Goal: Task Accomplishment & Management: Manage account settings

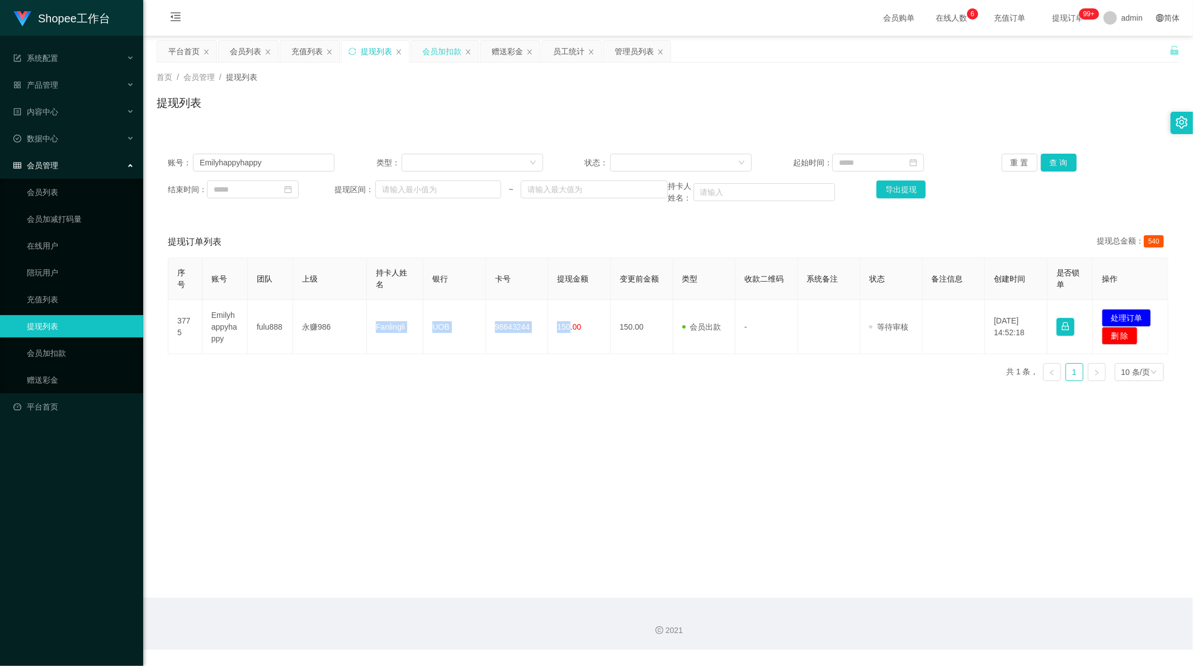
click at [432, 51] on div "会员加扣款" at bounding box center [441, 51] width 39 height 21
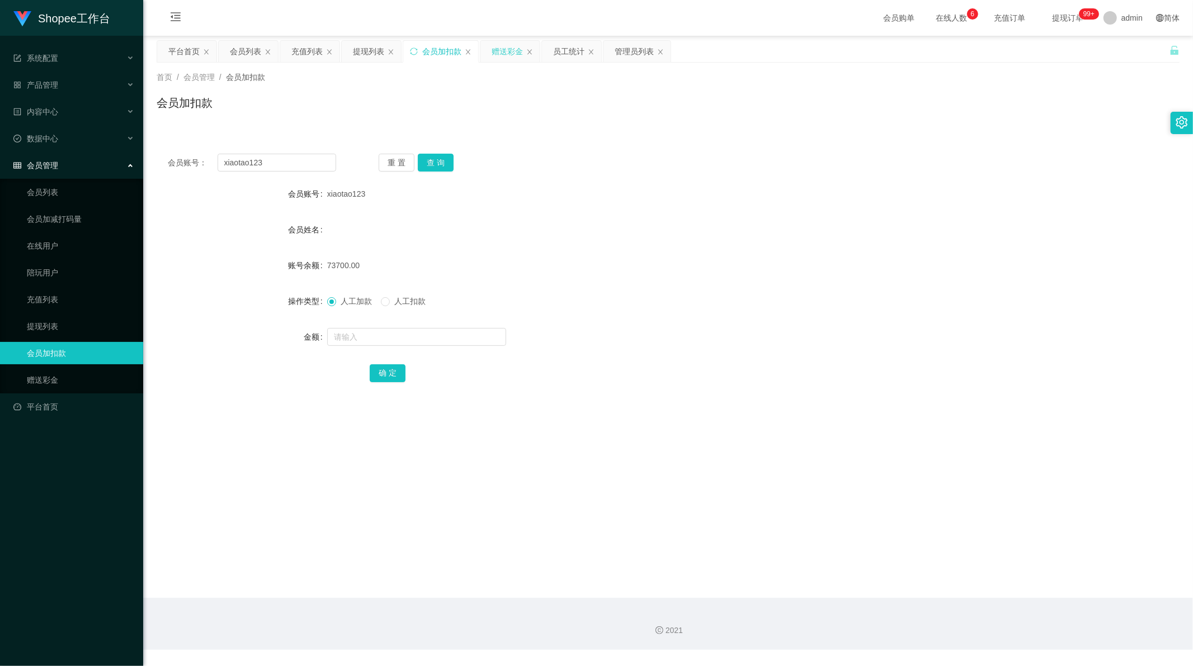
click at [509, 49] on div "赠送彩金" at bounding box center [506, 51] width 31 height 21
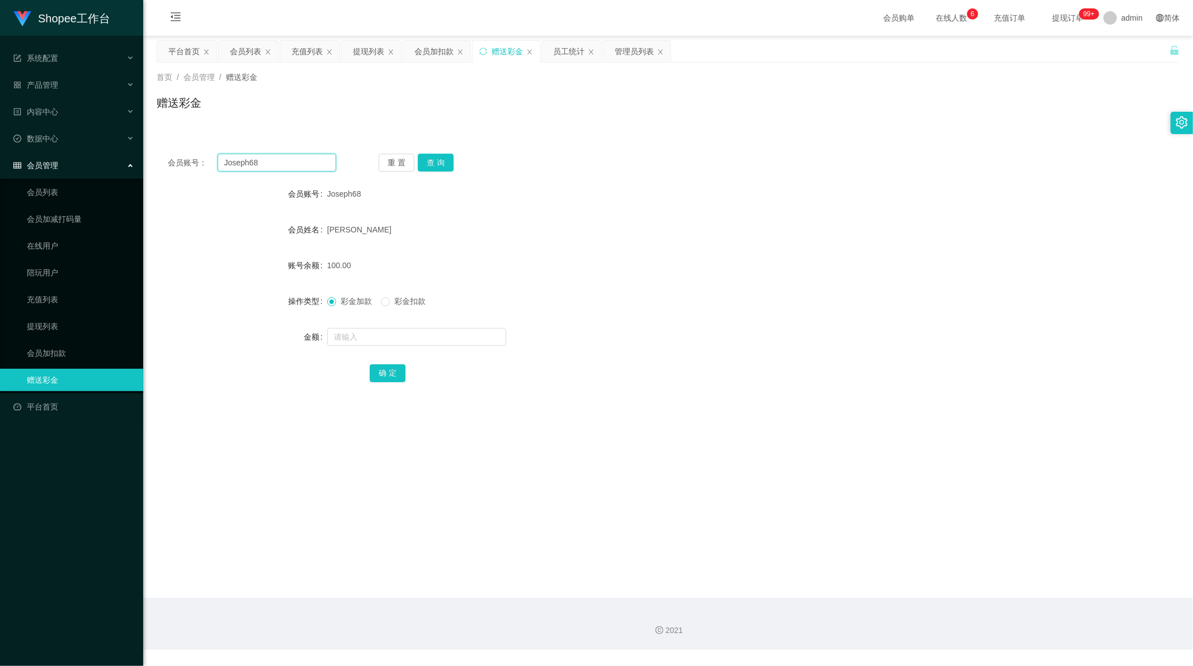
click at [256, 158] on input "Joseph68" at bounding box center [276, 163] width 119 height 18
drag, startPoint x: 256, startPoint y: 158, endPoint x: 340, endPoint y: 158, distance: 84.4
click at [256, 158] on input "Joseph68" at bounding box center [276, 163] width 119 height 18
paste input "iajie1997"
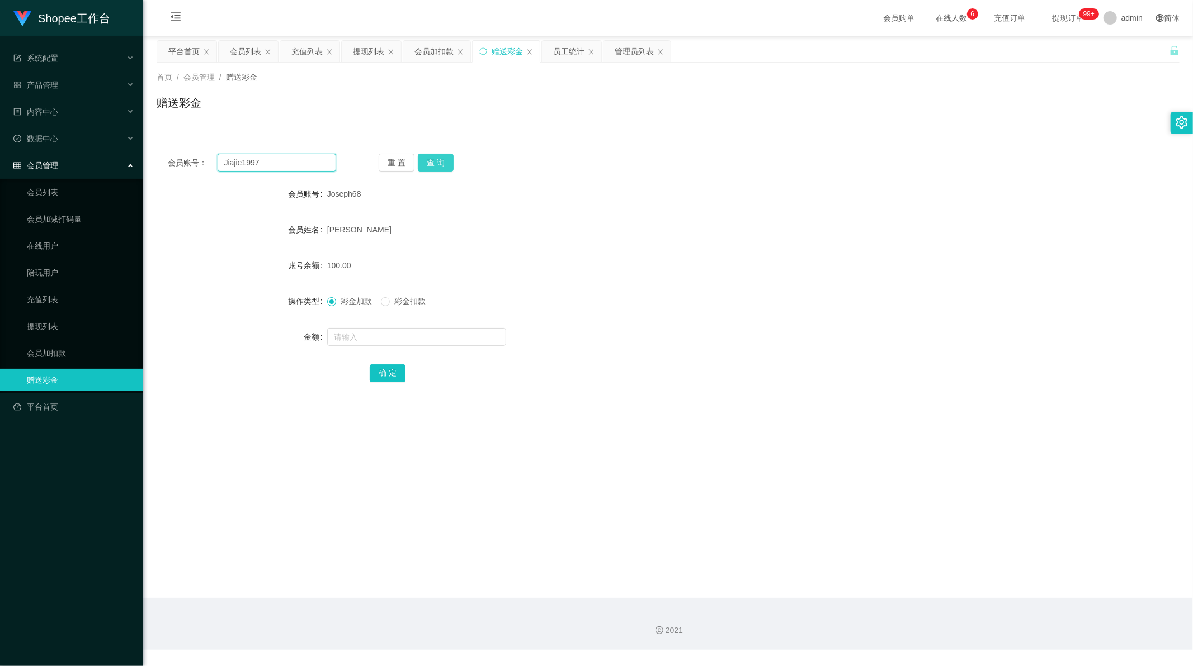
type input "Jiajie1997"
click at [437, 157] on button "查 询" at bounding box center [436, 163] width 36 height 18
click at [355, 343] on input "text" at bounding box center [416, 337] width 179 height 18
type input "100"
click at [380, 372] on button "确 定" at bounding box center [388, 374] width 36 height 18
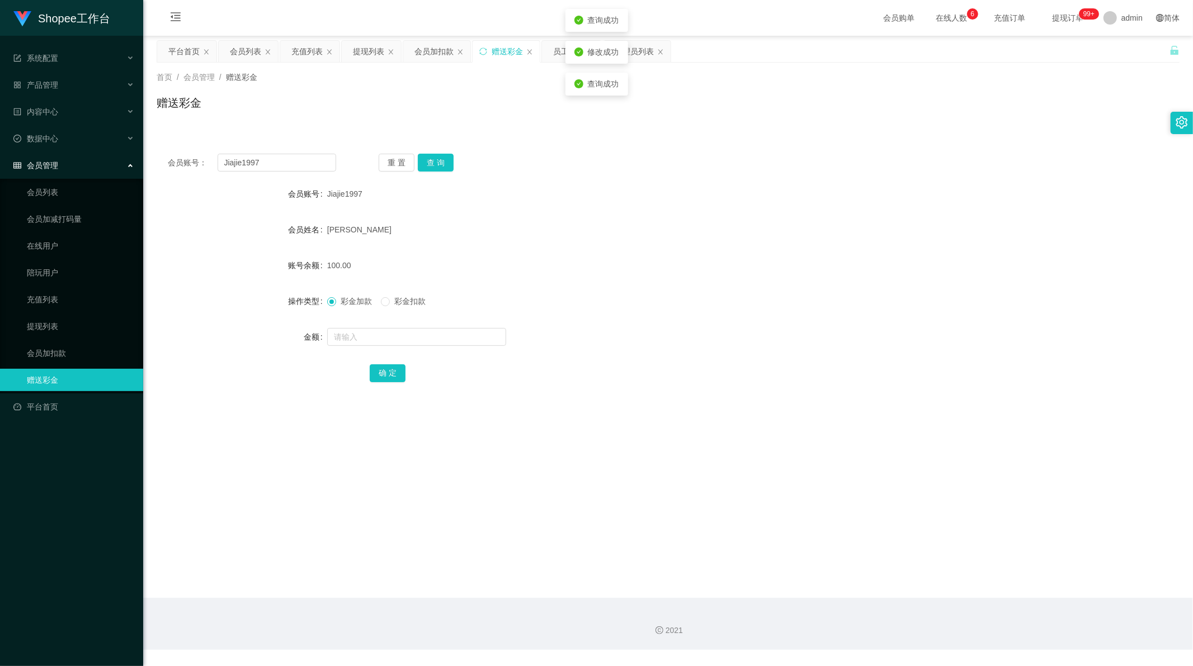
click at [479, 465] on main "关闭左侧 关闭右侧 关闭其它 刷新页面 平台首页 会员列表 充值列表 提现列表 会员加扣款 赠送彩金 员工统计 管理员列表 首页 / 会员管理 / 赠送彩金 …" at bounding box center [667, 317] width 1049 height 562
click at [364, 53] on div "提现列表" at bounding box center [368, 51] width 31 height 21
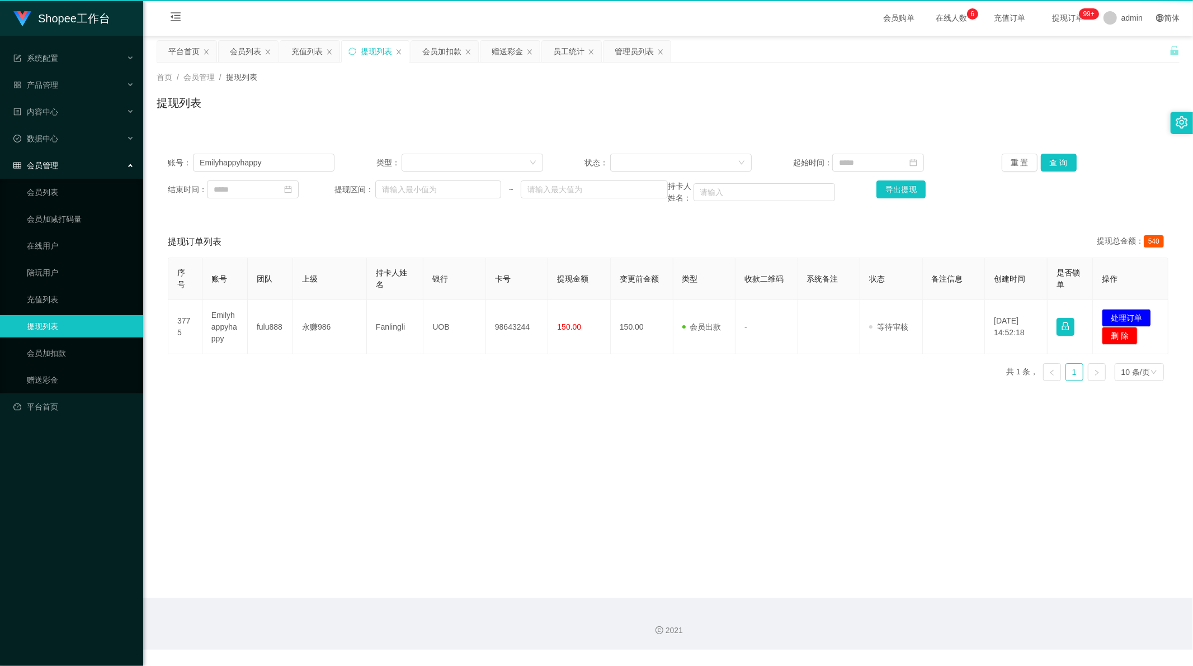
click at [364, 53] on div "提现列表" at bounding box center [376, 51] width 31 height 21
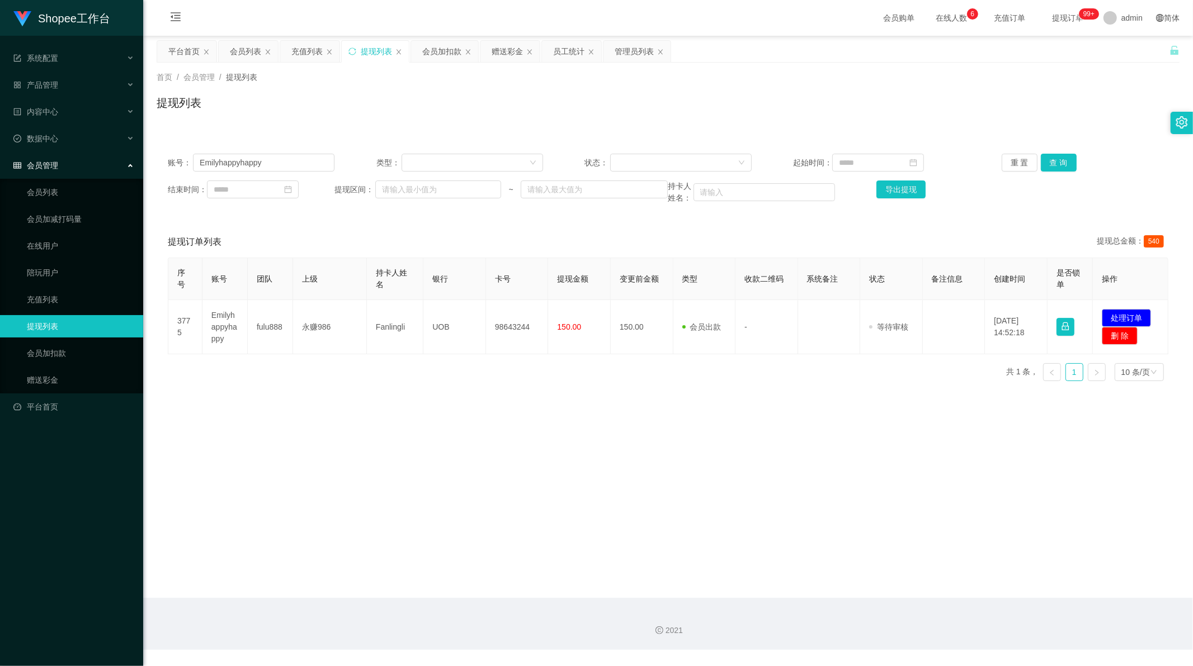
click at [364, 53] on div "提现列表" at bounding box center [376, 51] width 31 height 21
click at [244, 155] on input "Emilyhappyhappy" at bounding box center [263, 163] width 141 height 18
click at [1047, 160] on button "查 询" at bounding box center [1059, 163] width 36 height 18
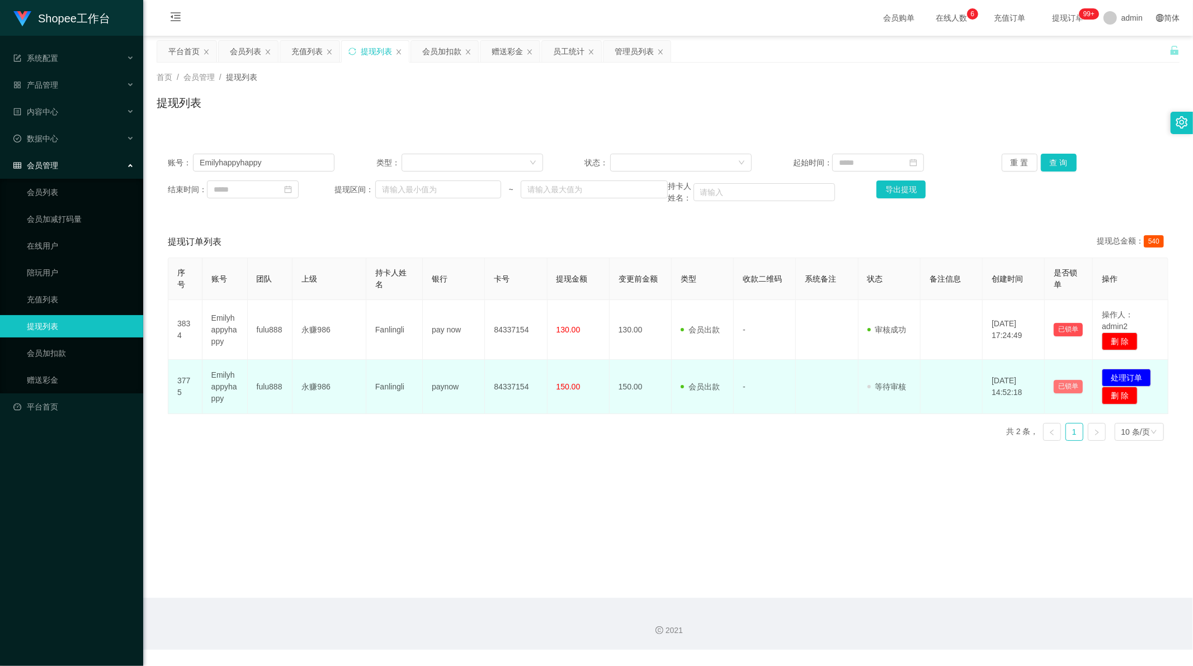
click at [1060, 387] on button "已锁单" at bounding box center [1067, 386] width 29 height 13
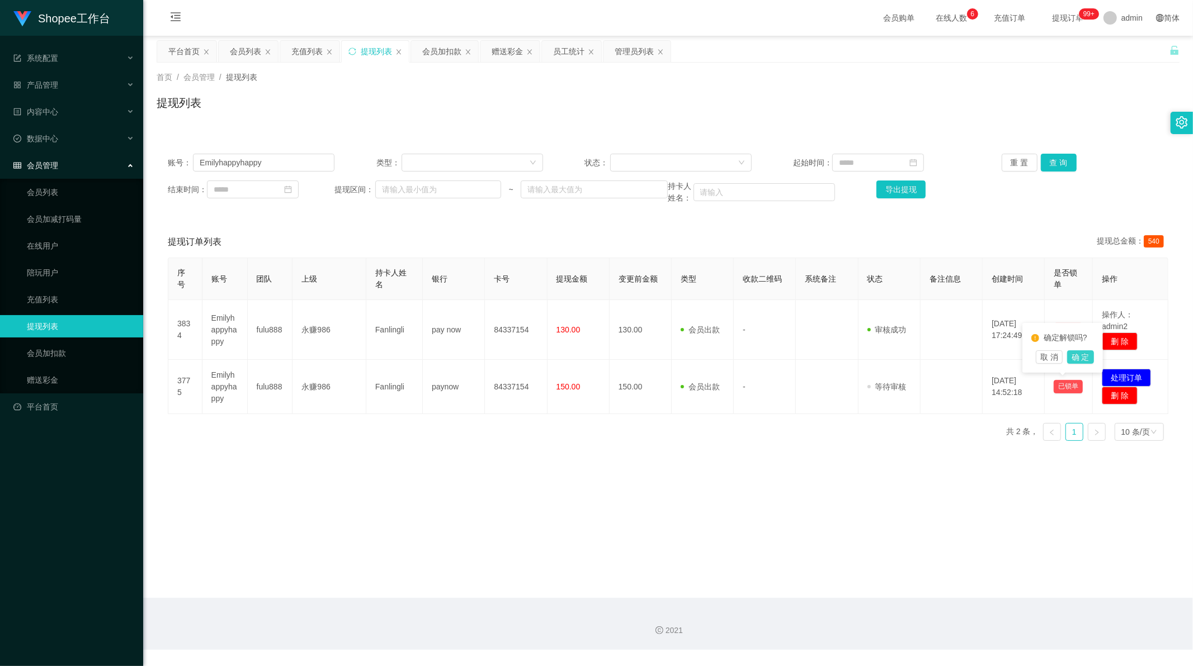
click at [1080, 358] on button "确 定" at bounding box center [1080, 357] width 27 height 13
click at [1050, 163] on button "查 询" at bounding box center [1059, 163] width 36 height 18
click at [1050, 163] on div "重 置 查 询" at bounding box center [1084, 163] width 167 height 18
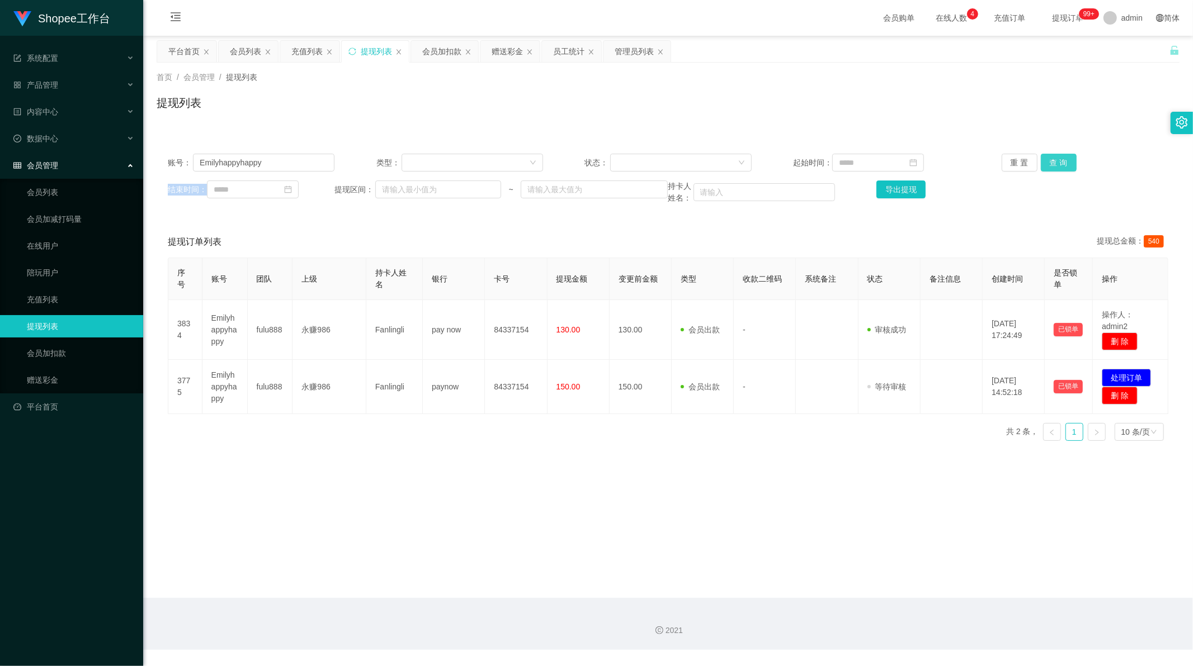
click at [1046, 158] on button "查 询" at bounding box center [1059, 163] width 36 height 18
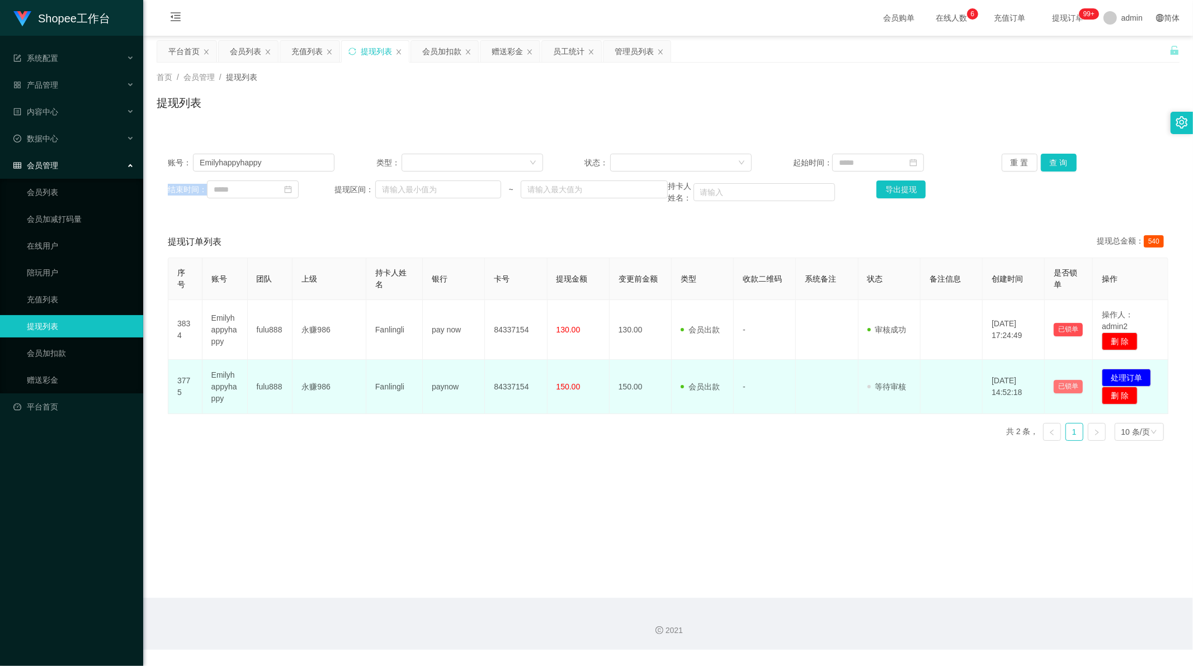
click at [1063, 390] on button "已锁单" at bounding box center [1067, 386] width 29 height 13
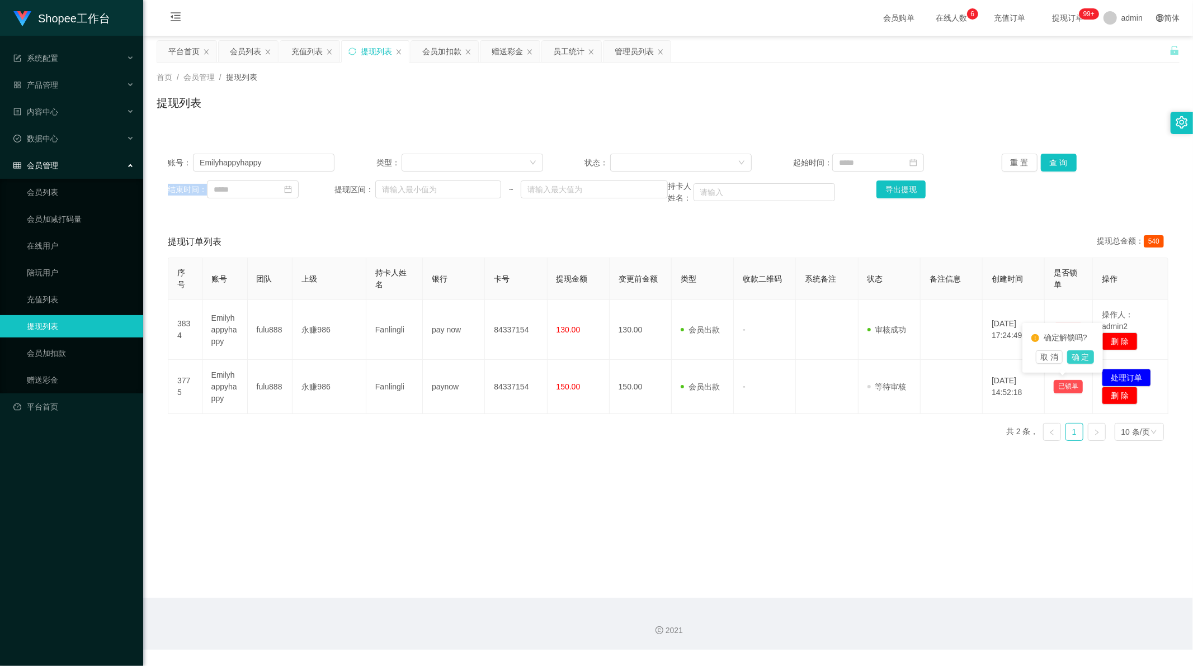
click at [1082, 362] on button "确 定" at bounding box center [1080, 357] width 27 height 13
click at [1047, 164] on button "查 询" at bounding box center [1059, 163] width 36 height 18
click at [1048, 165] on button "查 询" at bounding box center [1059, 163] width 36 height 18
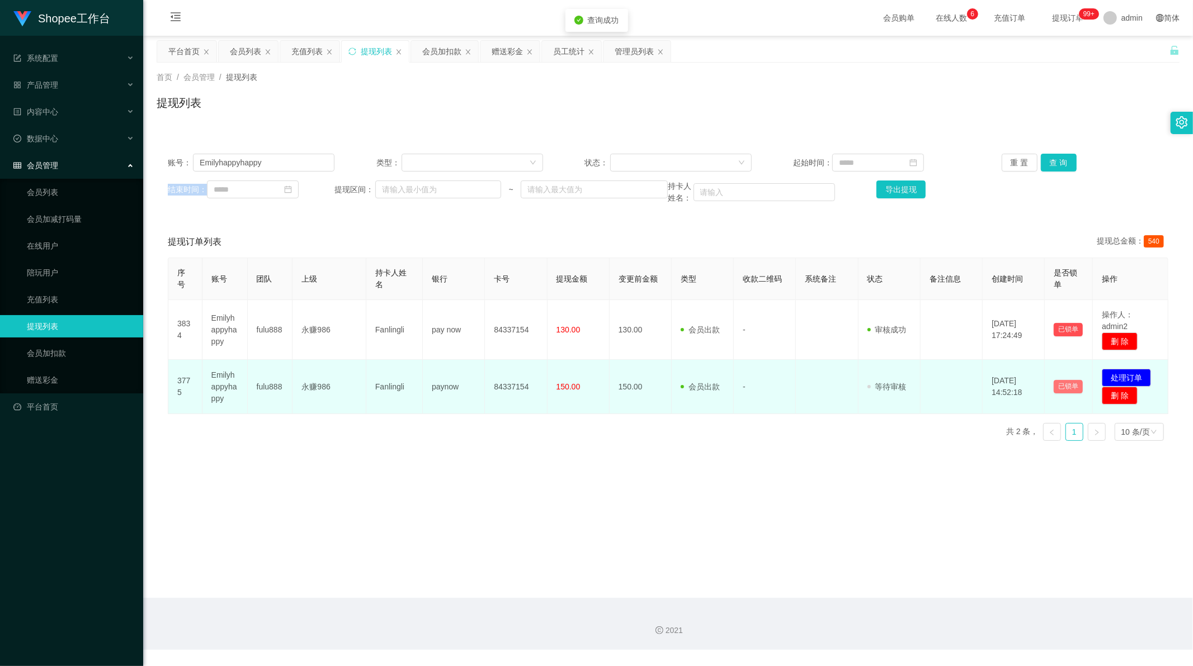
click at [1061, 386] on button "已锁单" at bounding box center [1067, 386] width 29 height 13
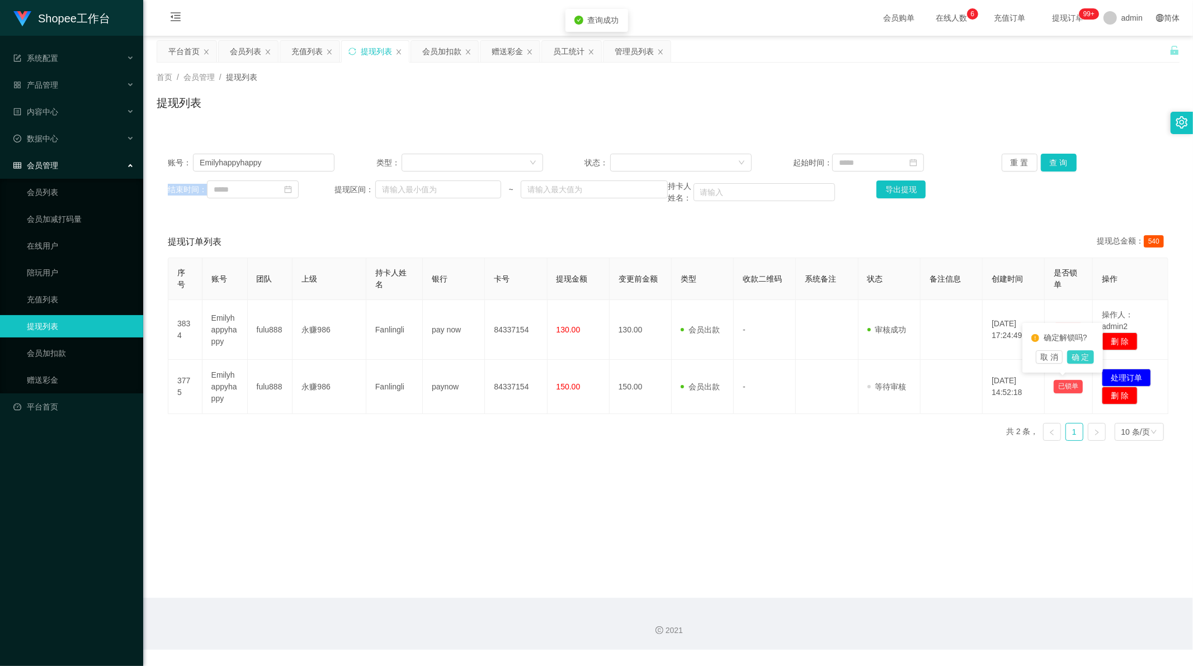
click at [1080, 361] on button "确 定" at bounding box center [1080, 357] width 27 height 13
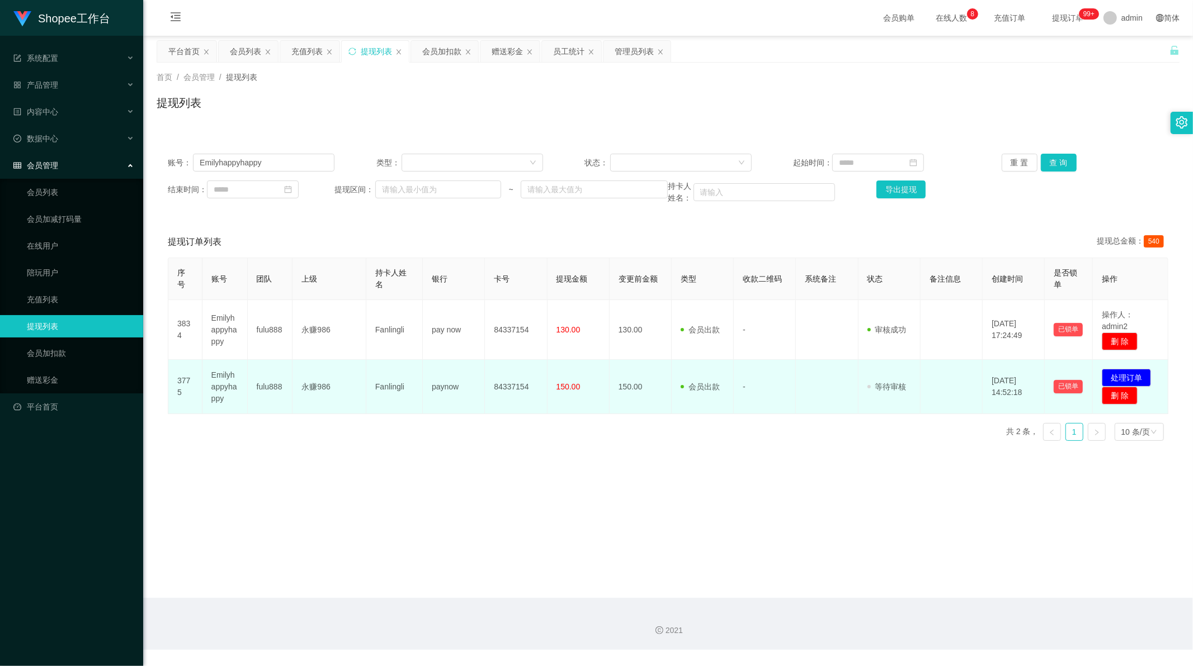
drag, startPoint x: 517, startPoint y: 431, endPoint x: 474, endPoint y: 404, distance: 50.3
click at [516, 431] on div "序号 账号 团队 上级 持卡人姓名 银行 卡号 提现金额 变更前金额 类型 收款二维码 系统备注 状态 备注信息 创建时间 是否锁单 操作 3834 Emil…" at bounding box center [668, 354] width 1000 height 192
click at [380, 386] on td "Fanlingli" at bounding box center [394, 387] width 56 height 54
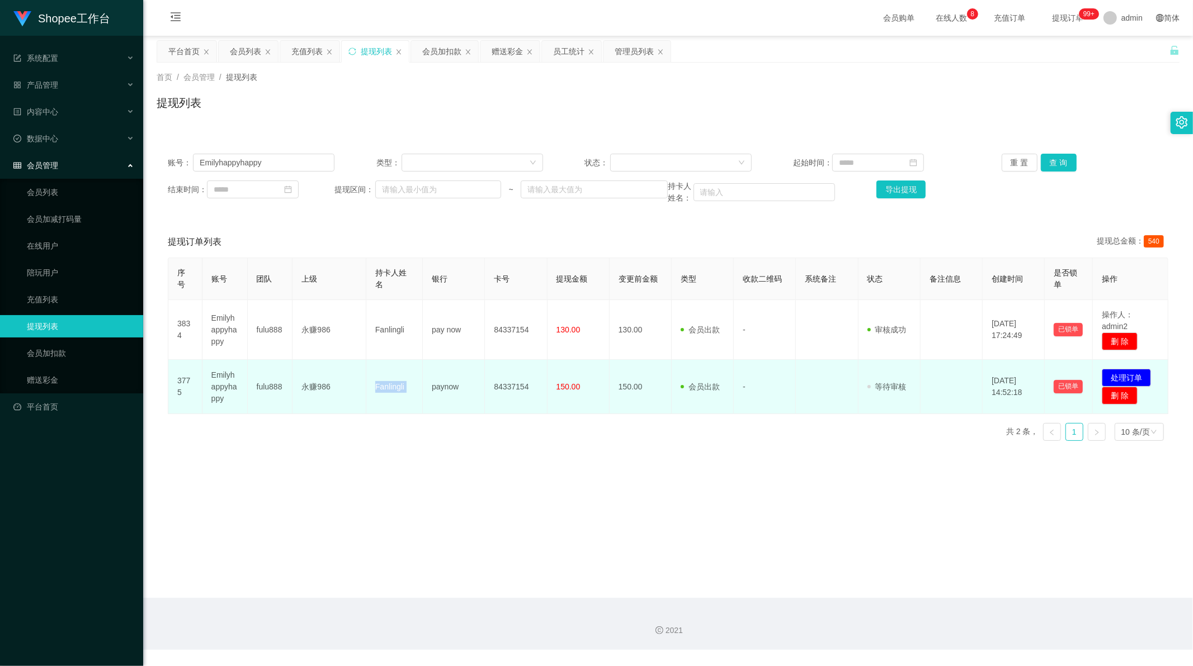
copy td "Fanlingli"
drag, startPoint x: 1034, startPoint y: 493, endPoint x: 1071, endPoint y: 405, distance: 95.2
click at [1035, 479] on main "关闭左侧 关闭右侧 关闭其它 刷新页面 平台首页 会员列表 充值列表 提现列表 会员加扣款 赠送彩金 员工统计 管理员列表 首页 / 会员管理 / 提现列表 …" at bounding box center [667, 317] width 1049 height 562
click at [1068, 390] on button "已锁单" at bounding box center [1067, 386] width 29 height 13
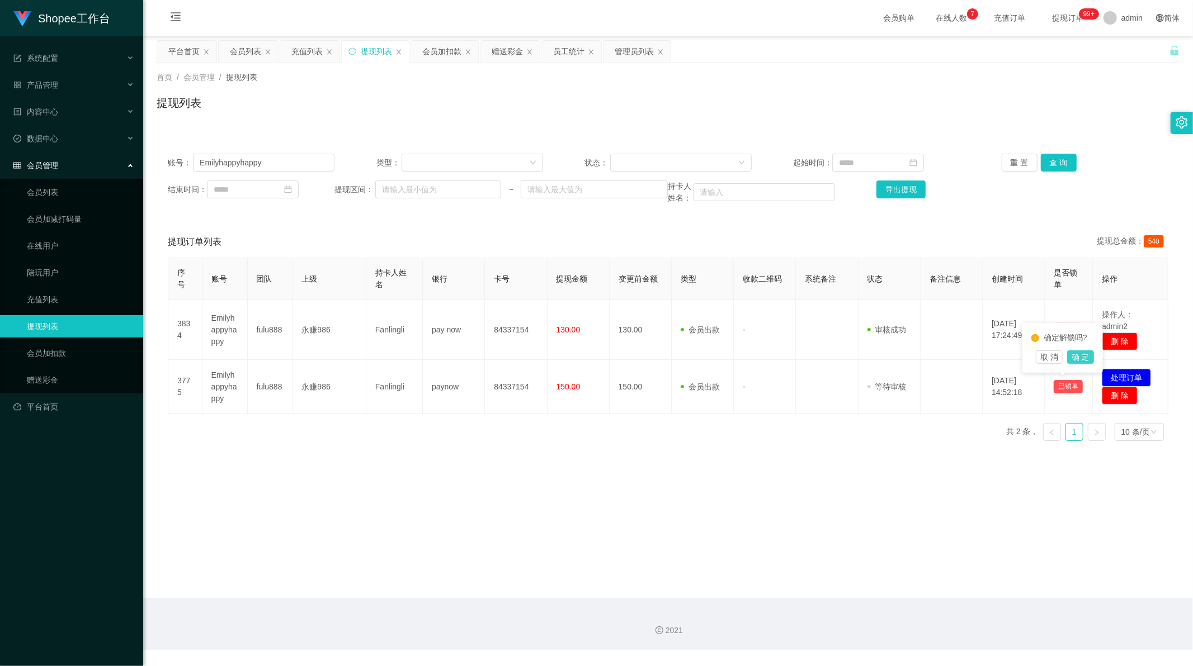
click at [1081, 353] on button "确 定" at bounding box center [1080, 357] width 27 height 13
click at [825, 510] on main "关闭左侧 关闭右侧 关闭其它 刷新页面 平台首页 会员列表 充值列表 提现列表 会员加扣款 赠送彩金 员工统计 管理员列表 首页 / 会员管理 / 提现列表 …" at bounding box center [667, 317] width 1049 height 562
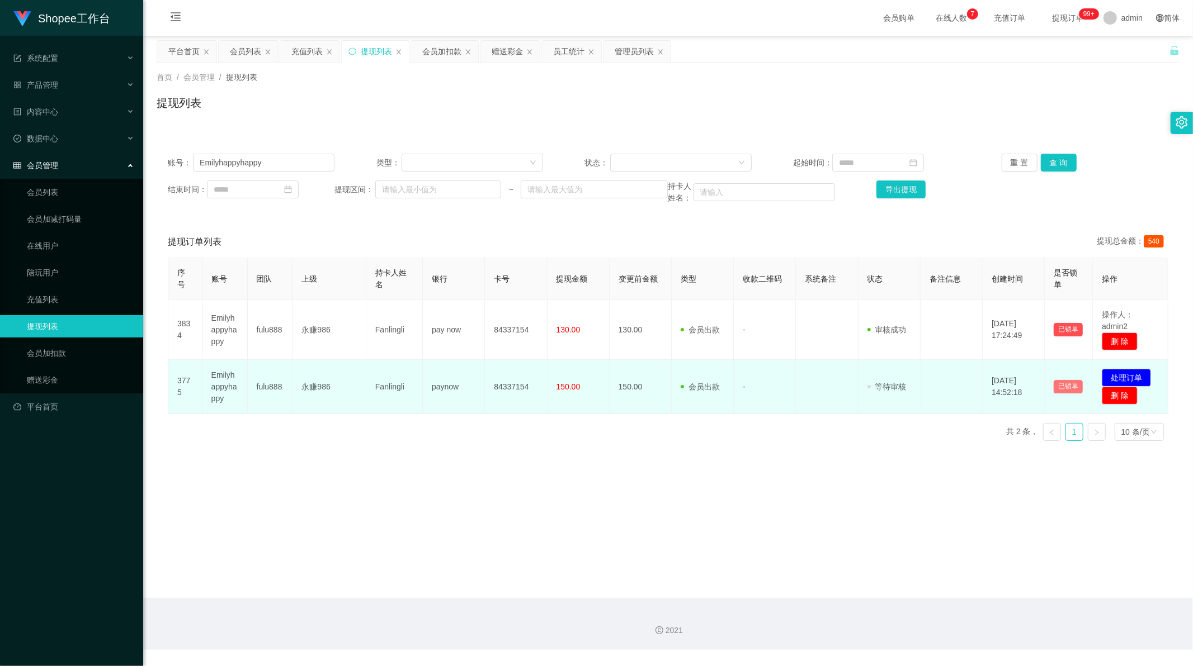
click at [1064, 392] on button "已锁单" at bounding box center [1067, 386] width 29 height 13
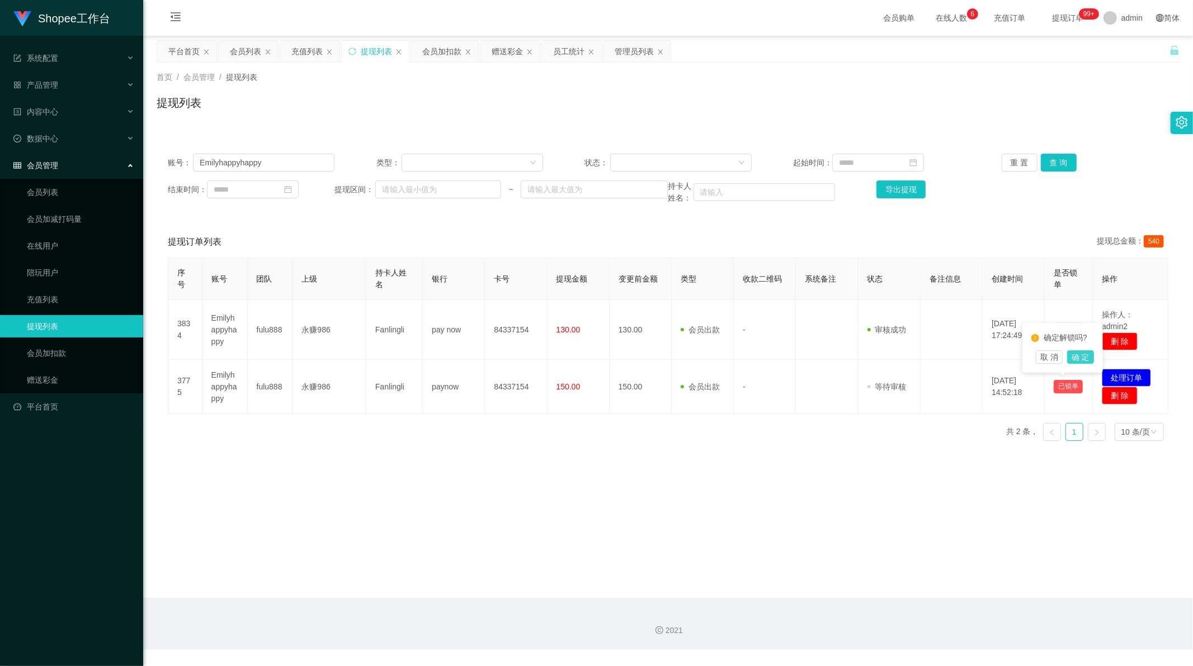
click at [1081, 356] on button "确 定" at bounding box center [1080, 357] width 27 height 13
click at [873, 455] on main "关闭左侧 关闭右侧 关闭其它 刷新页面 平台首页 会员列表 充值列表 提现列表 会员加扣款 赠送彩金 员工统计 管理员列表 首页 / 会员管理 / 提现列表 …" at bounding box center [667, 317] width 1049 height 562
click at [1075, 159] on div "重 置 查 询" at bounding box center [1084, 163] width 167 height 18
click at [1053, 161] on button "查 询" at bounding box center [1059, 163] width 36 height 18
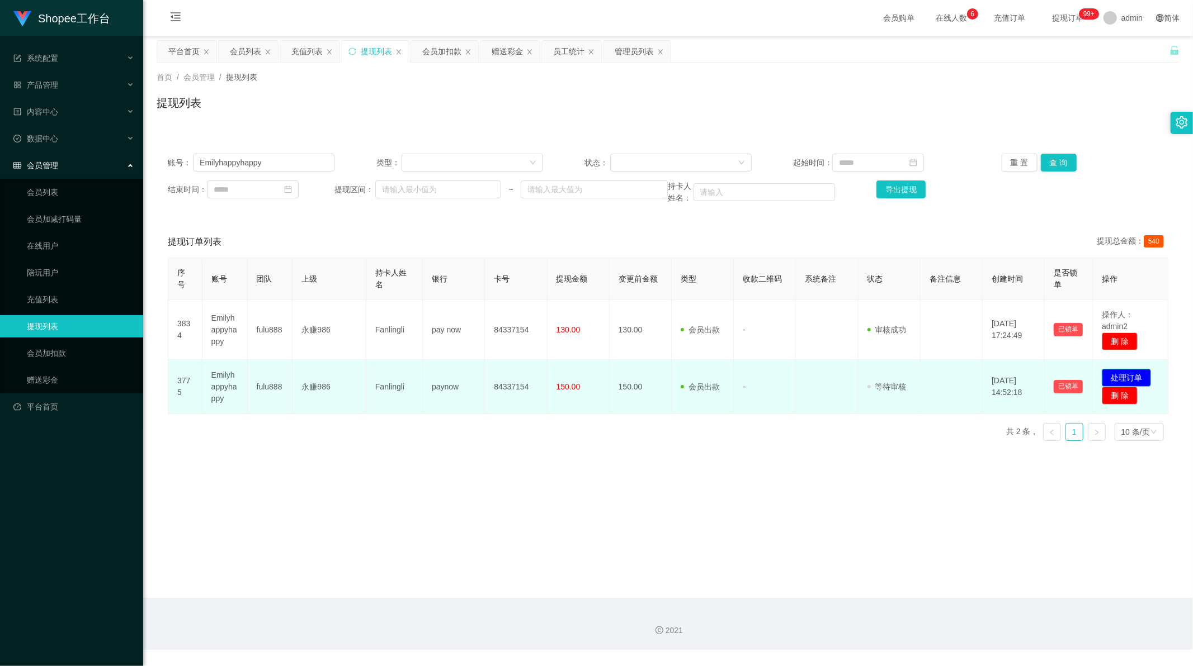
click at [1131, 373] on button "处理订单" at bounding box center [1125, 378] width 49 height 18
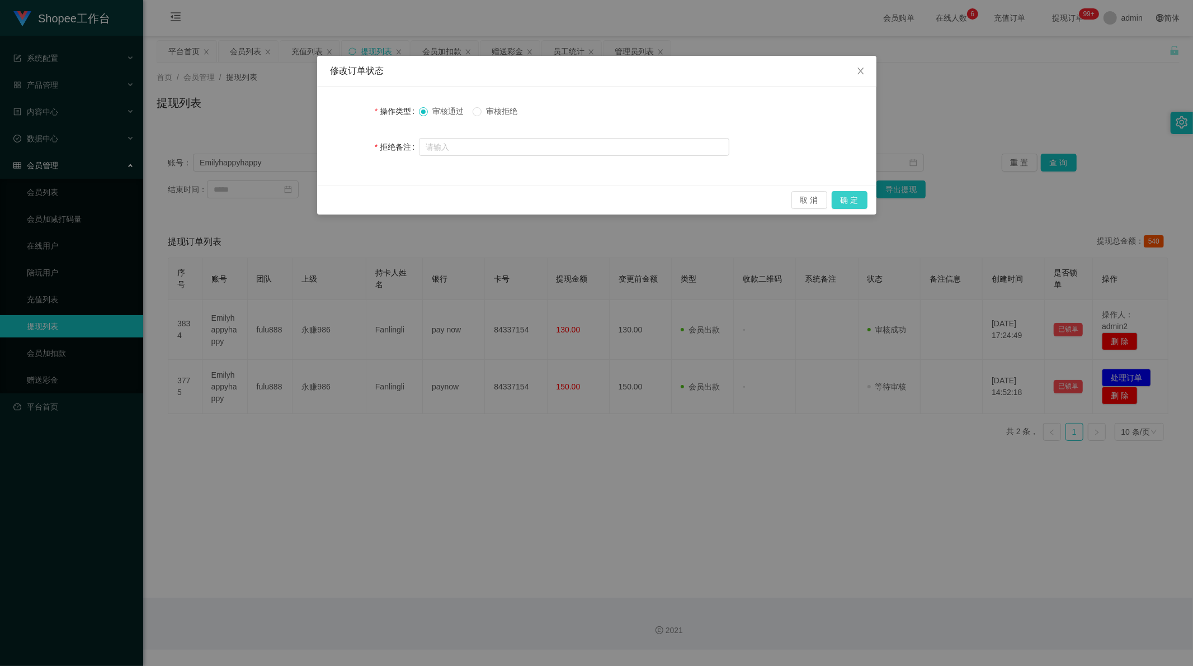
click at [854, 200] on button "确 定" at bounding box center [849, 200] width 36 height 18
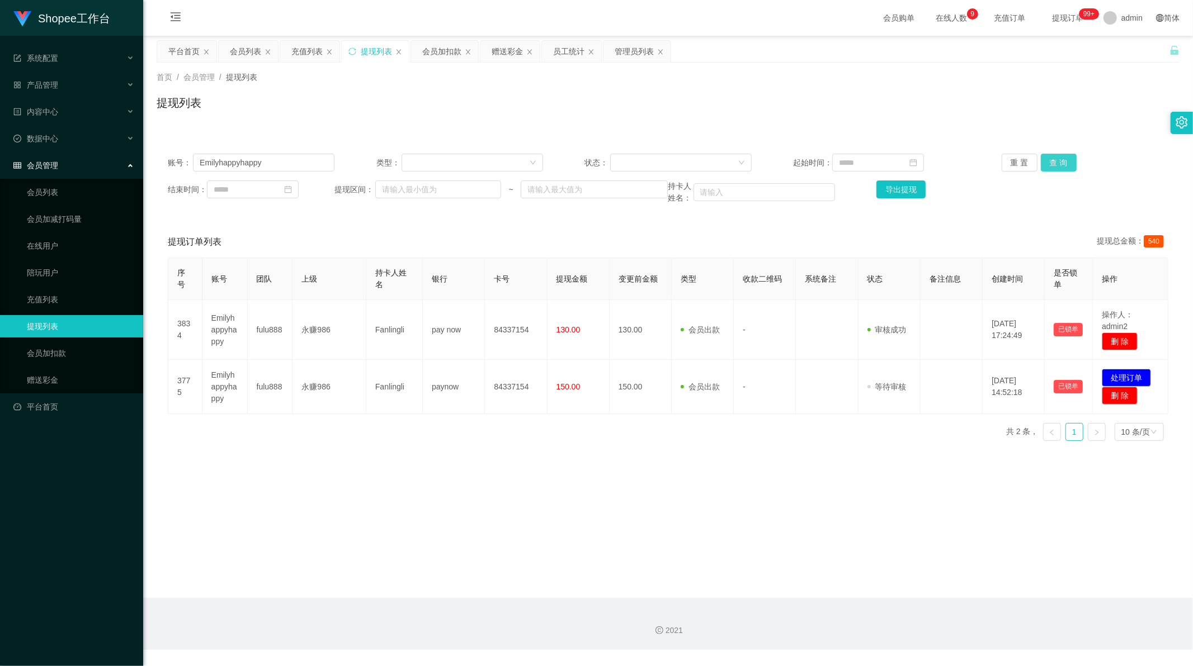
click at [1053, 160] on button "查 询" at bounding box center [1059, 163] width 36 height 18
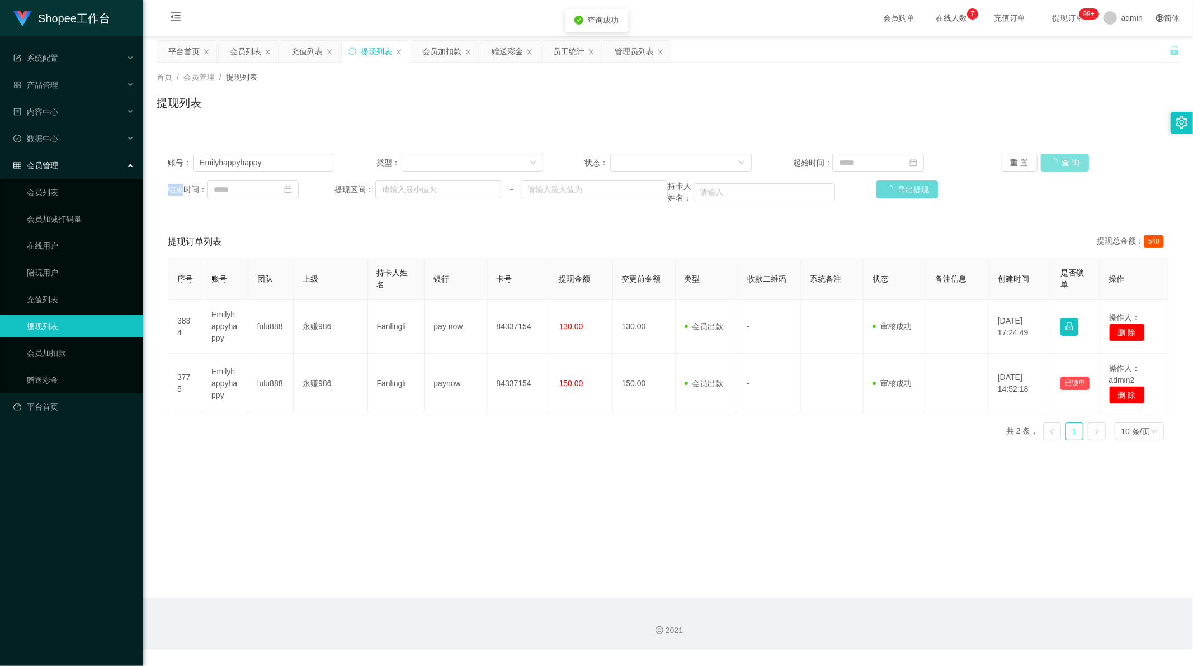
click at [1053, 160] on div "重 置 查 询" at bounding box center [1084, 163] width 167 height 18
click at [1053, 160] on button "查 询" at bounding box center [1065, 163] width 48 height 18
click at [1053, 160] on div "重 置 查 询" at bounding box center [1084, 163] width 167 height 18
click at [1053, 160] on button "查 询" at bounding box center [1059, 163] width 36 height 18
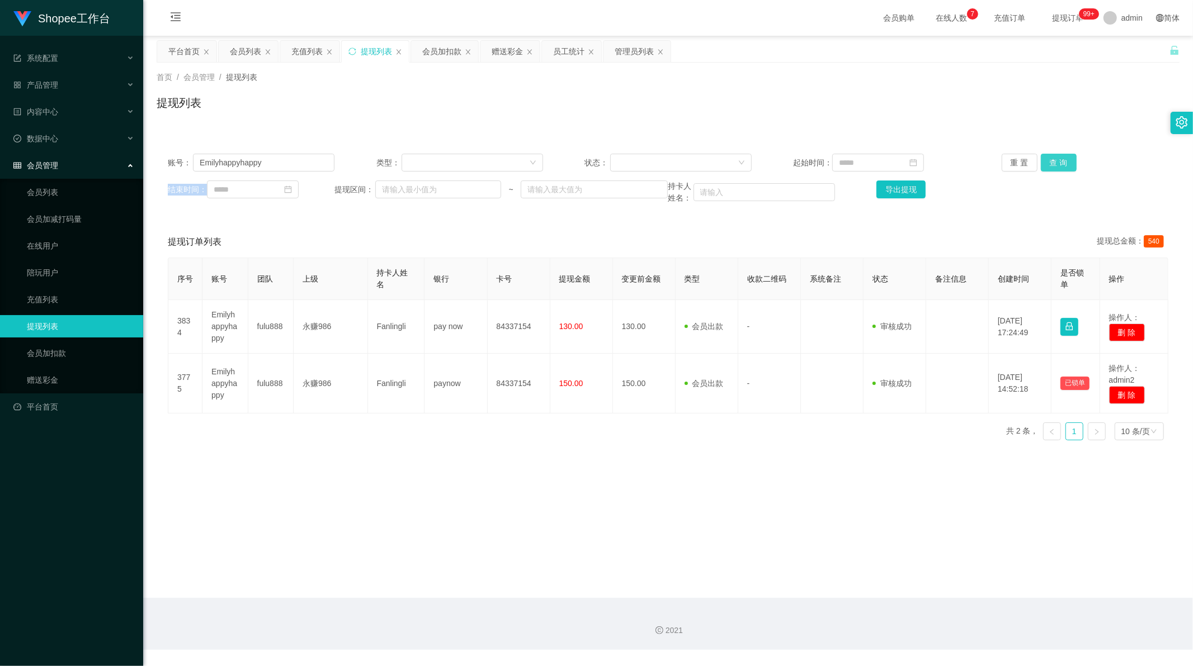
click at [1053, 160] on button "查 询" at bounding box center [1059, 163] width 36 height 18
click at [304, 53] on div "充值列表" at bounding box center [306, 51] width 31 height 21
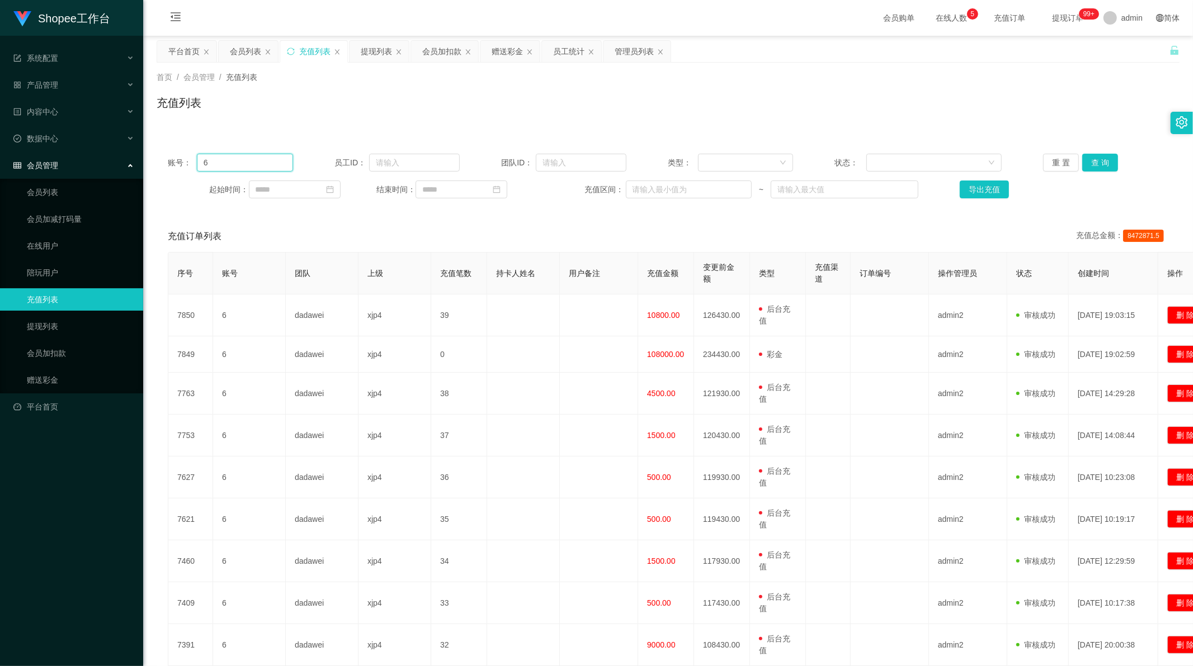
click at [250, 157] on input "6" at bounding box center [245, 163] width 96 height 18
paste input "8"
type input "8"
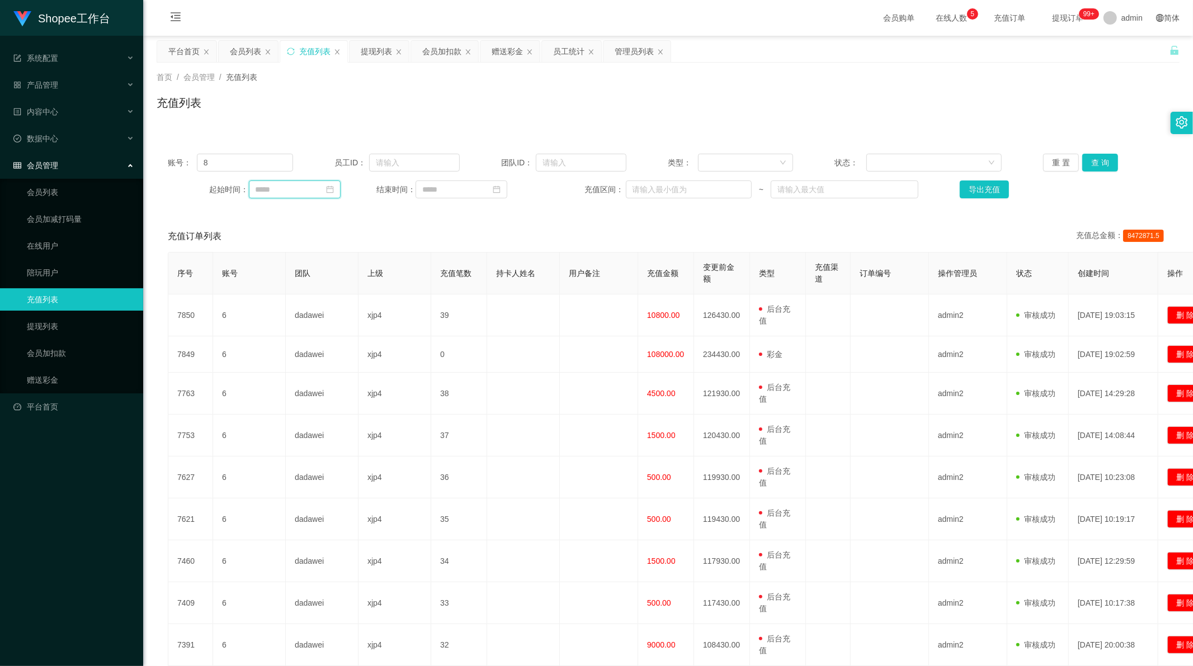
click at [276, 186] on input at bounding box center [295, 190] width 92 height 18
click at [344, 315] on div "29" at bounding box center [346, 317] width 13 height 13
type input "**********"
click at [455, 196] on input at bounding box center [461, 190] width 92 height 18
click at [532, 315] on div "30" at bounding box center [532, 317] width 13 height 13
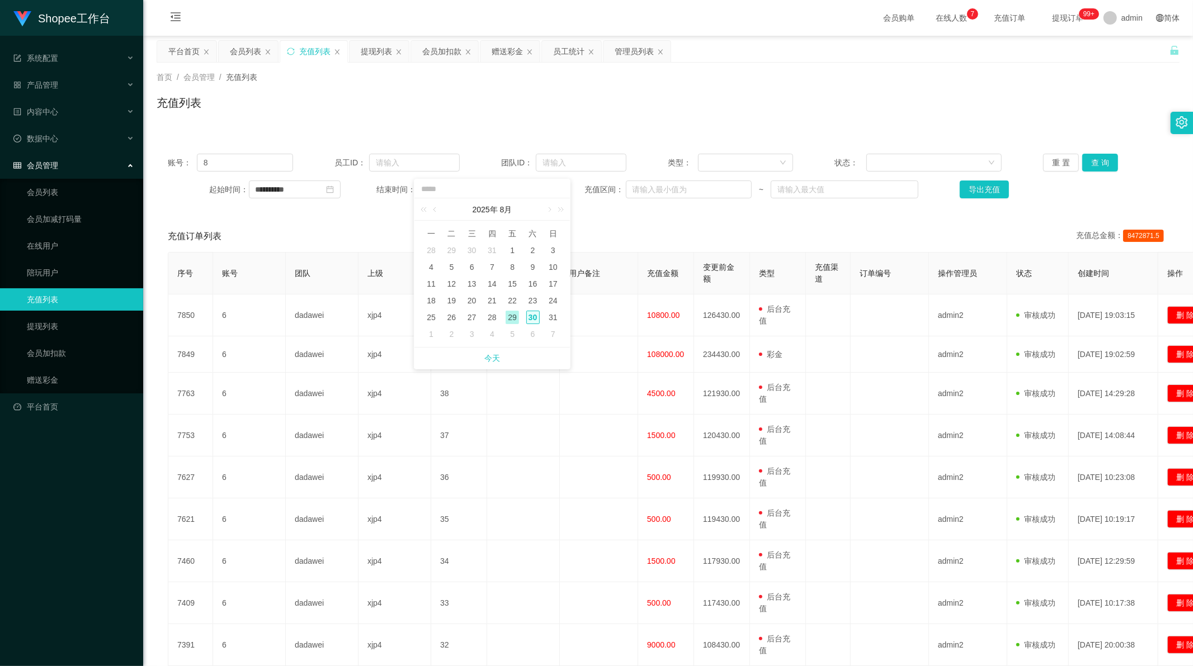
type input "**********"
click at [1093, 165] on button "查 询" at bounding box center [1100, 163] width 36 height 18
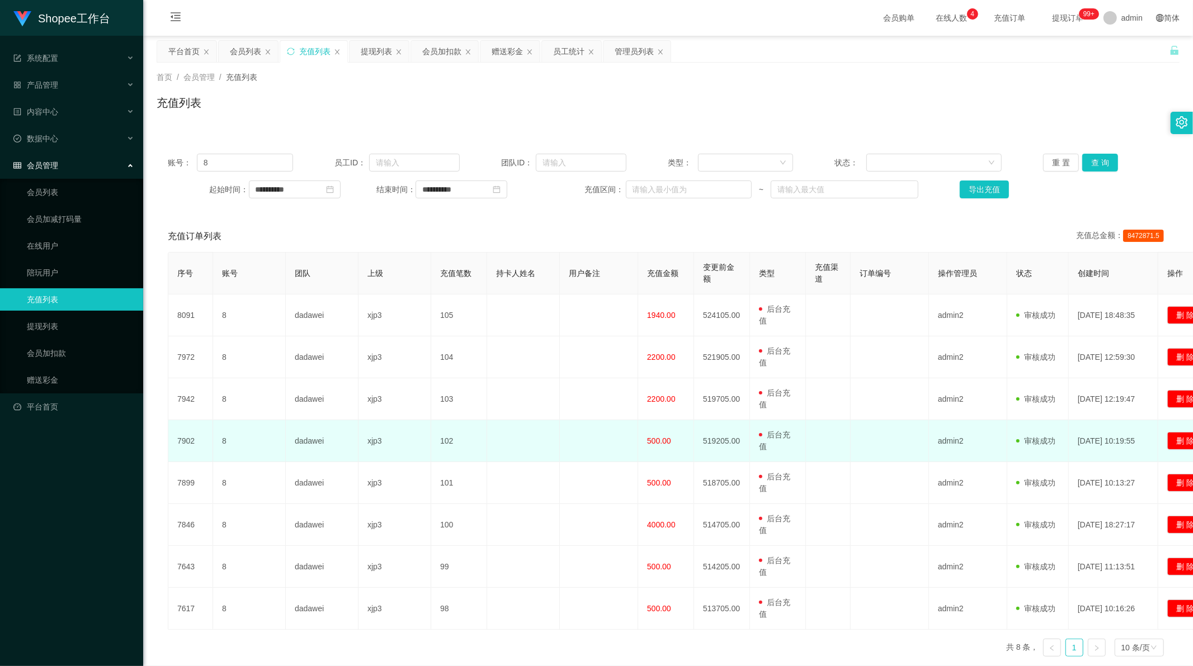
click at [656, 448] on td "500.00" at bounding box center [666, 441] width 56 height 42
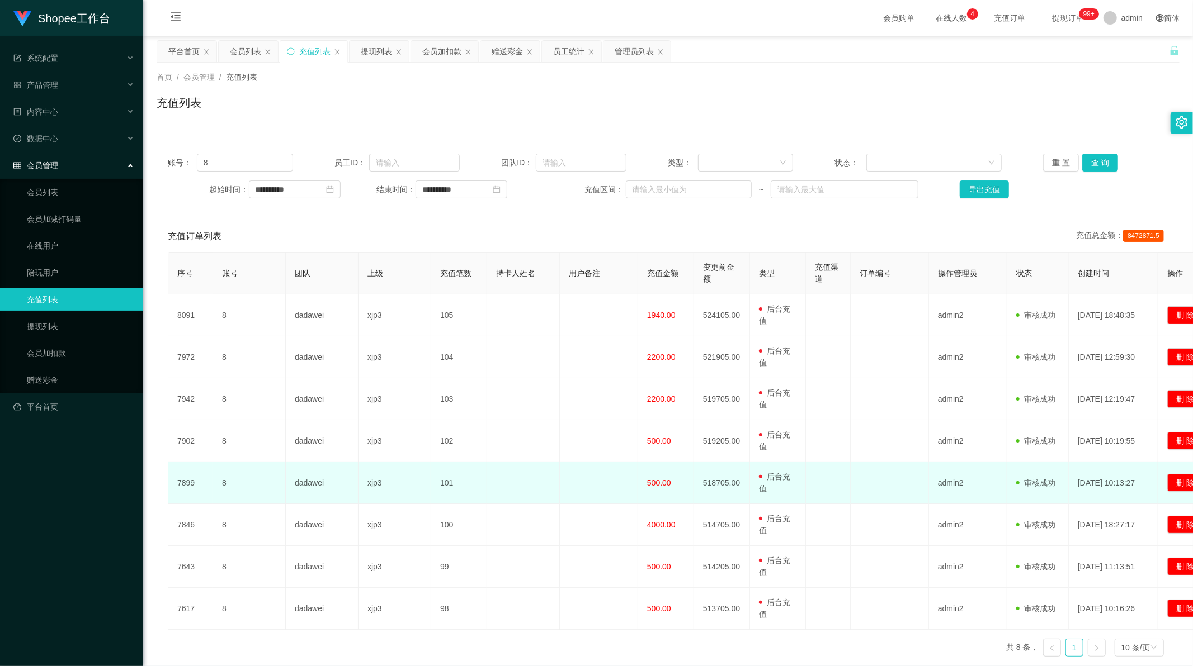
click at [660, 480] on span "500.00" at bounding box center [659, 483] width 24 height 9
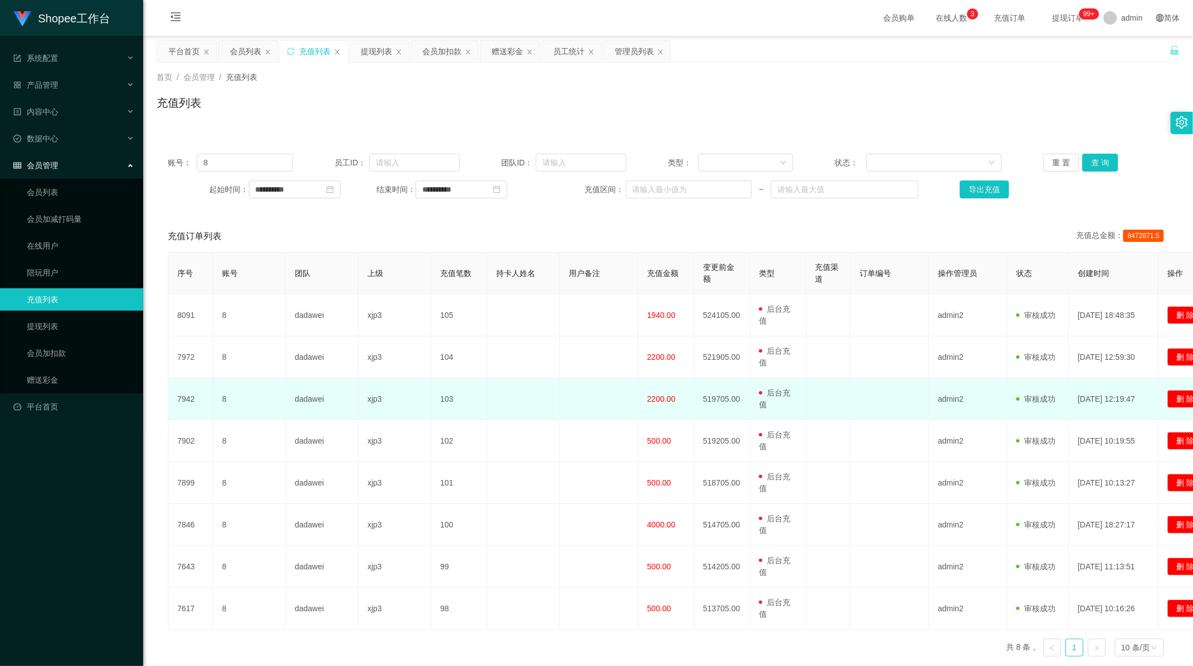
click at [372, 400] on td "xjp3" at bounding box center [394, 400] width 73 height 42
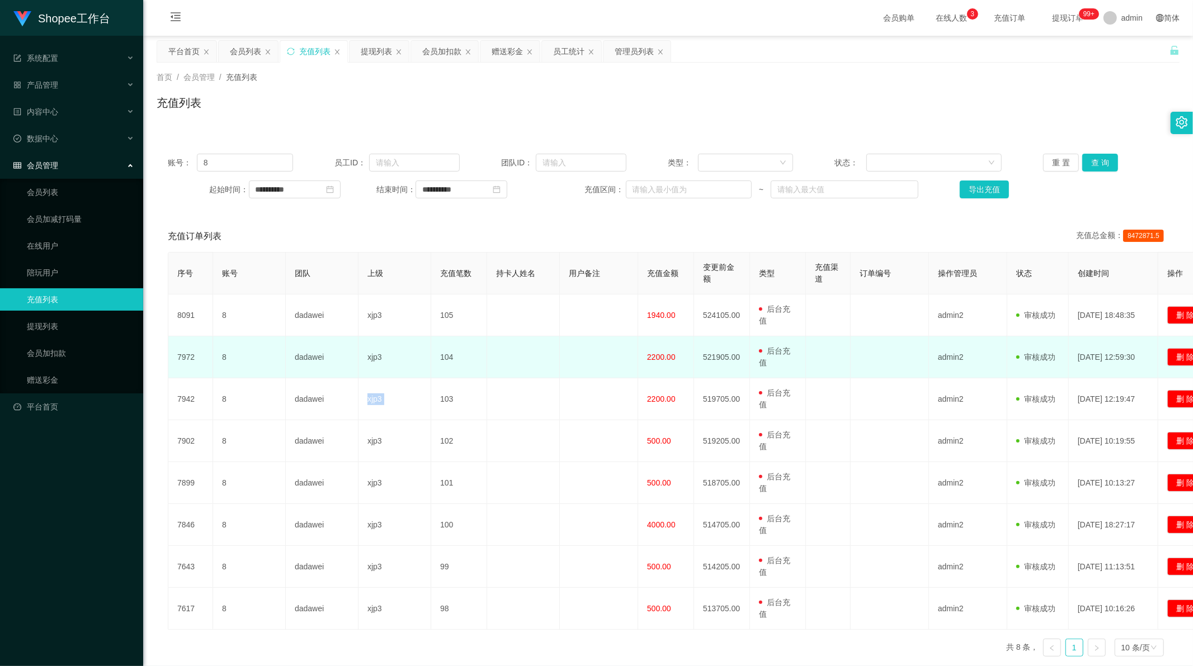
copy td "xjp3"
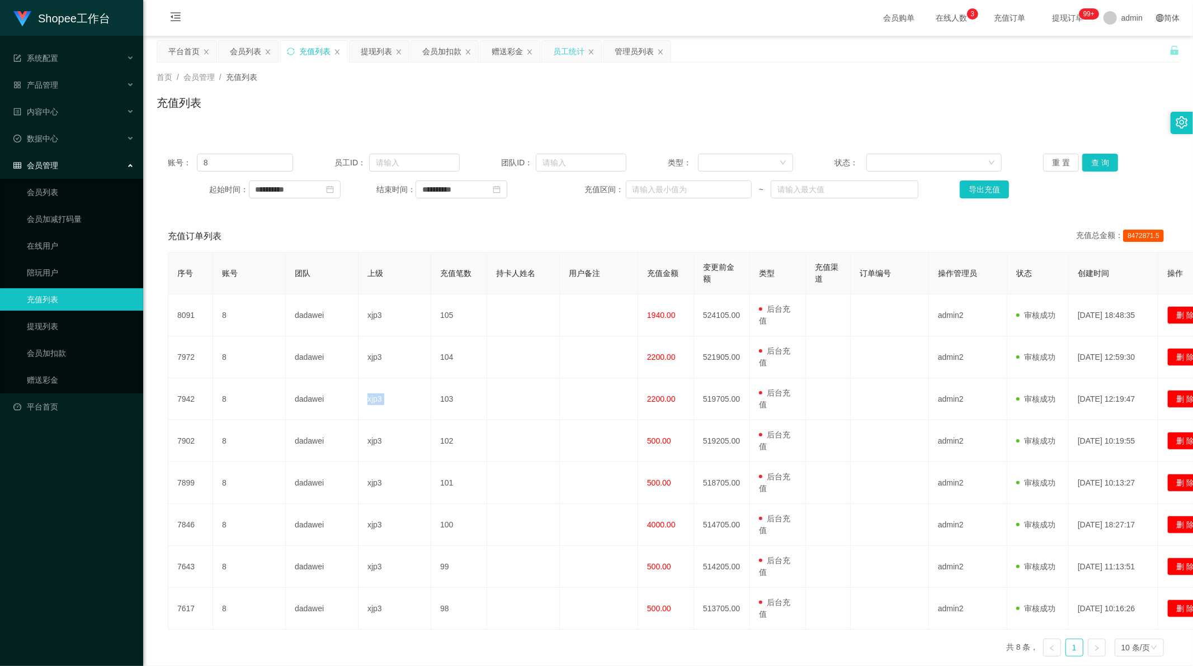
click at [556, 53] on div "员工统计" at bounding box center [568, 51] width 31 height 21
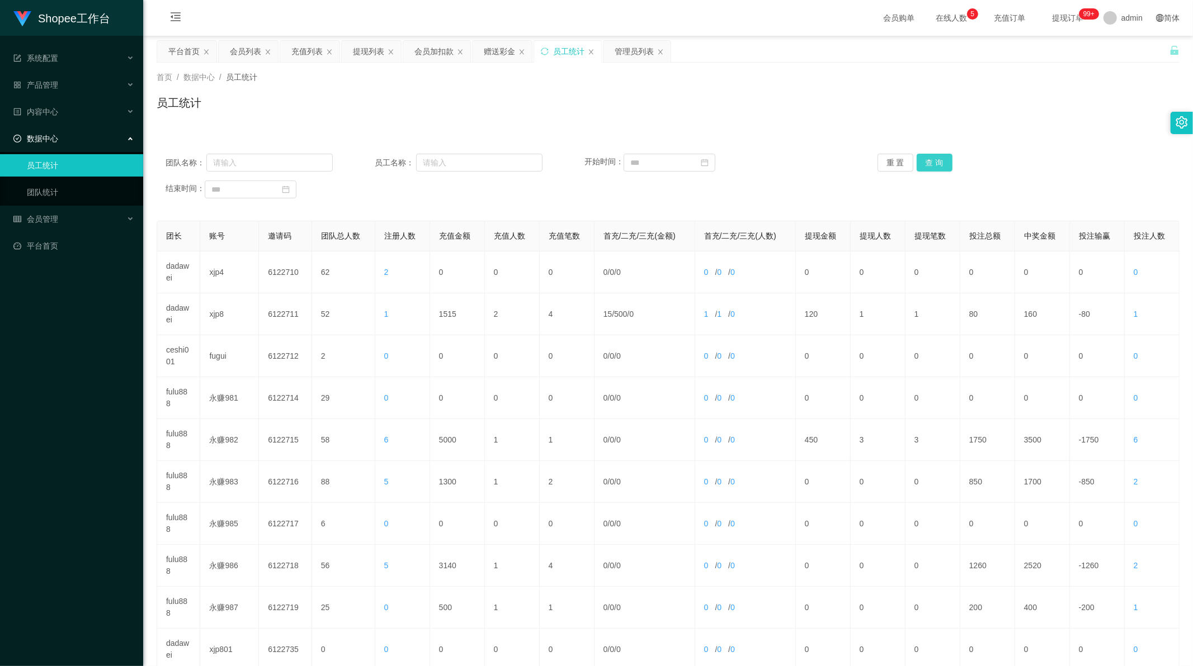
click at [934, 160] on button "查 询" at bounding box center [934, 163] width 36 height 18
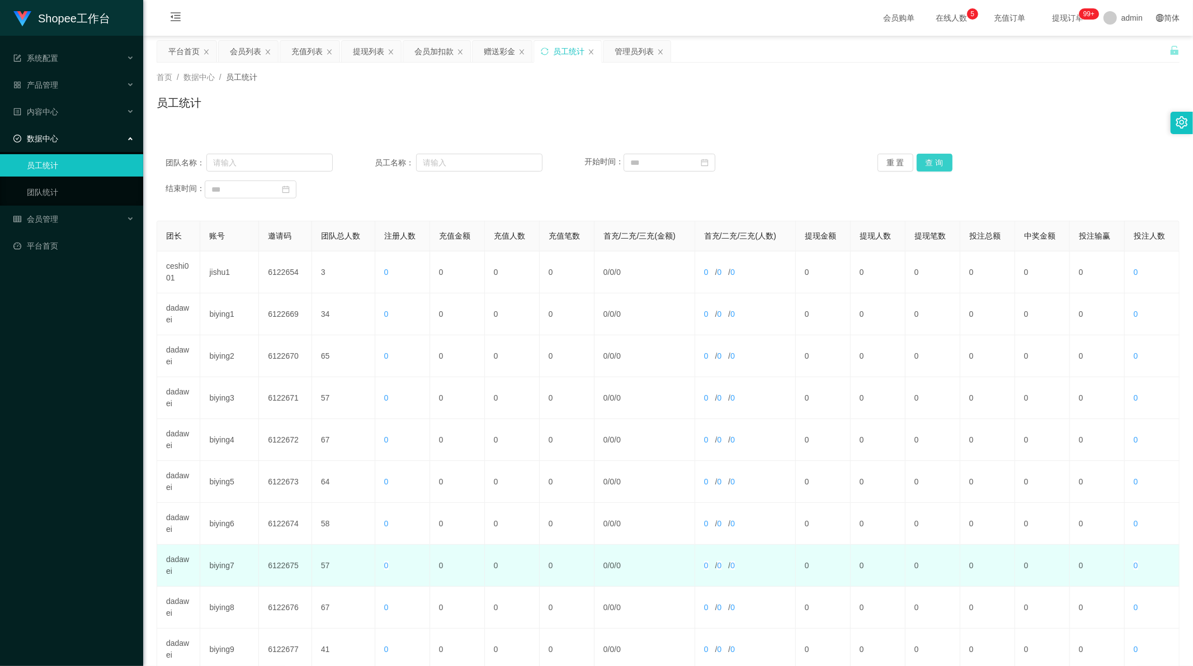
scroll to position [107, 0]
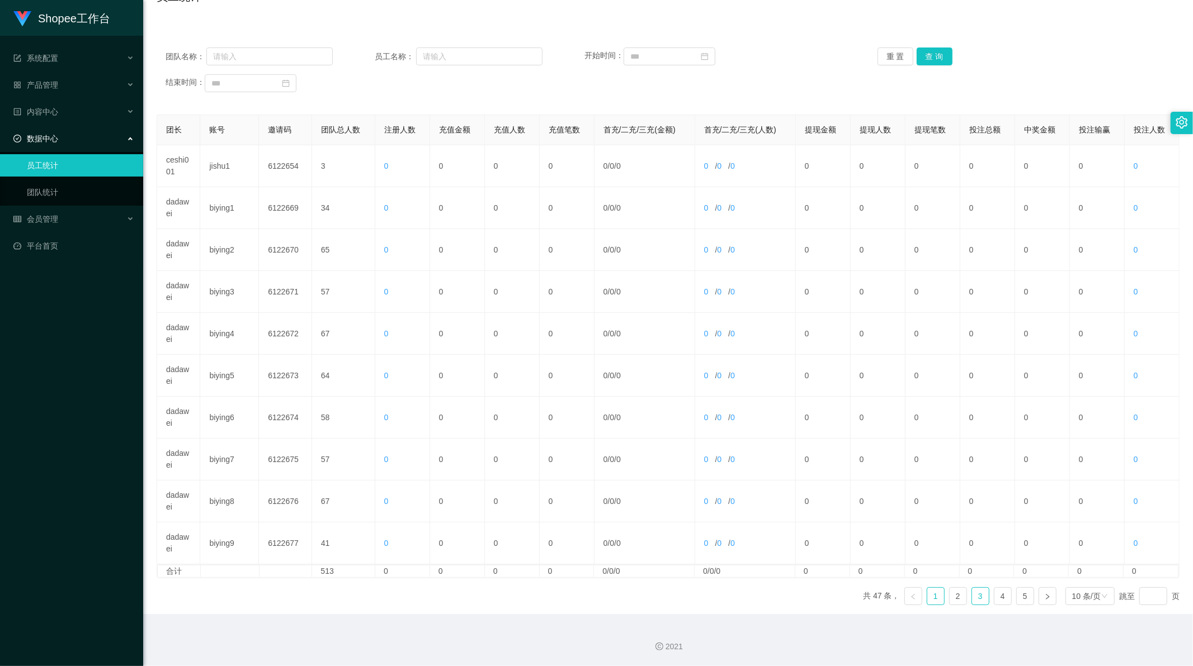
click at [972, 598] on link "3" at bounding box center [980, 596] width 17 height 17
click at [994, 596] on link "4" at bounding box center [1002, 596] width 17 height 17
click at [972, 597] on link "3" at bounding box center [980, 596] width 17 height 17
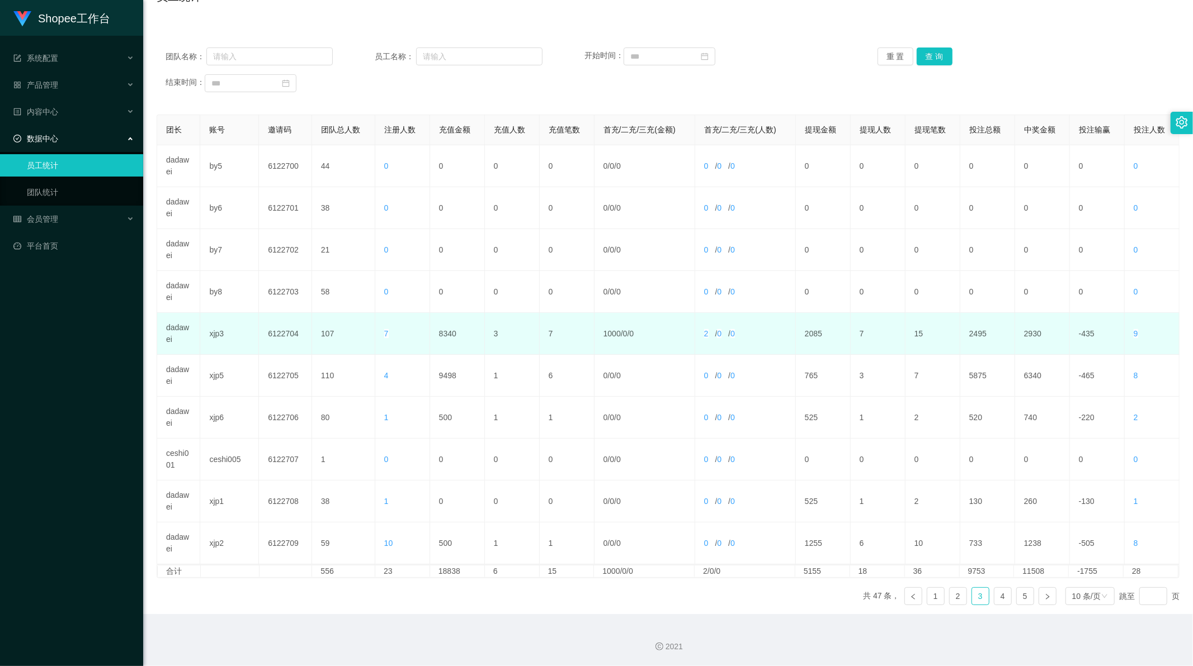
click at [446, 332] on td "8340" at bounding box center [457, 334] width 55 height 42
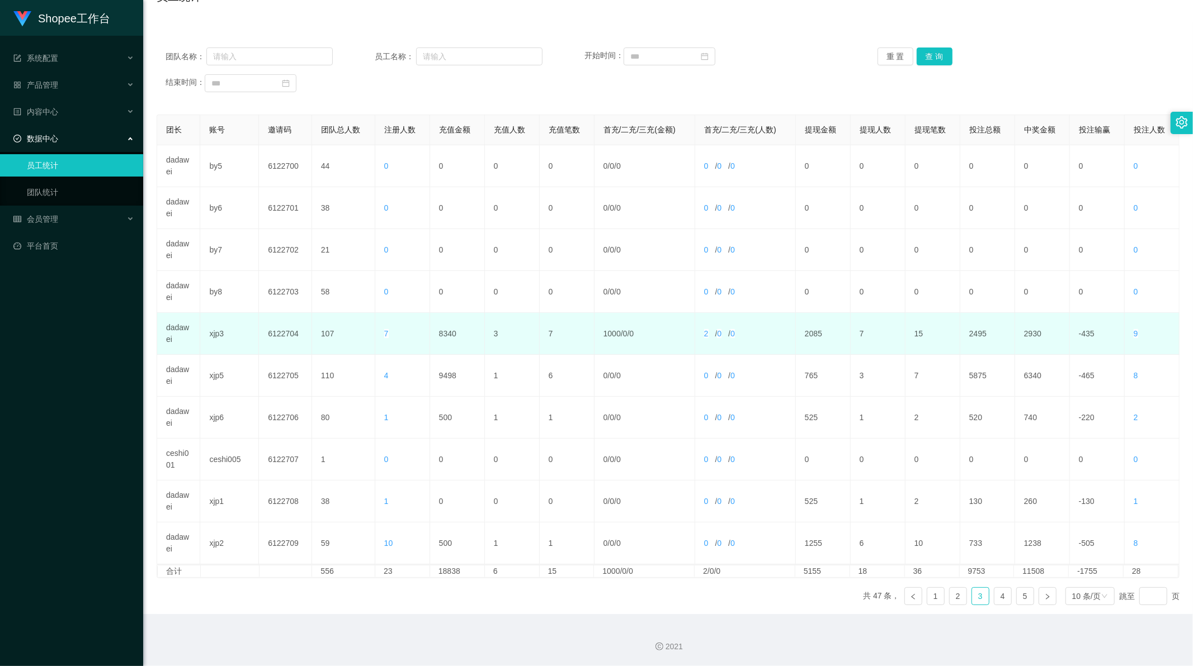
click at [220, 335] on td "xjp3" at bounding box center [229, 334] width 59 height 42
copy td "xjp3"
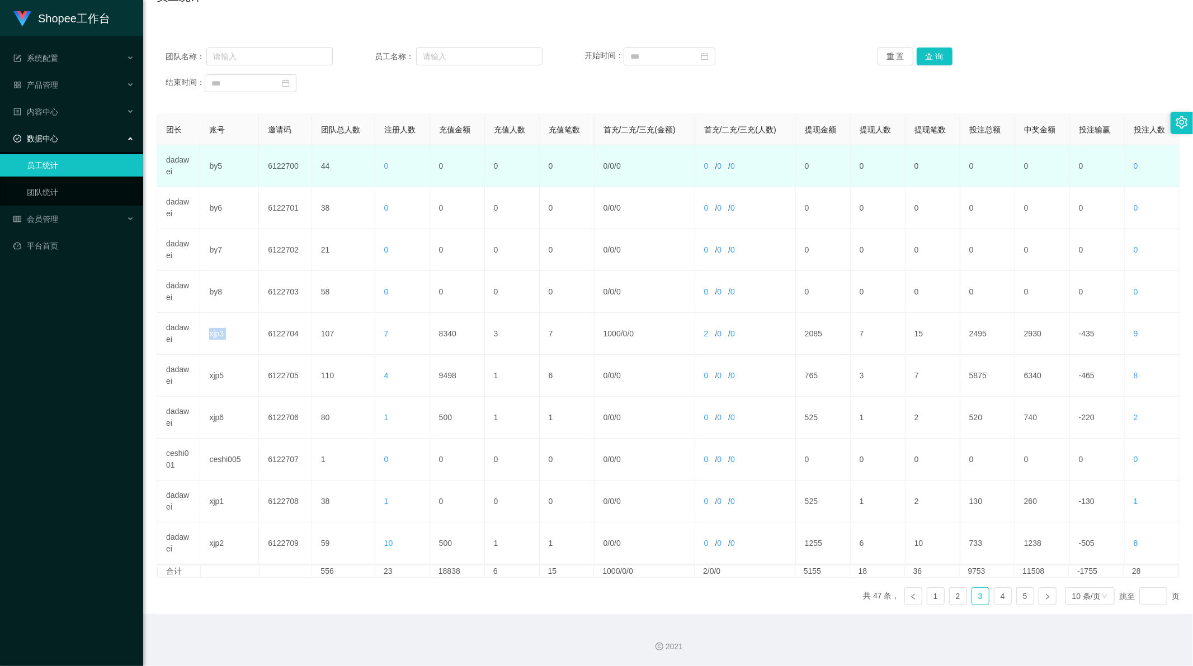
scroll to position [0, 0]
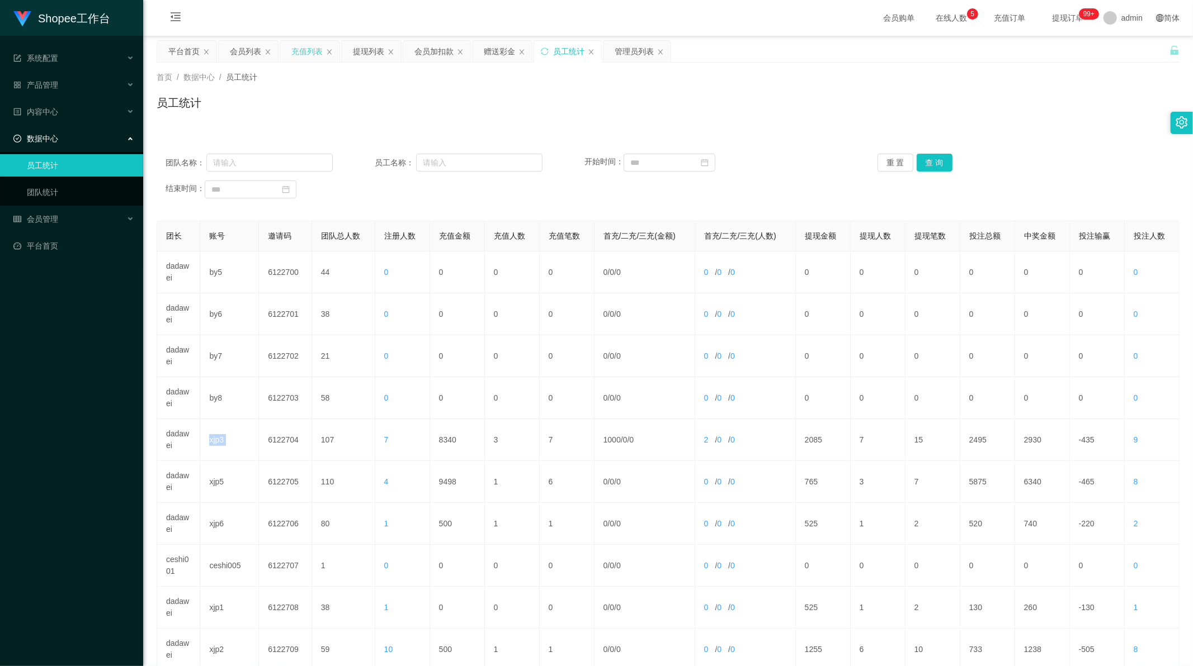
click at [311, 57] on div "充值列表" at bounding box center [306, 51] width 31 height 21
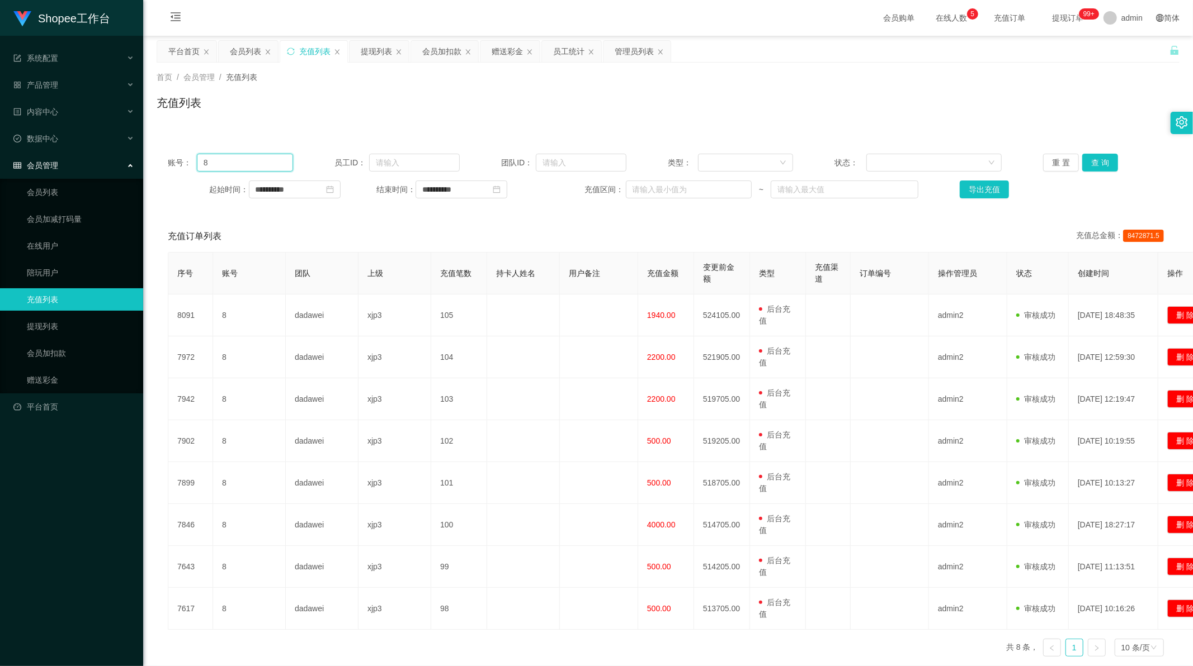
click at [250, 165] on input "8" at bounding box center [245, 163] width 96 height 18
drag, startPoint x: 250, startPoint y: 165, endPoint x: 450, endPoint y: 146, distance: 201.0
click at [252, 164] on input "8" at bounding box center [245, 163] width 96 height 18
paste input "xjp3"
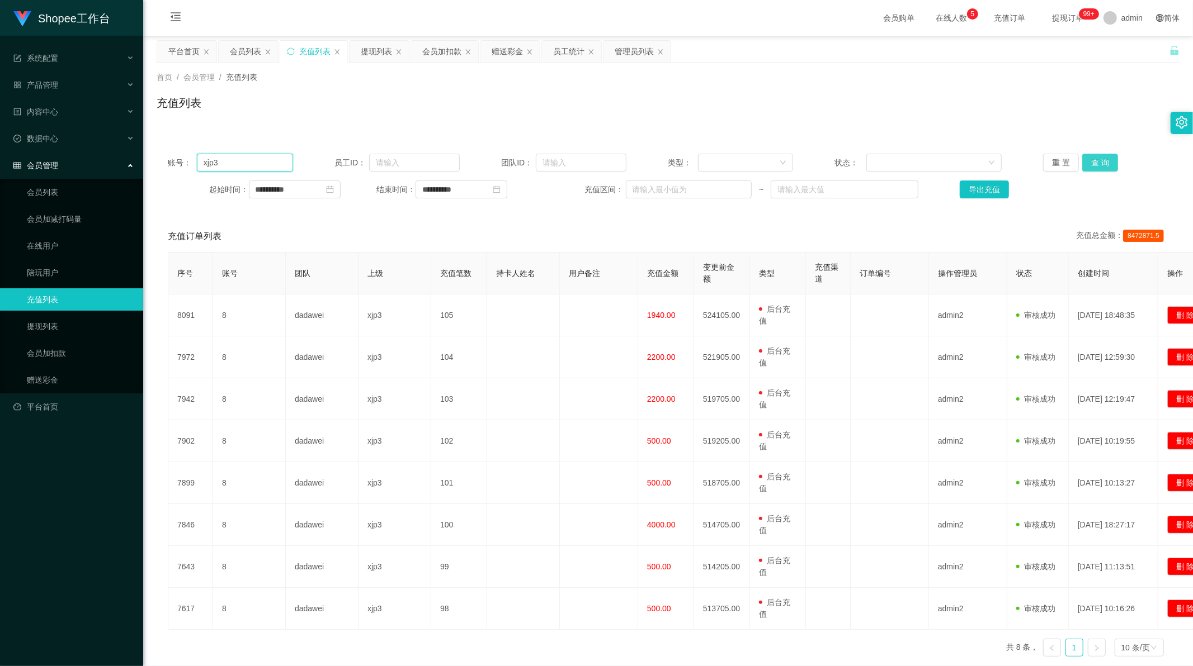
type input "xjp3"
click at [1086, 165] on button "查 询" at bounding box center [1100, 163] width 36 height 18
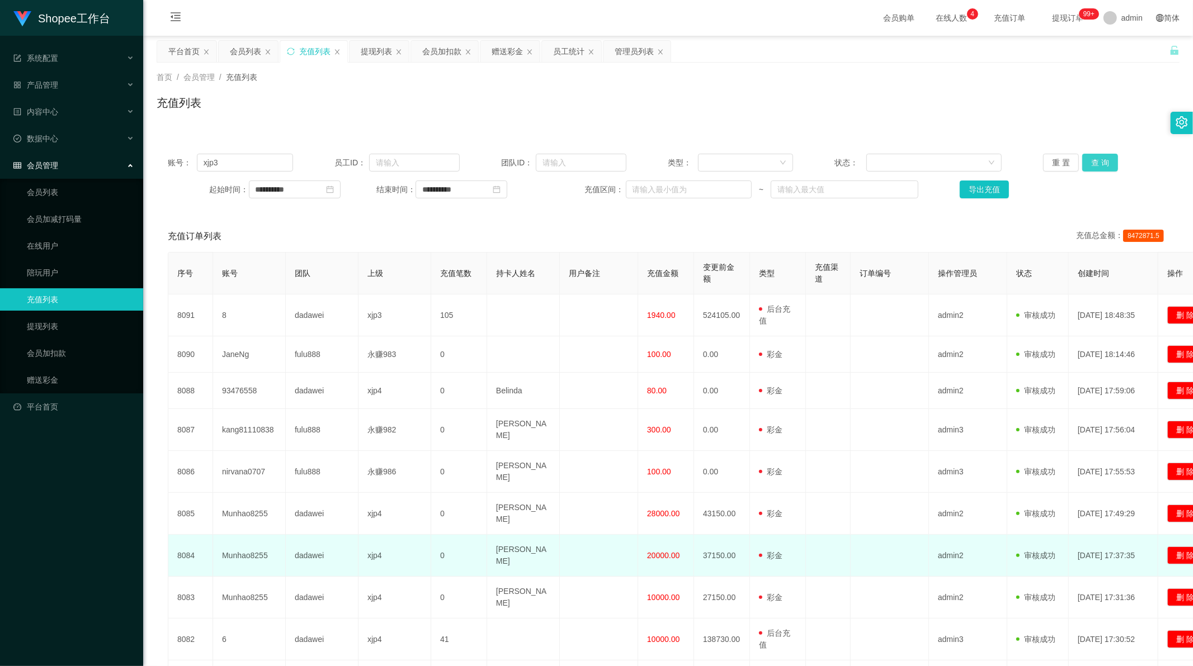
scroll to position [102, 0]
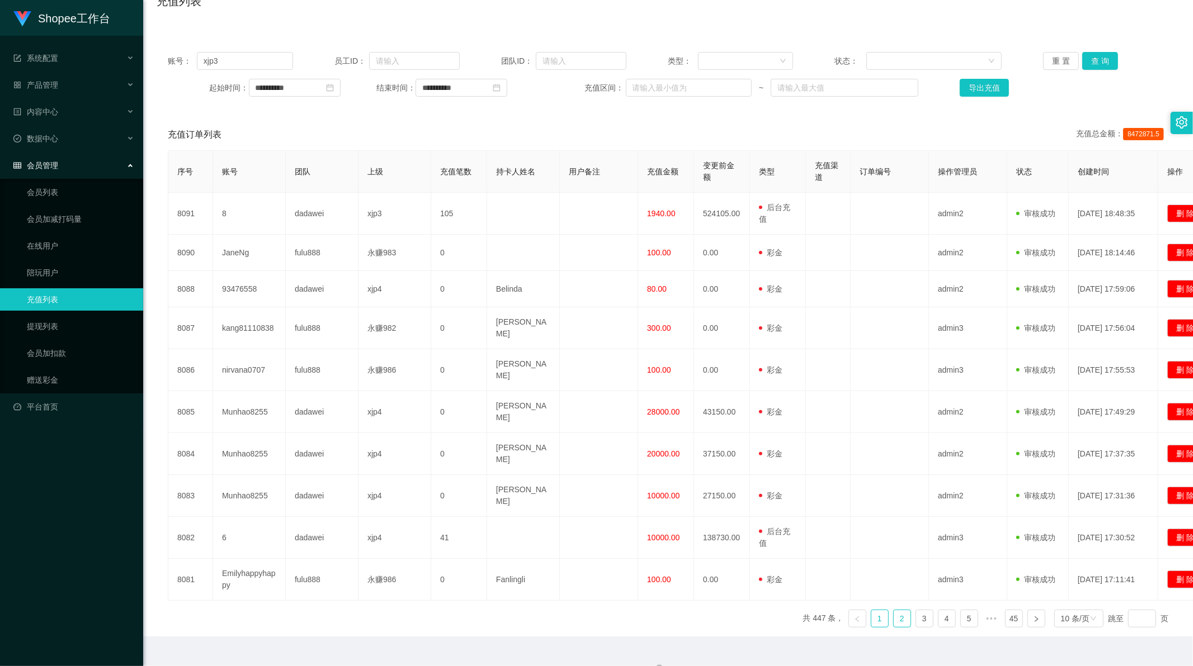
click at [893, 611] on link "2" at bounding box center [901, 619] width 17 height 17
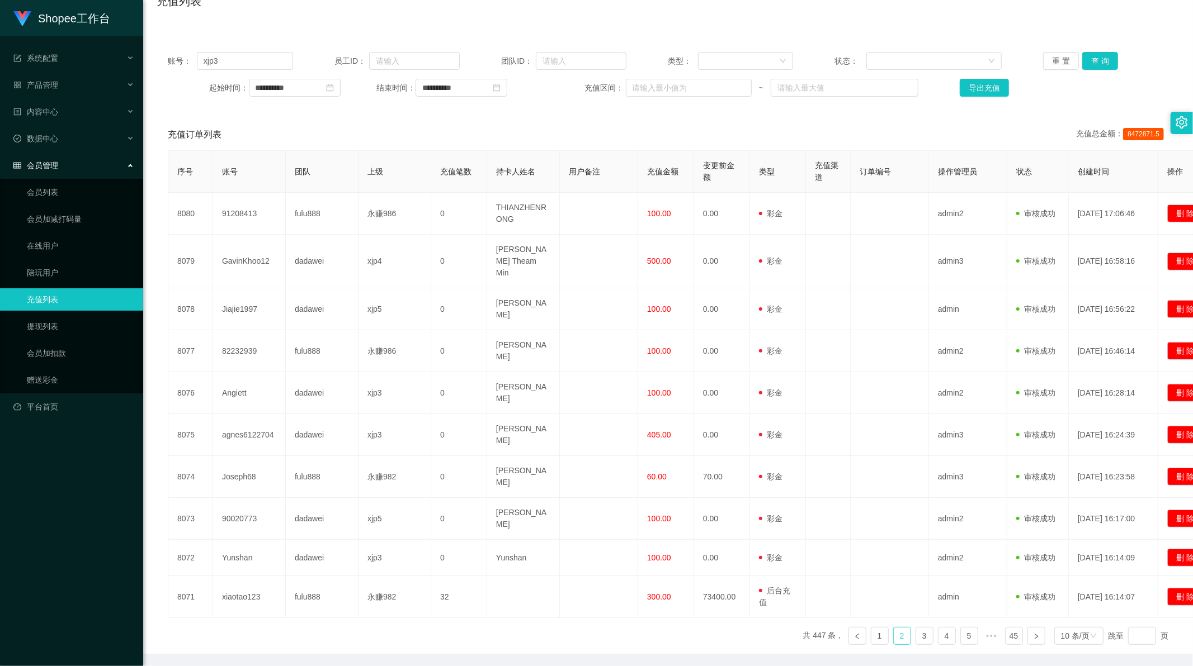
scroll to position [0, 0]
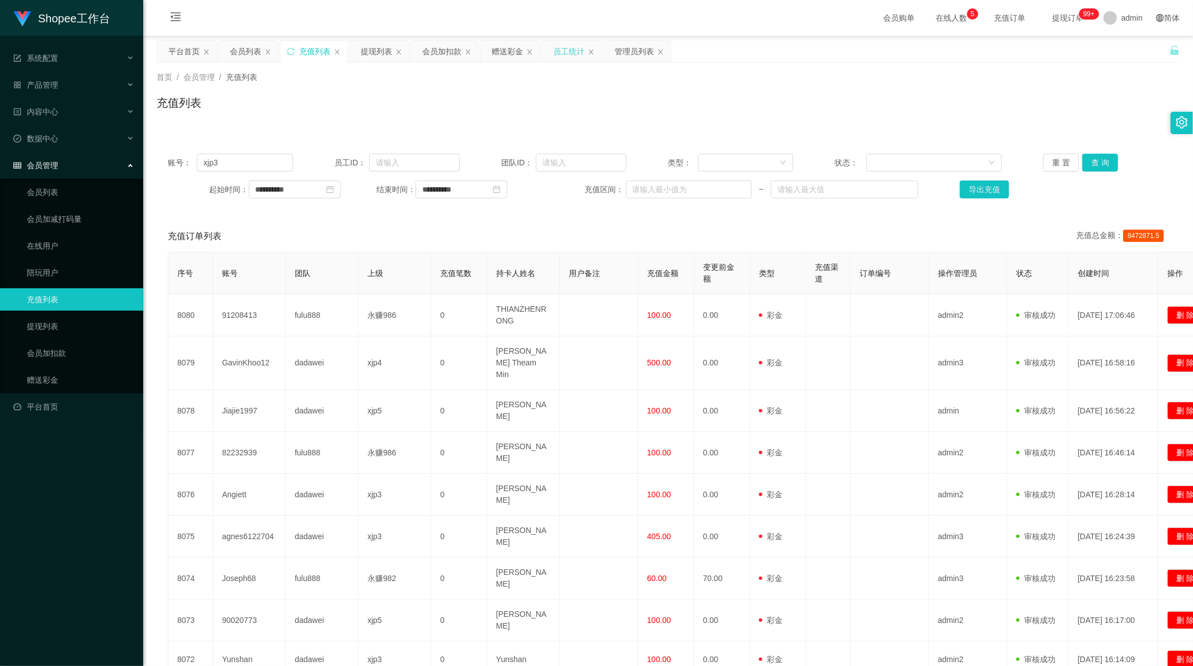
click at [571, 53] on div "员工统计" at bounding box center [568, 51] width 31 height 21
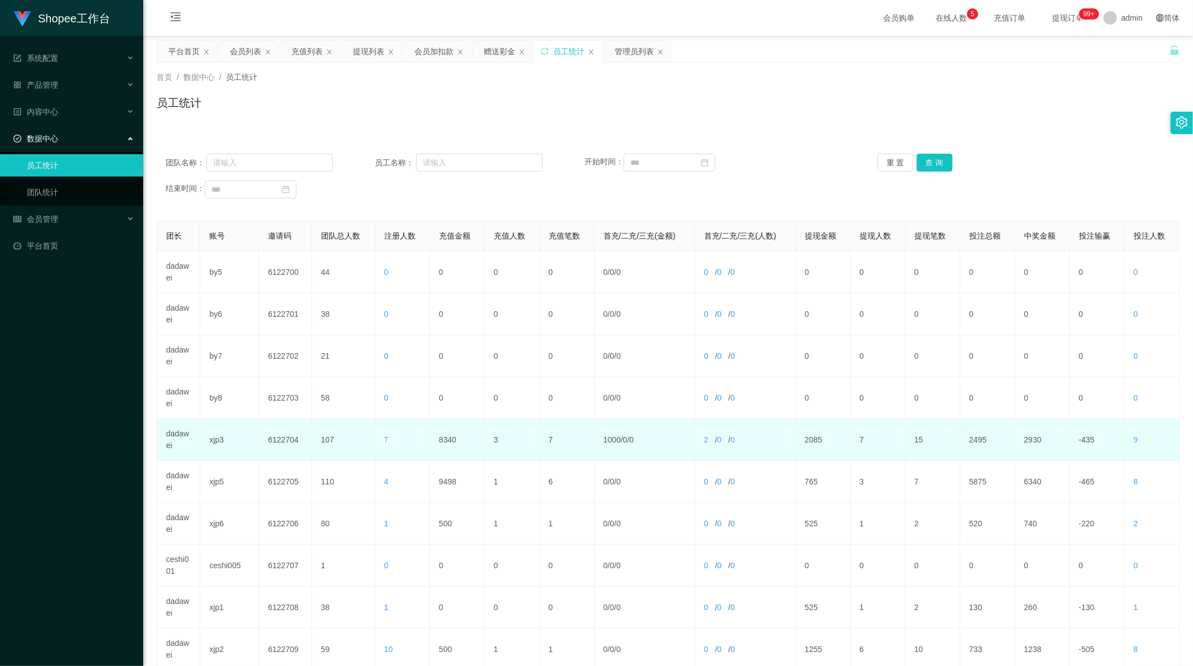
click at [174, 439] on td "dadawei" at bounding box center [178, 440] width 43 height 42
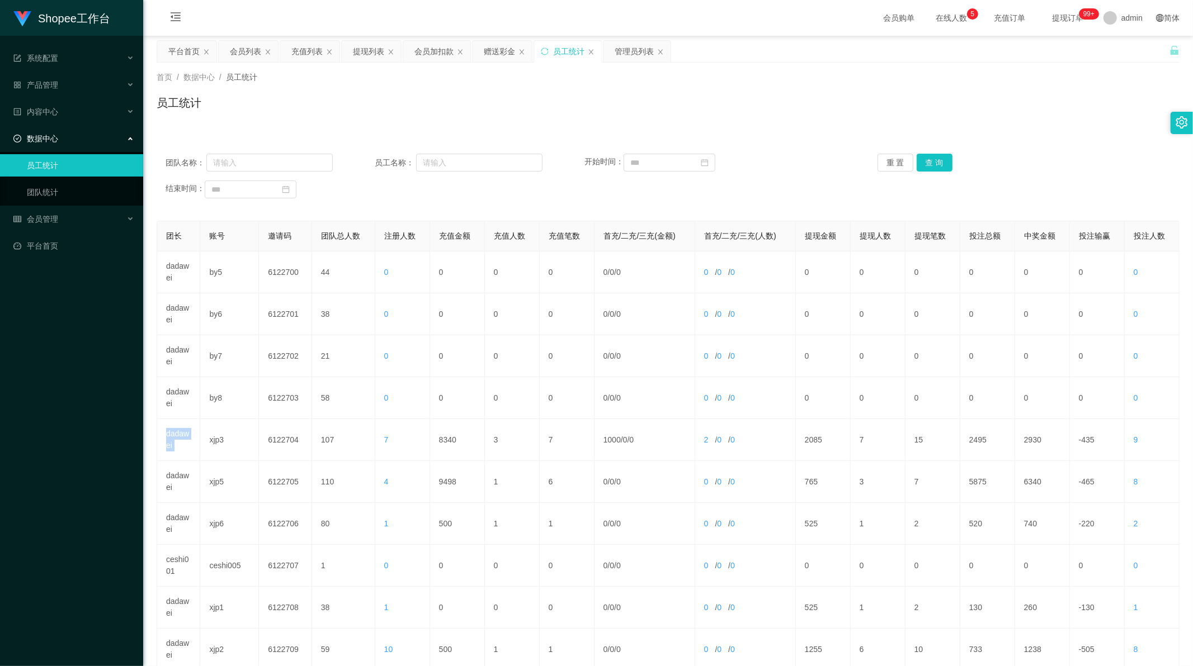
copy td "dadawei"
drag, startPoint x: 285, startPoint y: 160, endPoint x: 486, endPoint y: 153, distance: 201.4
click at [286, 160] on input "text" at bounding box center [269, 163] width 126 height 18
paste input "dadawei"
type input "dadawei"
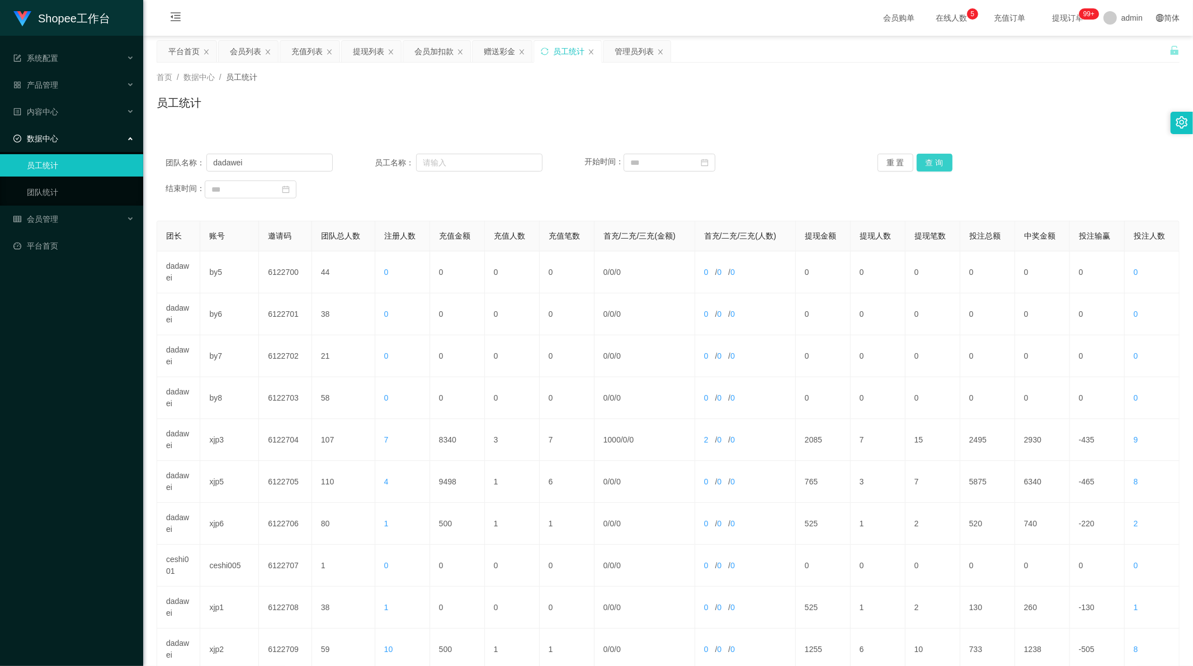
click at [930, 157] on button "查 询" at bounding box center [934, 163] width 36 height 18
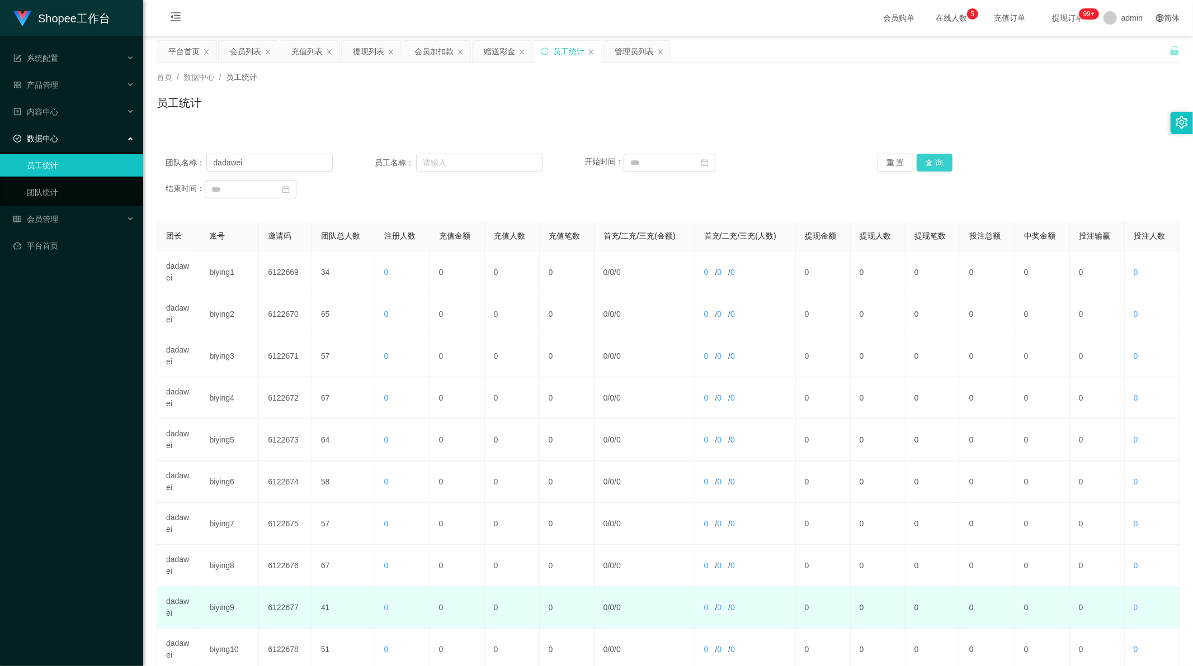
scroll to position [107, 0]
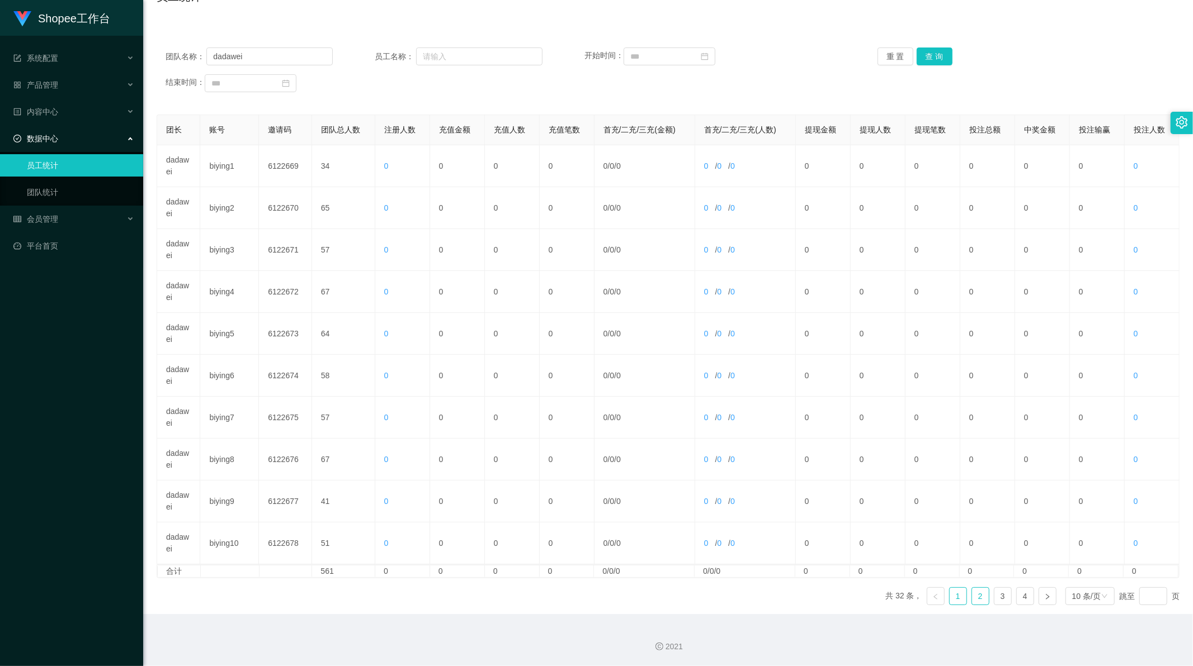
click at [979, 598] on link "2" at bounding box center [980, 596] width 17 height 17
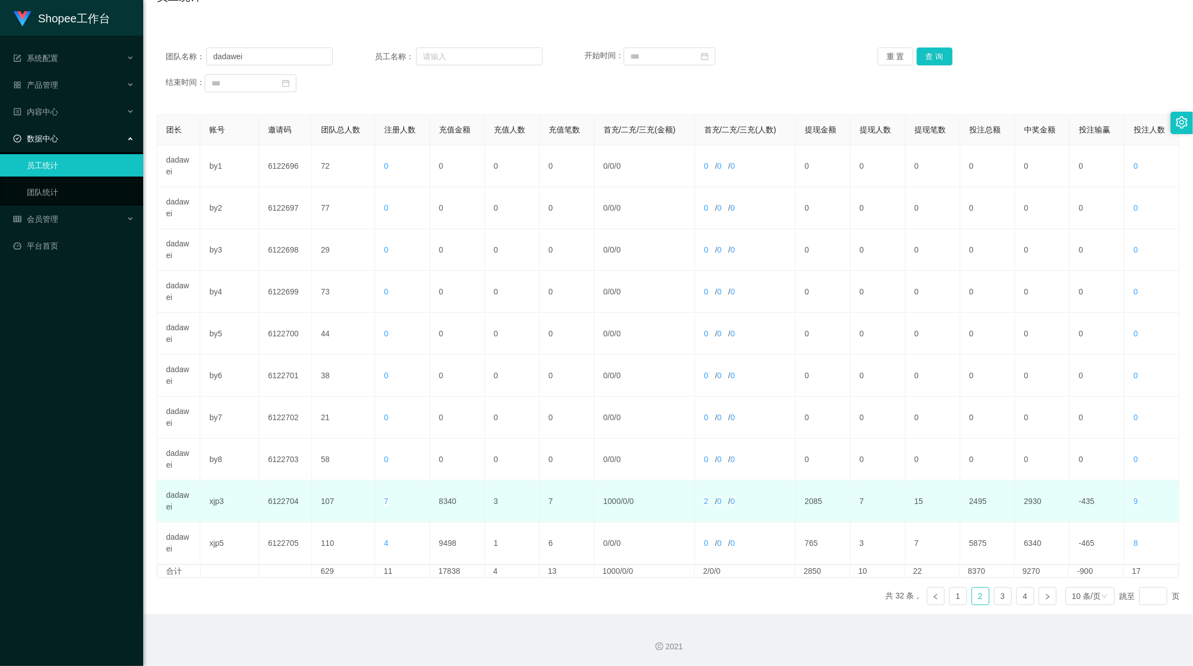
click at [384, 503] on span "7" at bounding box center [386, 501] width 4 height 9
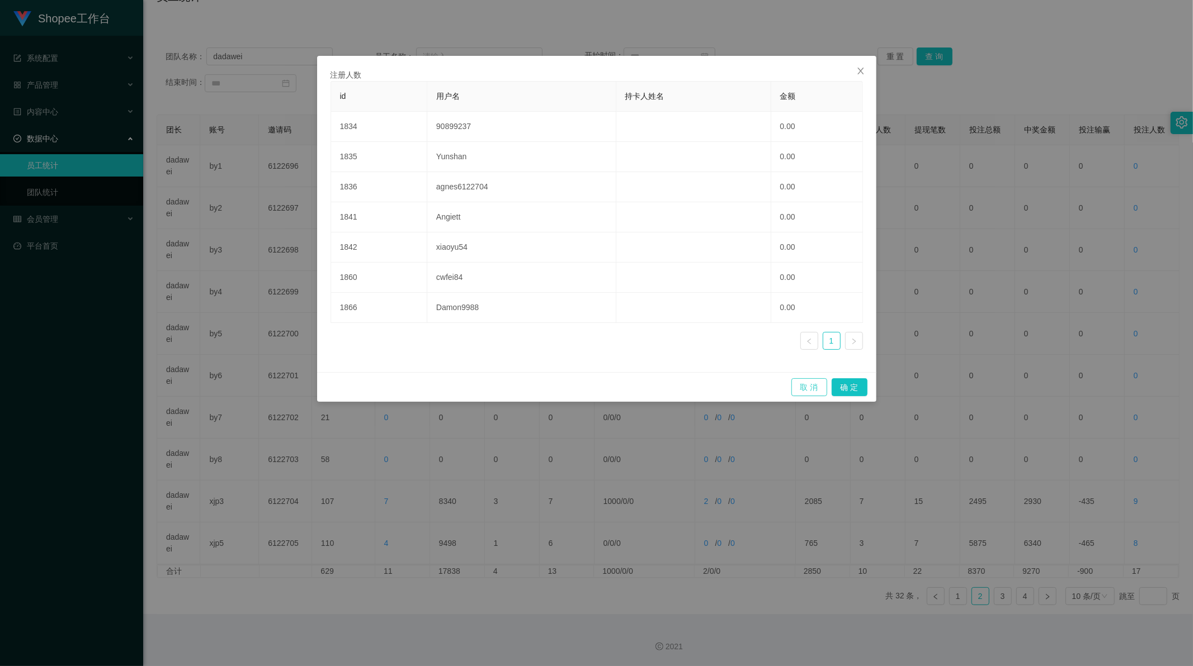
drag, startPoint x: 815, startPoint y: 390, endPoint x: 798, endPoint y: 395, distance: 17.7
click at [815, 390] on button "取 消" at bounding box center [809, 388] width 36 height 18
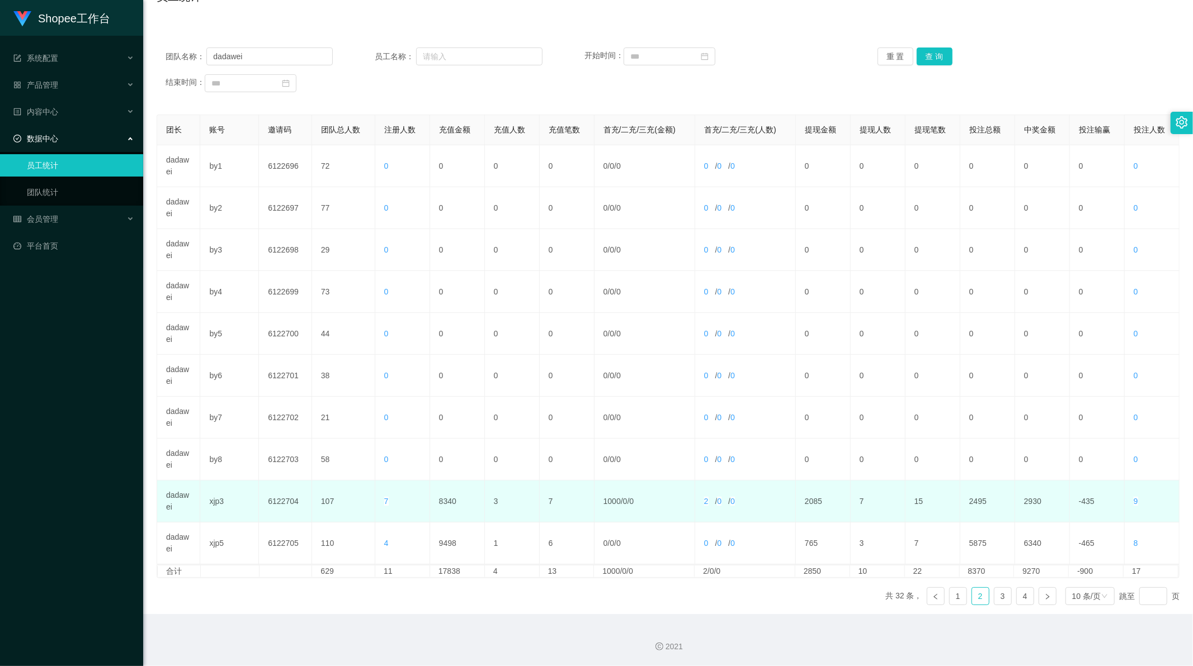
click at [325, 504] on td "107" at bounding box center [343, 502] width 63 height 42
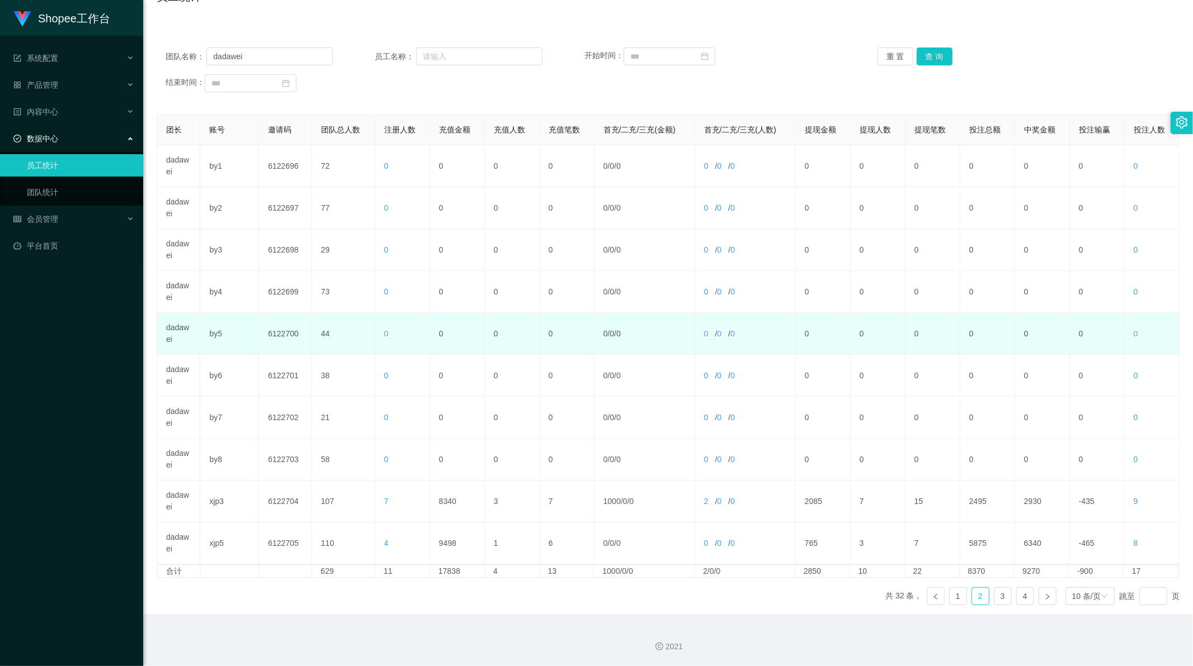
scroll to position [0, 0]
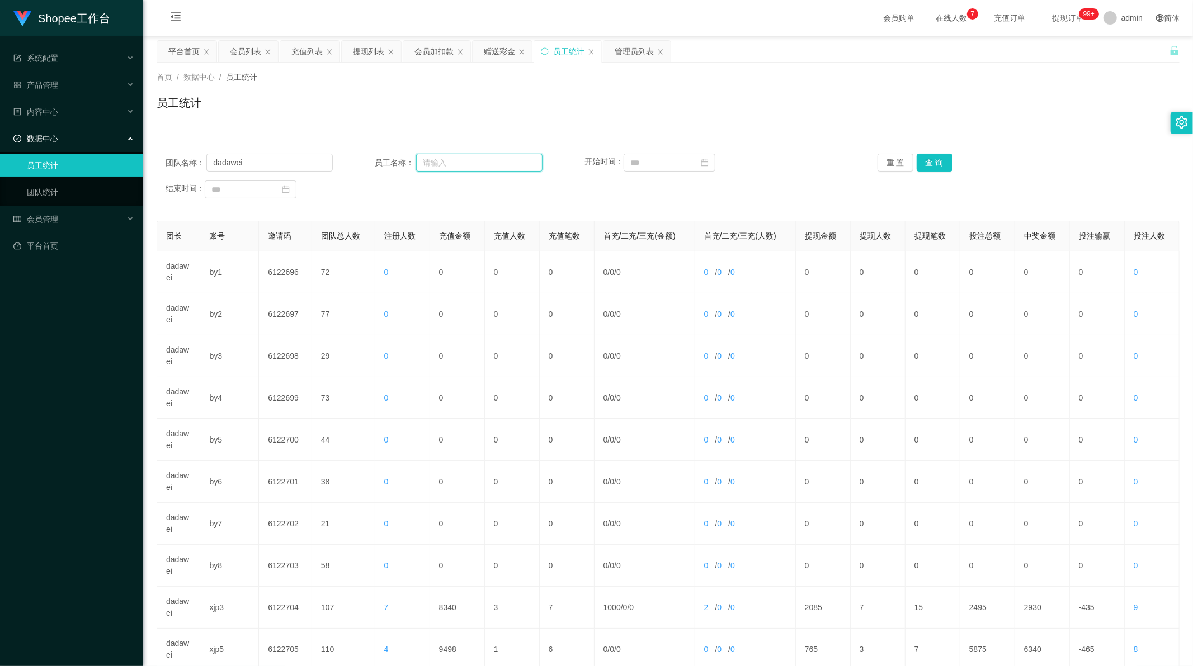
click at [489, 164] on input "text" at bounding box center [479, 163] width 126 height 18
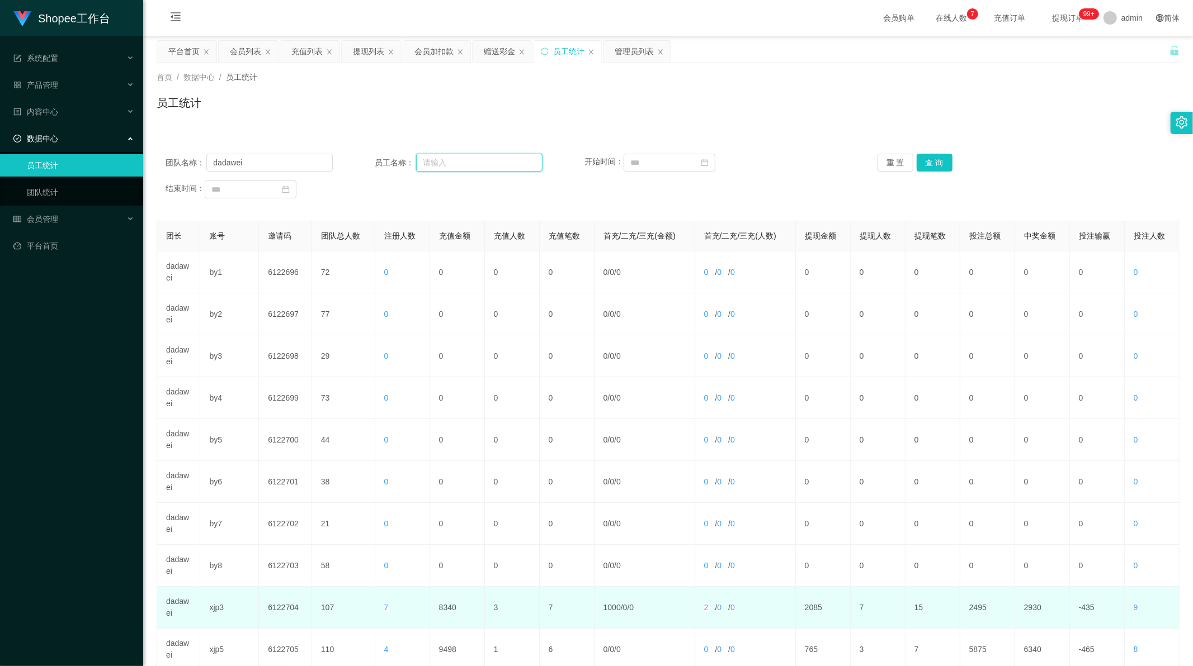
scroll to position [107, 0]
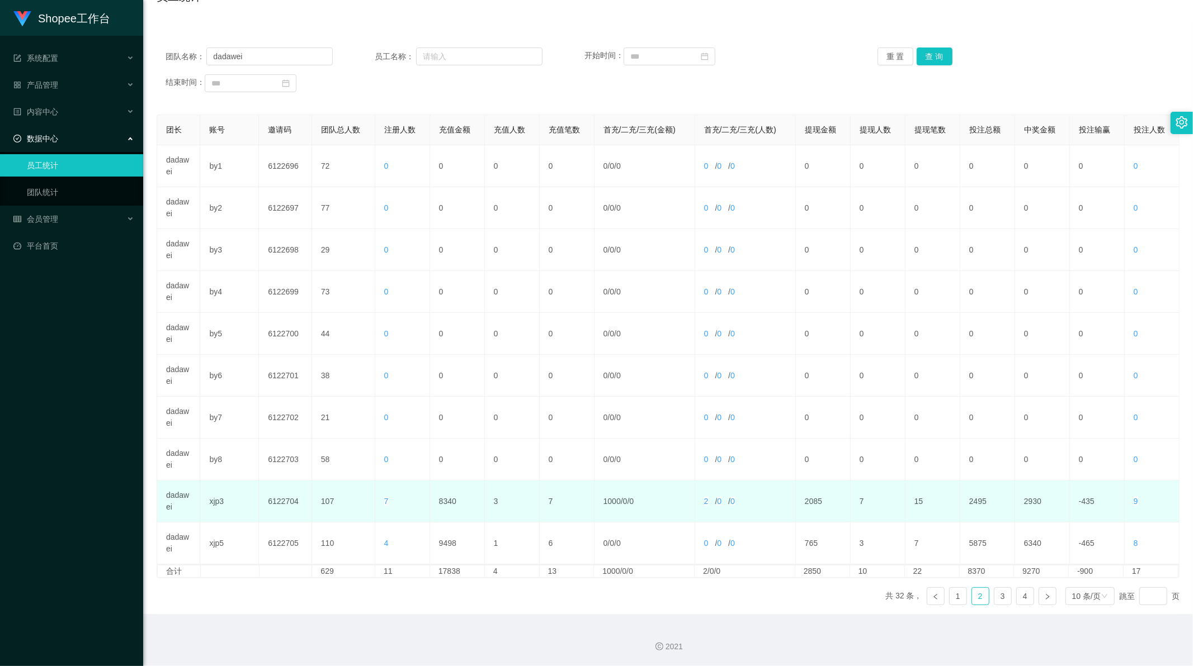
click at [450, 502] on td "8340" at bounding box center [457, 502] width 55 height 42
click at [386, 498] on span "7" at bounding box center [386, 501] width 4 height 9
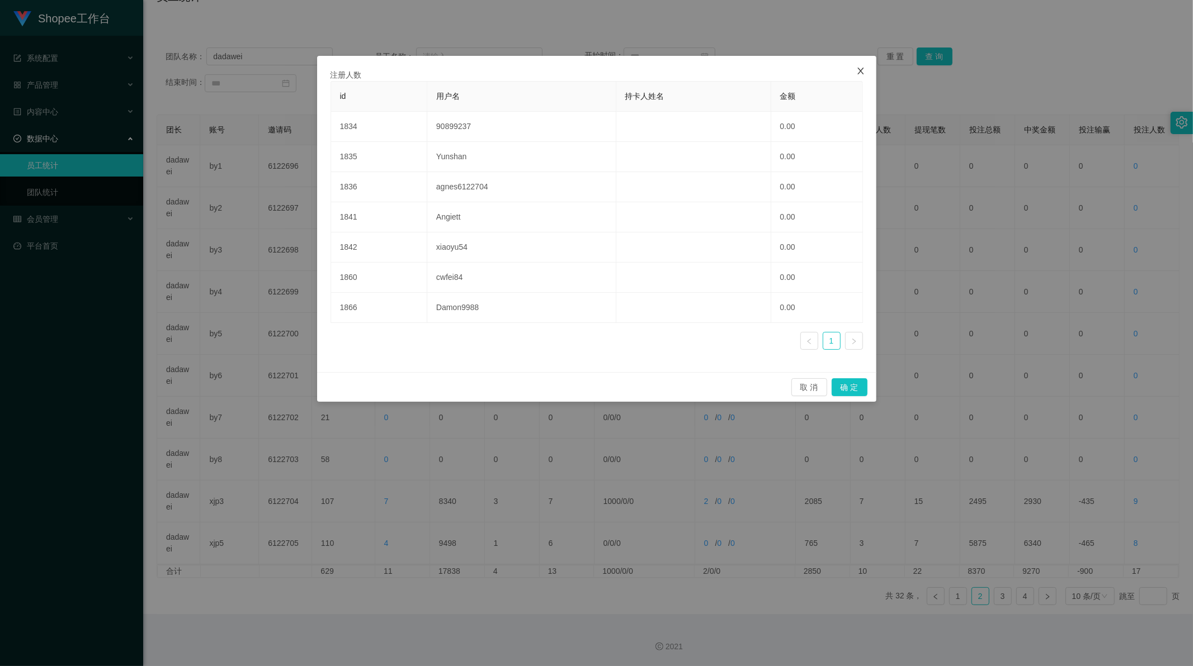
click at [862, 70] on icon "图标: close" at bounding box center [860, 71] width 9 height 9
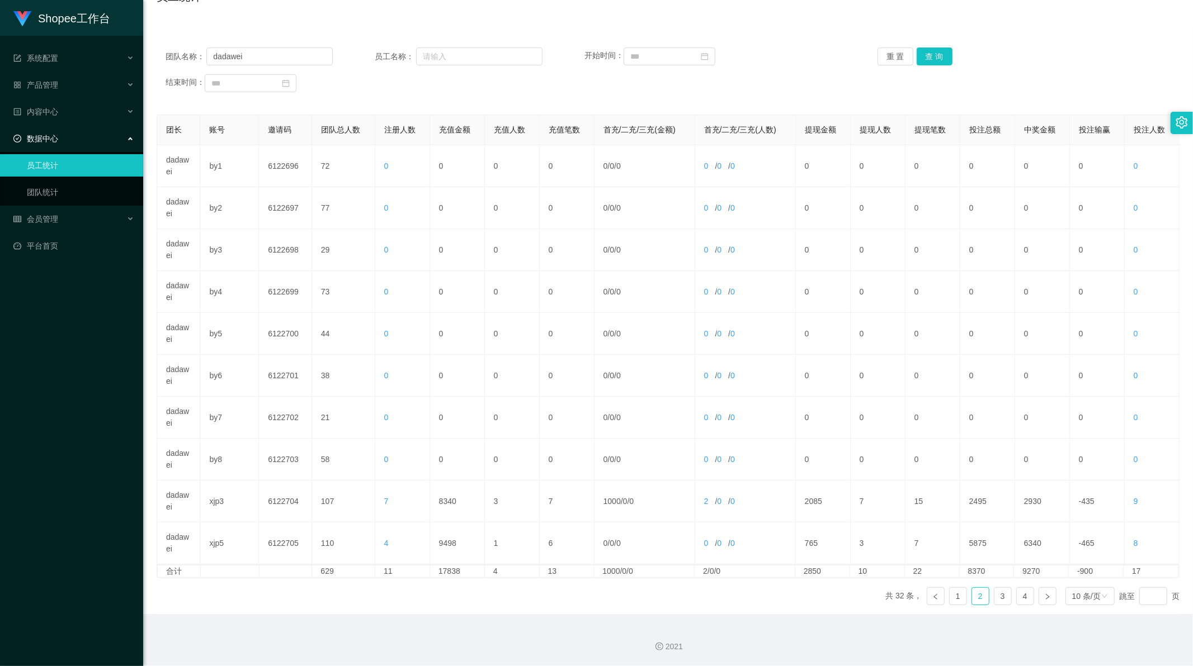
scroll to position [0, 0]
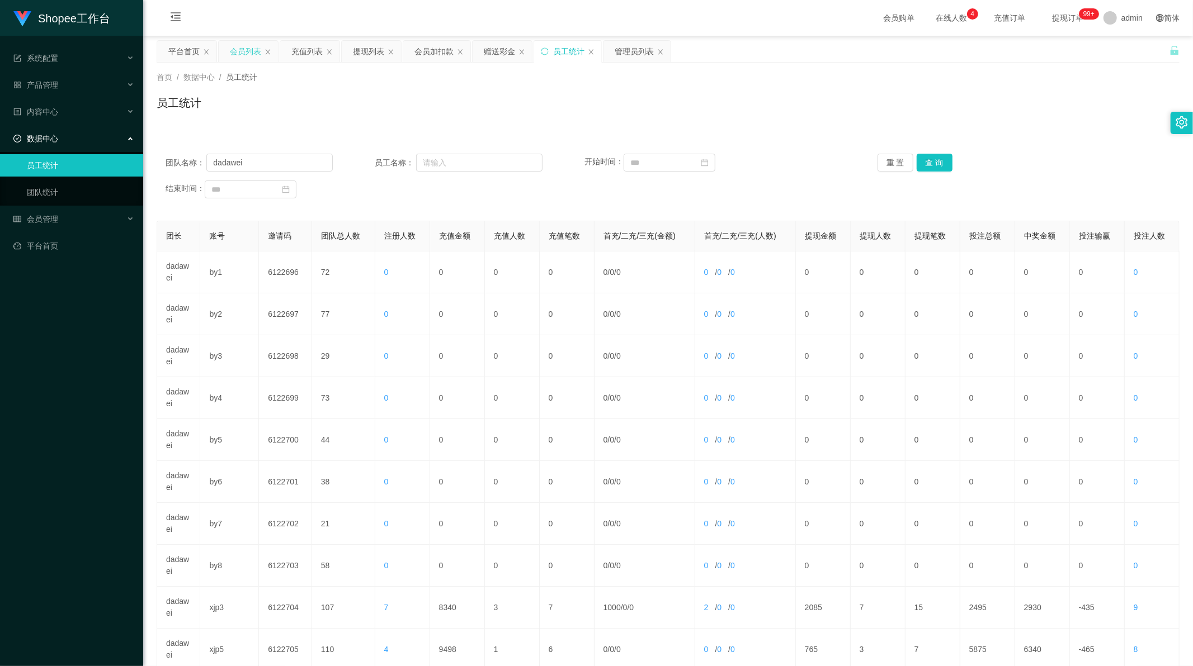
click at [238, 48] on div "会员列表" at bounding box center [245, 51] width 31 height 21
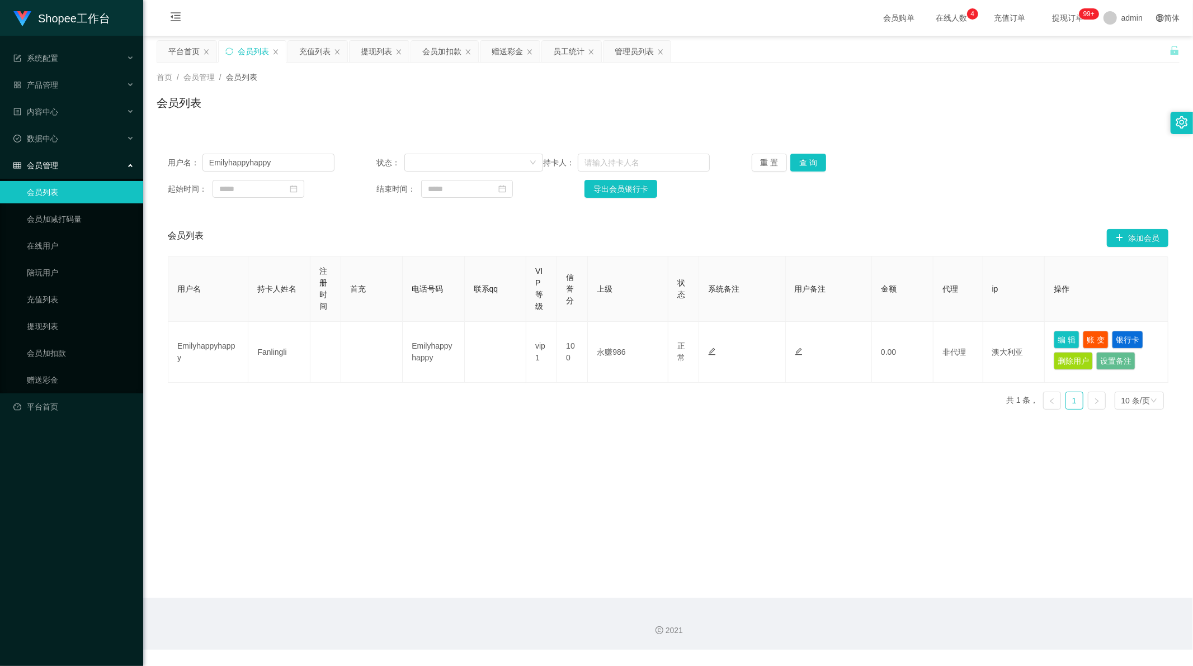
click at [306, 101] on div "会员列表" at bounding box center [668, 107] width 1023 height 26
click at [317, 54] on div "充值列表" at bounding box center [314, 51] width 31 height 21
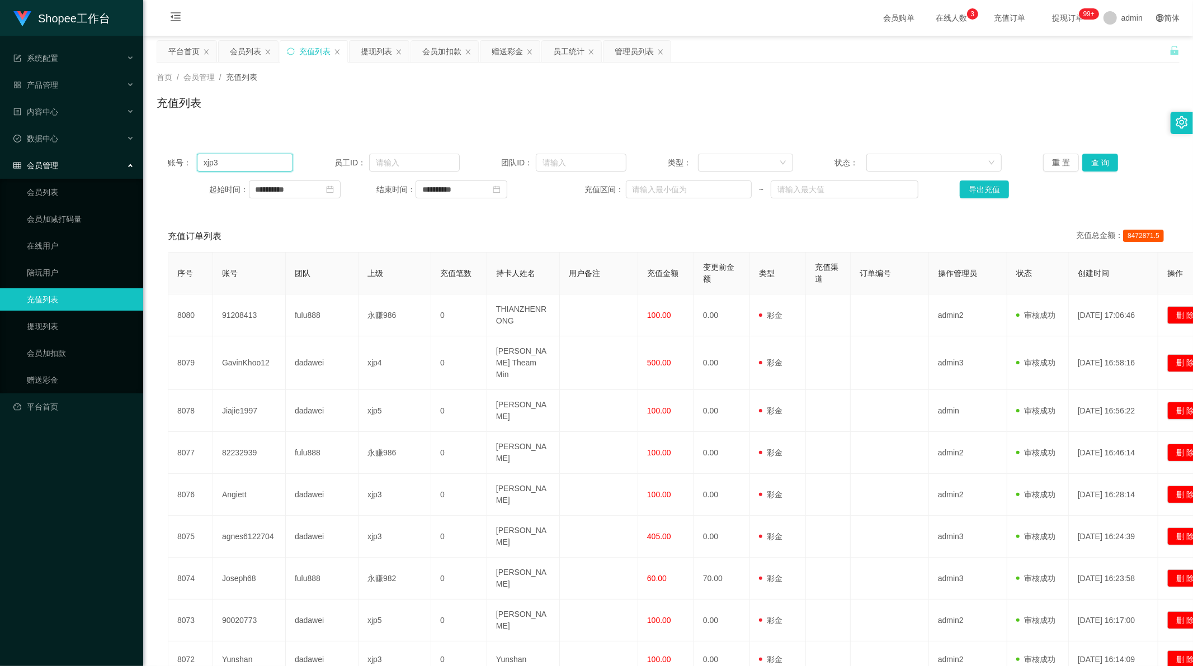
click at [242, 168] on input "xjp3" at bounding box center [245, 163] width 96 height 18
click at [593, 163] on input "text" at bounding box center [581, 163] width 91 height 18
paste input "dadawei"
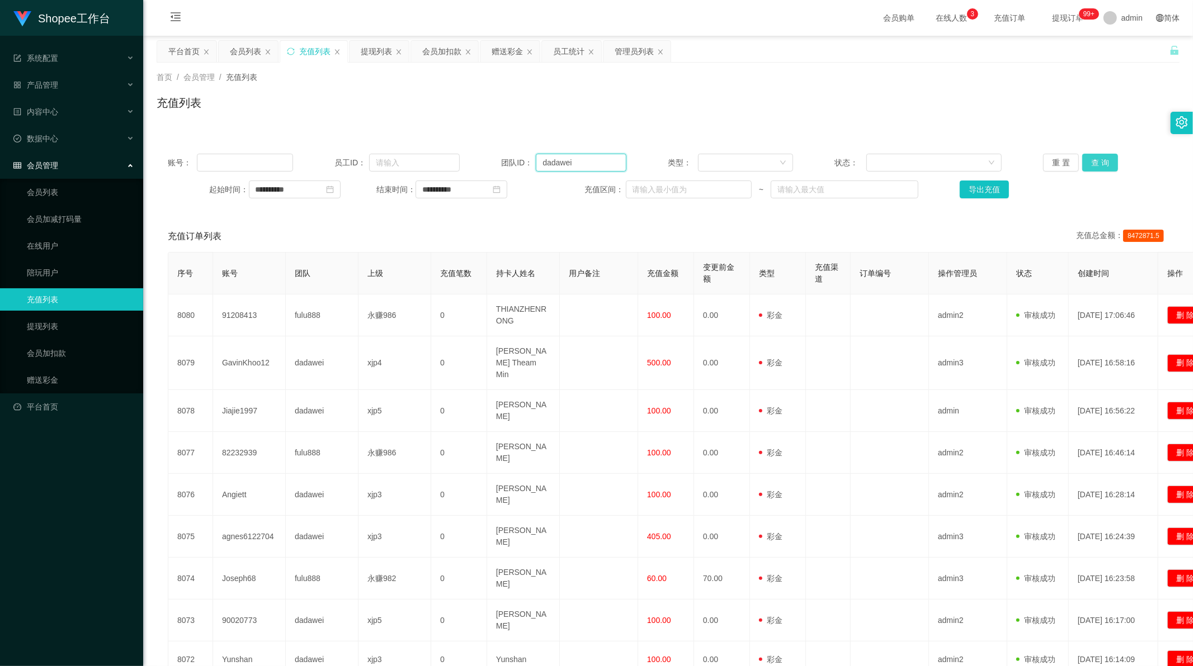
type input "dadawei"
click at [1094, 164] on button "查 询" at bounding box center [1100, 163] width 36 height 18
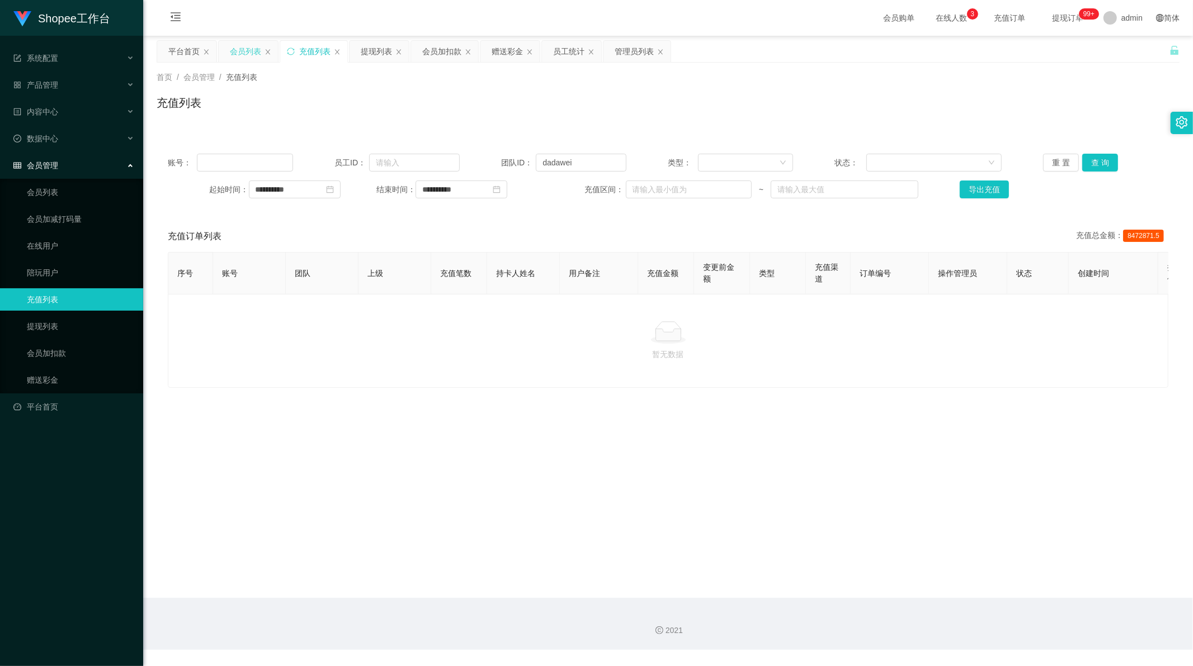
click at [250, 54] on div "会员列表" at bounding box center [245, 51] width 31 height 21
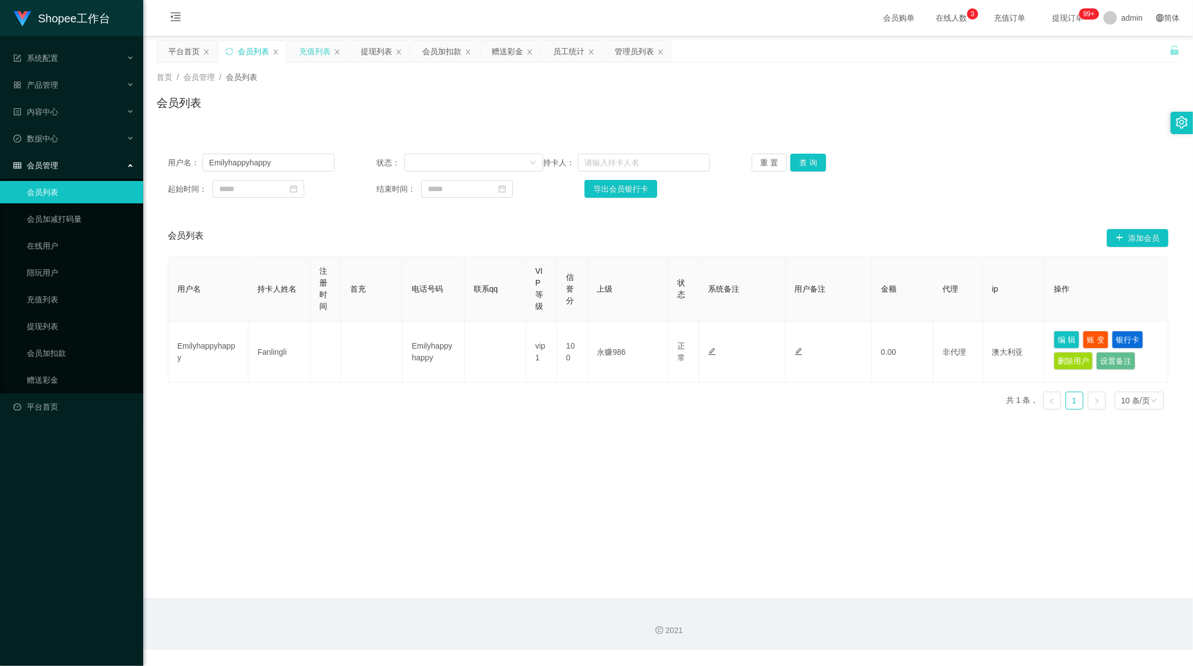
click at [308, 54] on div "充值列表" at bounding box center [314, 51] width 31 height 21
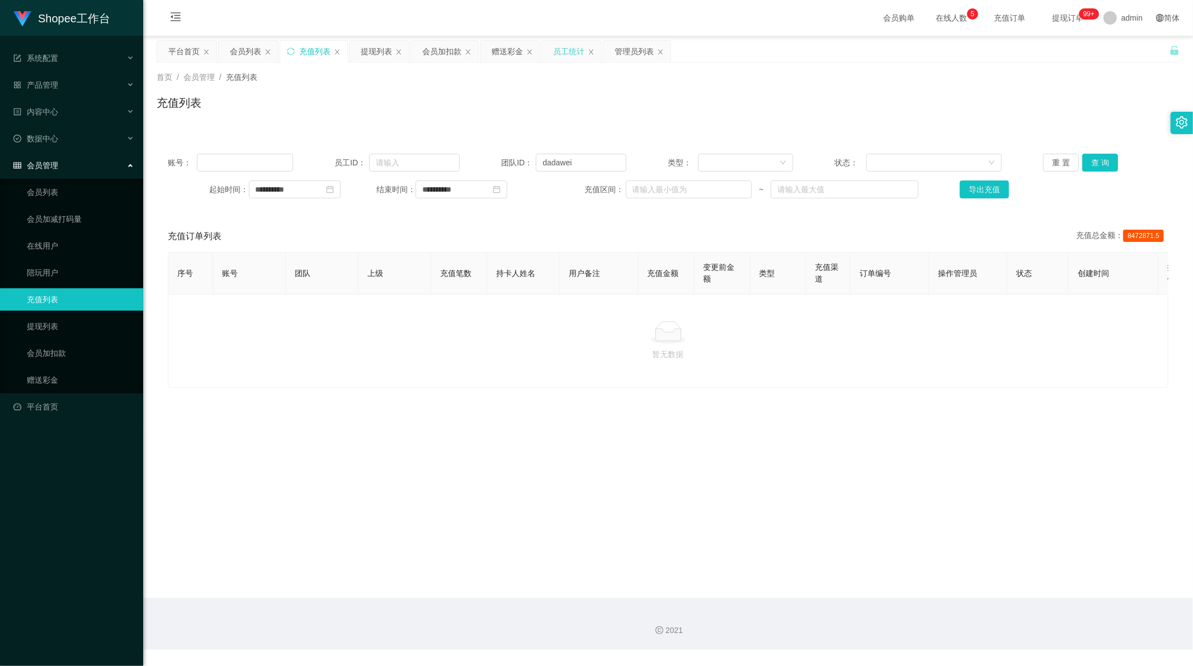
click at [576, 50] on div "员工统计" at bounding box center [568, 51] width 31 height 21
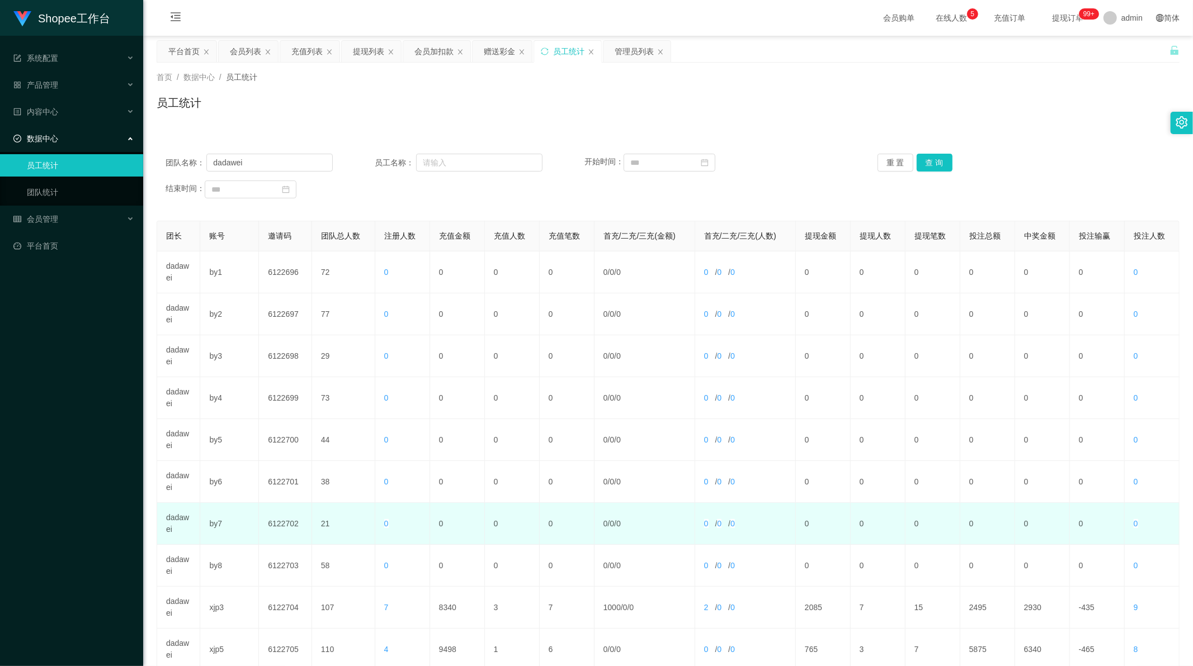
scroll to position [107, 0]
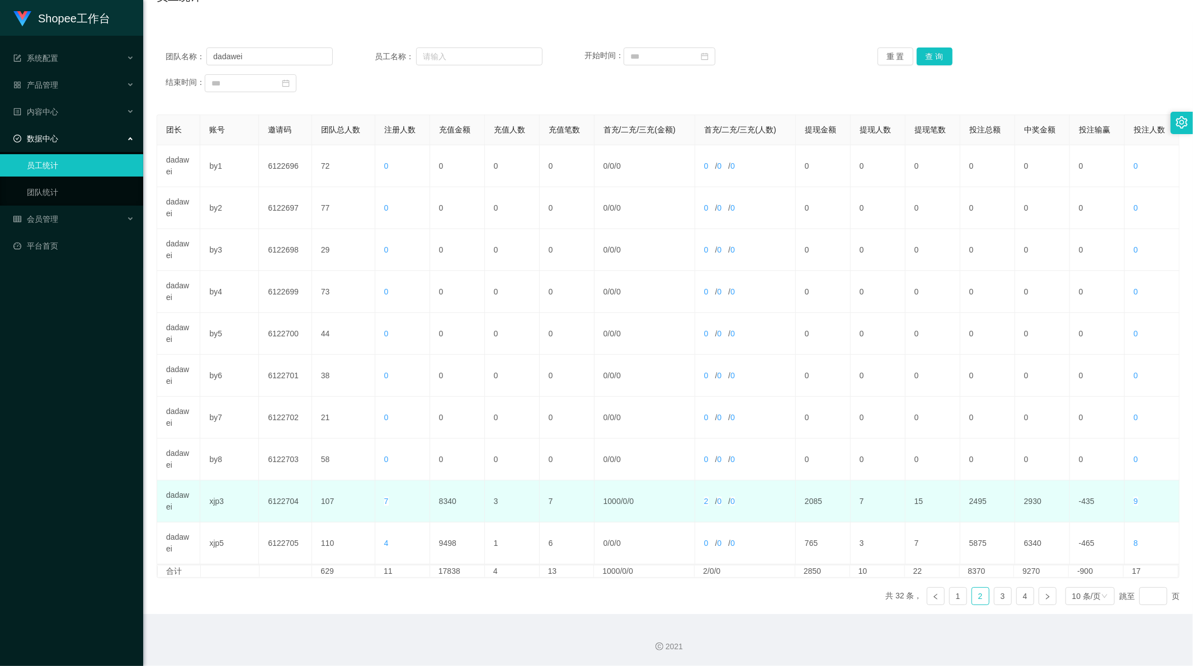
click at [218, 499] on td "xjp3" at bounding box center [229, 502] width 59 height 42
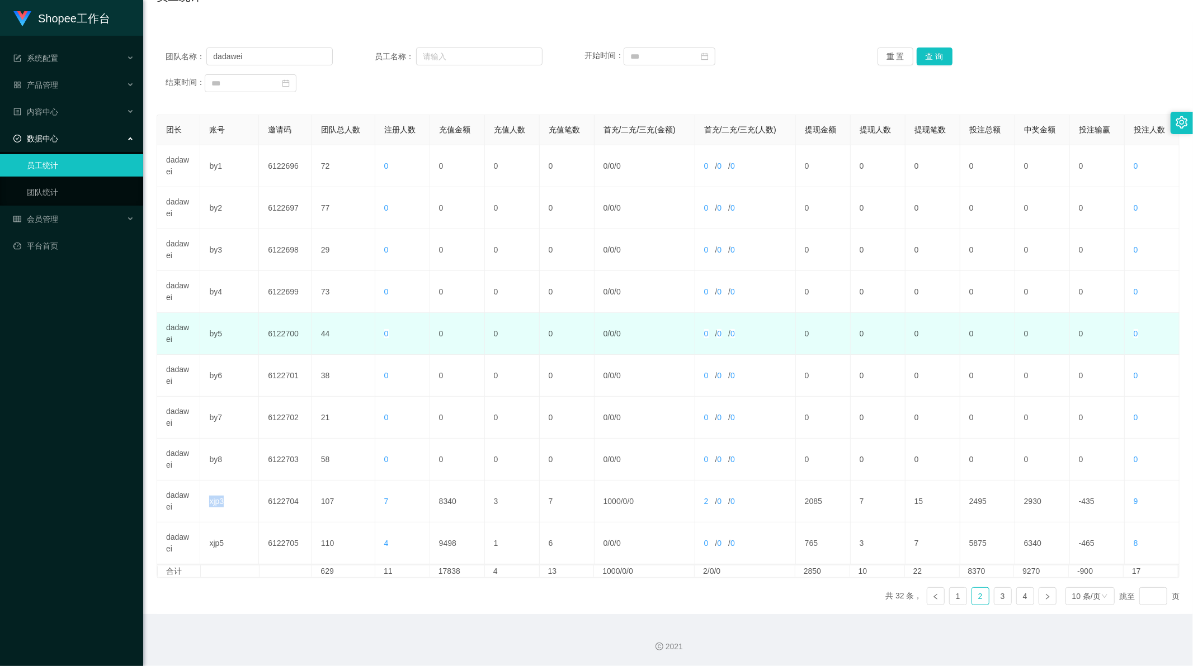
copy td "xjp3"
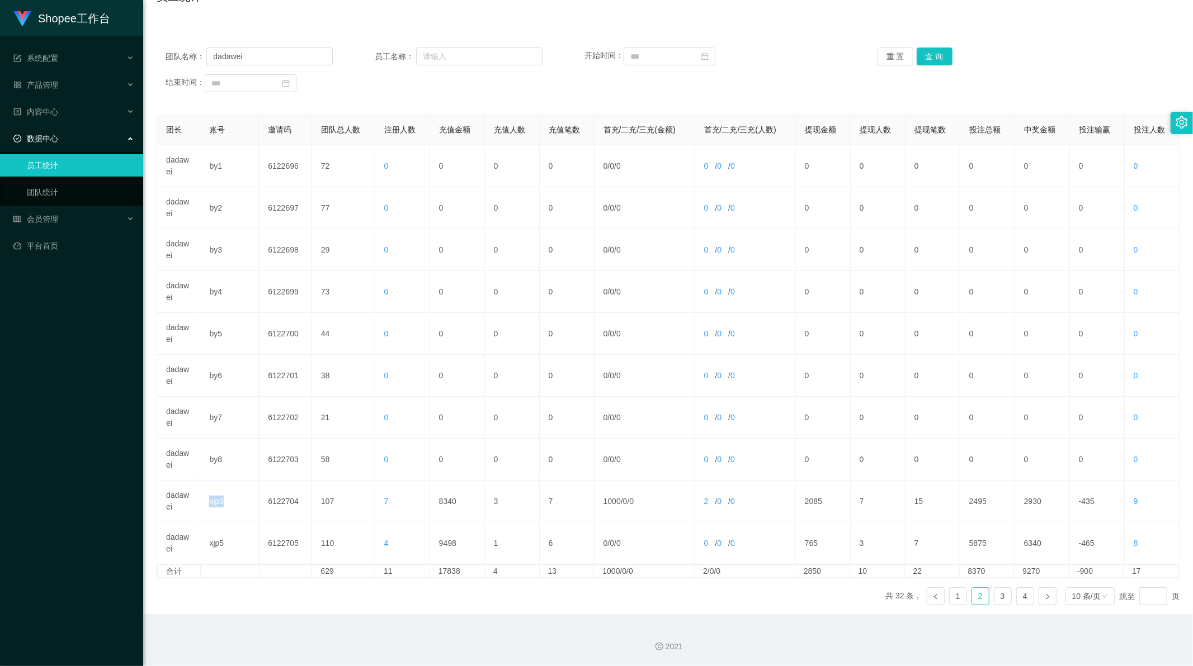
scroll to position [0, 0]
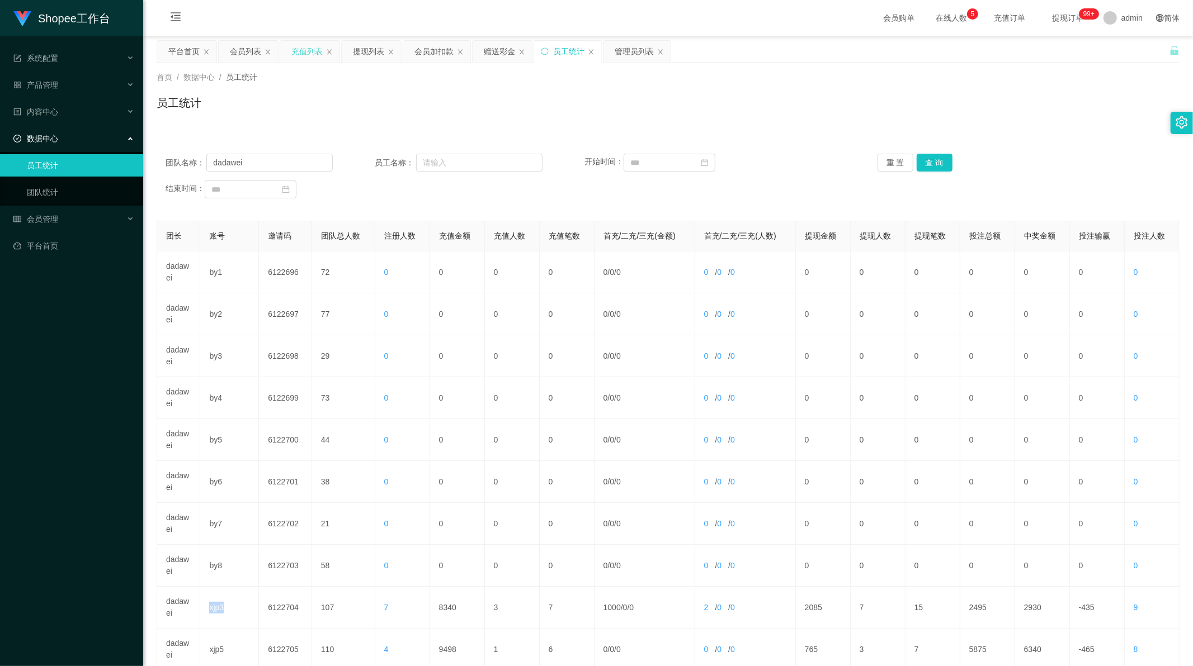
click at [305, 51] on div "充值列表" at bounding box center [306, 51] width 31 height 21
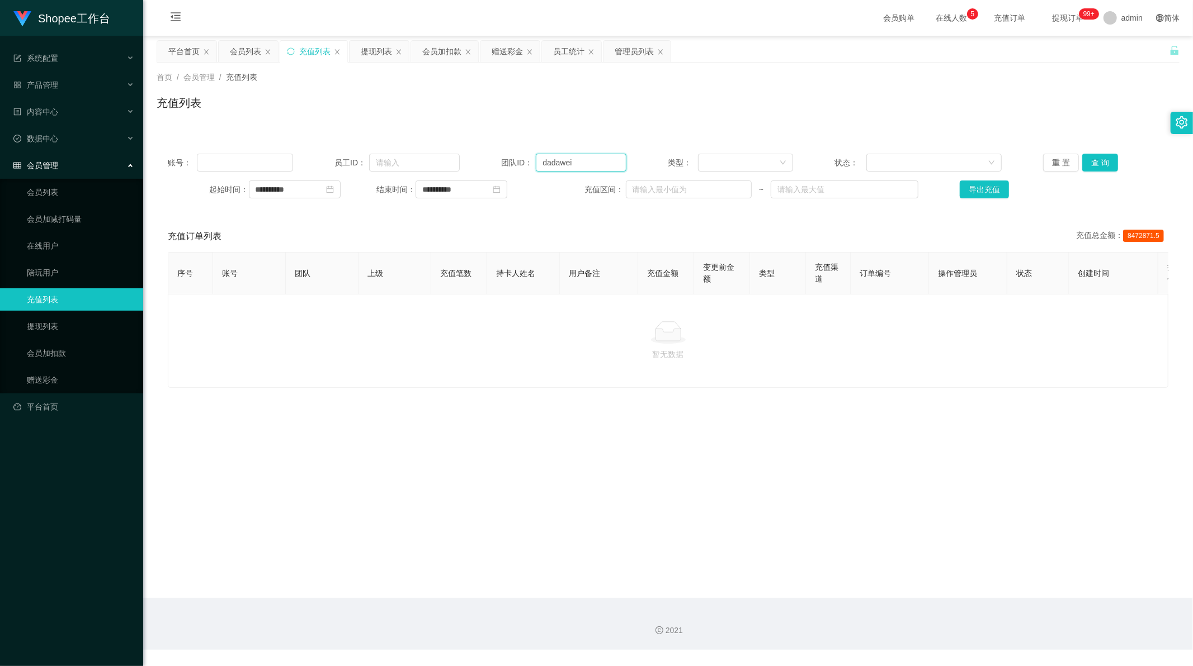
click at [546, 159] on input "dadawei" at bounding box center [581, 163] width 91 height 18
paste input "xjp3"
type input "xjp3"
click at [1089, 157] on button "查 询" at bounding box center [1100, 163] width 36 height 18
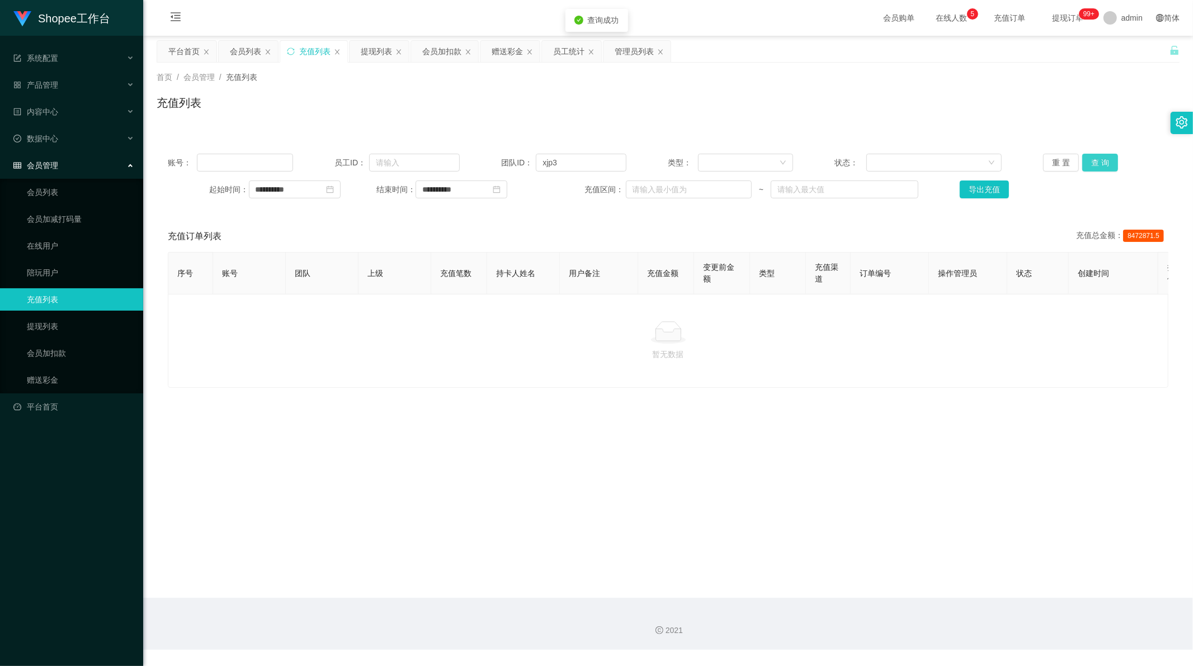
click at [1089, 157] on button "查 询" at bounding box center [1100, 163] width 36 height 18
click at [580, 48] on div "员工统计" at bounding box center [568, 51] width 31 height 21
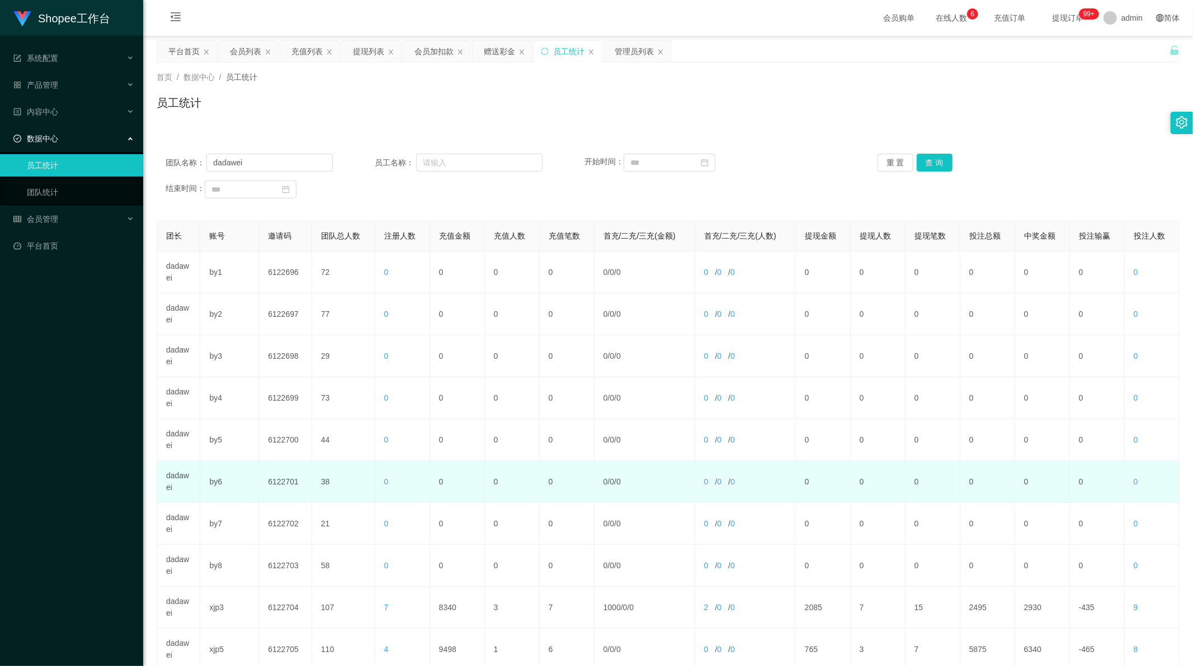
click at [177, 472] on td "dadawei" at bounding box center [178, 482] width 43 height 42
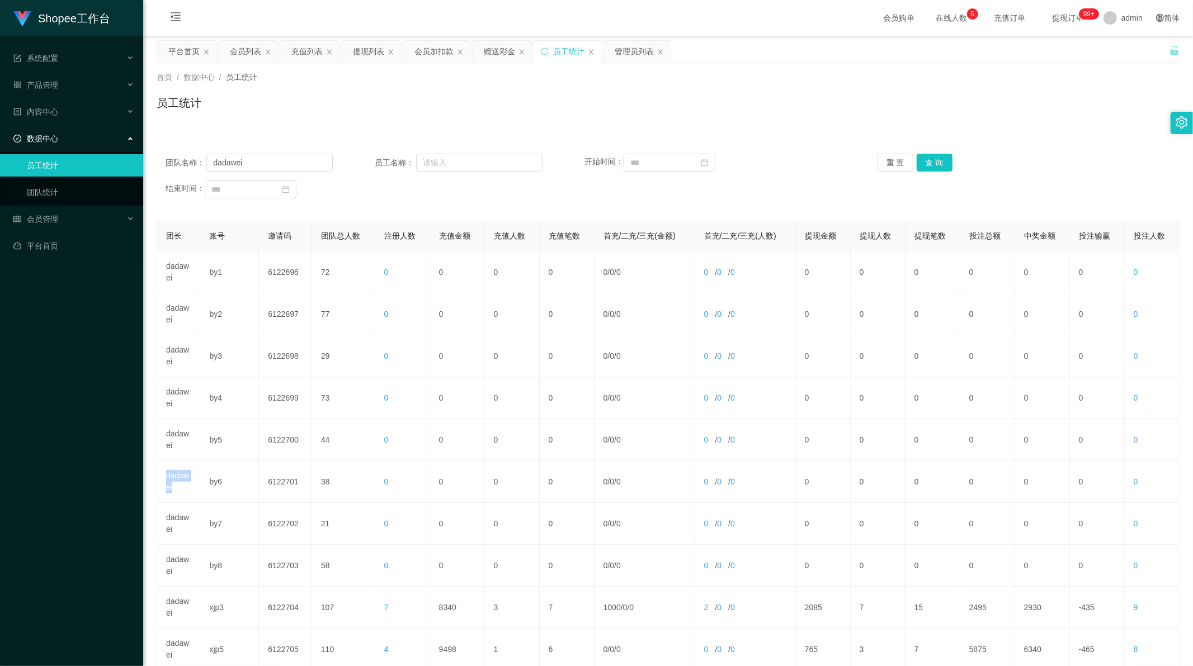
copy td "dadawei"
click at [304, 53] on div "充值列表" at bounding box center [306, 51] width 31 height 21
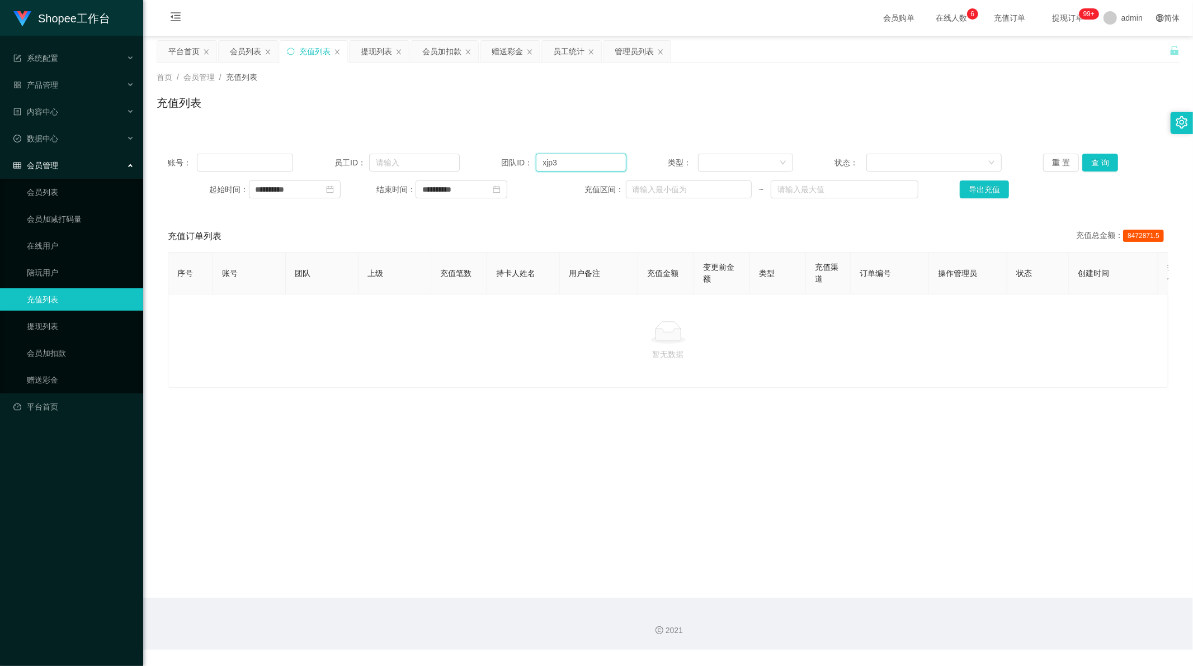
click at [546, 165] on input "xjp3" at bounding box center [581, 163] width 91 height 18
drag, startPoint x: 546, startPoint y: 165, endPoint x: 901, endPoint y: 165, distance: 354.5
click at [547, 165] on input "xjp3" at bounding box center [581, 163] width 91 height 18
paste input "dadawei"
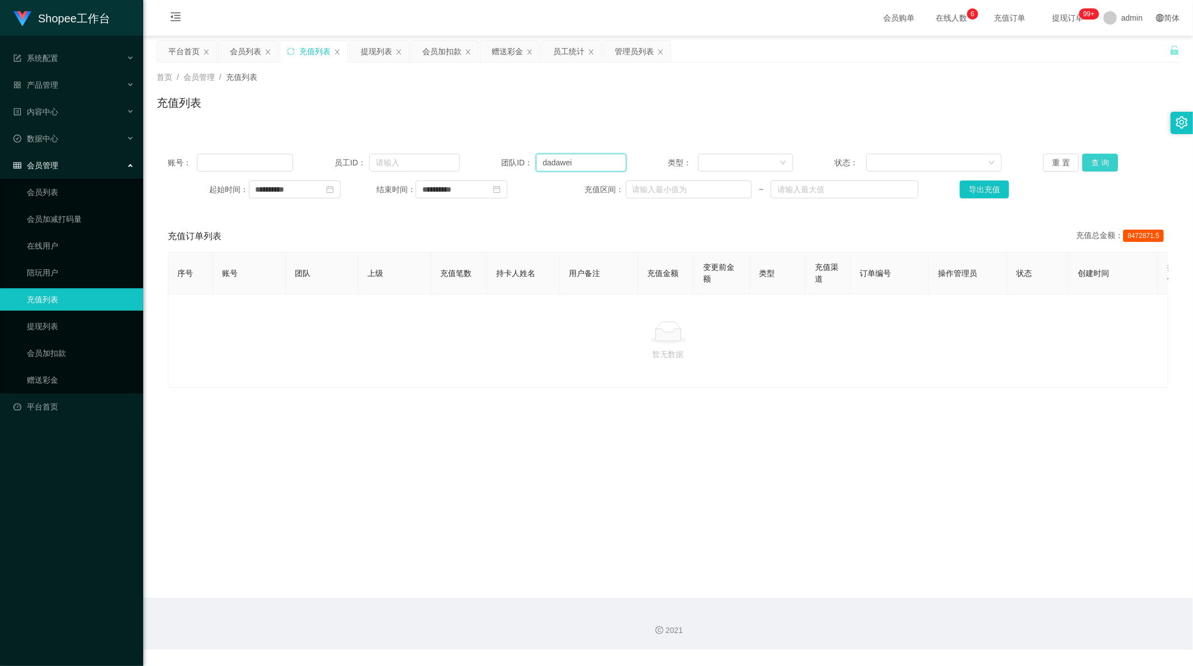
type input "dadawei"
click at [1096, 165] on button "查 询" at bounding box center [1100, 163] width 36 height 18
click at [304, 193] on input "**********" at bounding box center [295, 190] width 92 height 18
click at [364, 318] on div "30" at bounding box center [367, 317] width 13 height 13
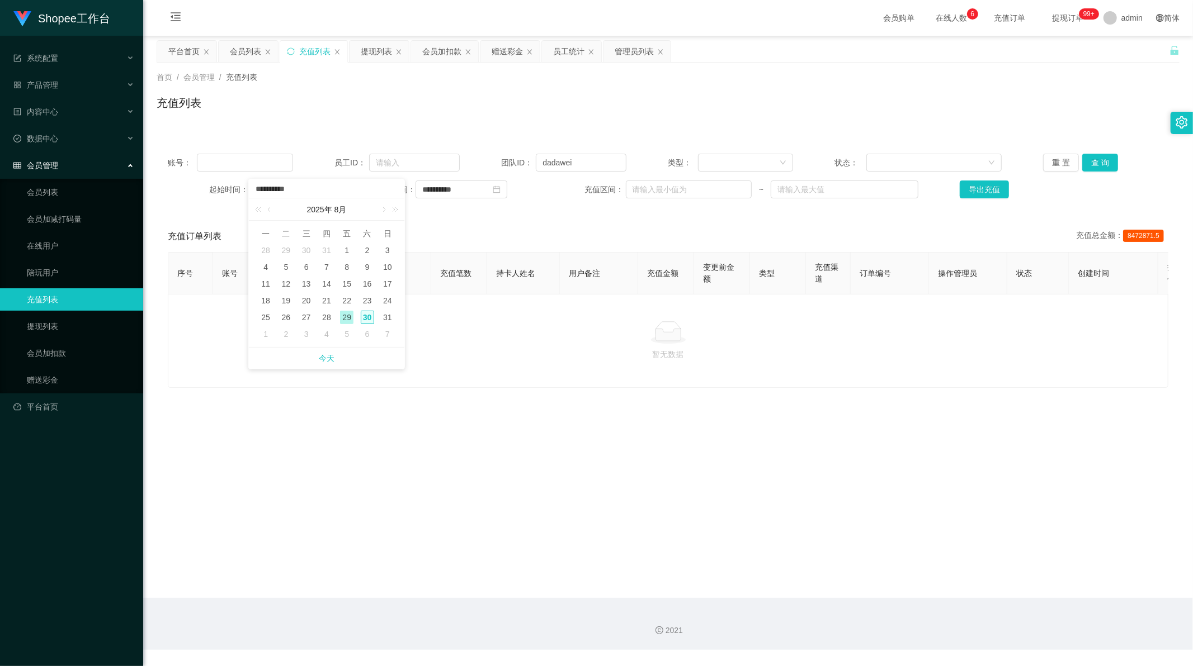
type input "**********"
click at [450, 186] on input "**********" at bounding box center [461, 190] width 92 height 18
drag, startPoint x: 533, startPoint y: 319, endPoint x: 543, endPoint y: 315, distance: 11.0
click at [533, 319] on div "30" at bounding box center [532, 317] width 13 height 13
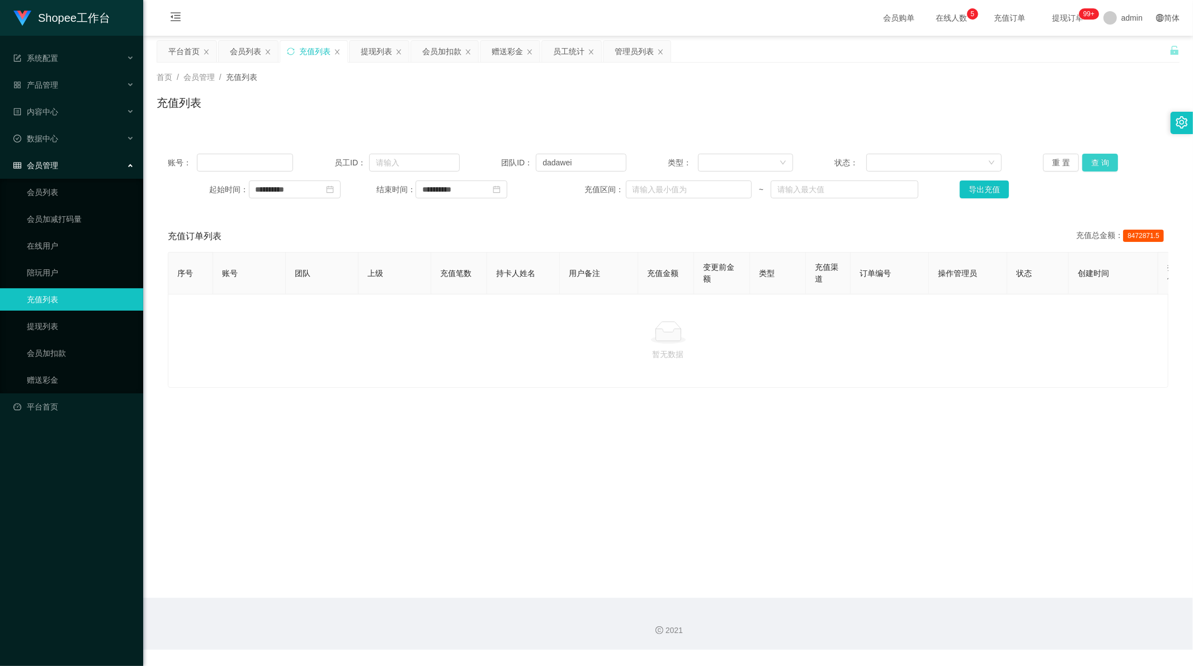
click at [1092, 158] on button "查 询" at bounding box center [1100, 163] width 36 height 18
click at [499, 59] on div "赠送彩金" at bounding box center [506, 51] width 31 height 21
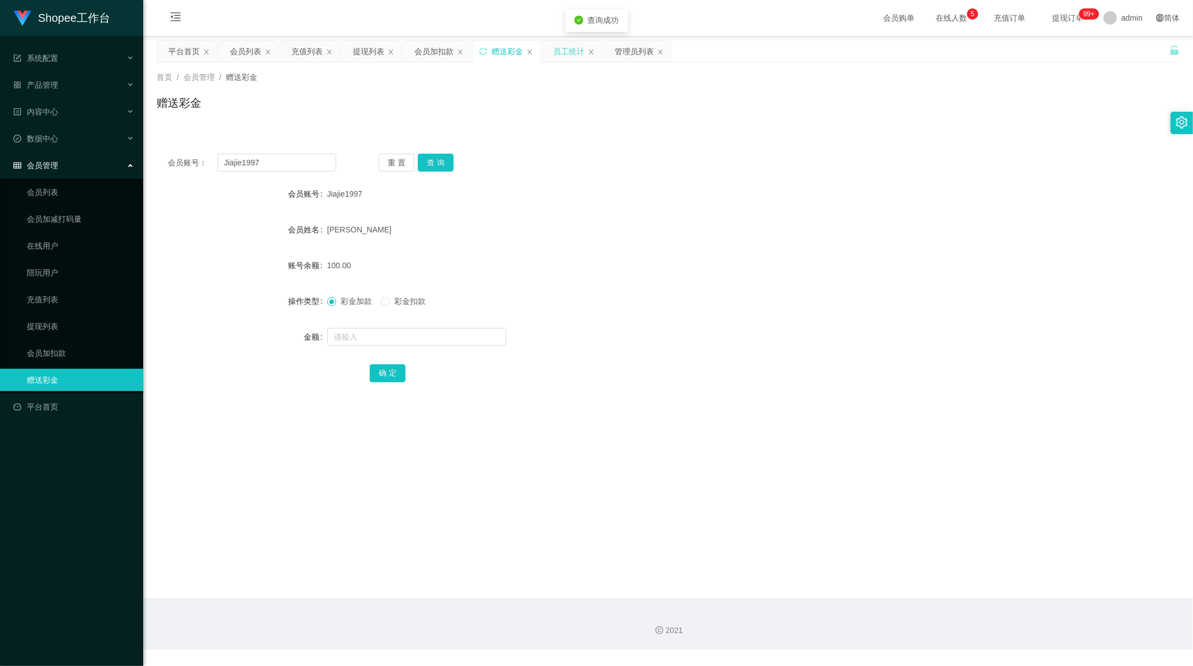
click at [564, 55] on div "员工统计" at bounding box center [568, 51] width 31 height 21
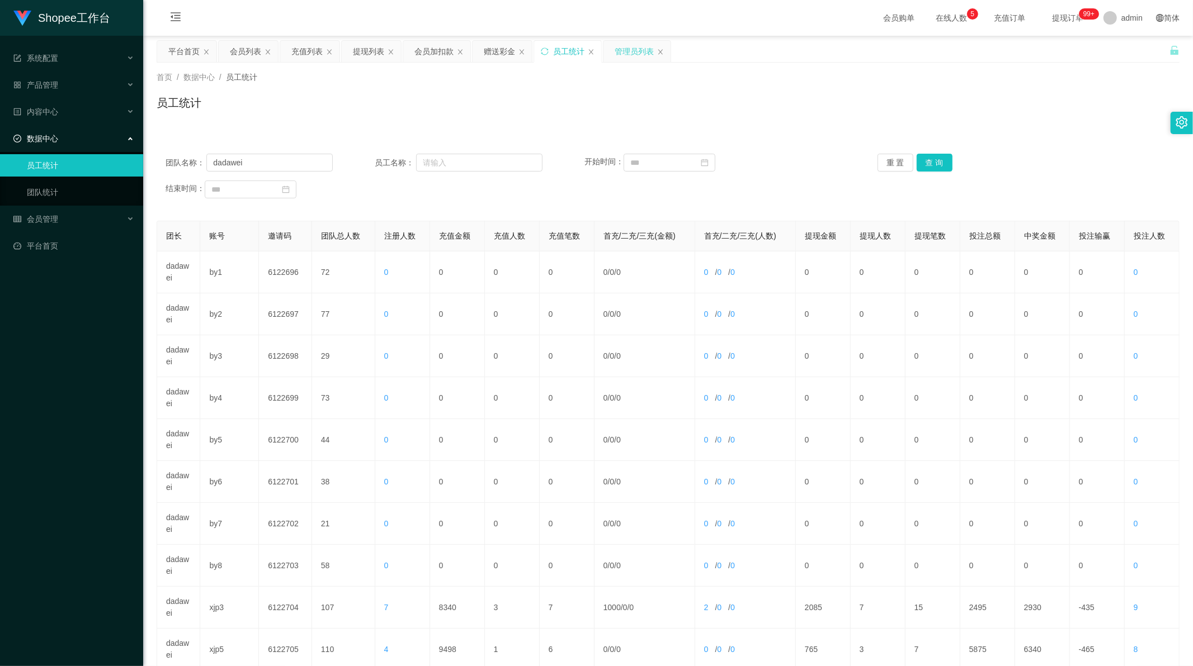
click at [626, 46] on div "管理员列表" at bounding box center [633, 51] width 39 height 21
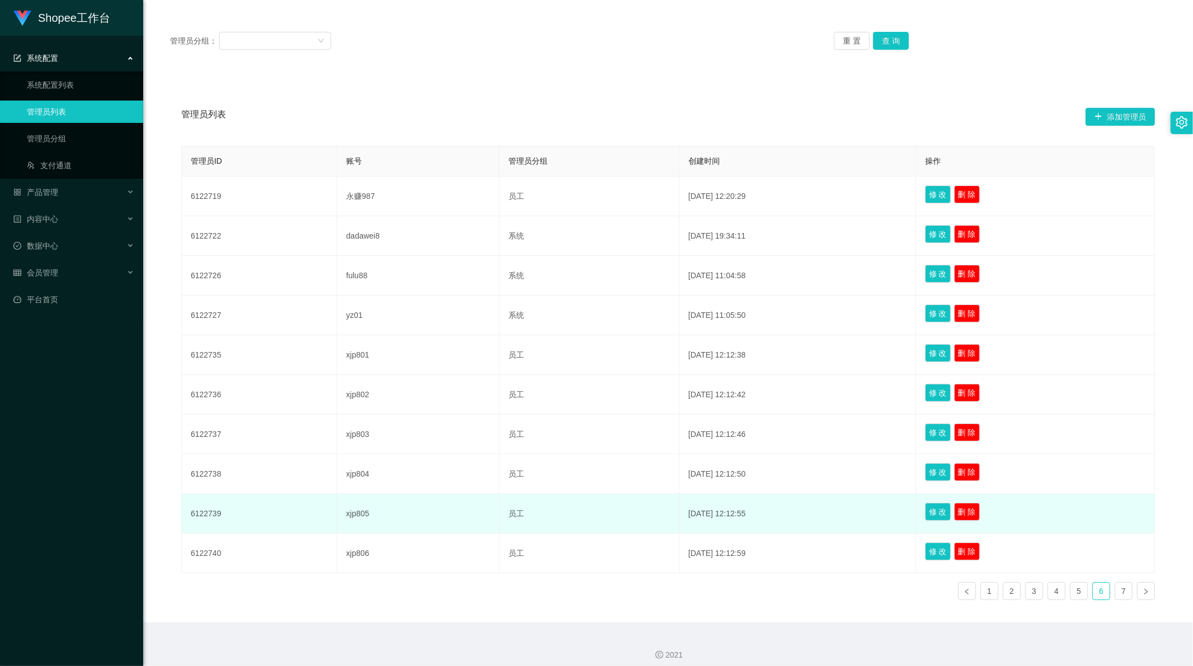
scroll to position [133, 0]
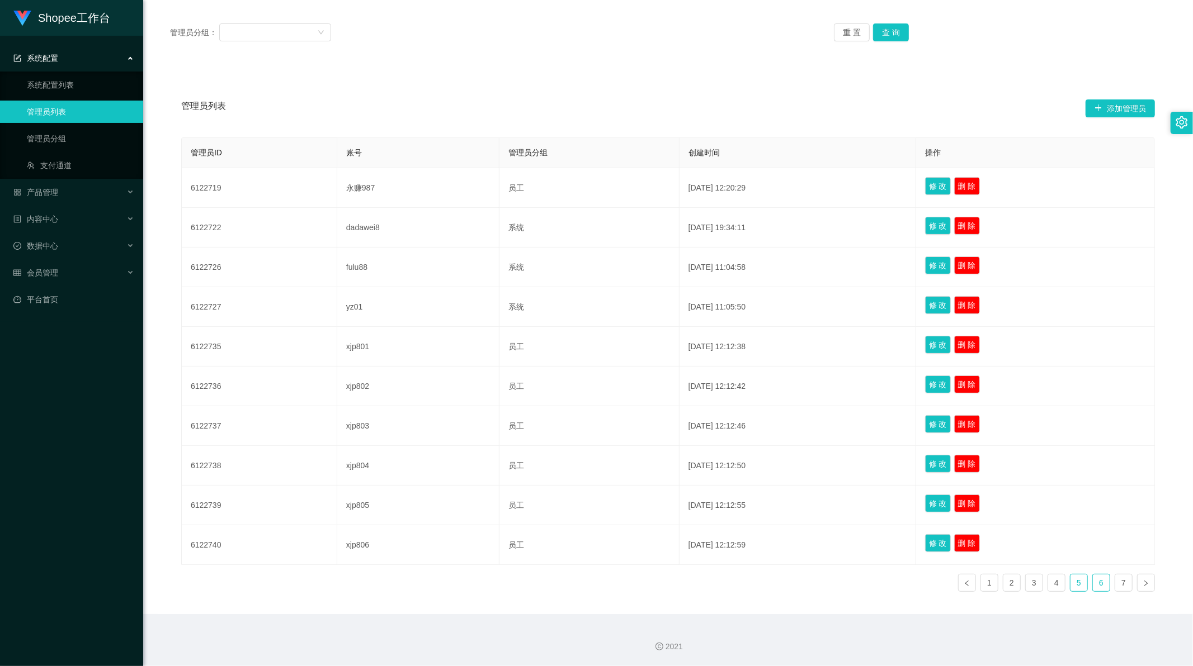
click at [1070, 583] on link "5" at bounding box center [1078, 583] width 17 height 17
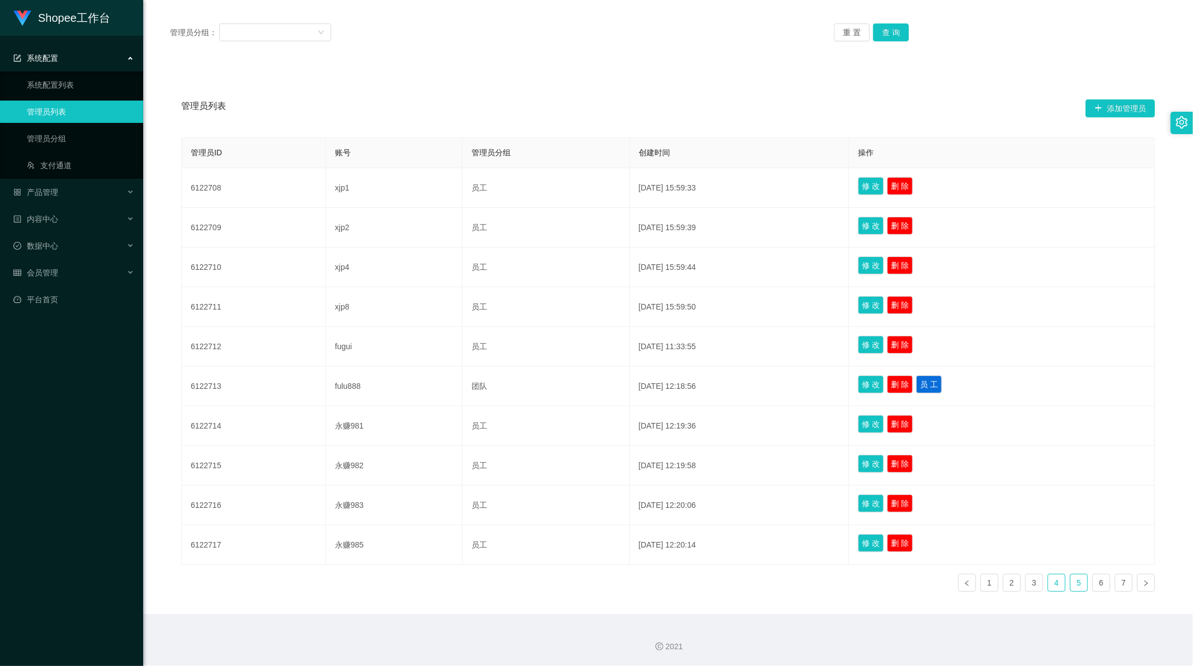
click at [1050, 585] on link "4" at bounding box center [1056, 583] width 17 height 17
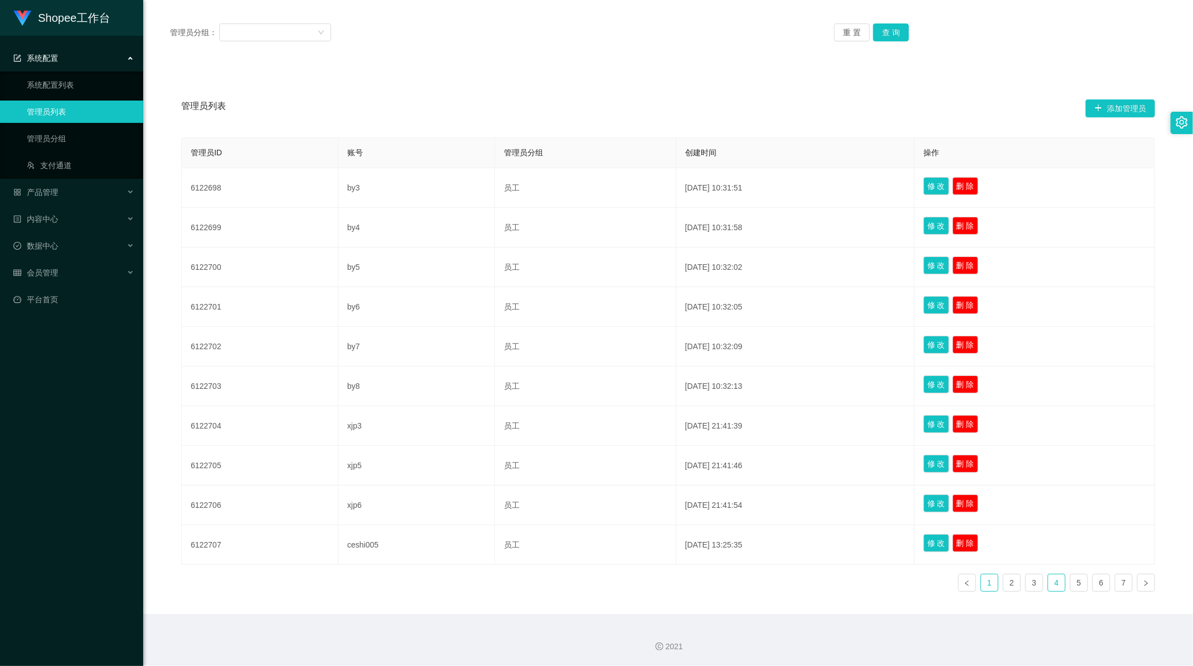
click at [986, 588] on link "1" at bounding box center [989, 583] width 17 height 17
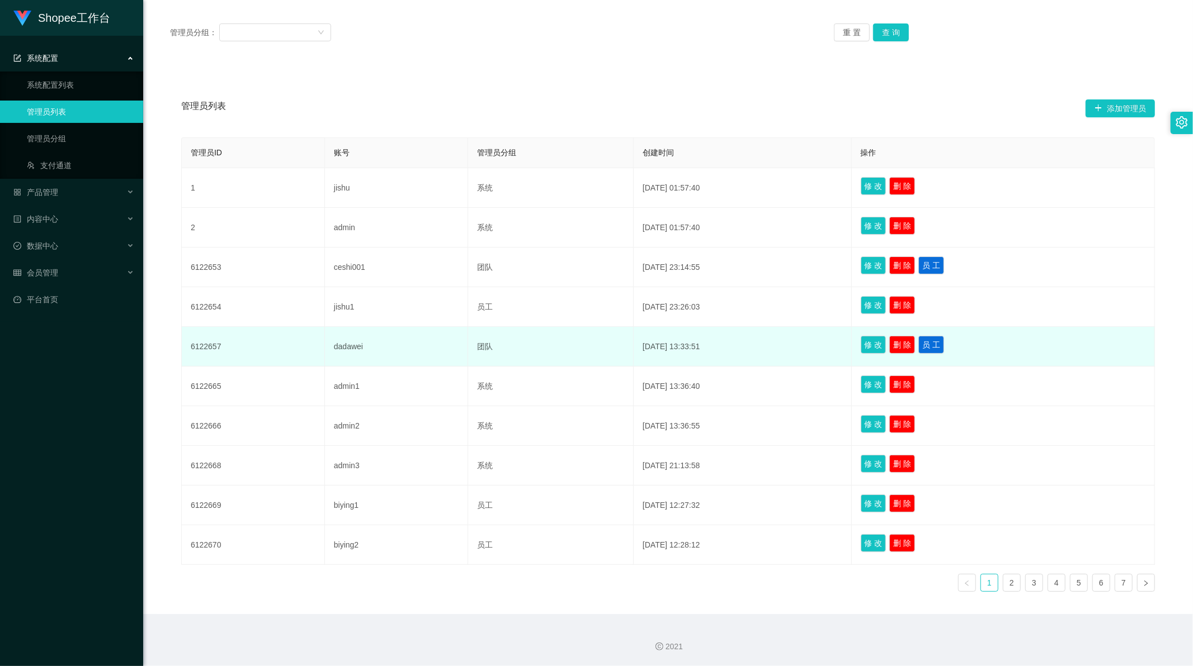
click at [200, 347] on td "6122657" at bounding box center [253, 347] width 143 height 40
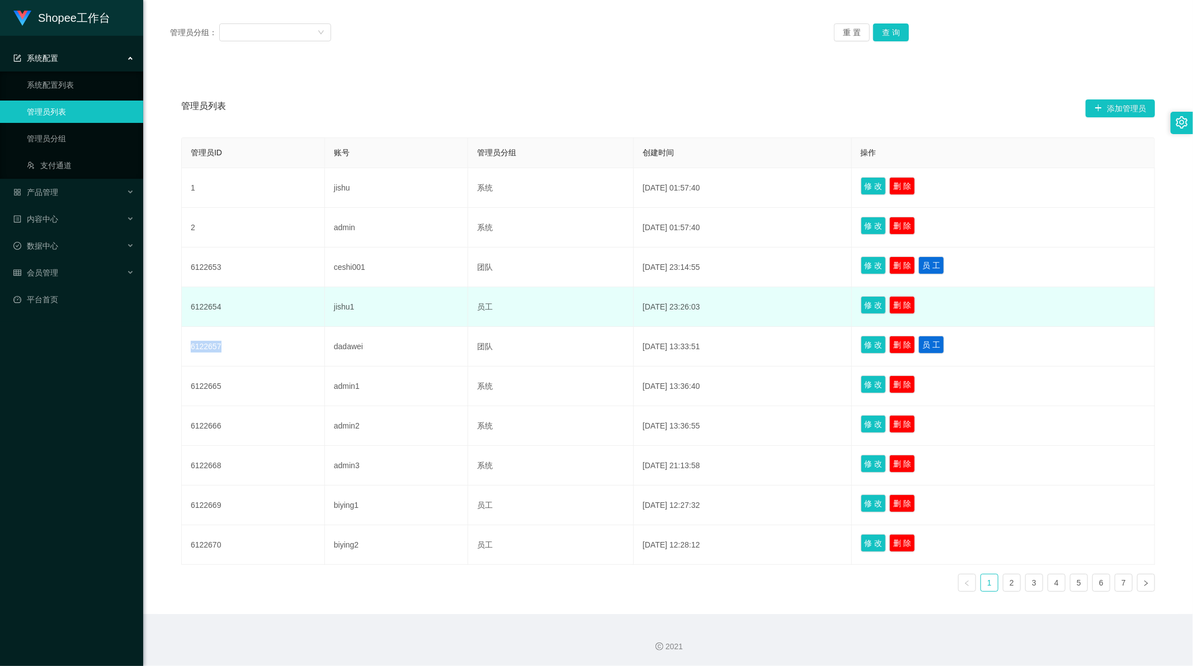
copy td "6122657"
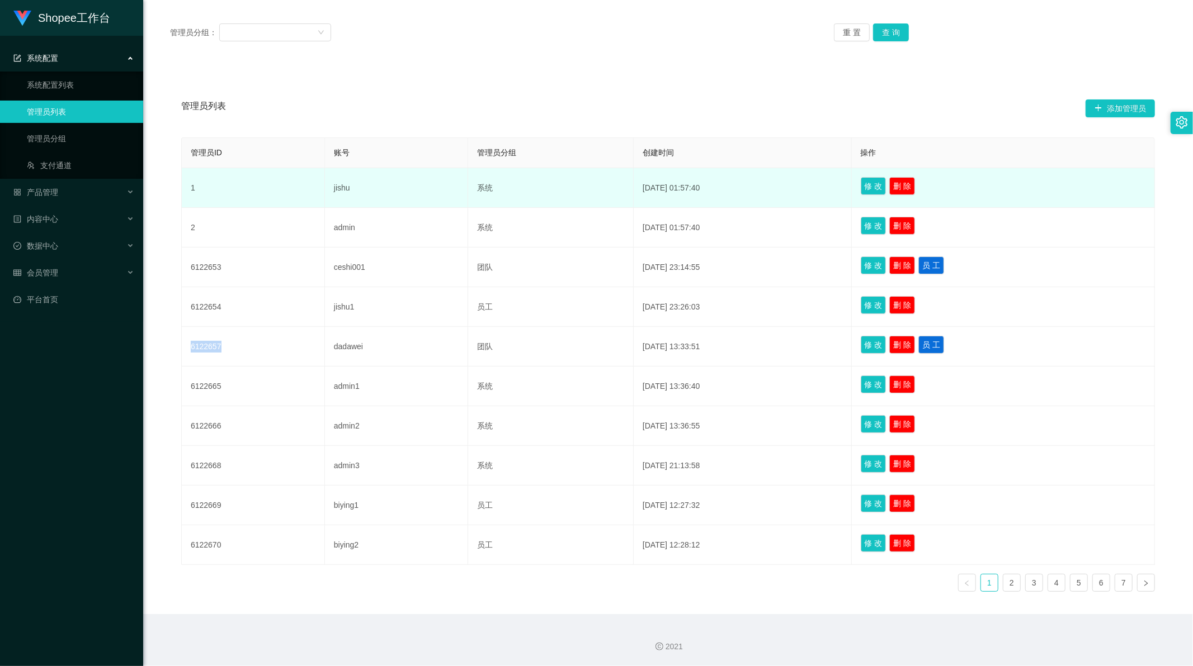
scroll to position [0, 0]
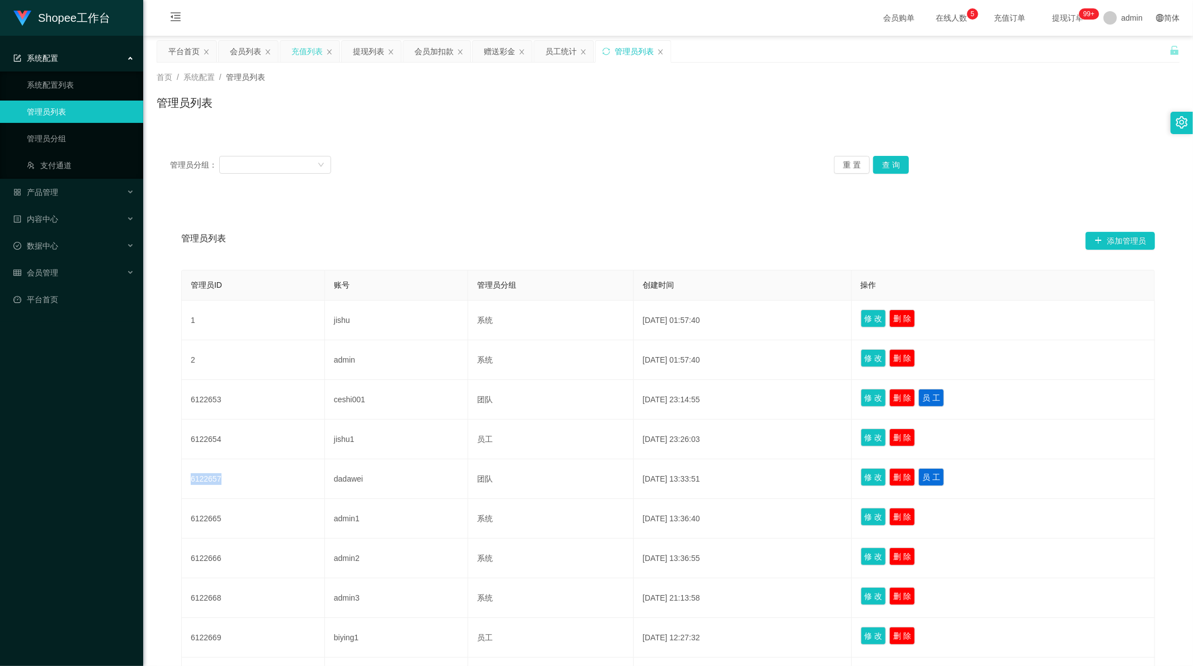
click at [295, 50] on div "充值列表" at bounding box center [306, 51] width 31 height 21
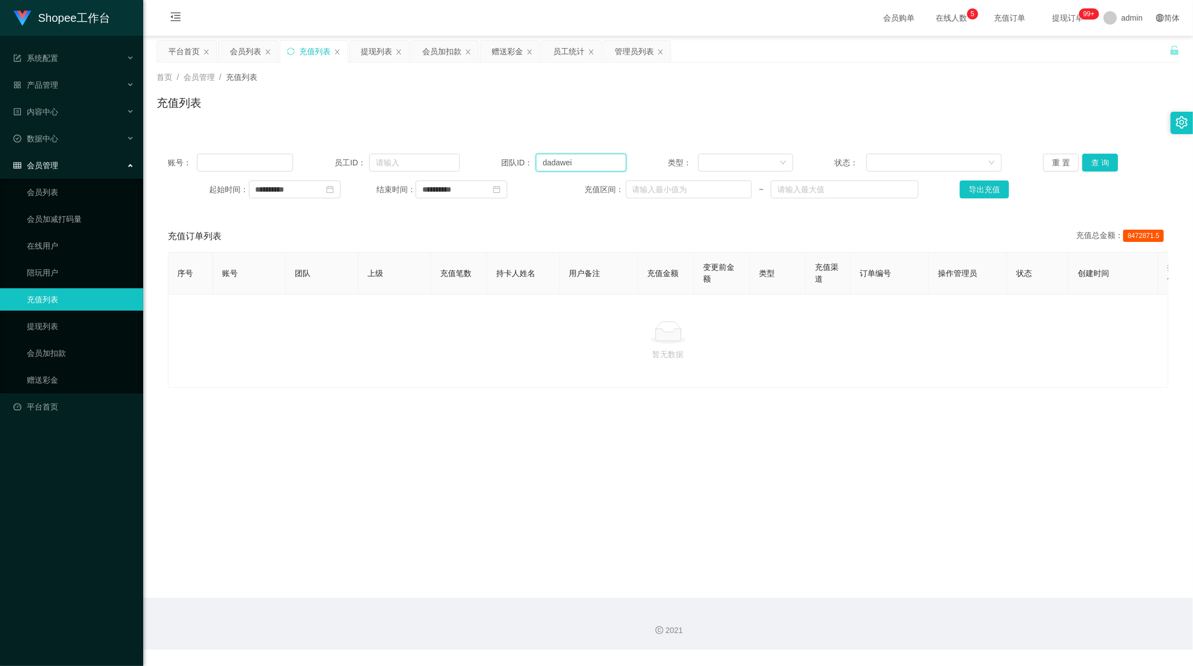
click at [552, 163] on input "dadawei" at bounding box center [581, 163] width 91 height 18
drag, startPoint x: 552, startPoint y: 163, endPoint x: 864, endPoint y: 163, distance: 311.4
click at [558, 163] on input "dadawei" at bounding box center [581, 163] width 91 height 18
paste input "6122657"
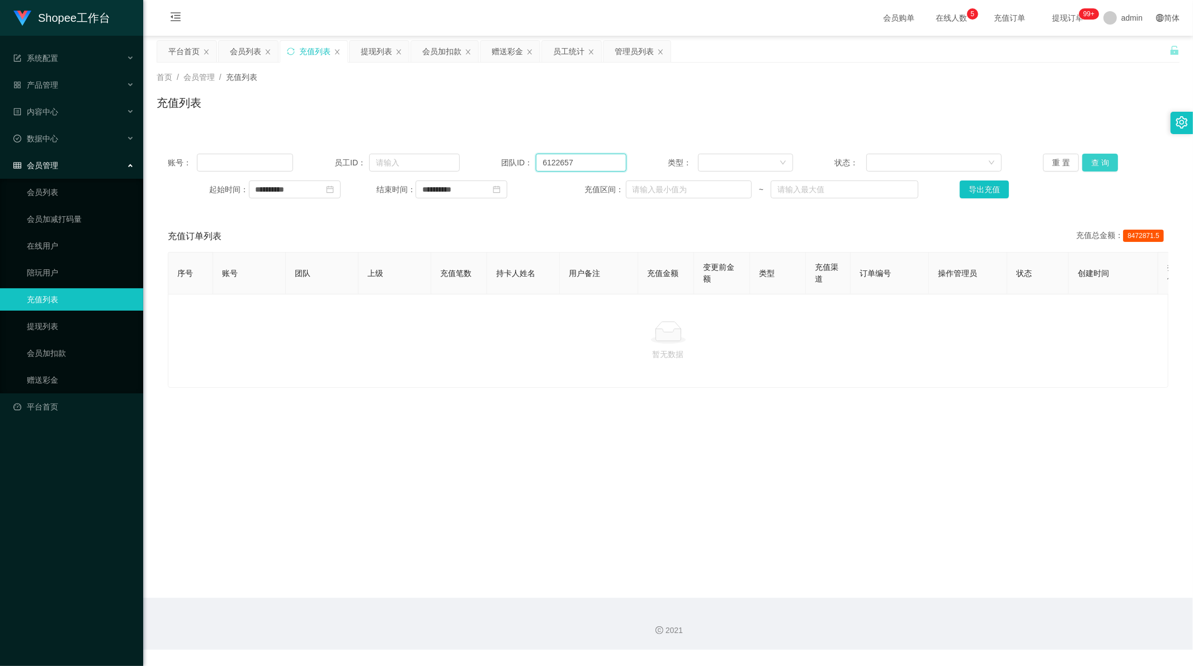
type input "6122657"
click at [1082, 161] on button "查 询" at bounding box center [1100, 163] width 36 height 18
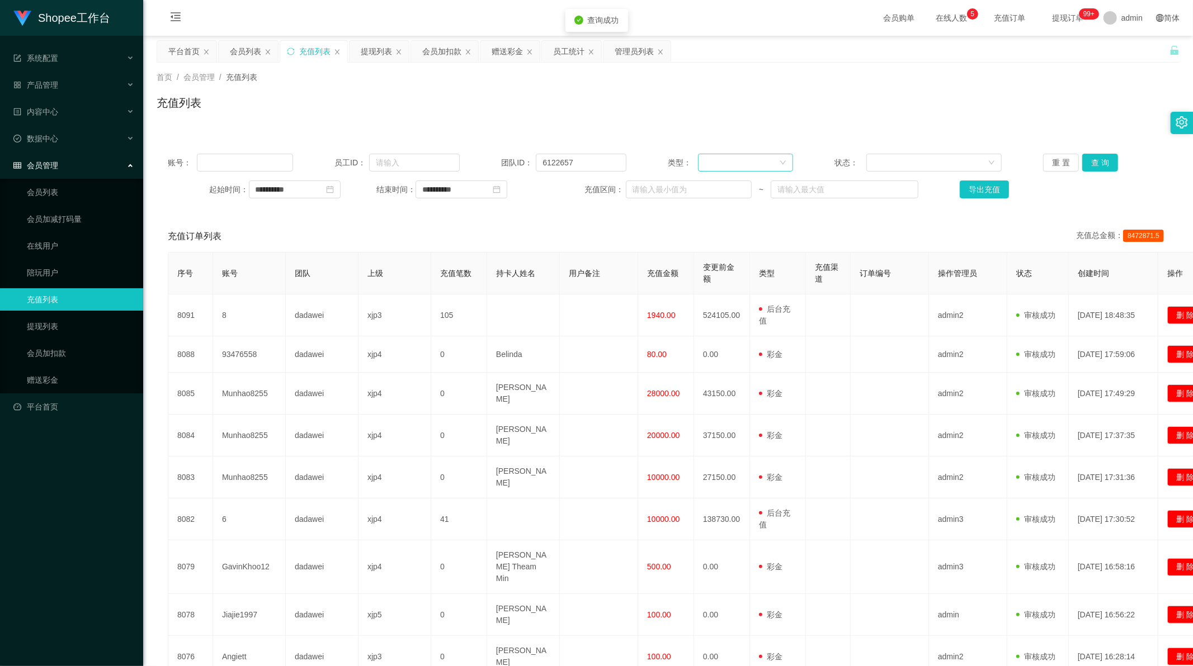
click at [759, 160] on div at bounding box center [741, 162] width 74 height 17
click at [746, 189] on li "后台充值" at bounding box center [741, 185] width 94 height 18
click at [1101, 160] on button "查 询" at bounding box center [1100, 163] width 36 height 18
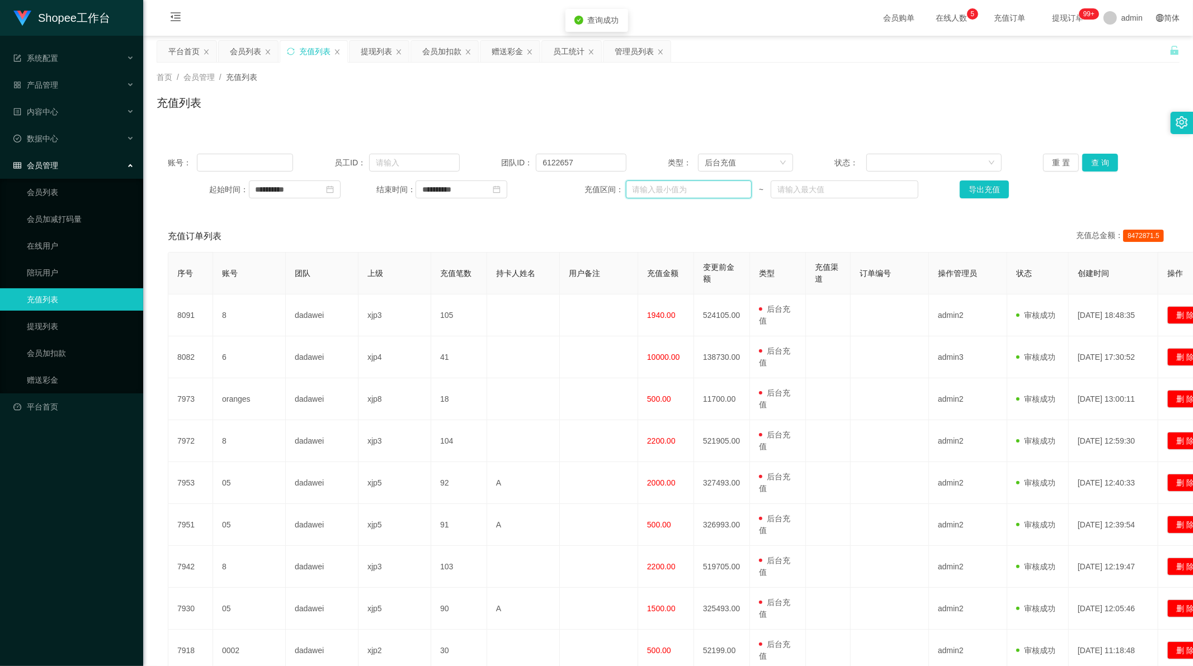
click at [644, 188] on input "text" at bounding box center [689, 190] width 126 height 18
type input "1000"
click at [803, 189] on input "text" at bounding box center [843, 190] width 147 height 18
type input "1000"
click at [1085, 157] on button "查 询" at bounding box center [1100, 163] width 36 height 18
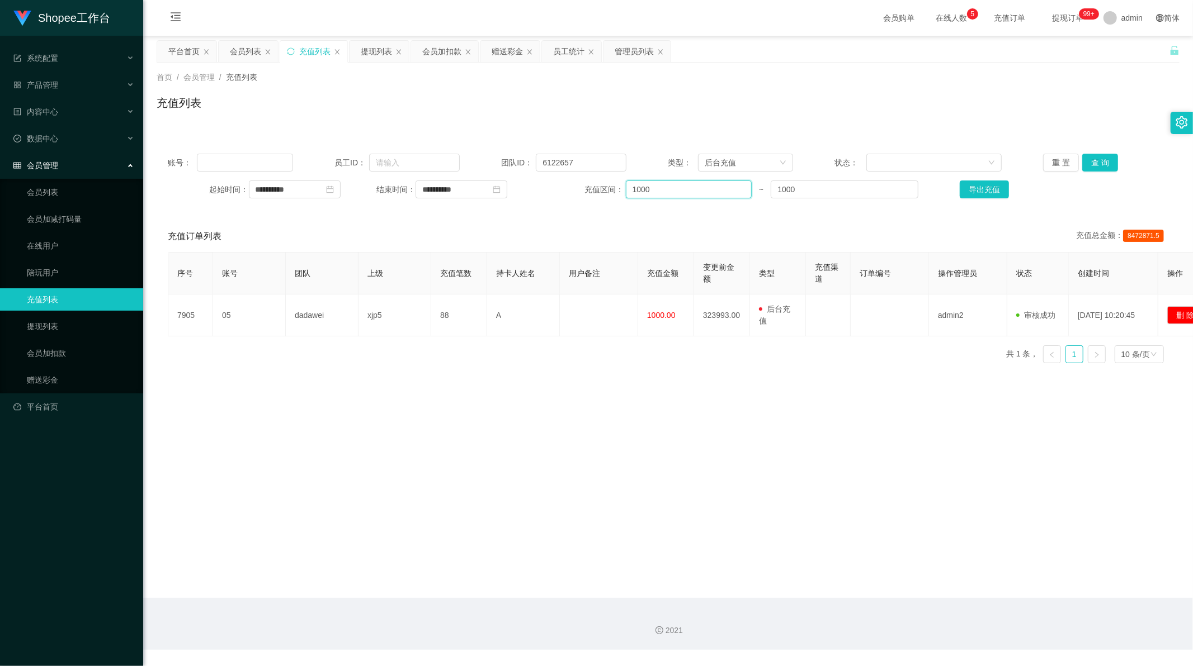
click at [677, 192] on input "1000" at bounding box center [689, 190] width 126 height 18
type input "500"
click at [818, 191] on input "1000" at bounding box center [843, 190] width 147 height 18
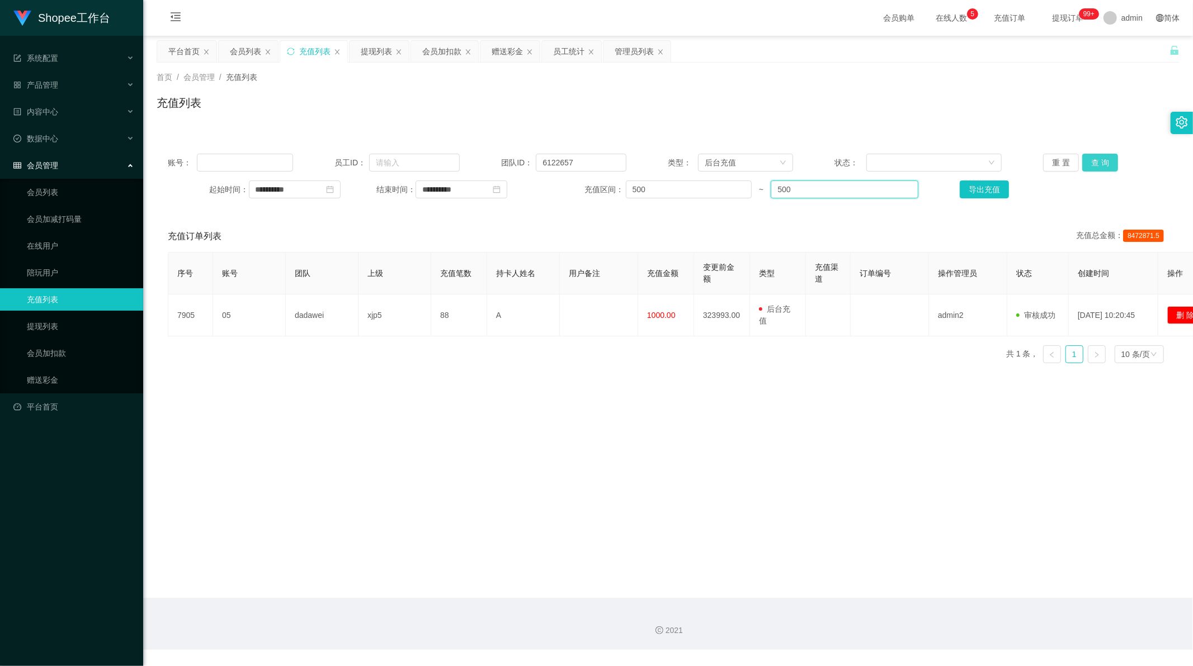
type input "500"
click at [1084, 158] on button "查 询" at bounding box center [1100, 163] width 36 height 18
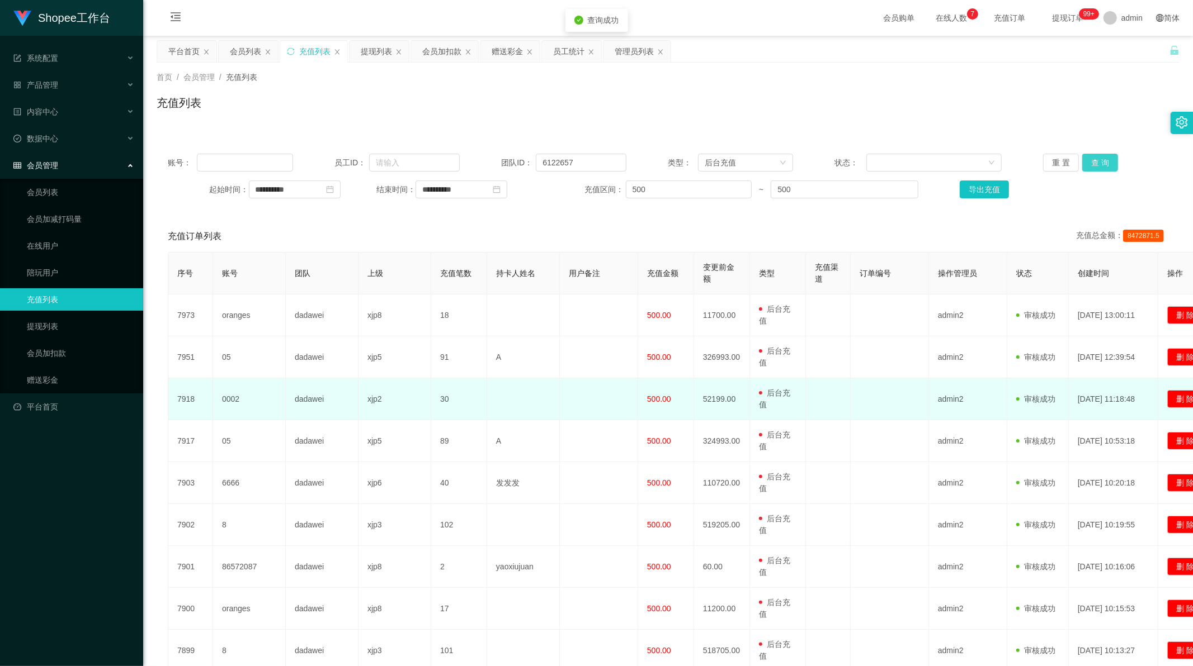
scroll to position [62, 0]
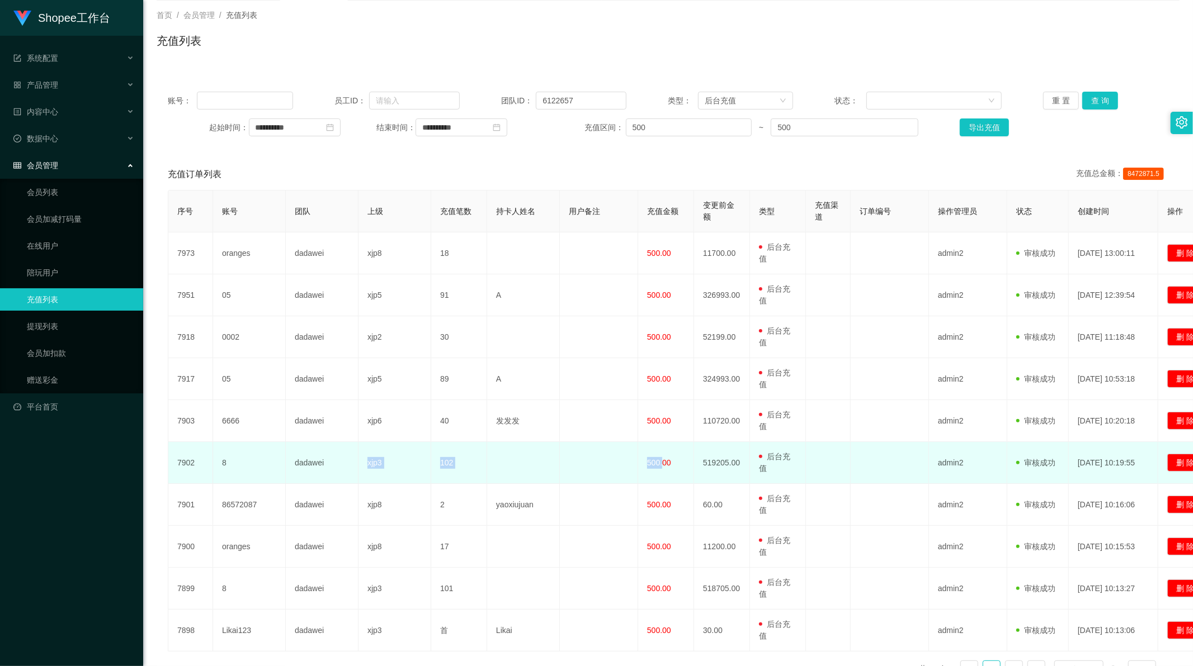
drag, startPoint x: 366, startPoint y: 462, endPoint x: 663, endPoint y: 462, distance: 296.9
click at [663, 462] on tr "7902 8 dadawei xjp3 102 500.00 519205.00 用户充值 后台充值 彩金 注册赠送 admin2 审核驳回 审核成功 等待审…" at bounding box center [693, 463] width 1051 height 42
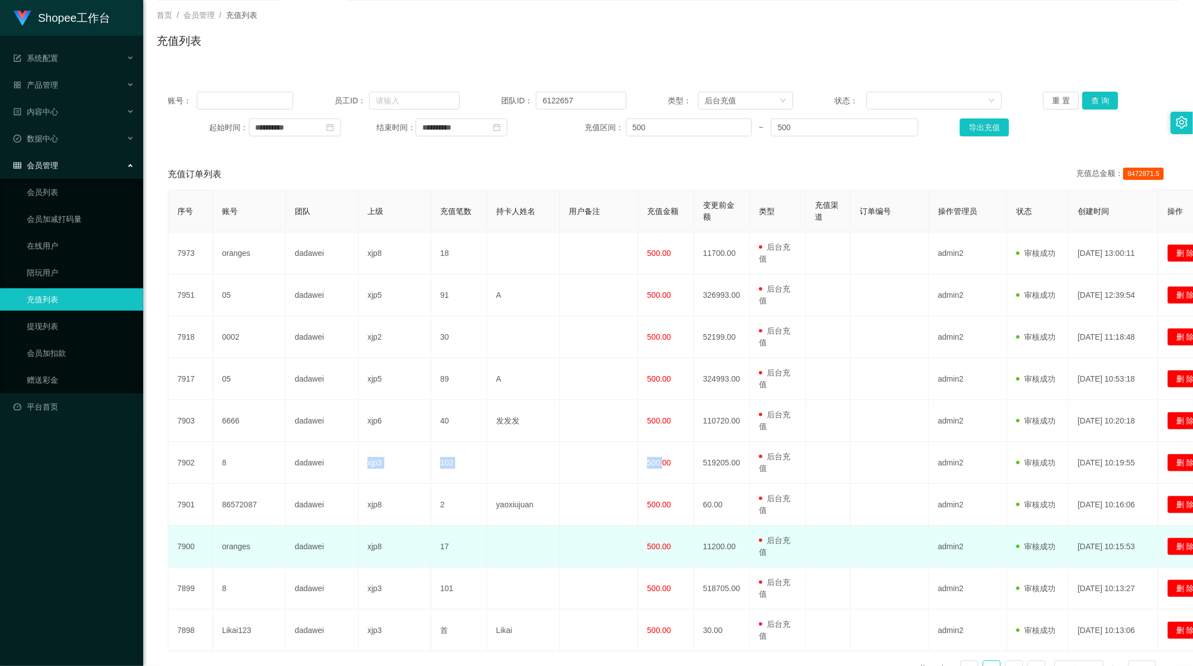
scroll to position [135, 0]
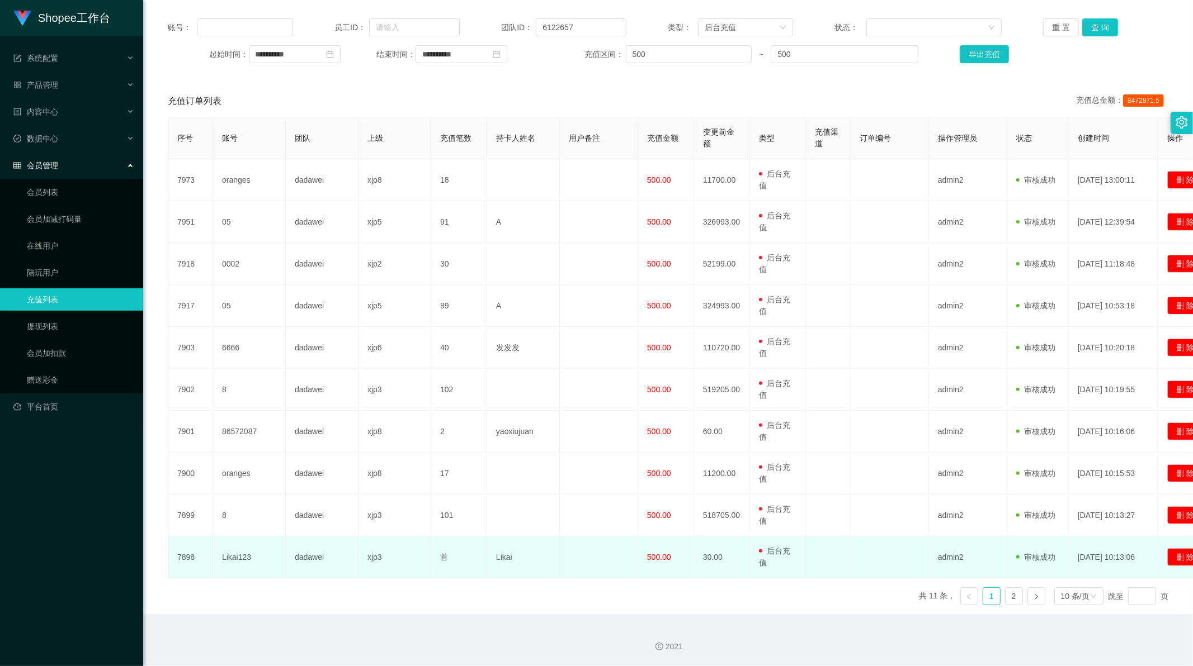
click at [624, 555] on td at bounding box center [599, 558] width 78 height 42
click at [226, 561] on td "Likai123" at bounding box center [249, 558] width 73 height 42
copy td "Likai123"
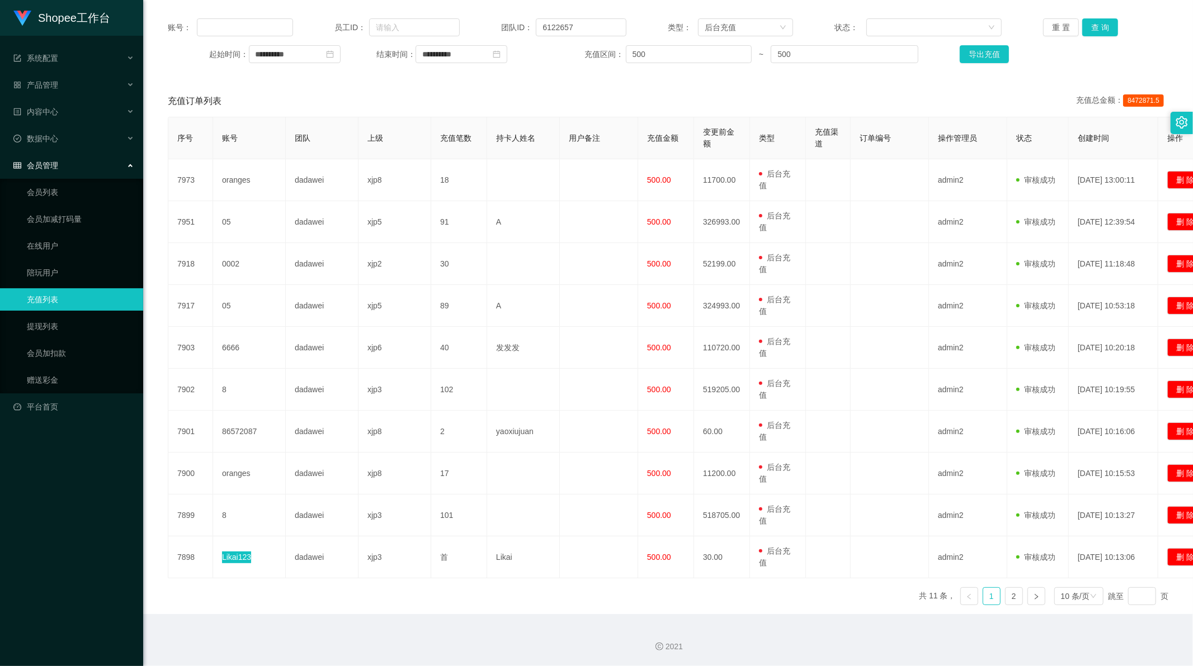
scroll to position [0, 0]
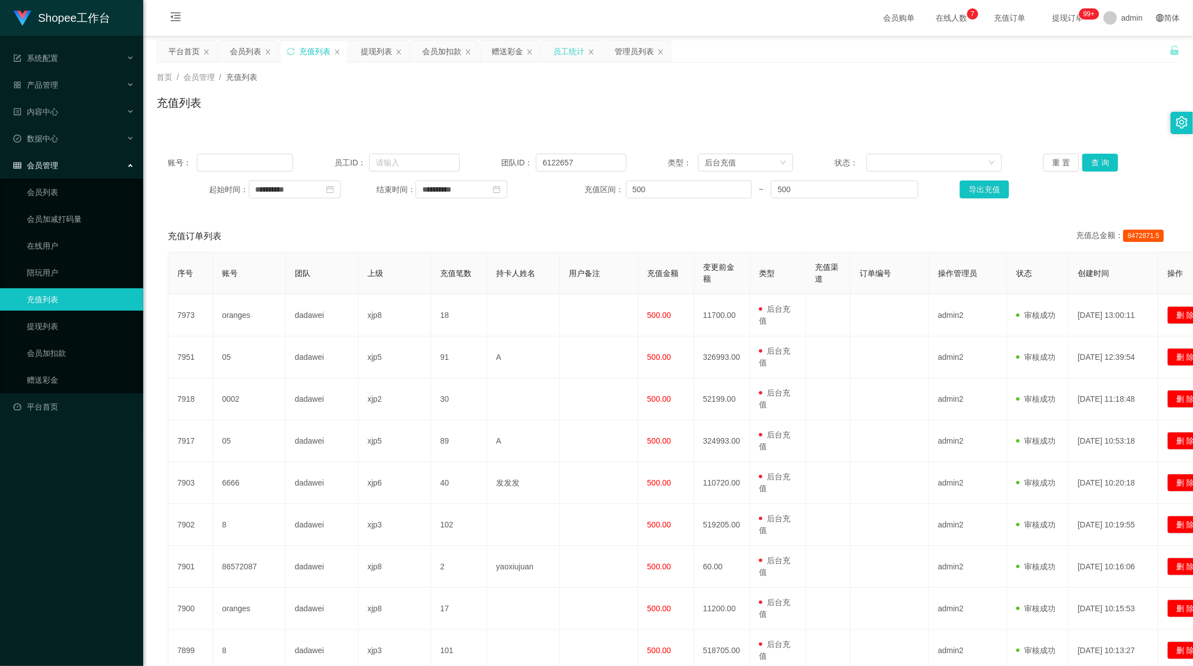
click at [567, 49] on div "员工统计" at bounding box center [568, 51] width 31 height 21
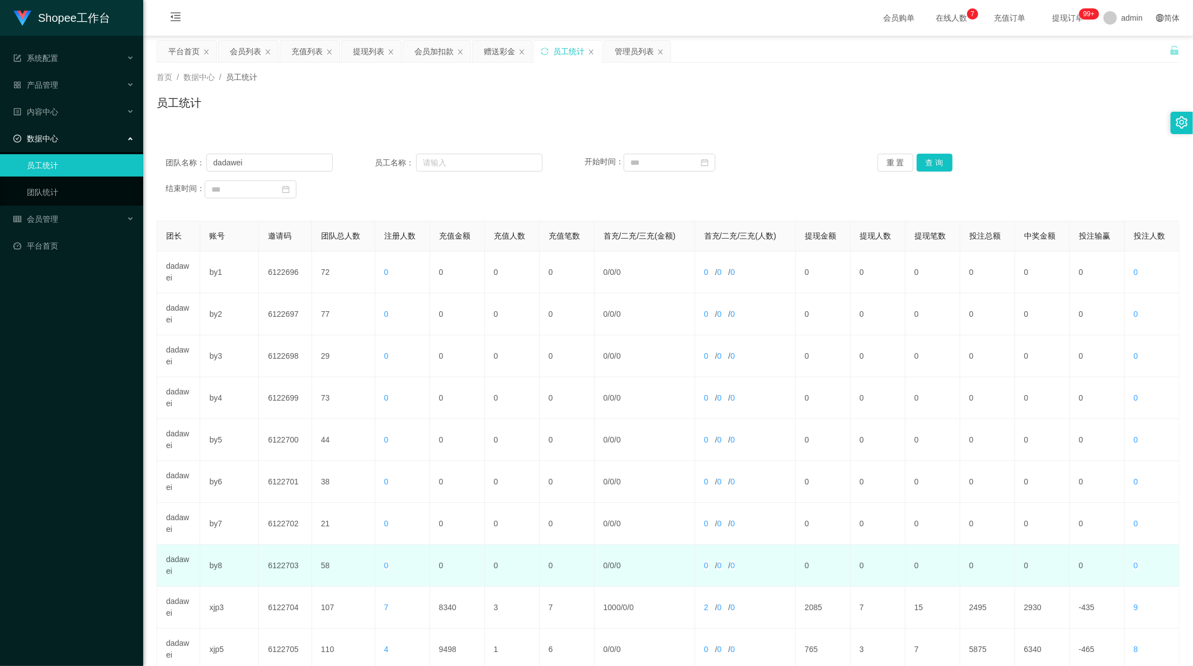
scroll to position [107, 0]
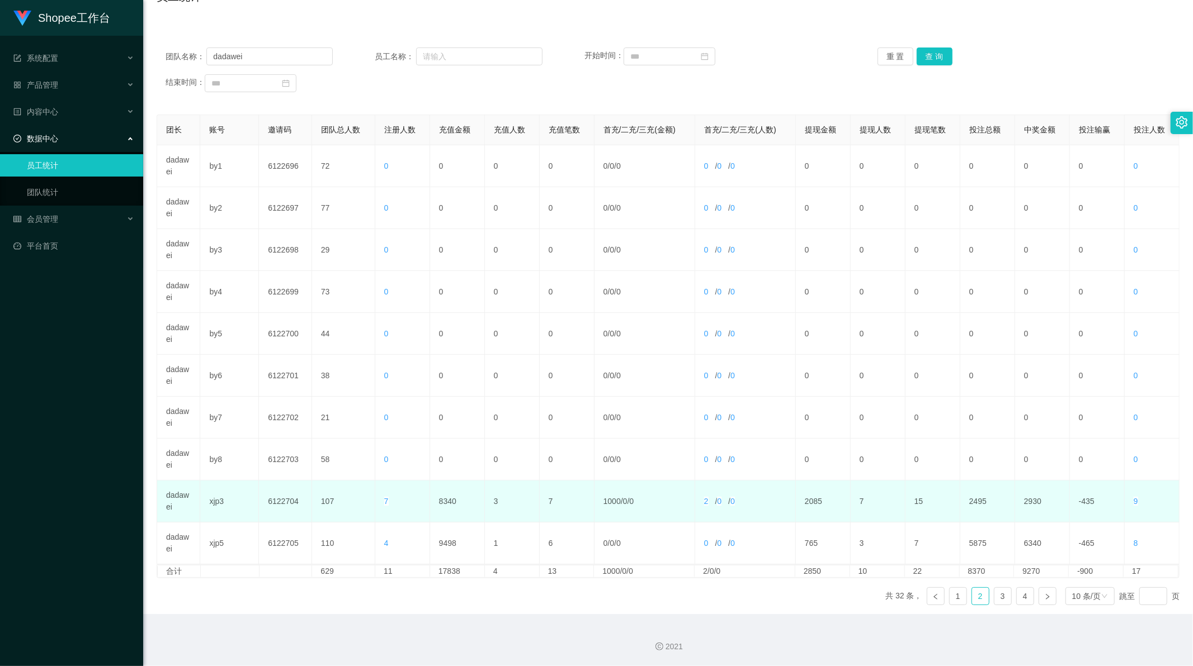
click at [442, 505] on td "8340" at bounding box center [457, 502] width 55 height 42
click at [215, 501] on td "xjp3" at bounding box center [229, 502] width 59 height 42
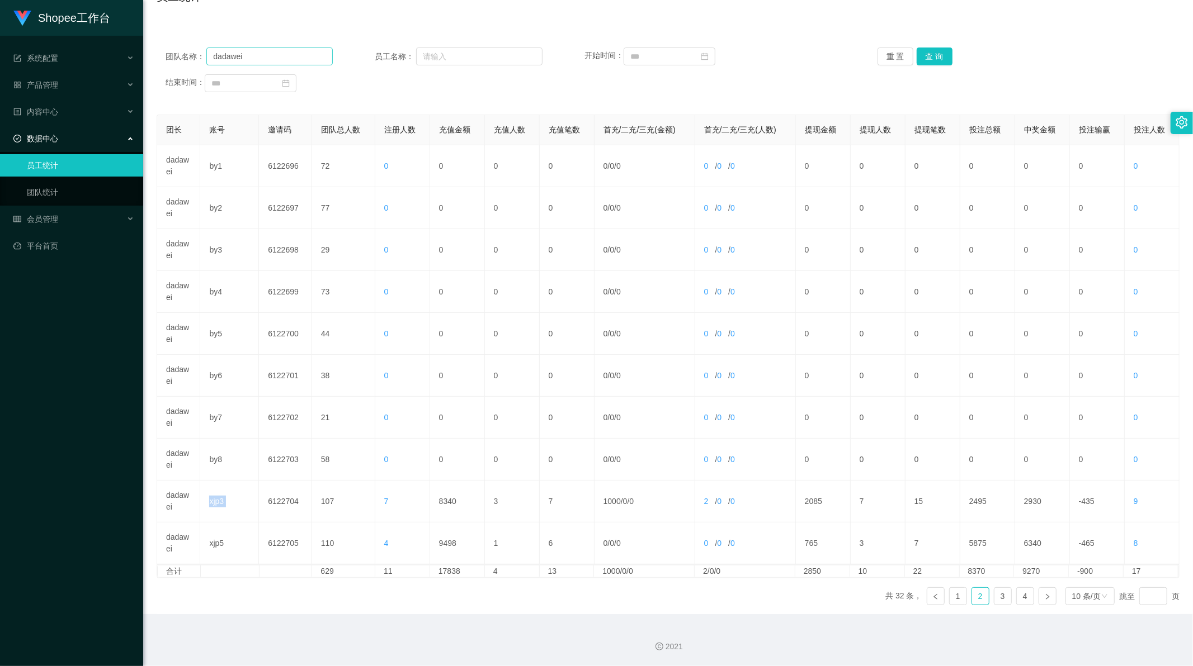
scroll to position [0, 0]
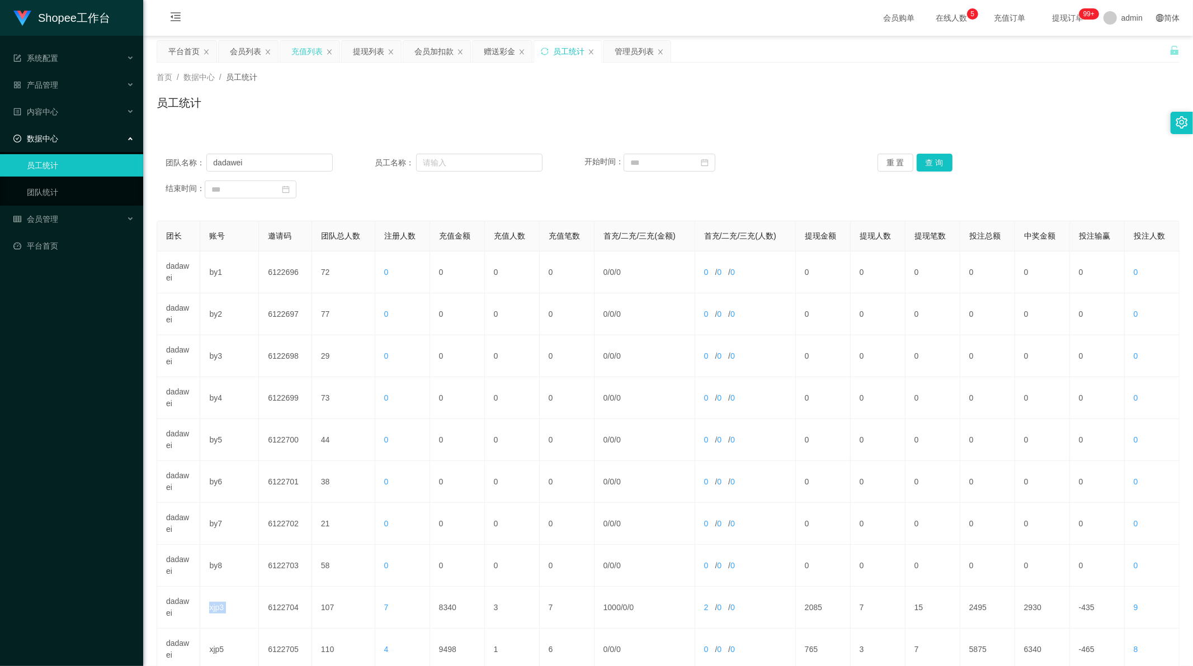
click at [305, 53] on div "充值列表" at bounding box center [306, 51] width 31 height 21
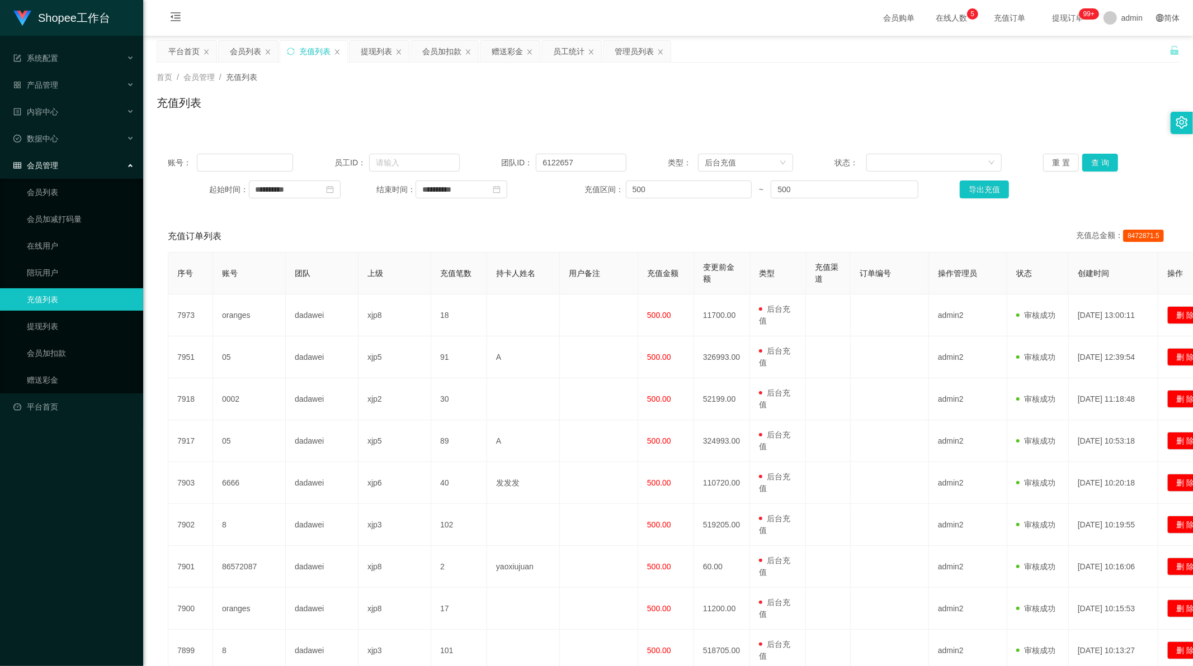
scroll to position [135, 0]
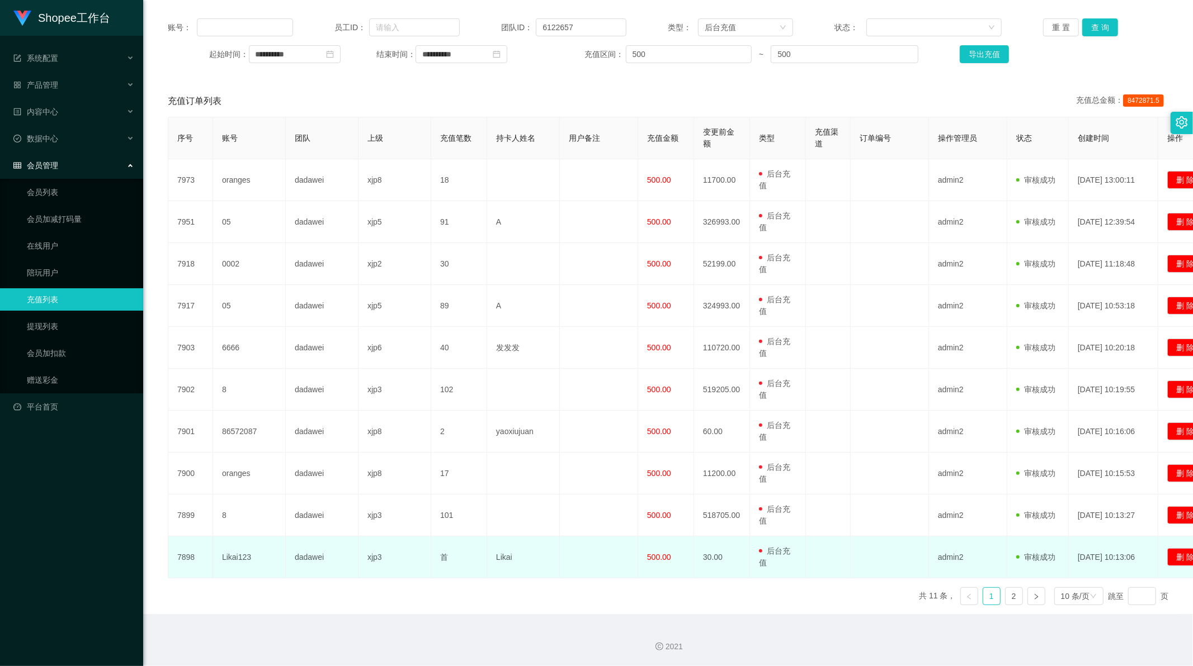
click at [236, 556] on td "Likai123" at bounding box center [249, 558] width 73 height 42
click at [186, 560] on td "7898" at bounding box center [190, 558] width 45 height 42
click at [239, 555] on td "Likai123" at bounding box center [249, 558] width 73 height 42
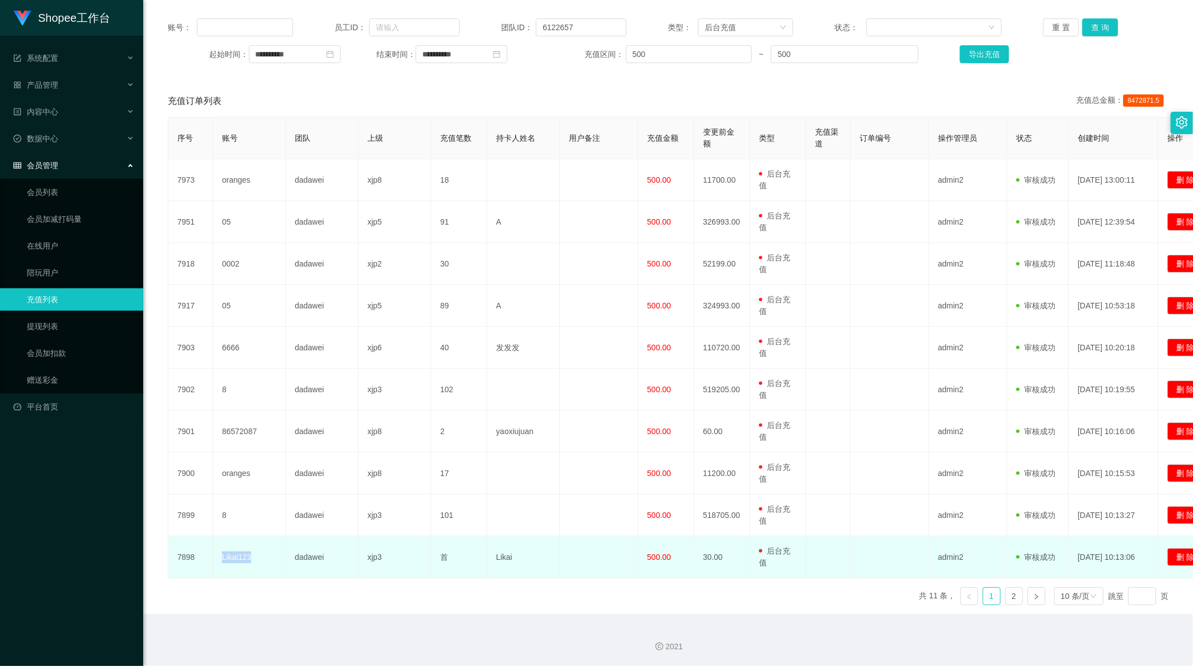
click at [239, 555] on td "Likai123" at bounding box center [249, 558] width 73 height 42
copy td "Likai123"
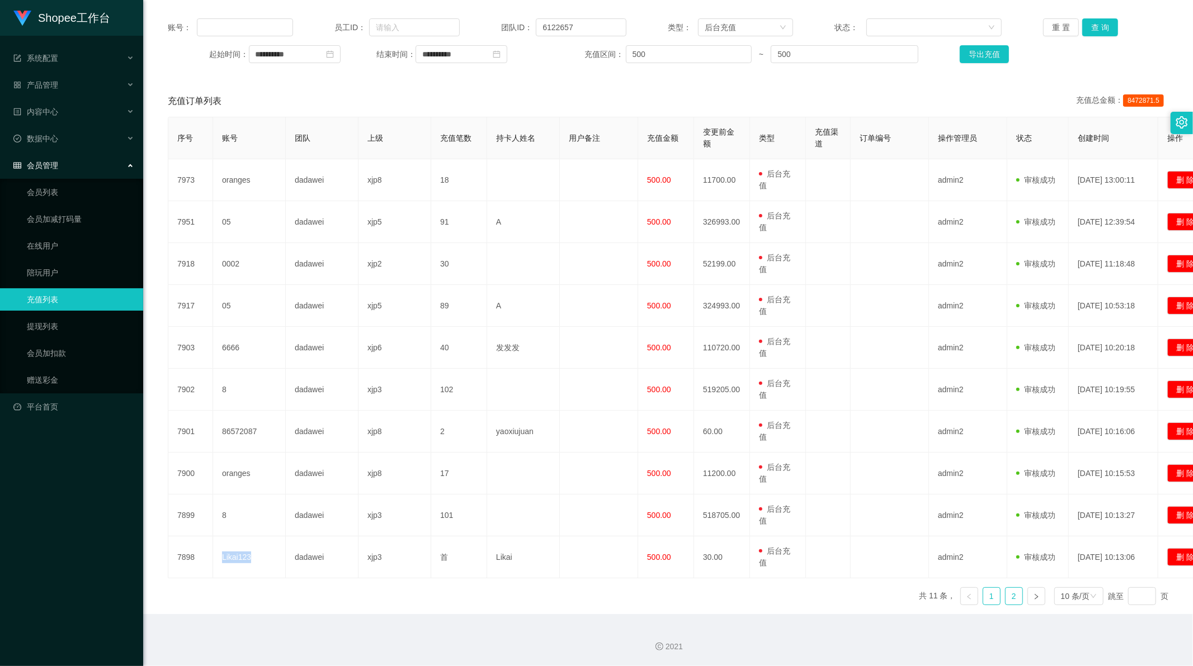
click at [1005, 595] on link "2" at bounding box center [1013, 596] width 17 height 17
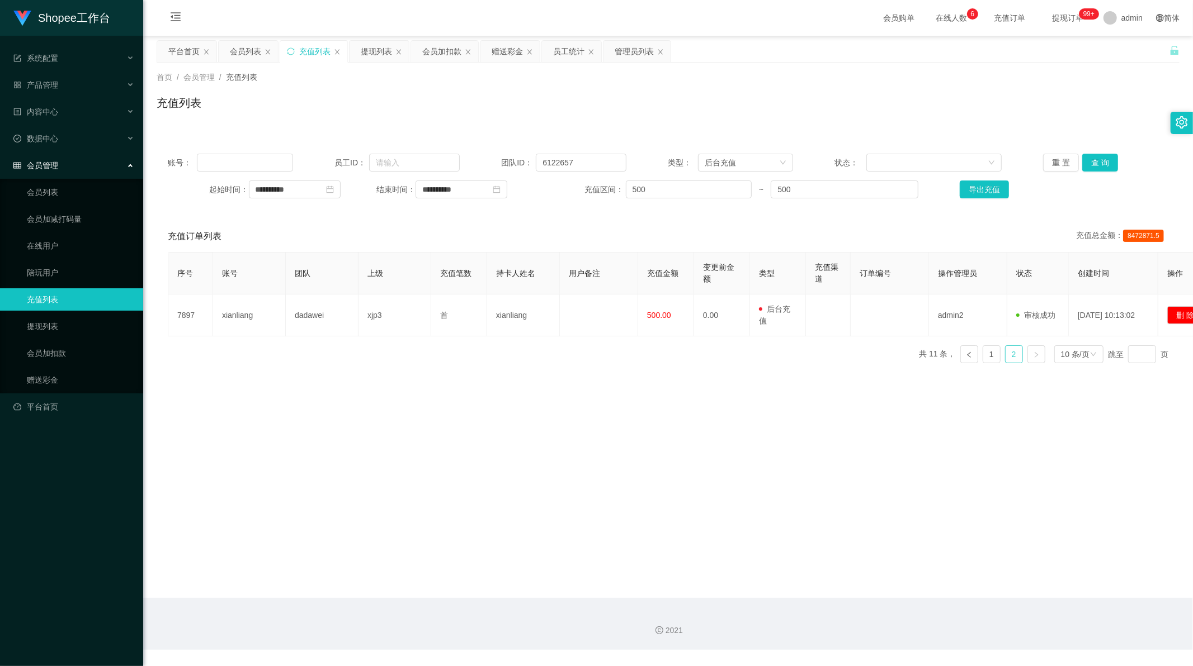
scroll to position [0, 0]
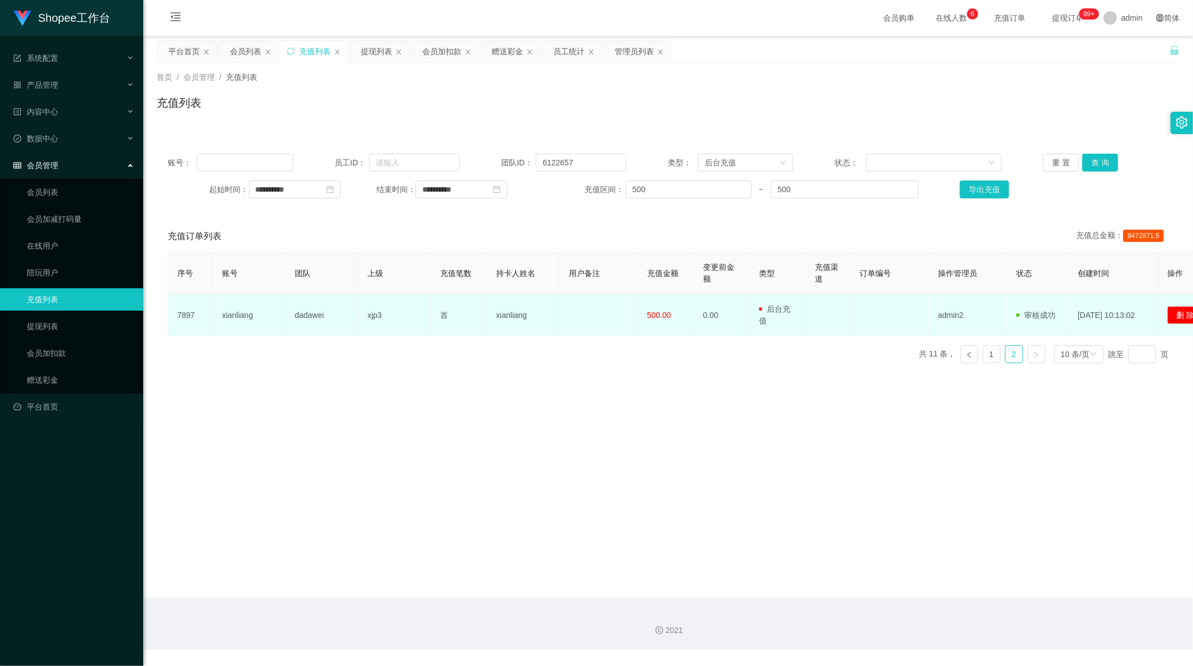
click at [238, 319] on td "xianliang" at bounding box center [249, 316] width 73 height 42
copy td "xianliang"
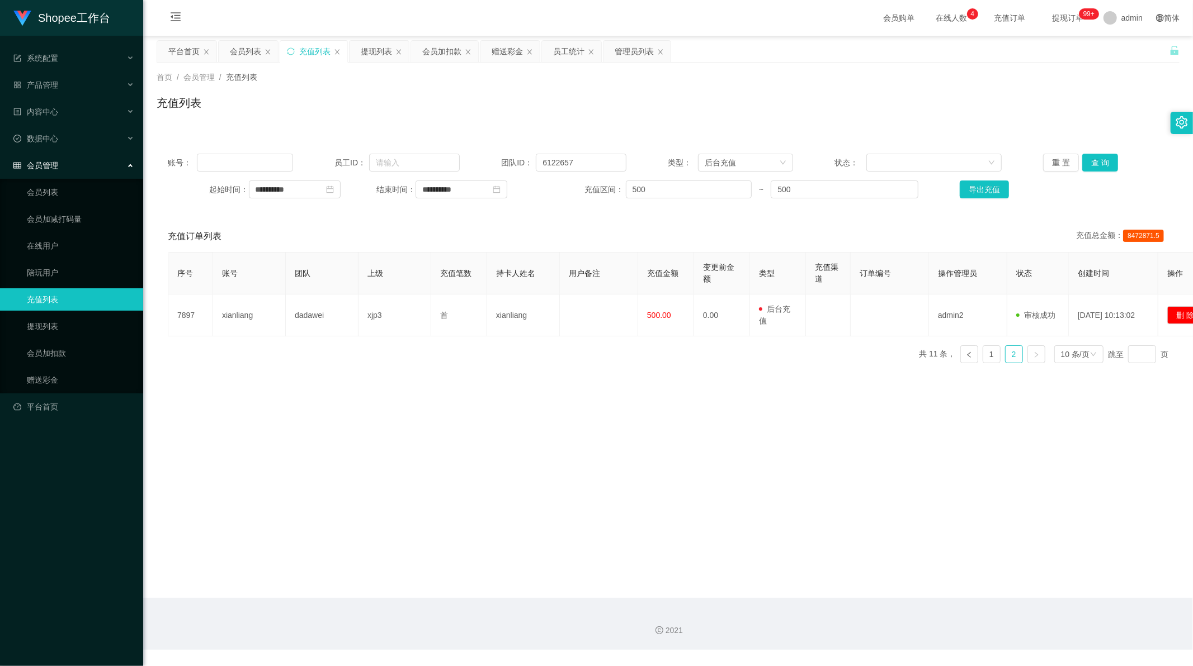
drag, startPoint x: 536, startPoint y: 392, endPoint x: 541, endPoint y: 390, distance: 6.0
click at [537, 391] on main "**********" at bounding box center [667, 317] width 1049 height 562
click at [990, 354] on link "1" at bounding box center [991, 354] width 17 height 17
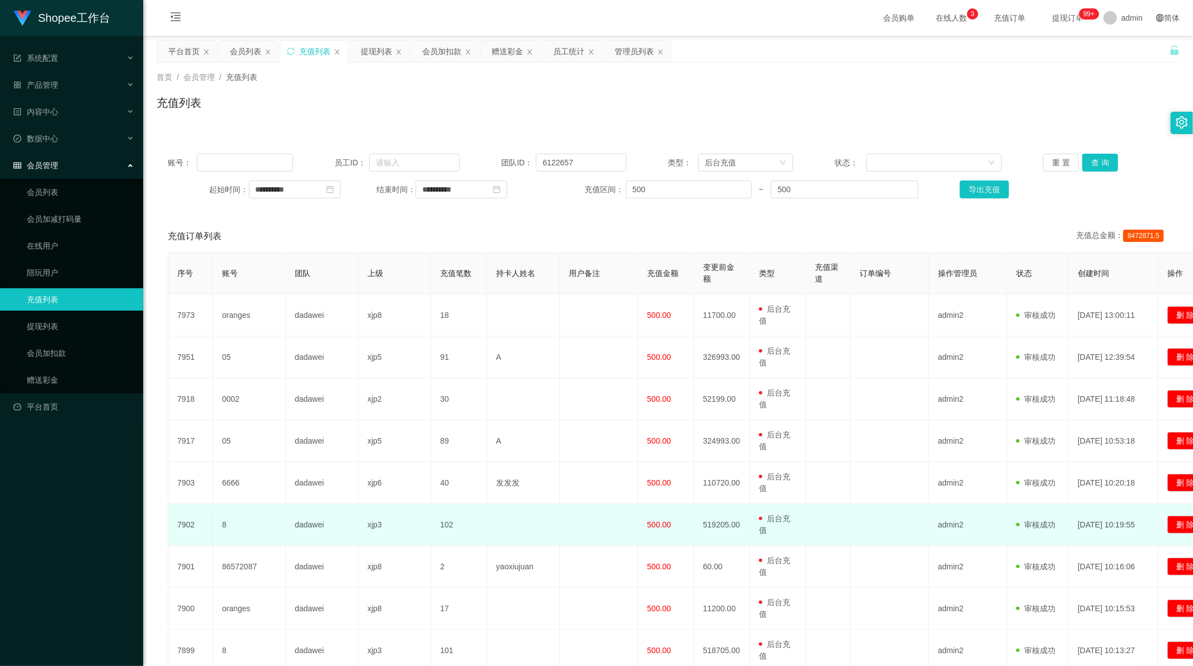
scroll to position [135, 0]
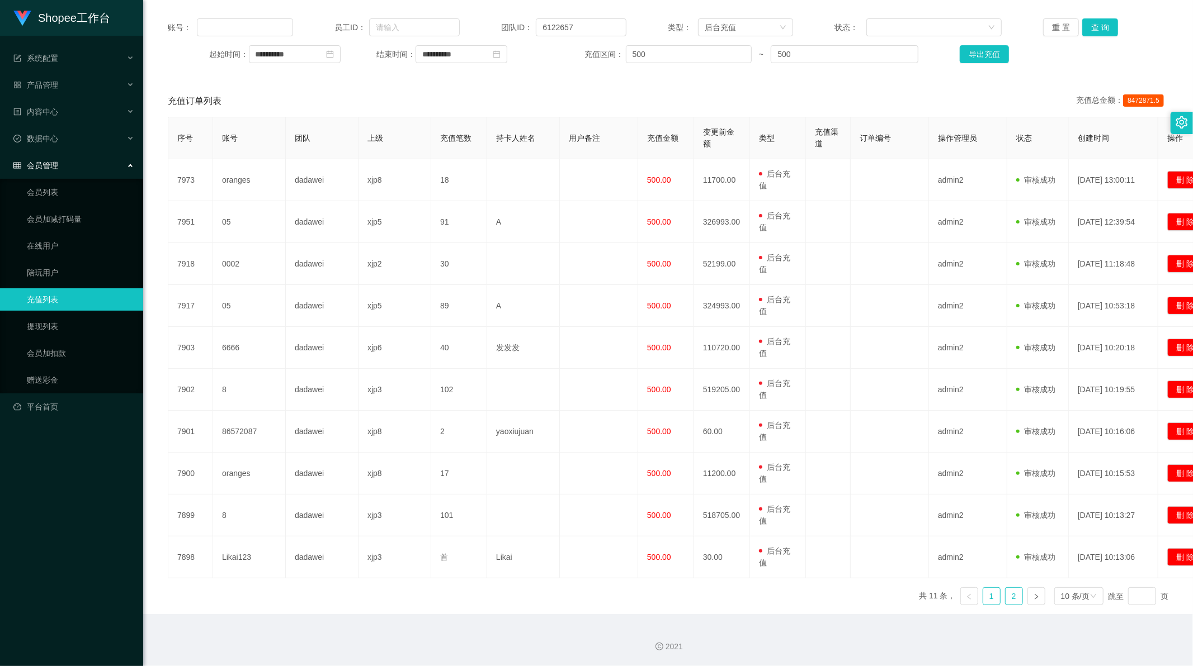
click at [1007, 596] on link "2" at bounding box center [1013, 596] width 17 height 17
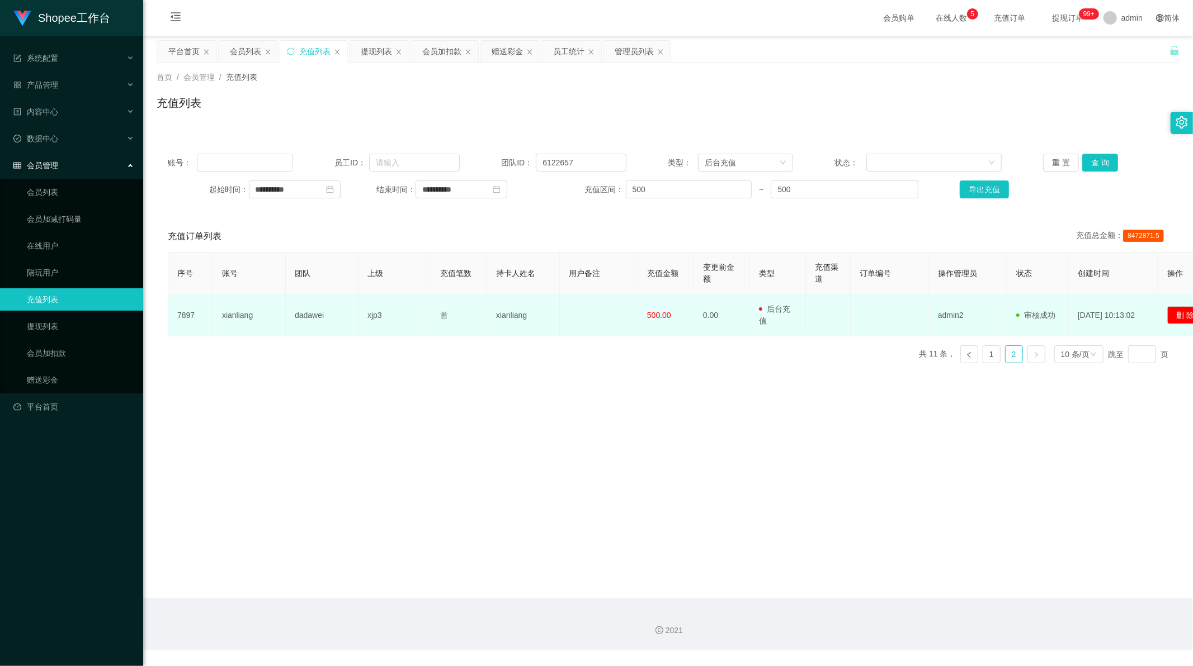
click at [234, 316] on td "xianliang" at bounding box center [249, 316] width 73 height 42
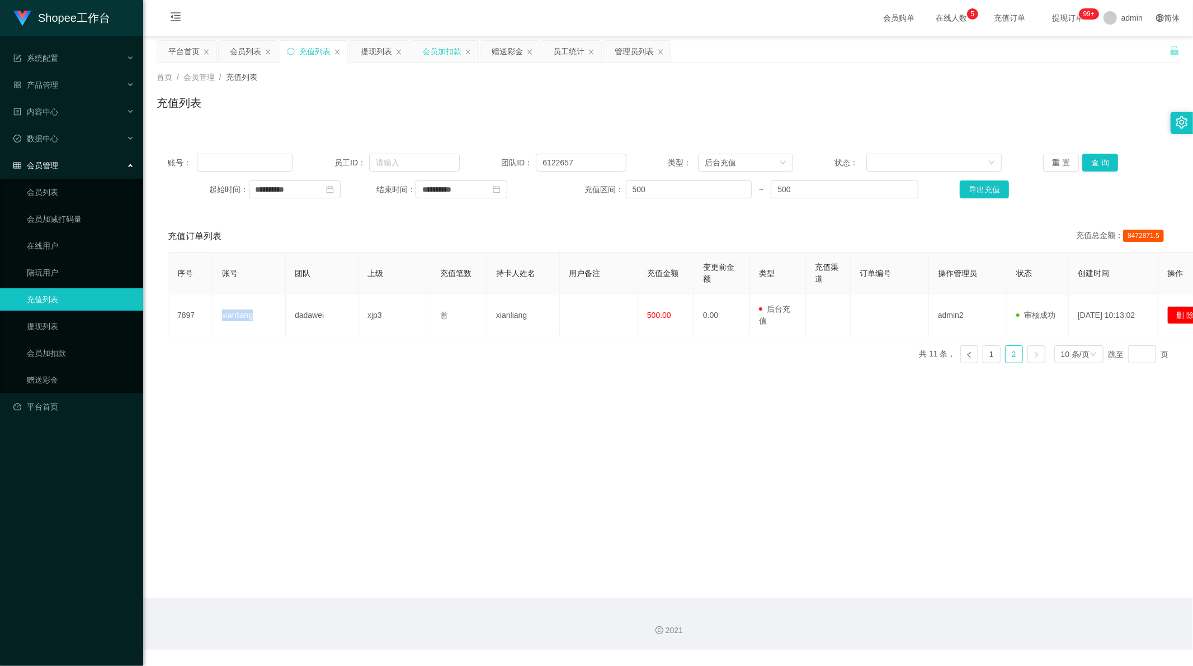
click at [443, 58] on div "会员加扣款" at bounding box center [441, 51] width 39 height 21
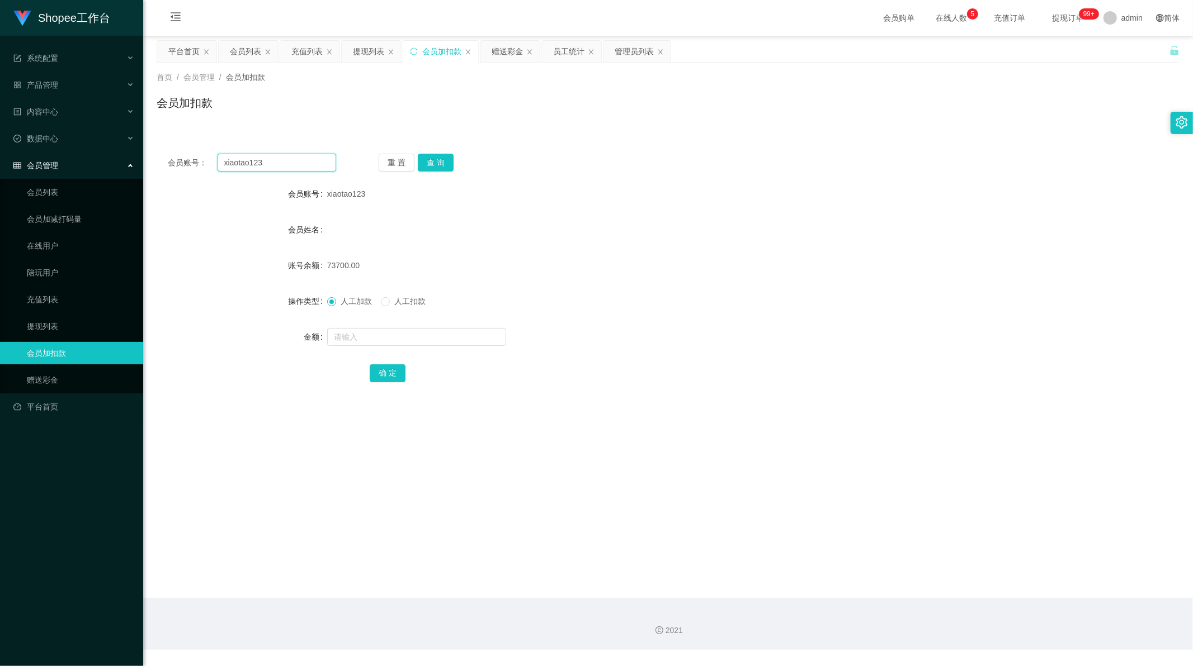
click at [283, 162] on input "xiaotao123" at bounding box center [276, 163] width 119 height 18
paste input "nliang"
type input "xianliang"
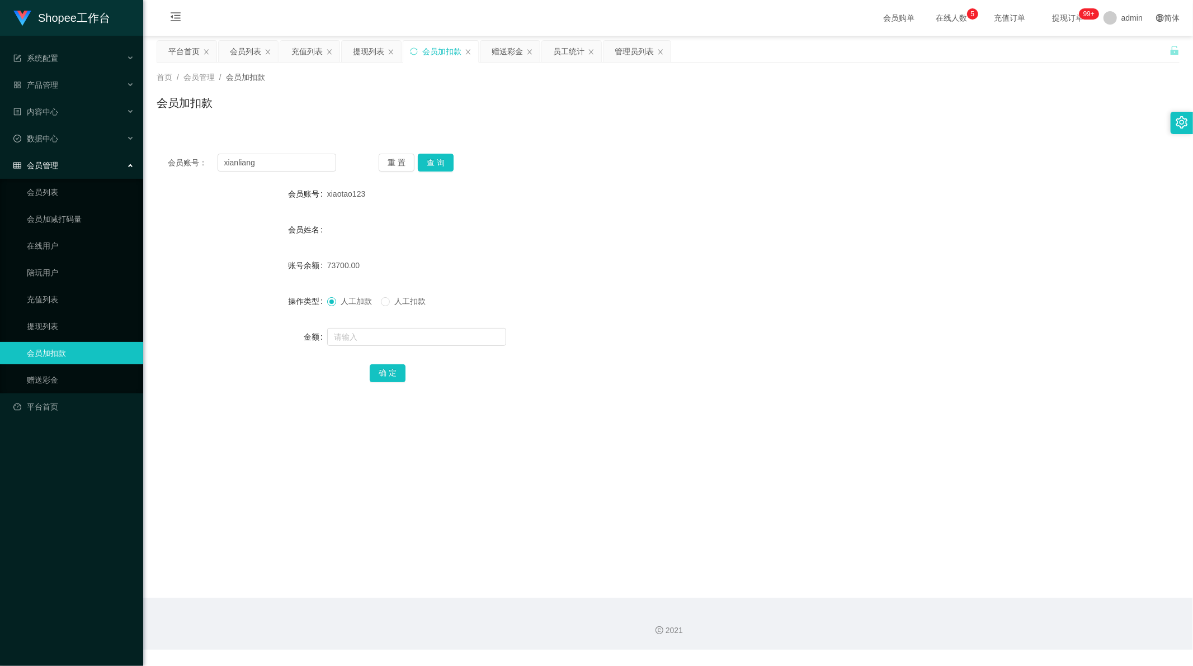
click at [389, 308] on div "人工加款 人工扣款" at bounding box center [625, 301] width 597 height 22
click at [446, 165] on button "查 询" at bounding box center [436, 163] width 36 height 18
click at [376, 334] on input "text" at bounding box center [416, 337] width 179 height 18
type input "500"
click at [394, 376] on button "确 定" at bounding box center [388, 374] width 36 height 18
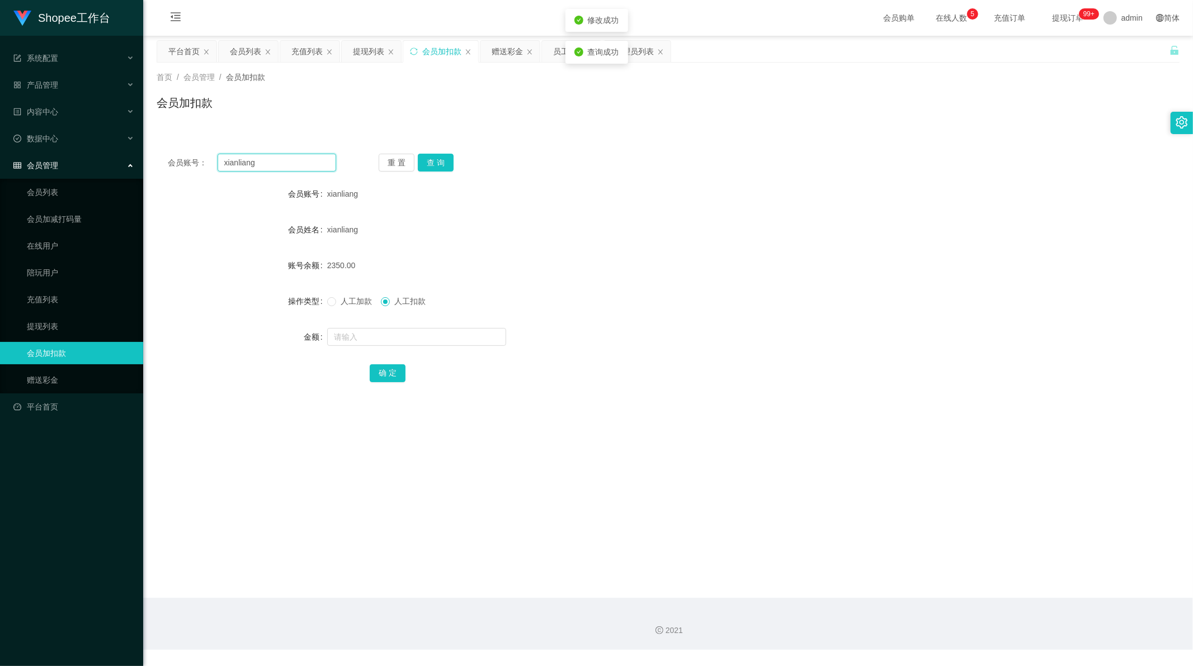
click at [235, 165] on input "xianliang" at bounding box center [276, 163] width 119 height 18
click at [509, 53] on div "赠送彩金" at bounding box center [506, 51] width 31 height 21
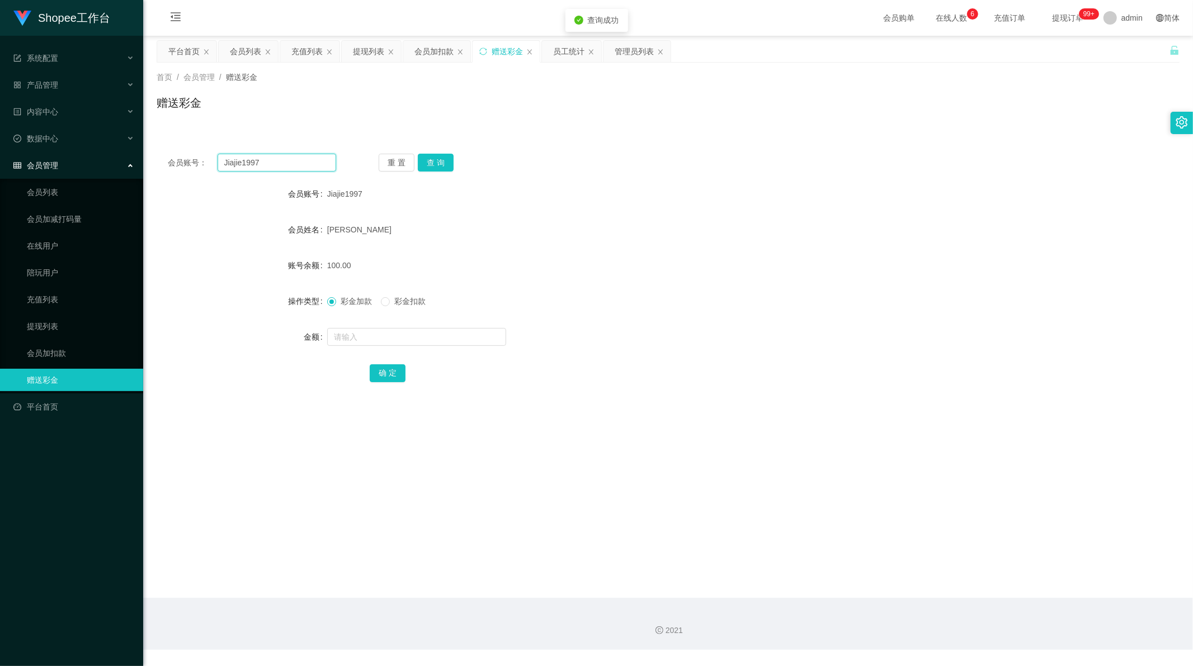
click at [269, 157] on input "Jiajie1997" at bounding box center [276, 163] width 119 height 18
drag, startPoint x: 269, startPoint y: 157, endPoint x: 409, endPoint y: 157, distance: 139.8
click at [269, 157] on input "Jiajie1997" at bounding box center [276, 163] width 119 height 18
paste input "xianliang"
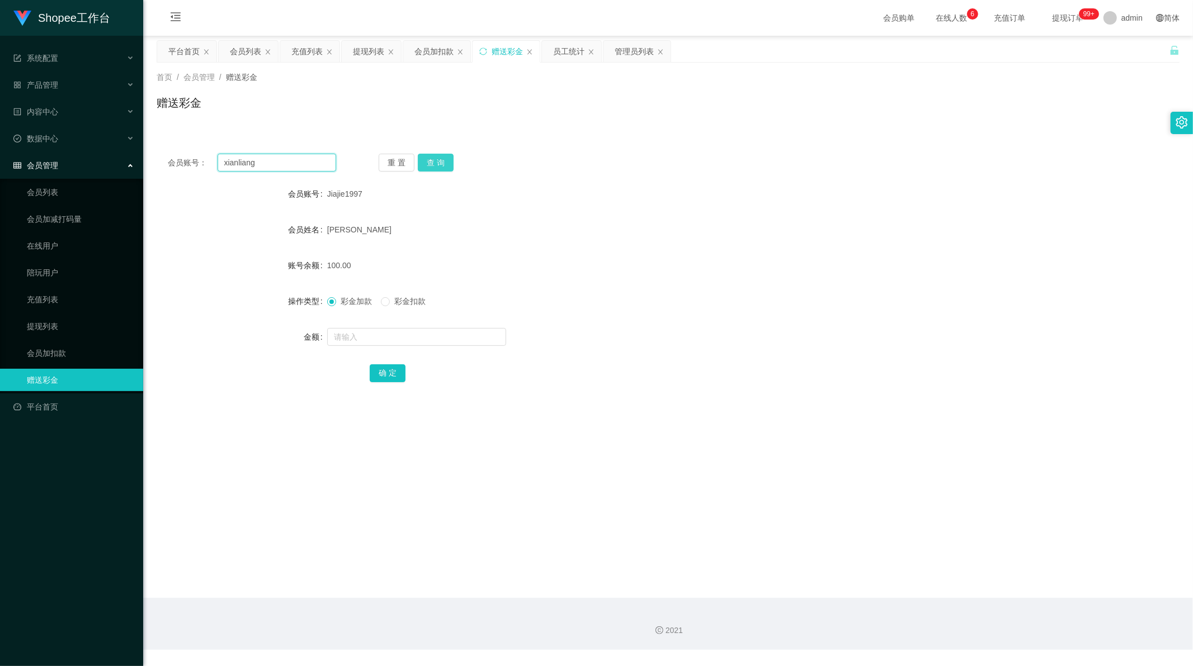
type input "xianliang"
click at [428, 161] on button "查 询" at bounding box center [436, 163] width 36 height 18
click at [371, 334] on input "text" at bounding box center [416, 337] width 179 height 18
type input "500"
click at [382, 368] on button "确 定" at bounding box center [388, 374] width 36 height 18
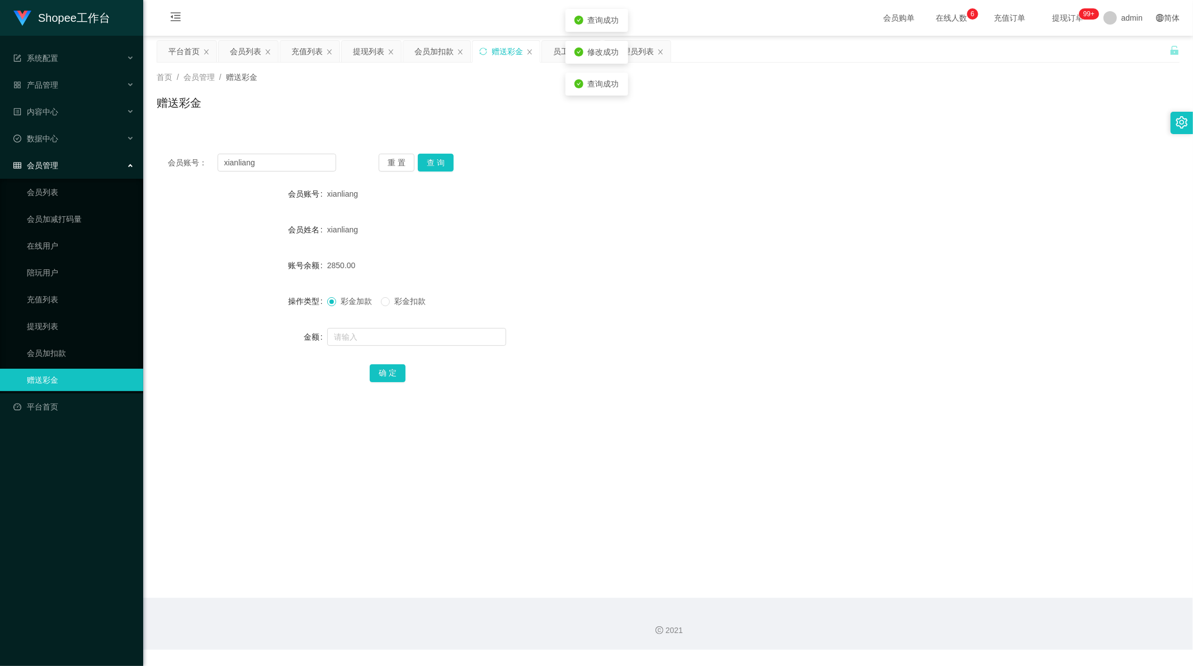
click at [496, 232] on div "xianliang" at bounding box center [625, 230] width 597 height 22
click at [302, 54] on div "充值列表" at bounding box center [306, 51] width 31 height 21
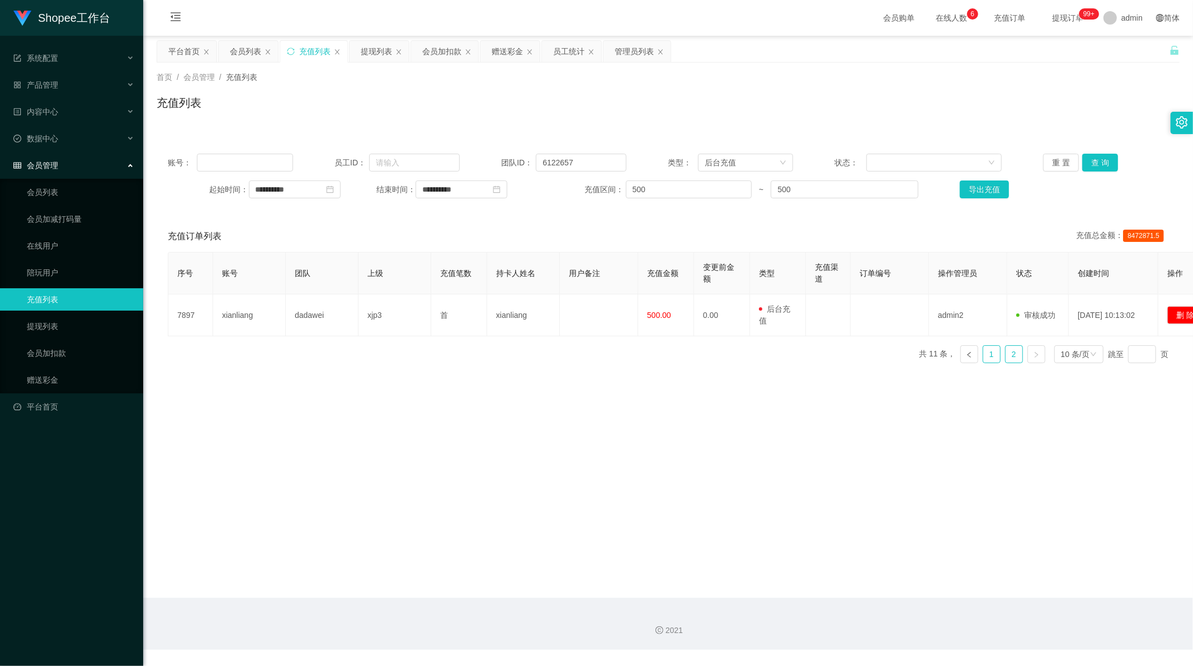
click at [986, 357] on link "1" at bounding box center [991, 354] width 17 height 17
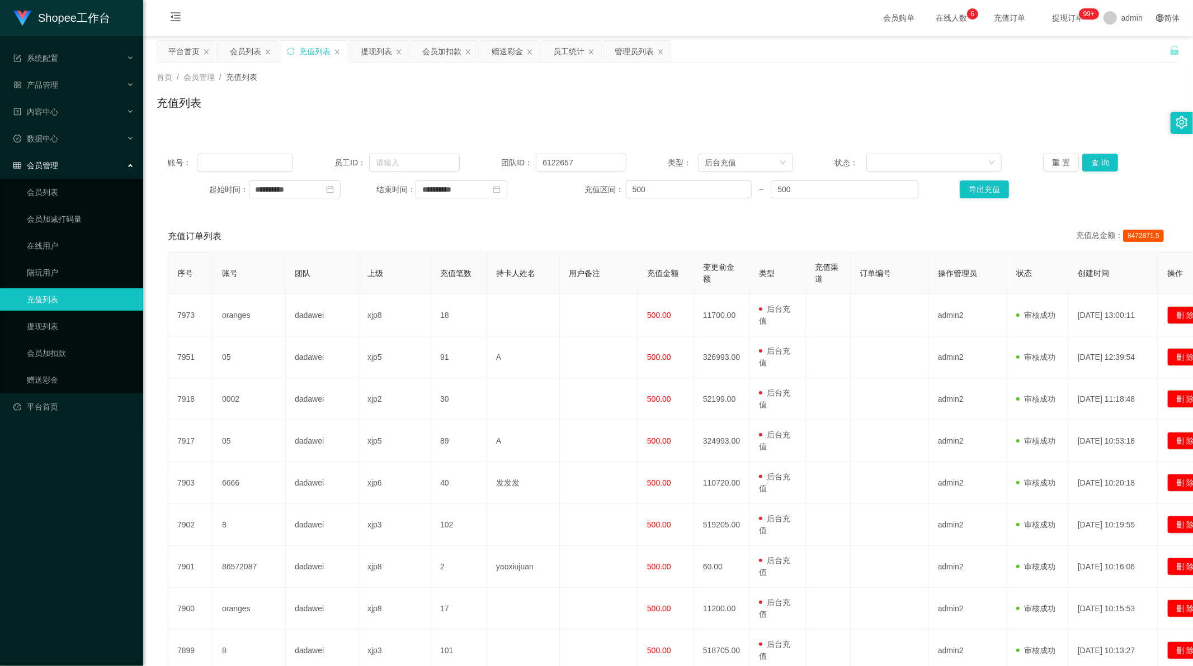
scroll to position [135, 0]
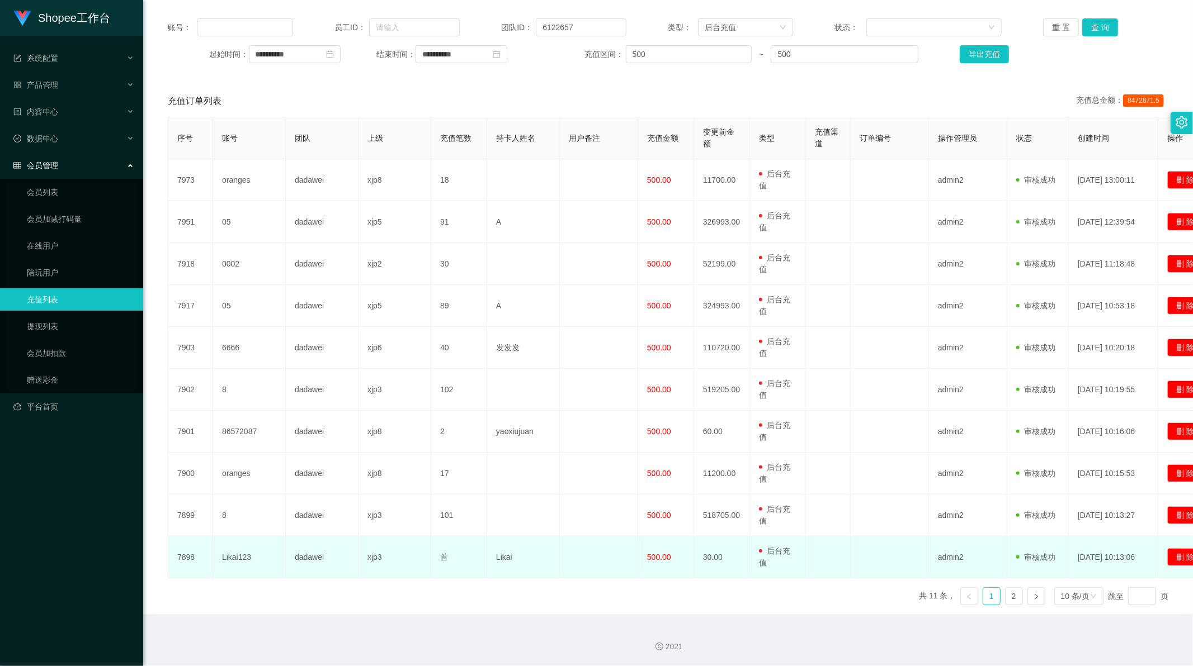
click at [226, 557] on td "Likai123" at bounding box center [249, 558] width 73 height 42
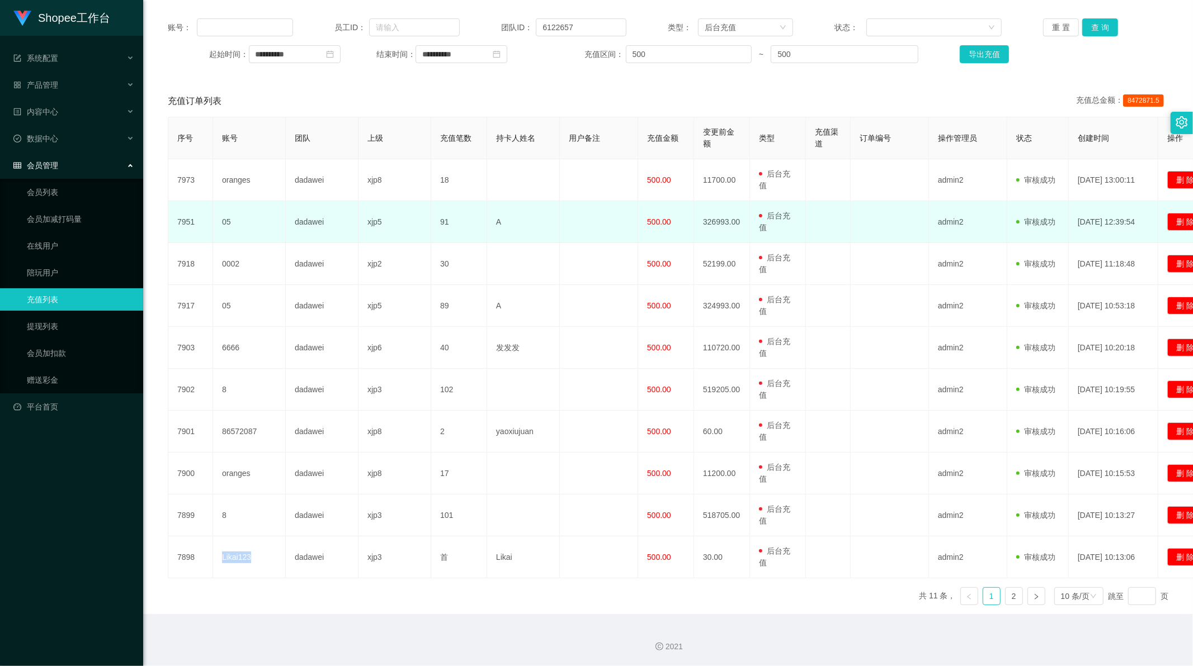
scroll to position [0, 0]
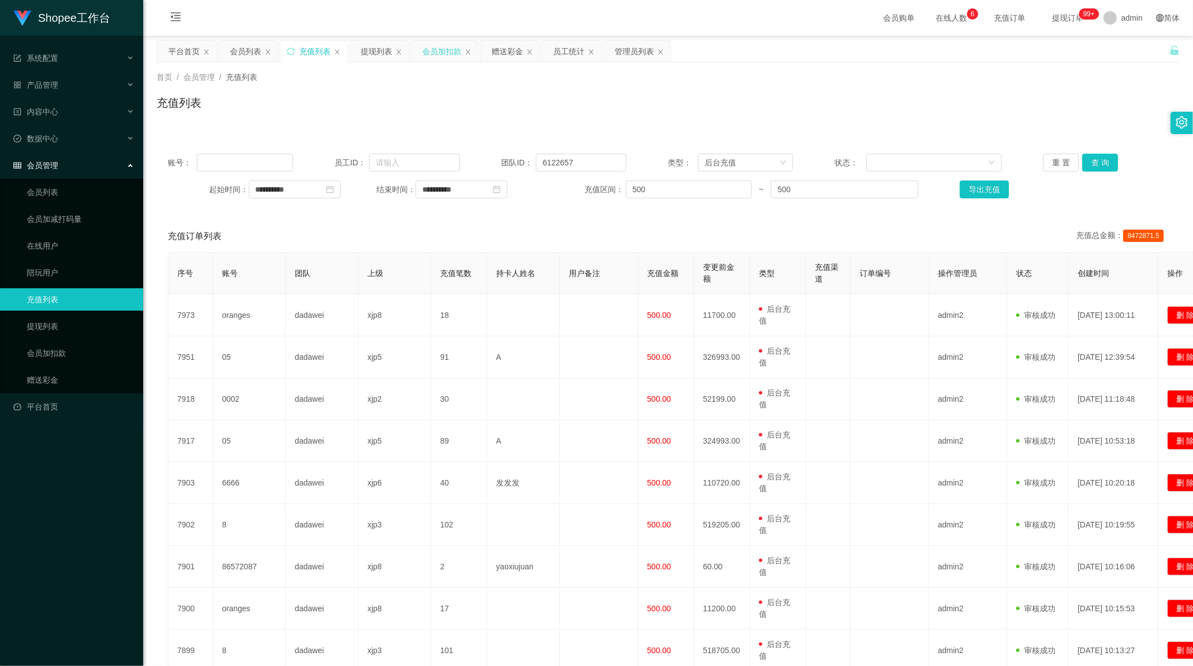
click at [438, 49] on div "会员加扣款" at bounding box center [441, 51] width 39 height 21
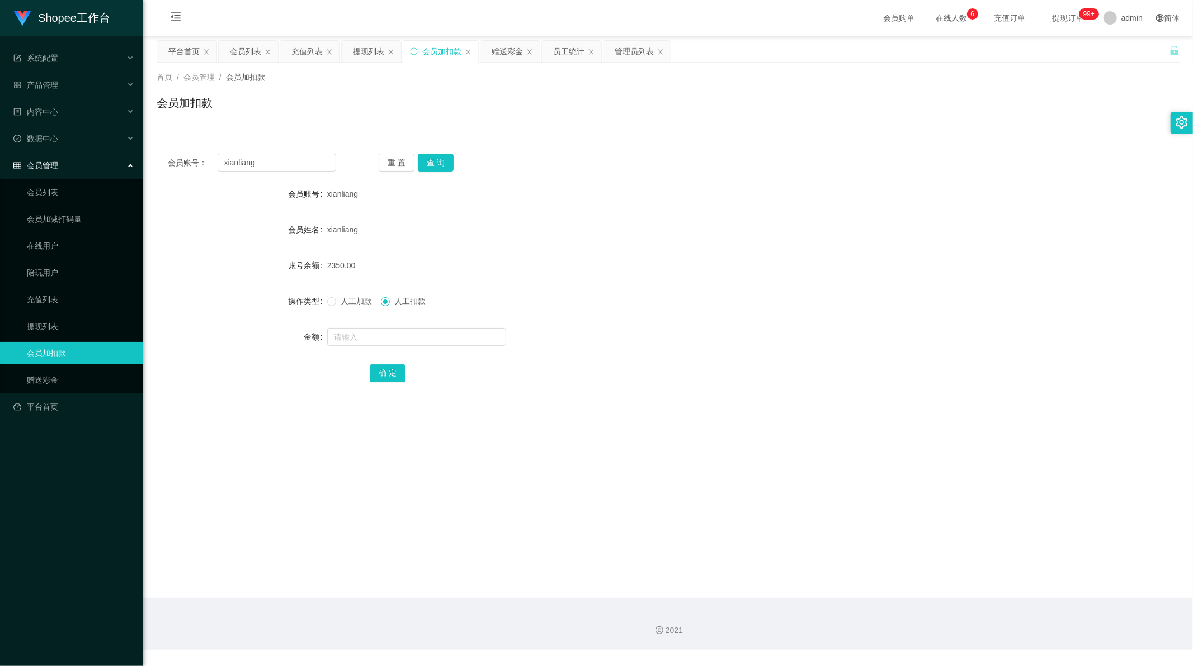
click at [267, 172] on div "会员账号： [PERSON_NAME] 重 置 查 询 会员账号 xianliang 会员姓名 xianliang 账号余额 2350.00 操作类型 人工加…" at bounding box center [668, 276] width 1023 height 266
click at [267, 163] on input "xianliang" at bounding box center [276, 163] width 119 height 18
paste input "Likai123"
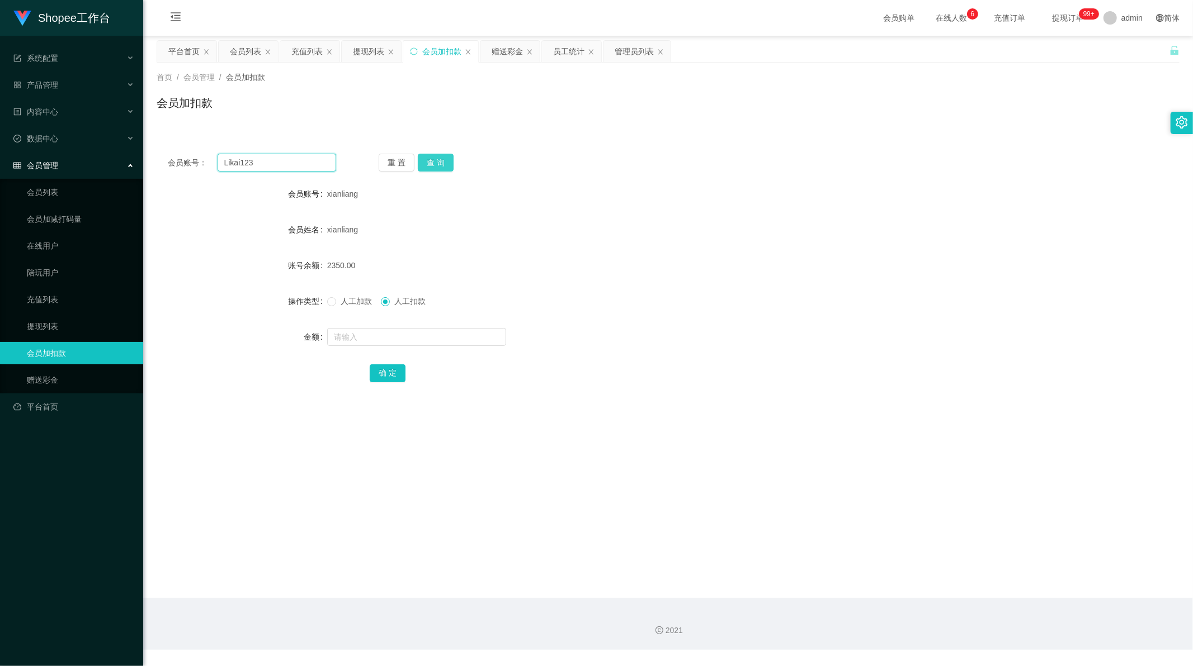
type input "Likai123"
click at [437, 157] on button "查 询" at bounding box center [436, 163] width 36 height 18
click at [371, 335] on input "text" at bounding box center [416, 337] width 179 height 18
type input "500"
click at [391, 372] on button "确 定" at bounding box center [388, 374] width 36 height 18
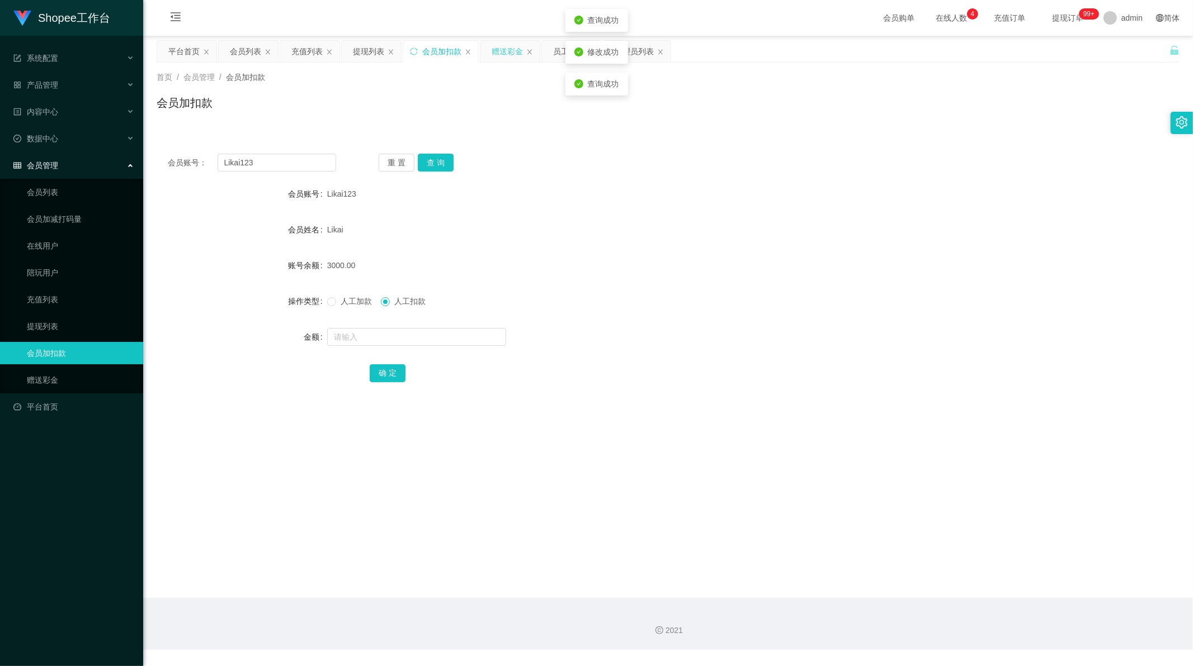
click at [508, 53] on div "赠送彩金" at bounding box center [506, 51] width 31 height 21
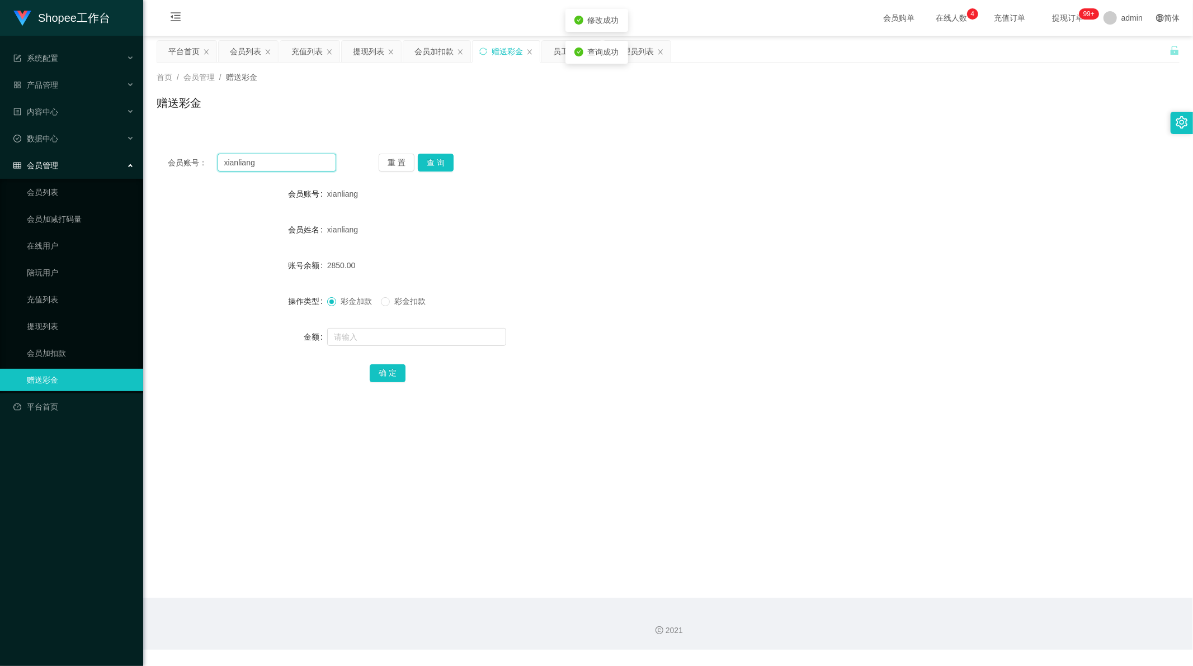
click at [282, 169] on input "xianliang" at bounding box center [276, 163] width 119 height 18
drag, startPoint x: 282, startPoint y: 169, endPoint x: 414, endPoint y: 160, distance: 132.3
click at [283, 167] on input "xianliang" at bounding box center [276, 163] width 119 height 18
paste input "Likai123"
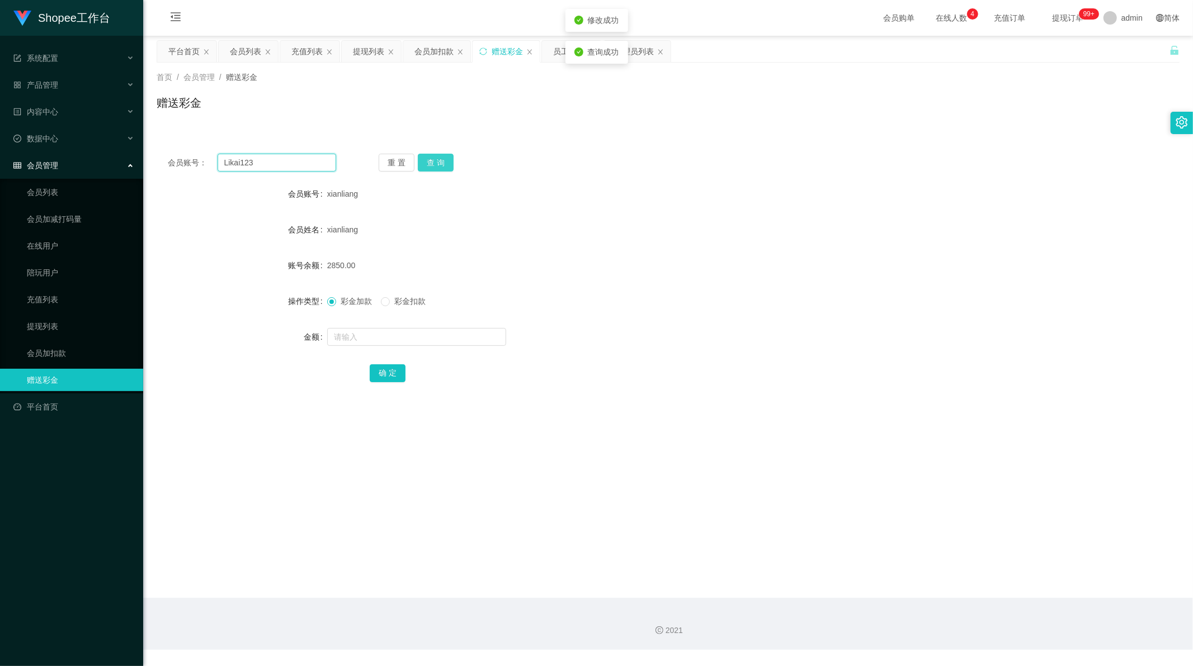
type input "Likai123"
click at [427, 161] on button "查 询" at bounding box center [436, 163] width 36 height 18
click at [377, 338] on input "text" at bounding box center [416, 337] width 179 height 18
type input "500"
click at [383, 375] on button "确 定" at bounding box center [388, 374] width 36 height 18
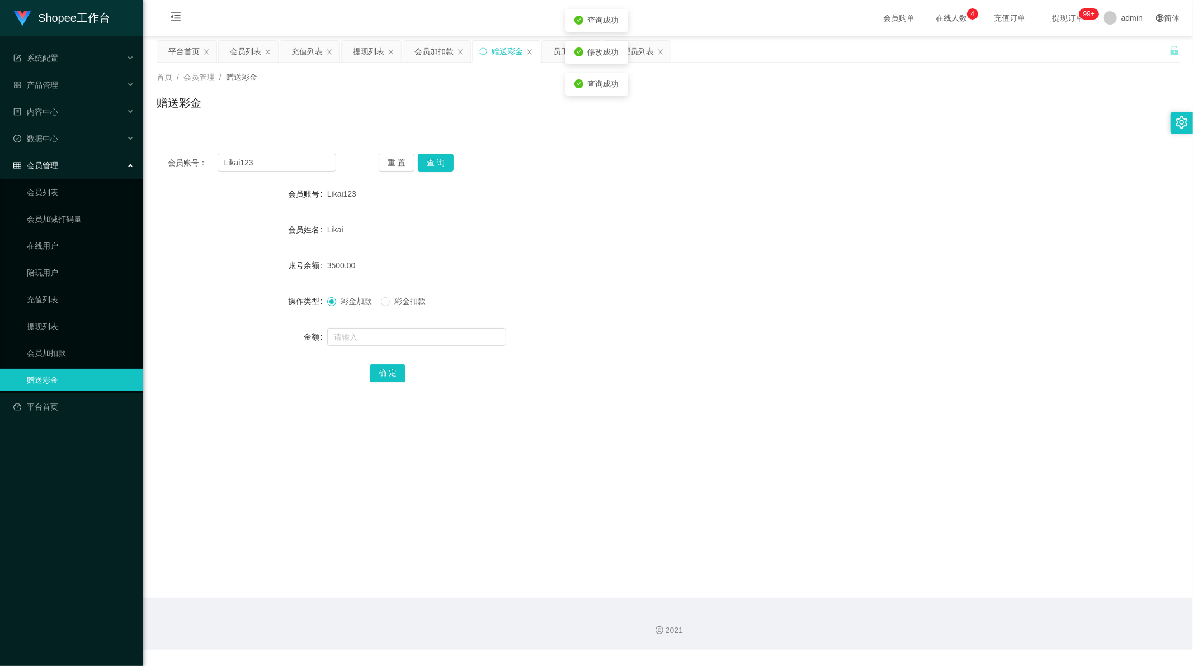
click at [586, 285] on form "会员账号 Likai123 会员姓名 Likai 账号余额 3500.00 操作类型 彩金加款 彩金扣款 金额 确 定" at bounding box center [668, 283] width 1023 height 201
click at [554, 53] on div "员工统计" at bounding box center [568, 51] width 31 height 21
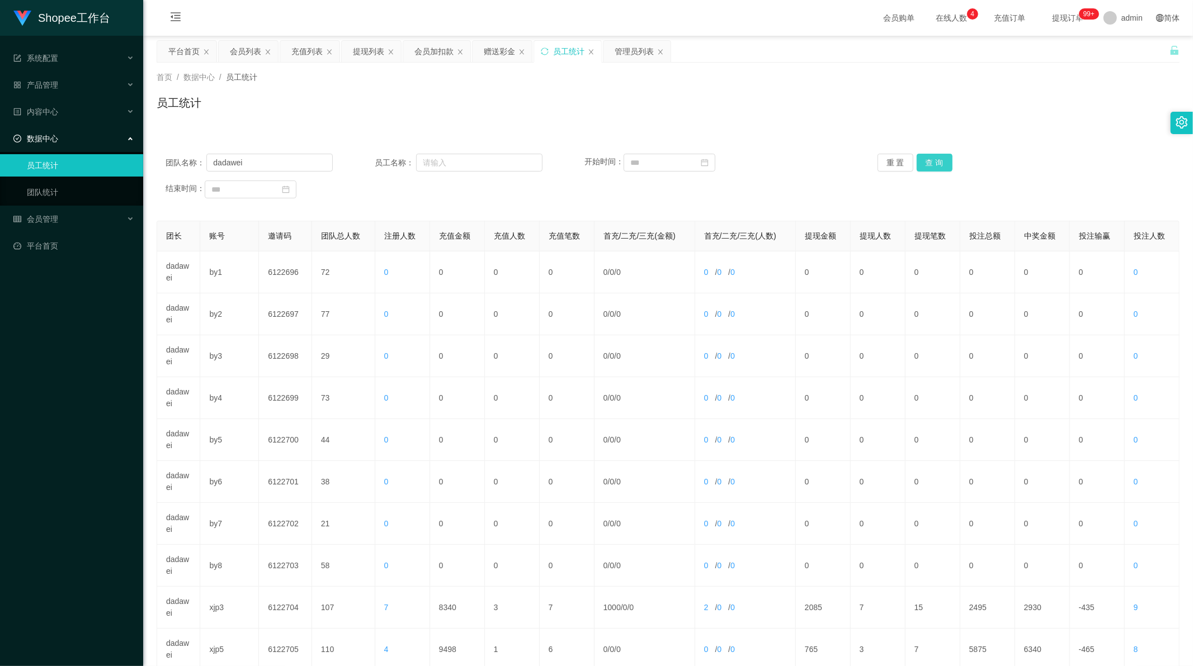
click at [932, 159] on button "查 询" at bounding box center [934, 163] width 36 height 18
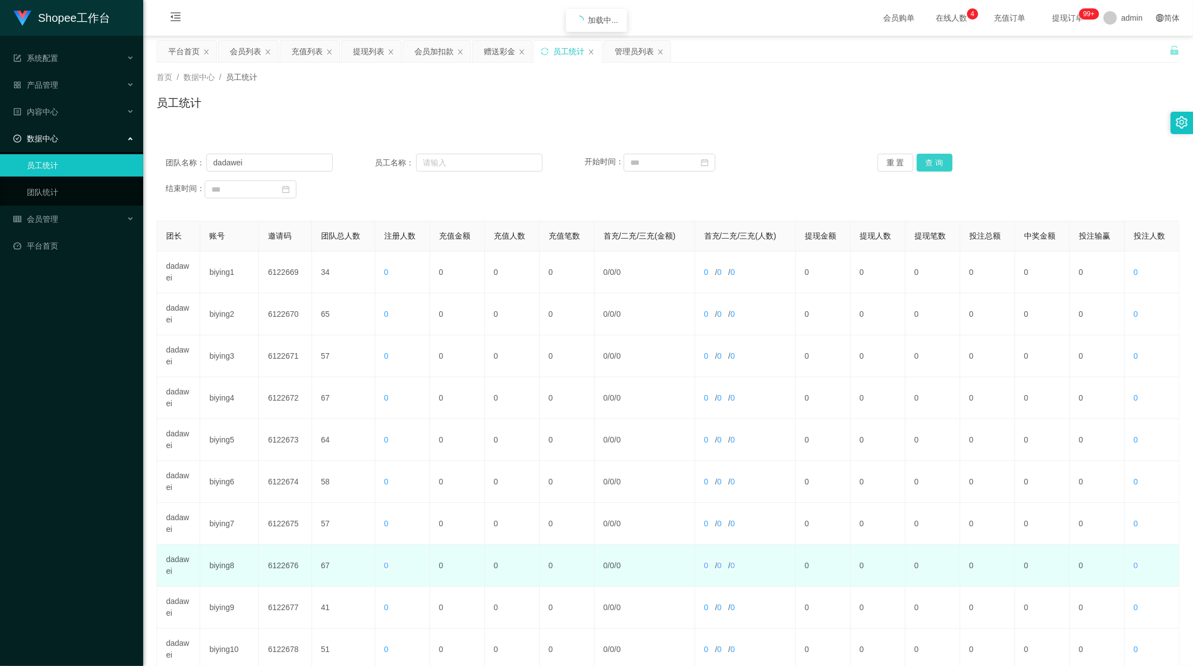
scroll to position [107, 0]
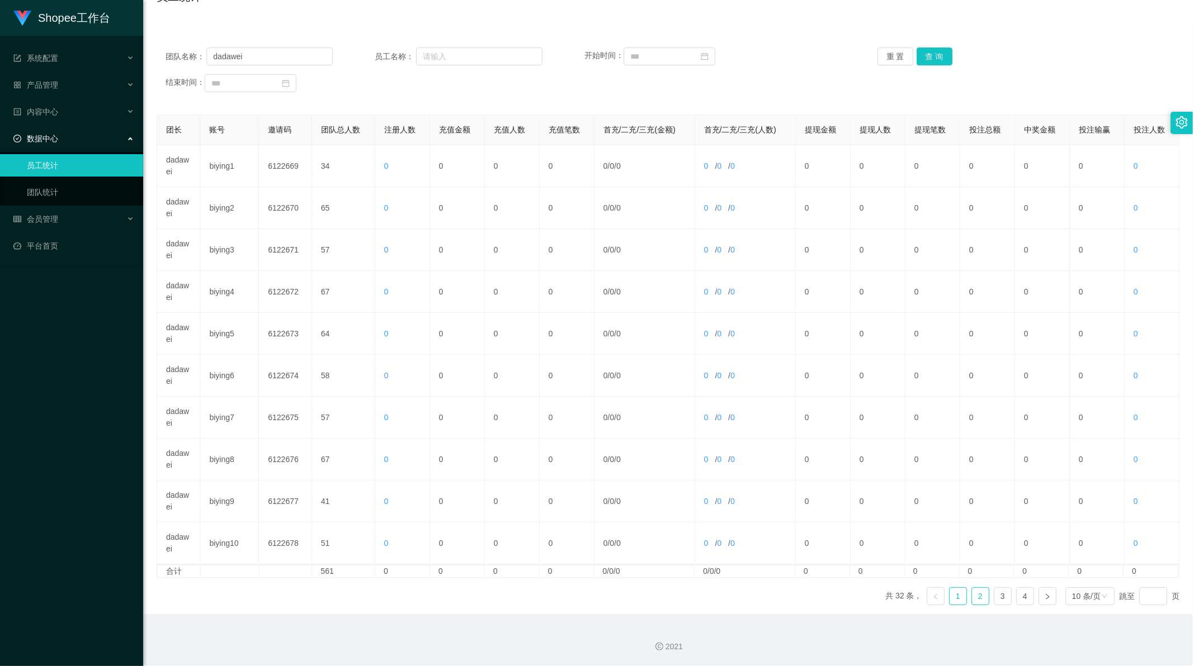
click at [975, 597] on link "2" at bounding box center [980, 596] width 17 height 17
click at [924, 58] on button "查 询" at bounding box center [934, 57] width 36 height 18
click at [982, 597] on ul "共 32 条， 1 2 3 4 10 条/页 跳至 页" at bounding box center [1032, 597] width 294 height 18
click at [977, 597] on link "2" at bounding box center [980, 596] width 17 height 17
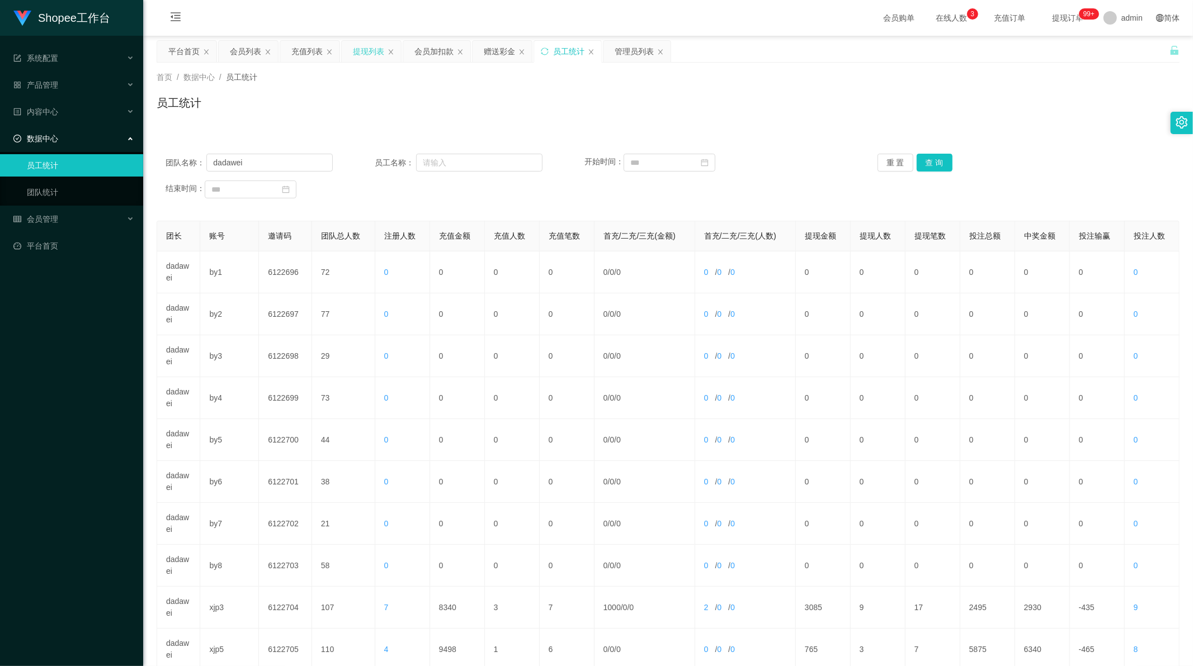
click at [363, 52] on div "提现列表" at bounding box center [368, 51] width 31 height 21
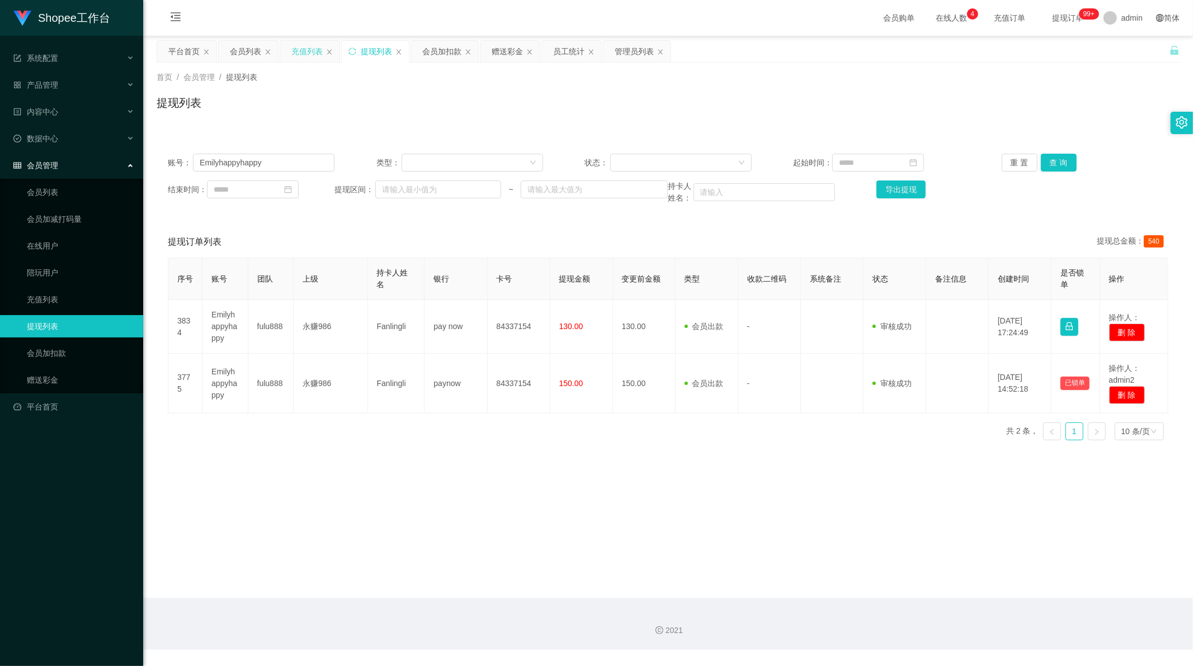
click at [306, 51] on div "充值列表" at bounding box center [306, 51] width 31 height 21
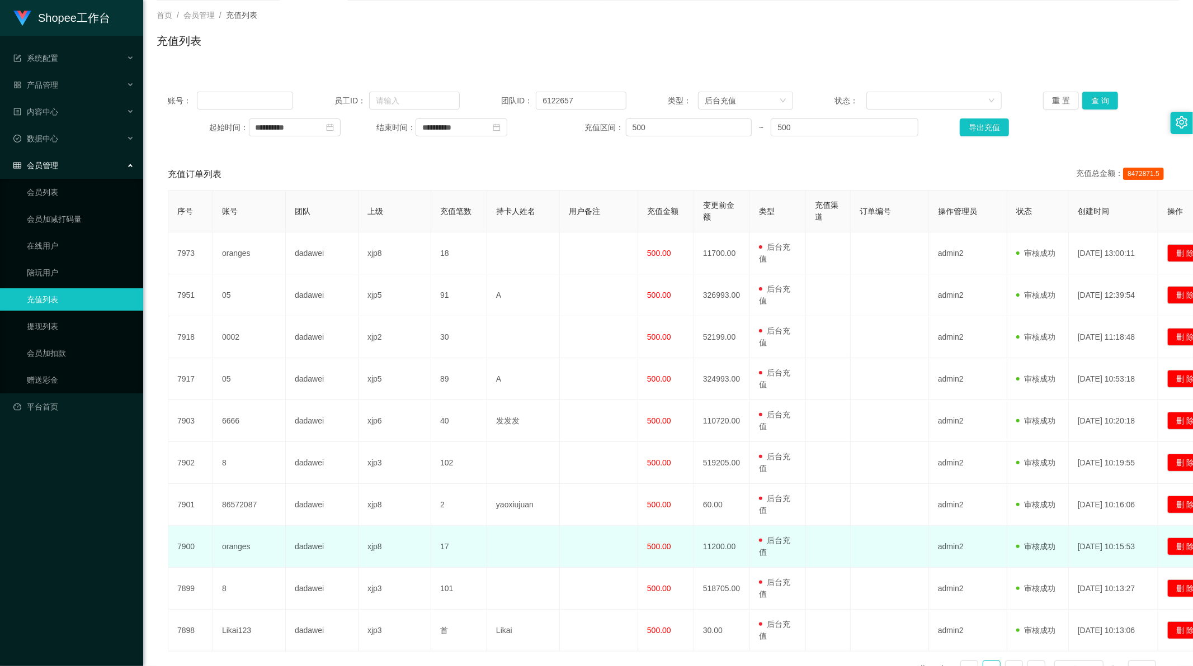
scroll to position [135, 0]
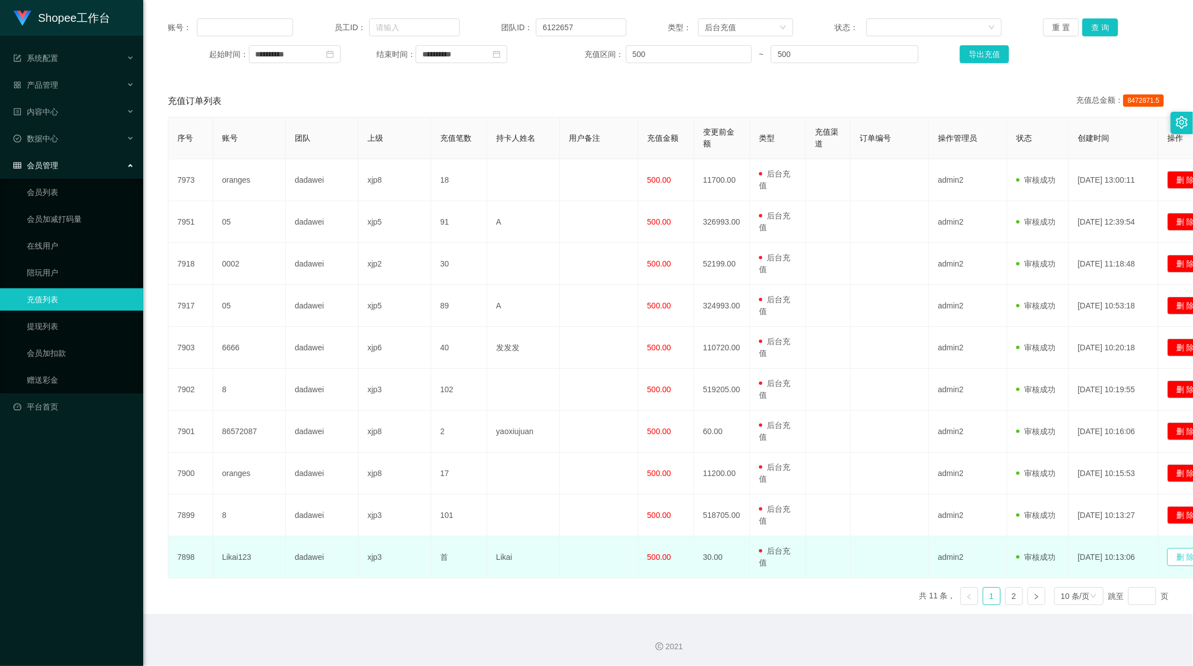
click at [1175, 560] on button "删 除" at bounding box center [1185, 557] width 36 height 18
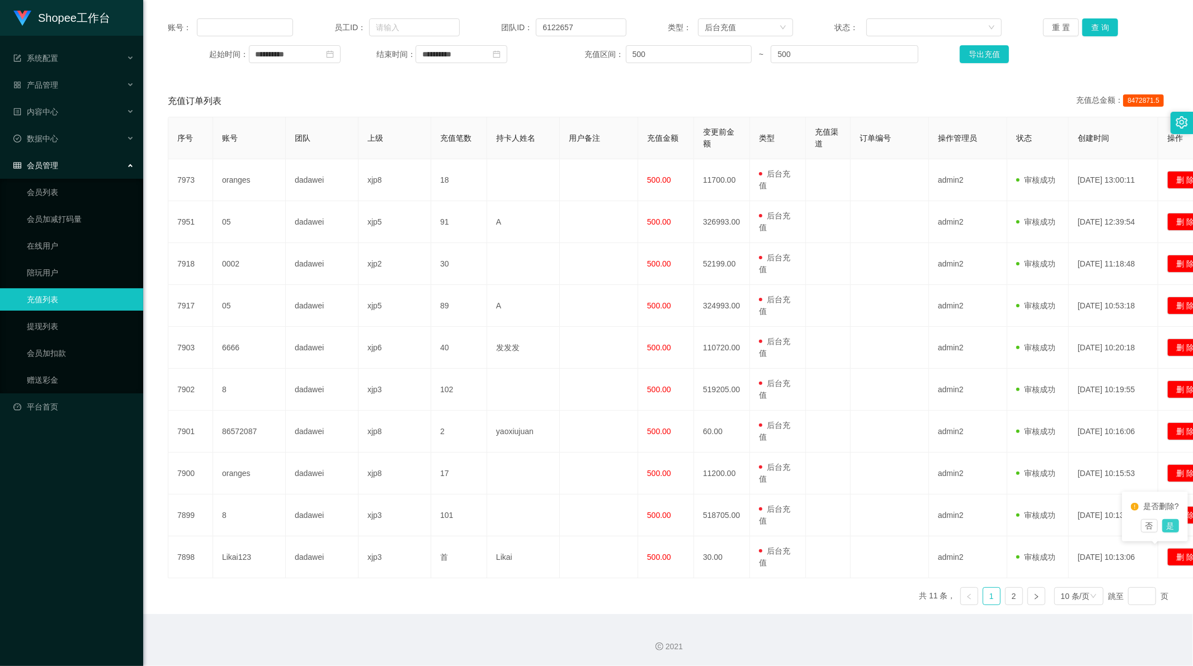
click at [1173, 533] on button "是" at bounding box center [1170, 525] width 17 height 13
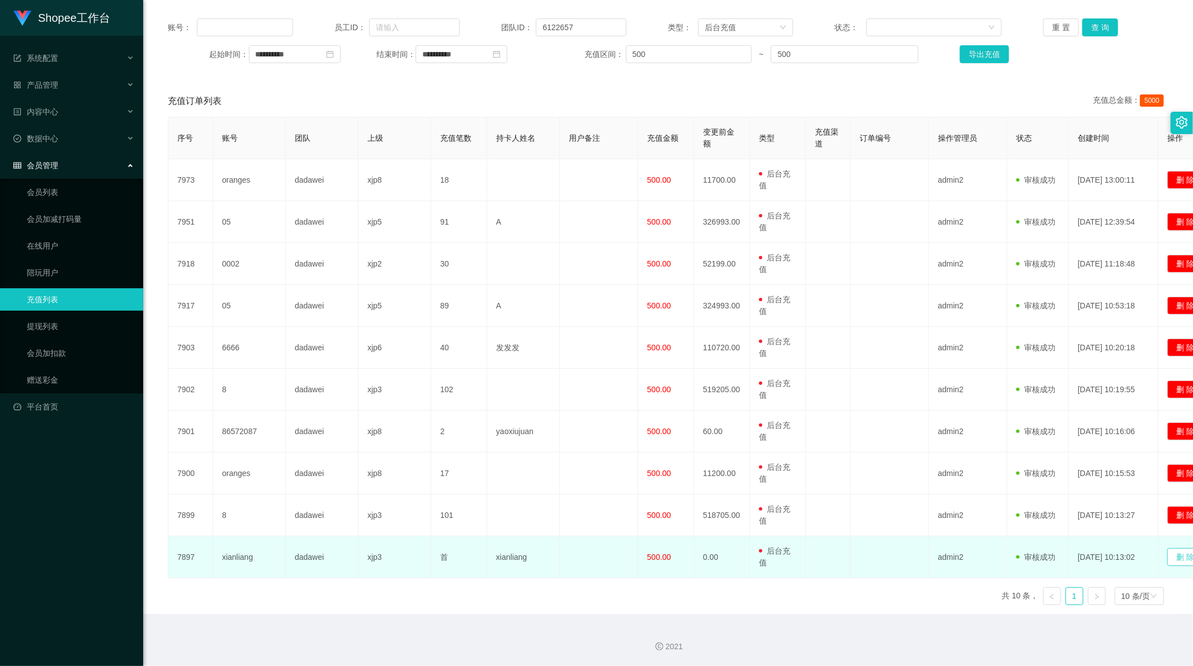
click at [1173, 560] on button "删 除" at bounding box center [1185, 557] width 36 height 18
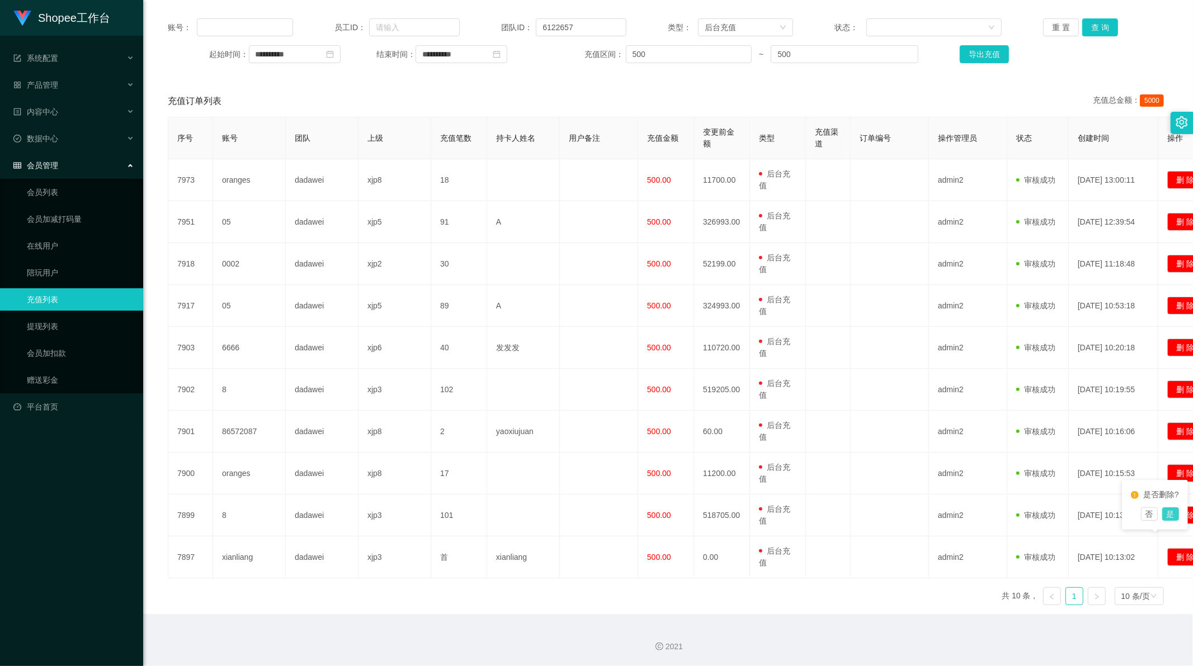
click at [1170, 521] on button "是" at bounding box center [1170, 514] width 17 height 13
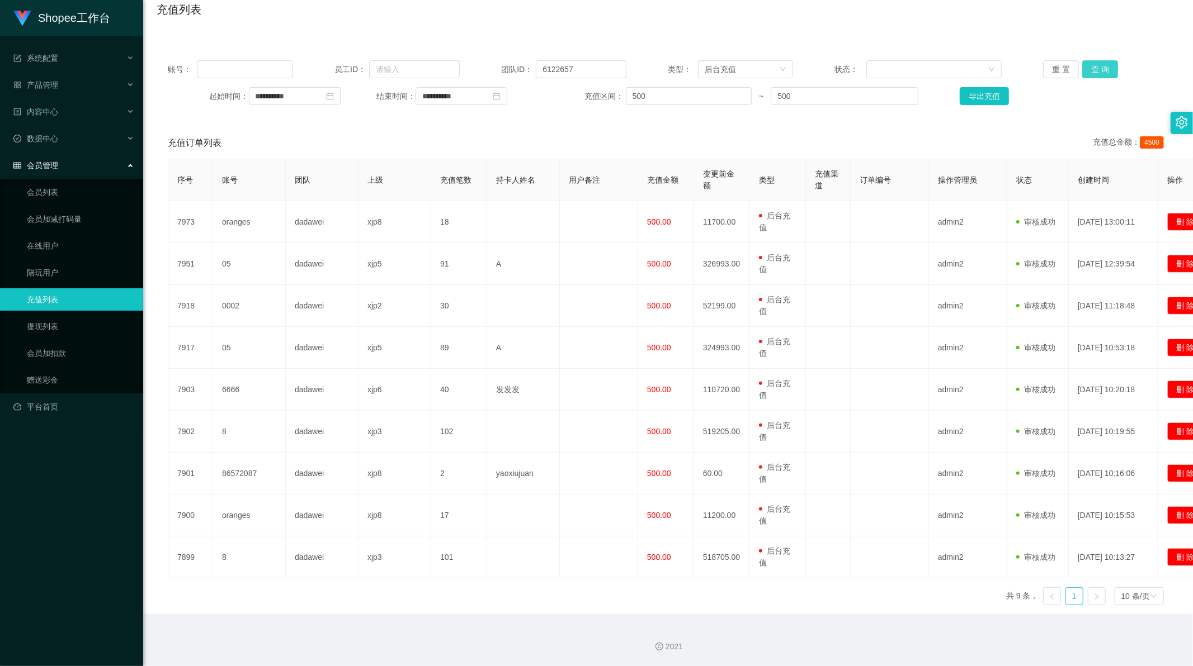
click at [1089, 65] on button "查 询" at bounding box center [1100, 69] width 36 height 18
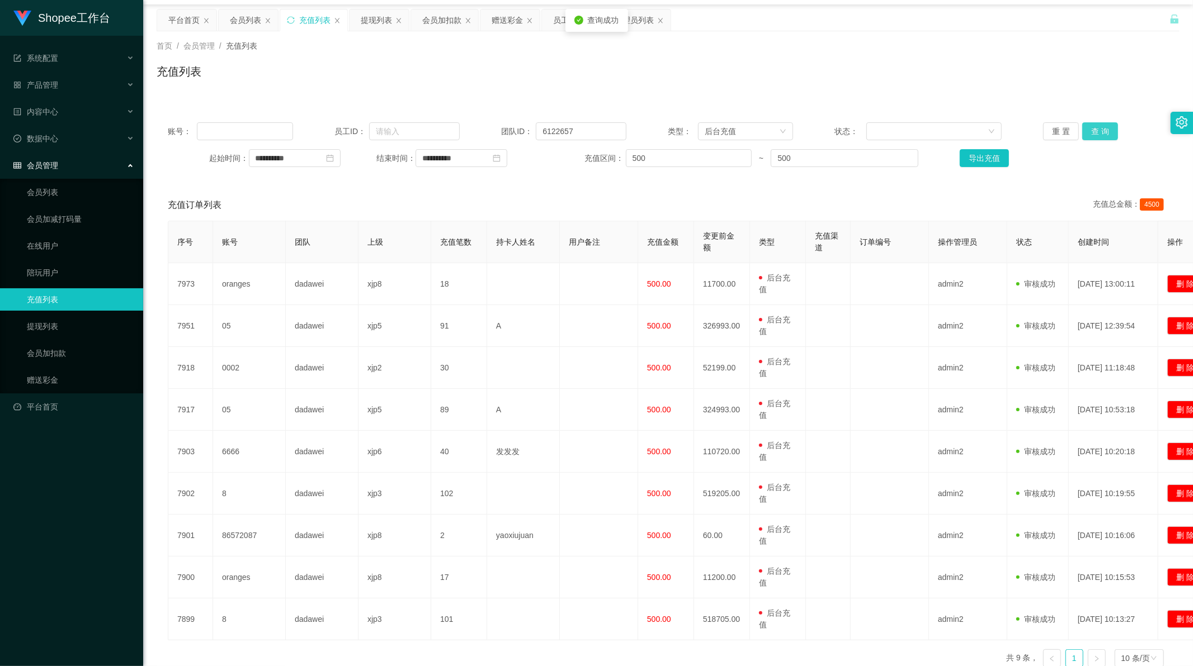
scroll to position [0, 0]
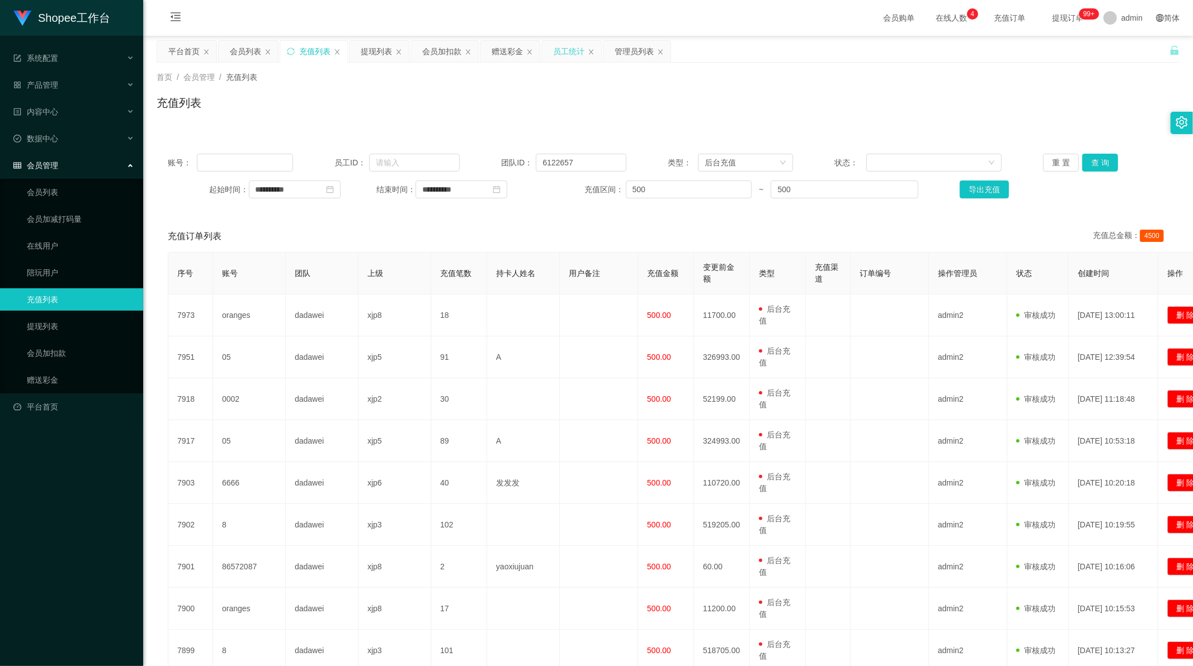
click at [567, 53] on div "员工统计" at bounding box center [568, 51] width 31 height 21
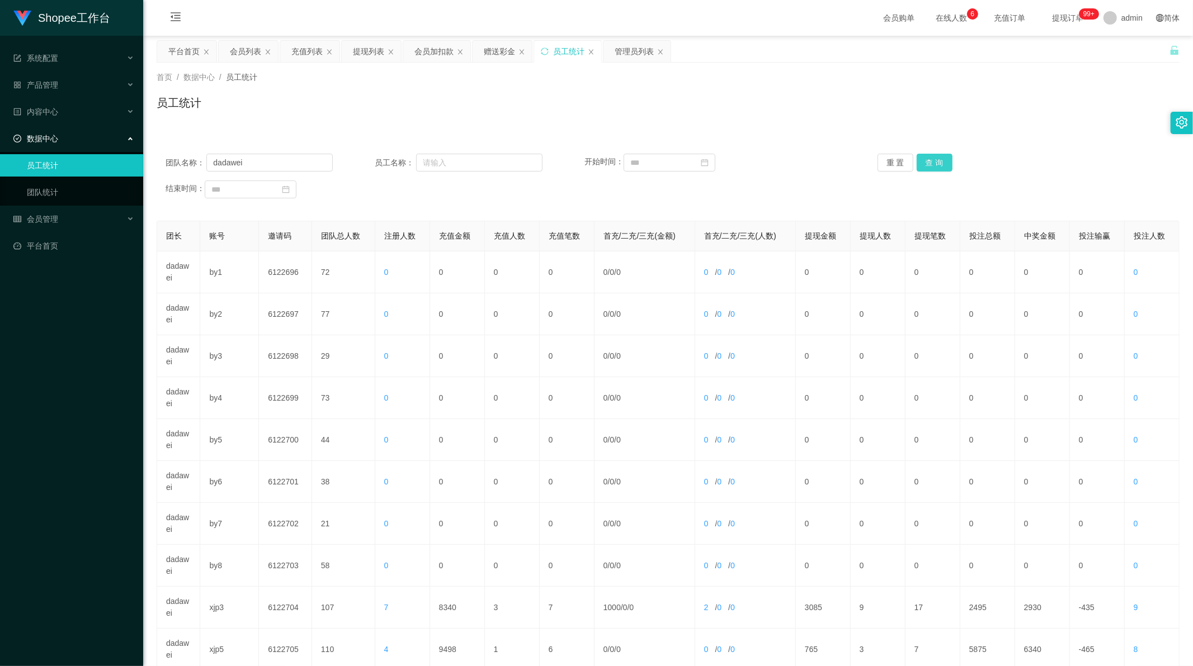
click at [919, 164] on button "查 询" at bounding box center [934, 163] width 36 height 18
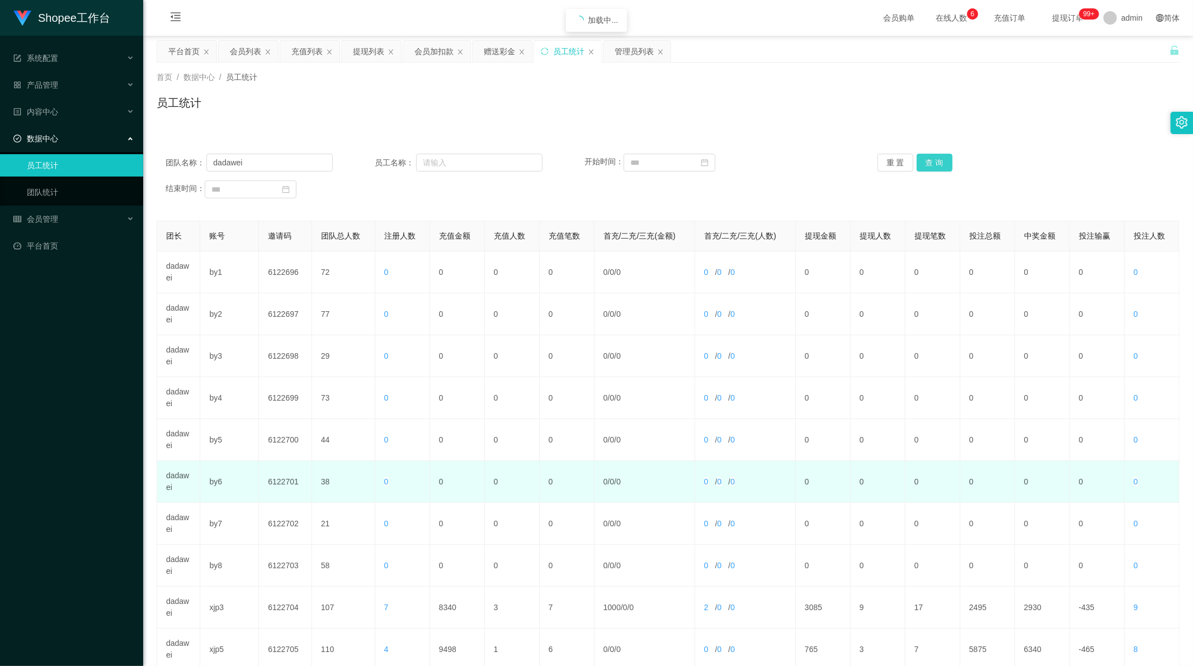
scroll to position [107, 0]
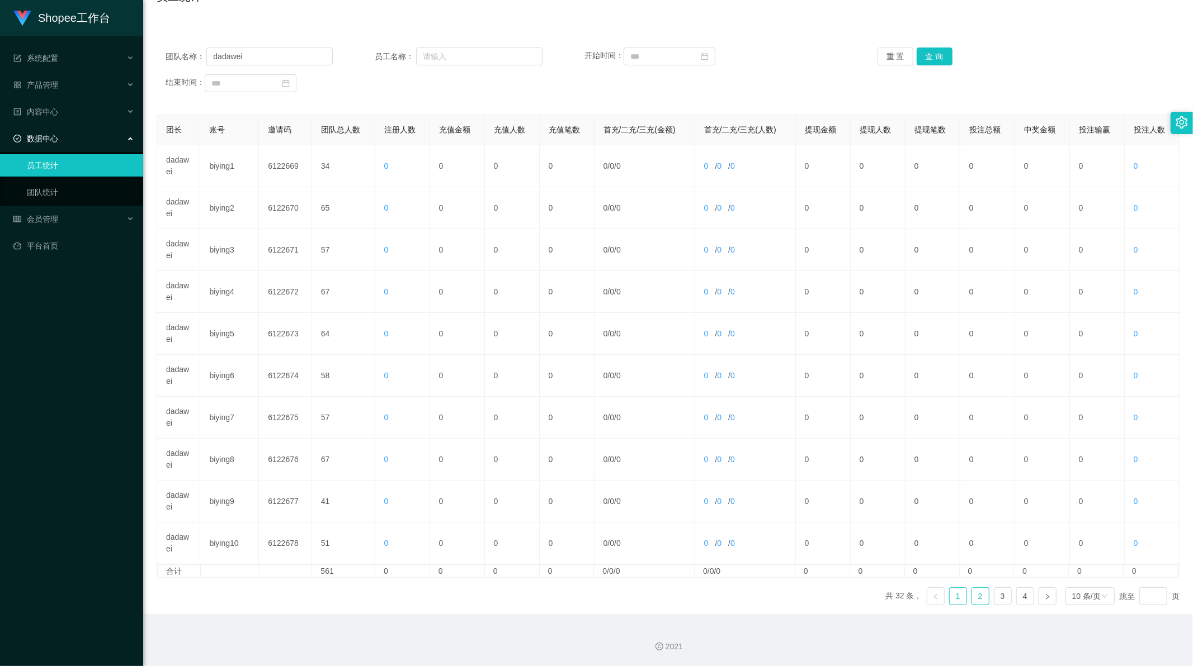
click at [972, 589] on link "2" at bounding box center [980, 596] width 17 height 17
click at [929, 56] on button "查 询" at bounding box center [934, 57] width 36 height 18
click at [484, 36] on div "团队名称： dadawei 员工名称： 开始时间： 重 置 查 询 结束时间：" at bounding box center [668, 69] width 1023 height 67
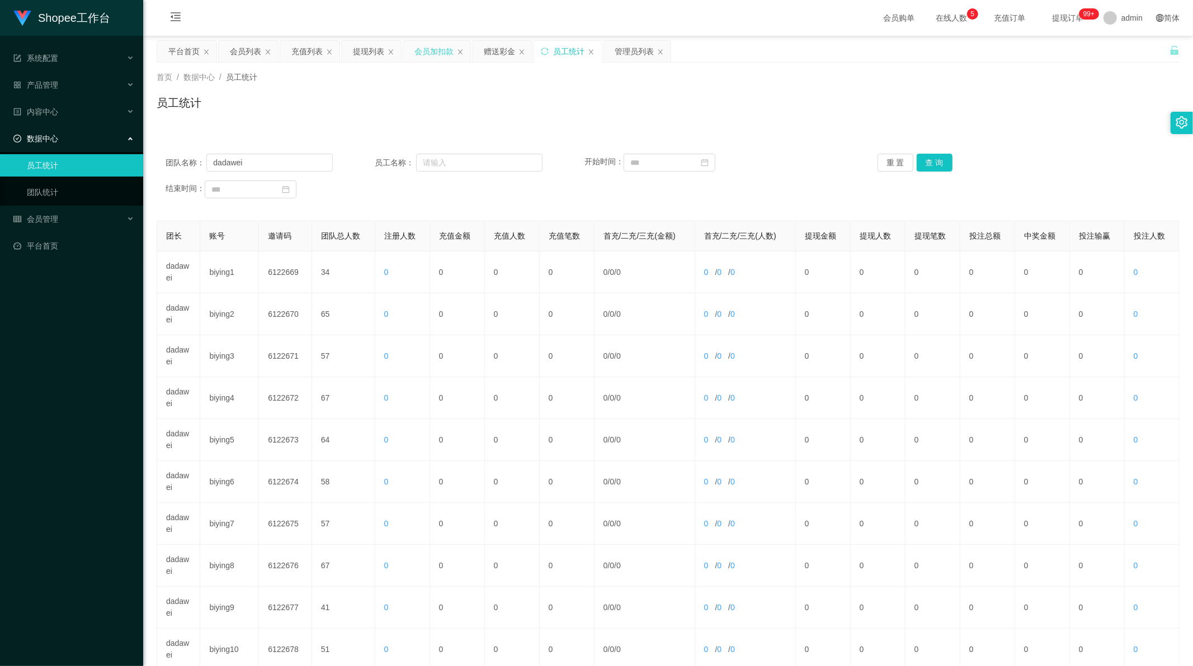
click at [442, 51] on div "会员加扣款" at bounding box center [433, 51] width 39 height 21
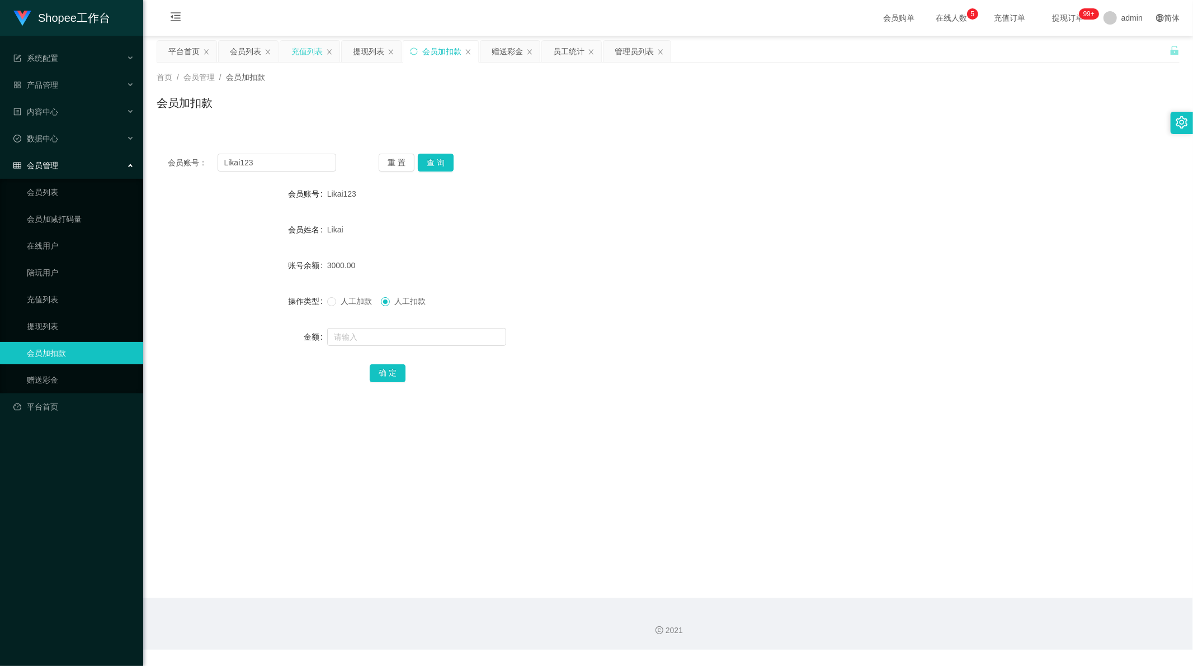
click at [284, 54] on div "充值列表" at bounding box center [309, 51] width 59 height 21
click at [300, 49] on div "充值列表" at bounding box center [306, 51] width 31 height 21
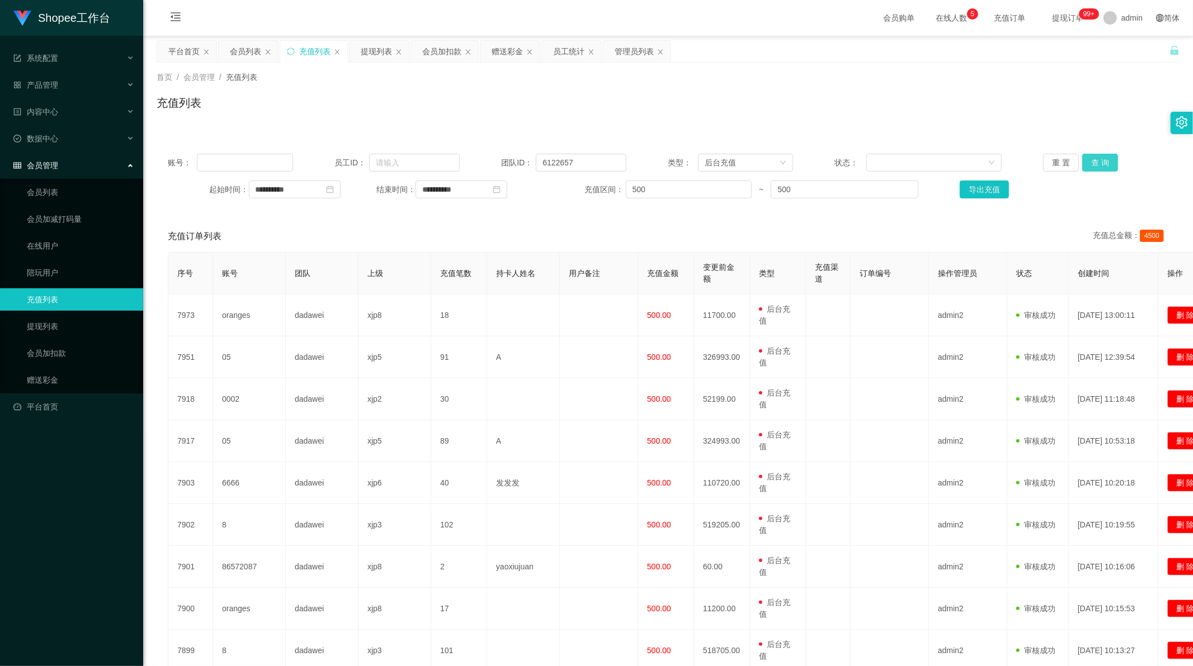
click at [1089, 163] on button "查 询" at bounding box center [1100, 163] width 36 height 18
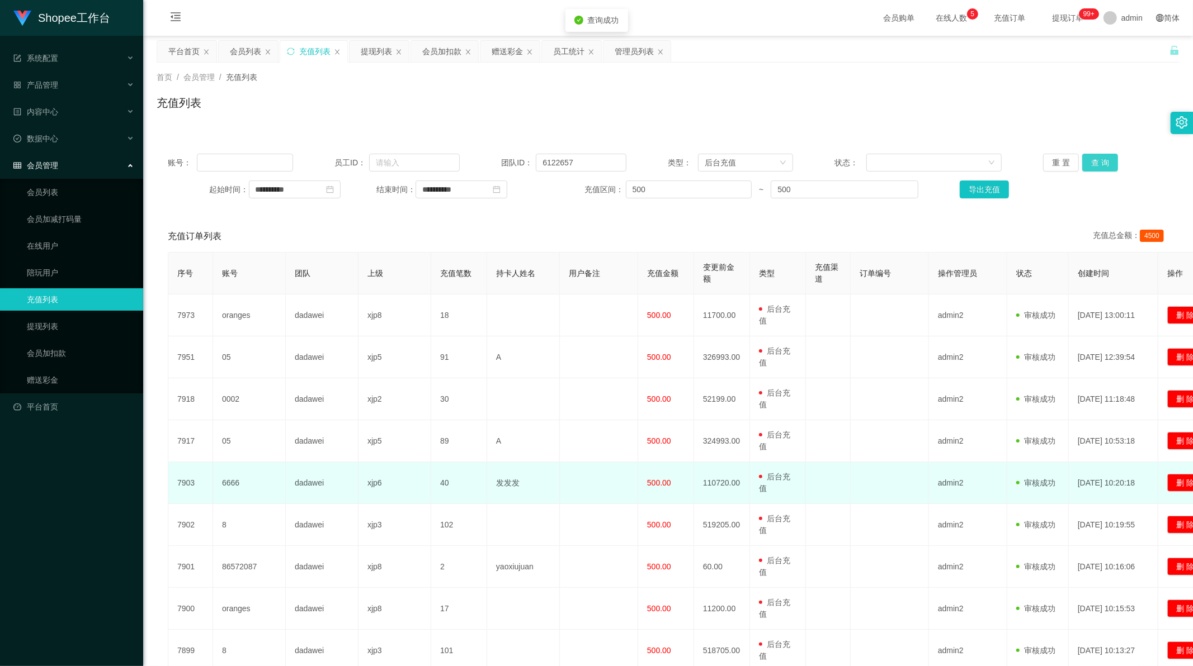
scroll to position [93, 0]
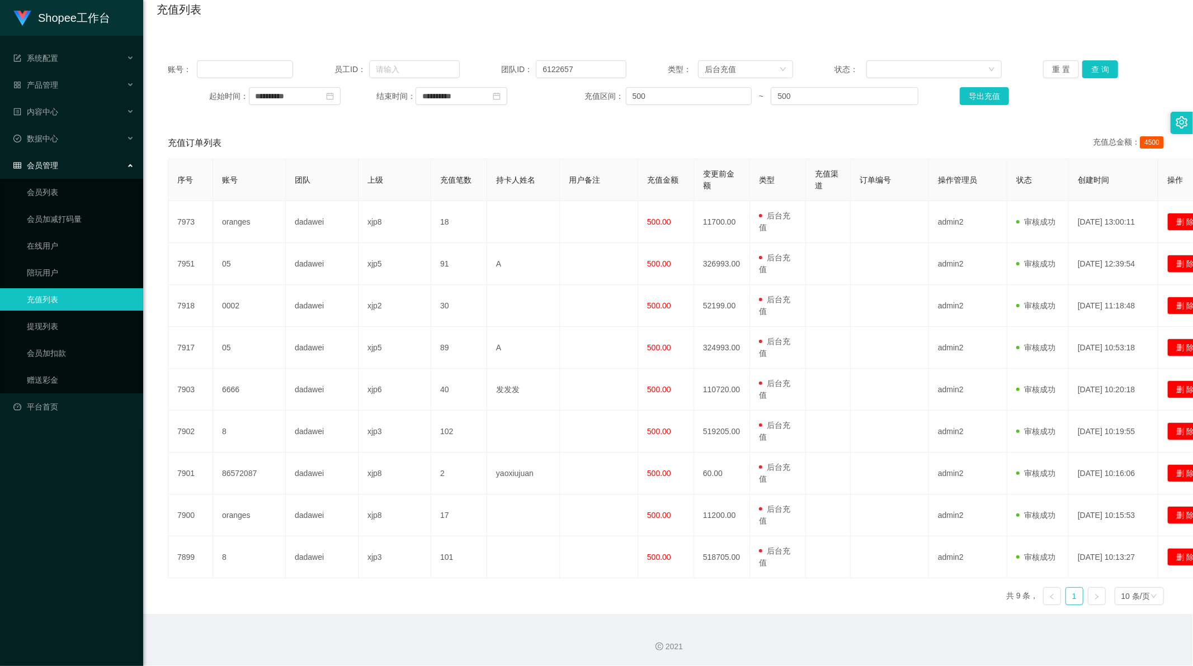
click at [1095, 595] on icon "图标: right" at bounding box center [1096, 597] width 3 height 6
click at [655, 37] on div "**********" at bounding box center [668, 325] width 1023 height 579
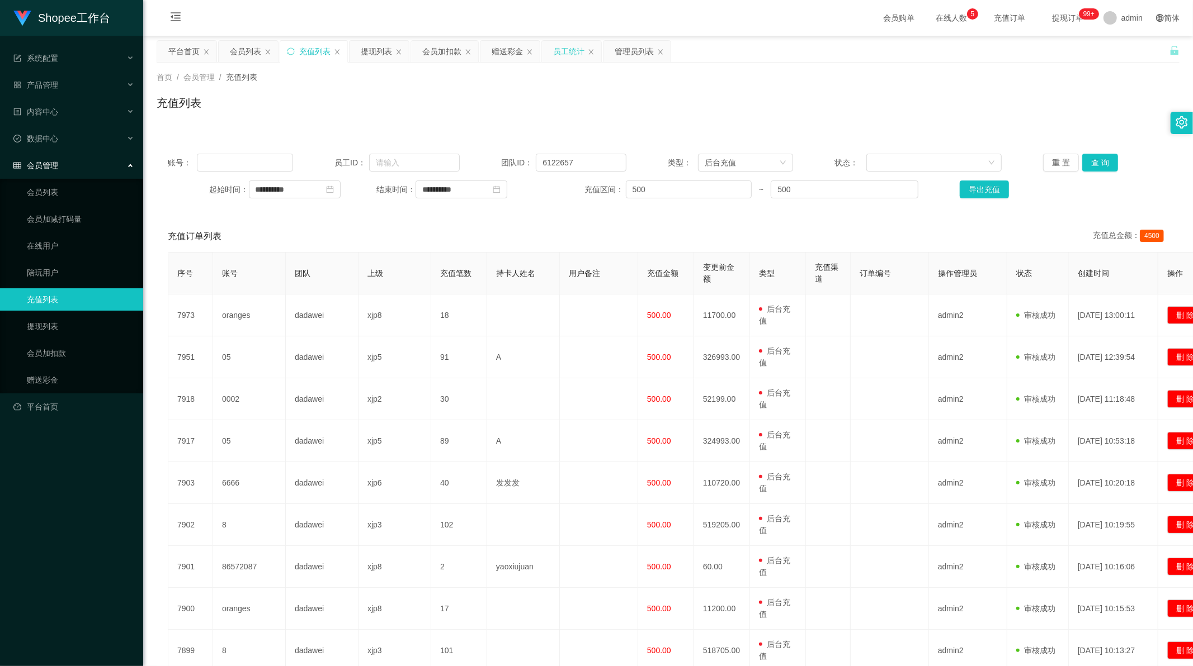
click at [571, 53] on div "员工统计" at bounding box center [568, 51] width 31 height 21
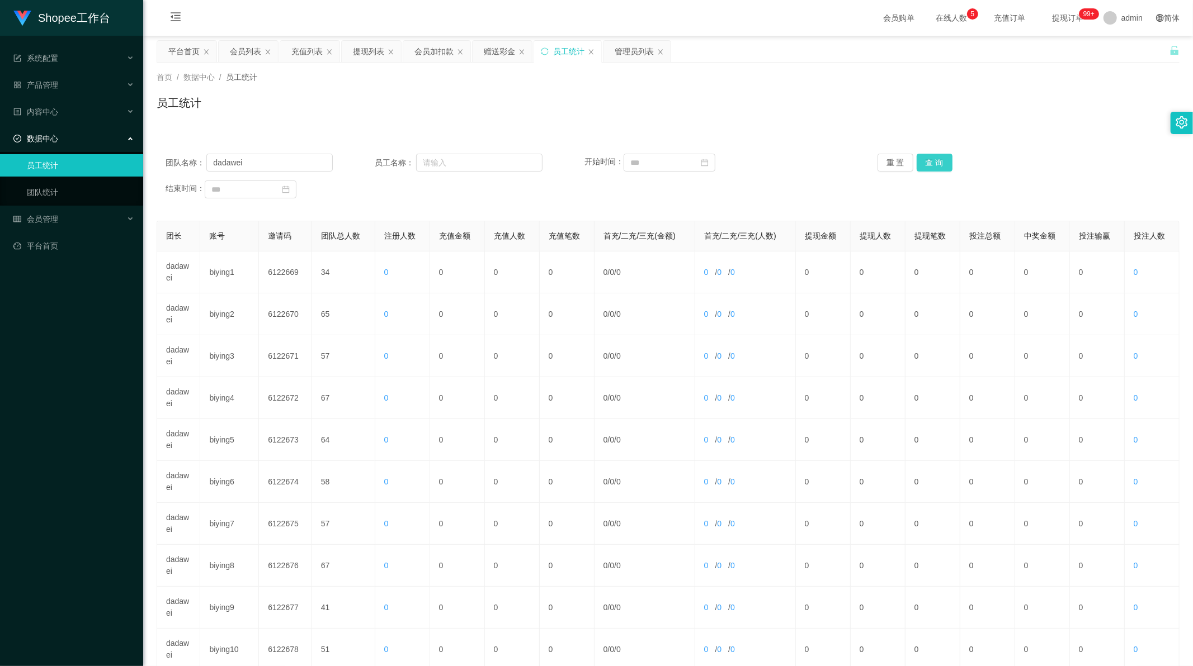
click at [930, 167] on button "查 询" at bounding box center [934, 163] width 36 height 18
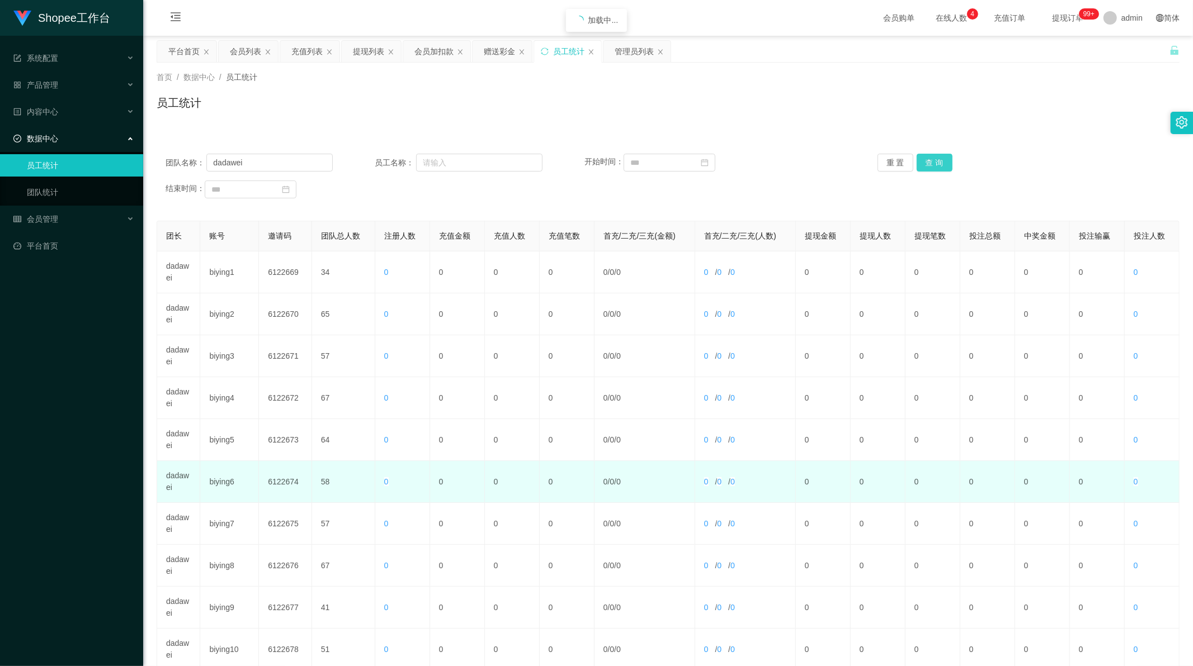
scroll to position [107, 0]
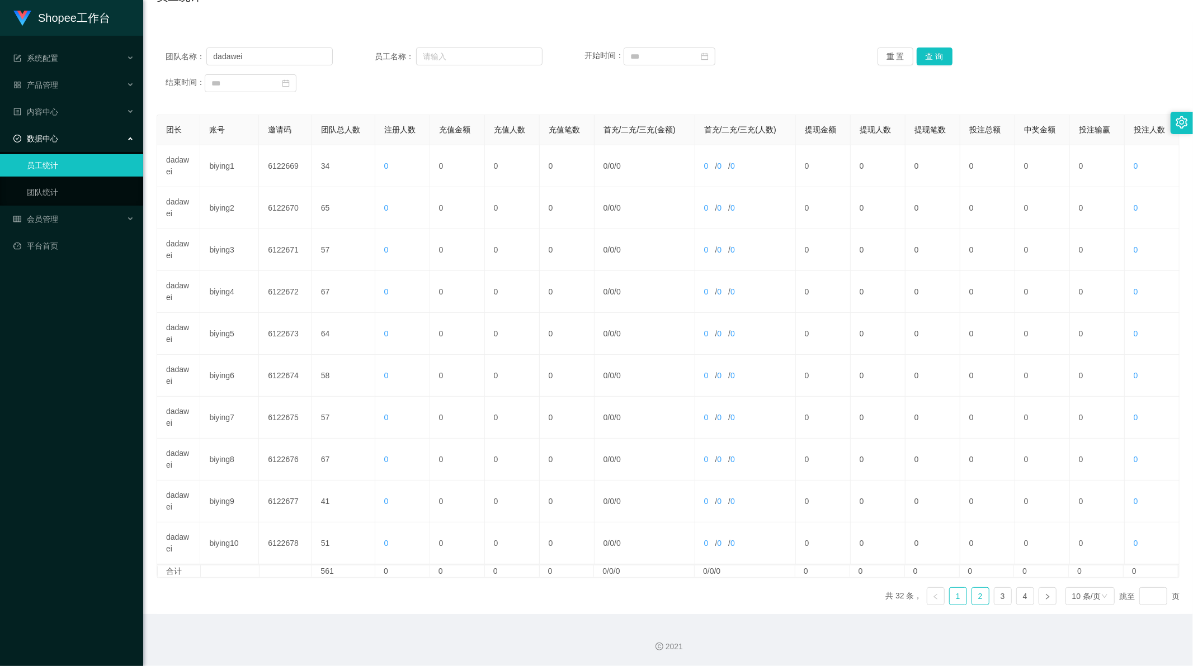
click at [976, 600] on link "2" at bounding box center [980, 596] width 17 height 17
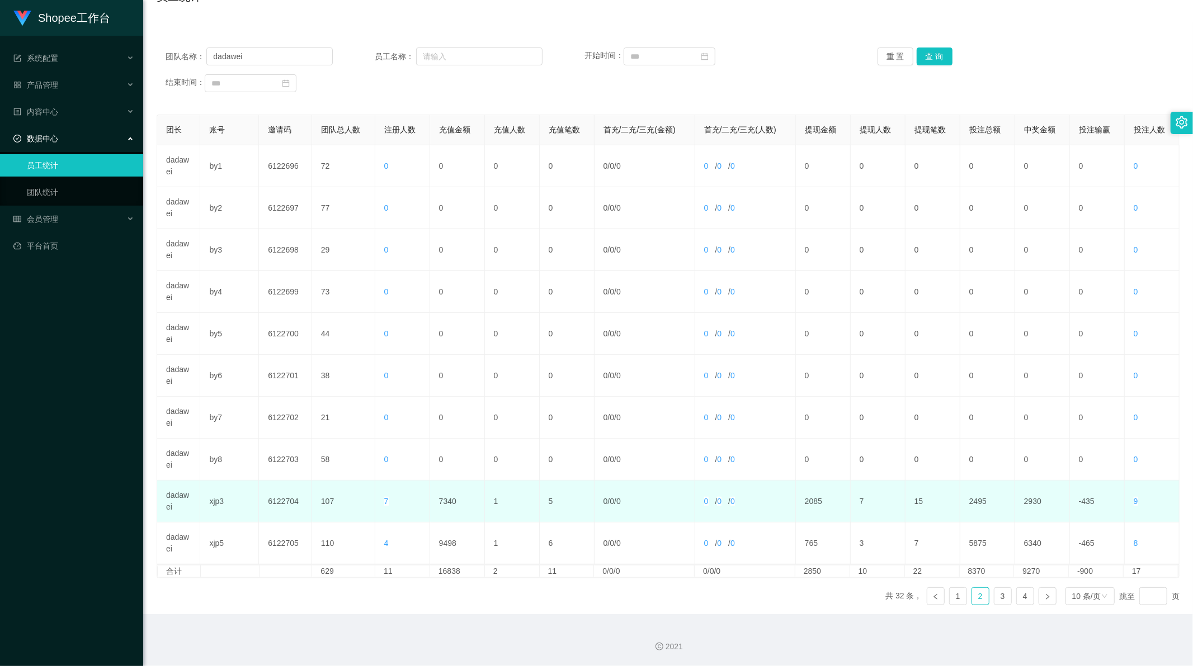
click at [446, 508] on td "7340" at bounding box center [457, 502] width 55 height 42
click at [446, 507] on td "7340" at bounding box center [457, 502] width 55 height 42
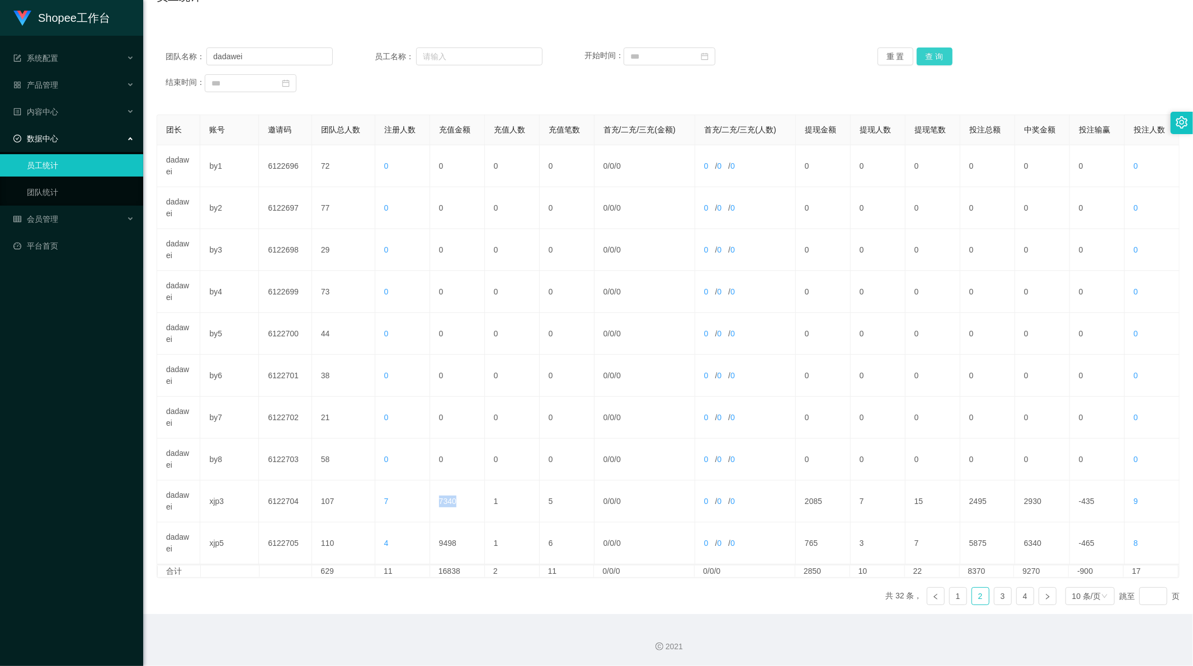
click at [927, 54] on button "查 询" at bounding box center [934, 57] width 36 height 18
click at [343, 87] on div "结束时间：" at bounding box center [290, 83] width 251 height 18
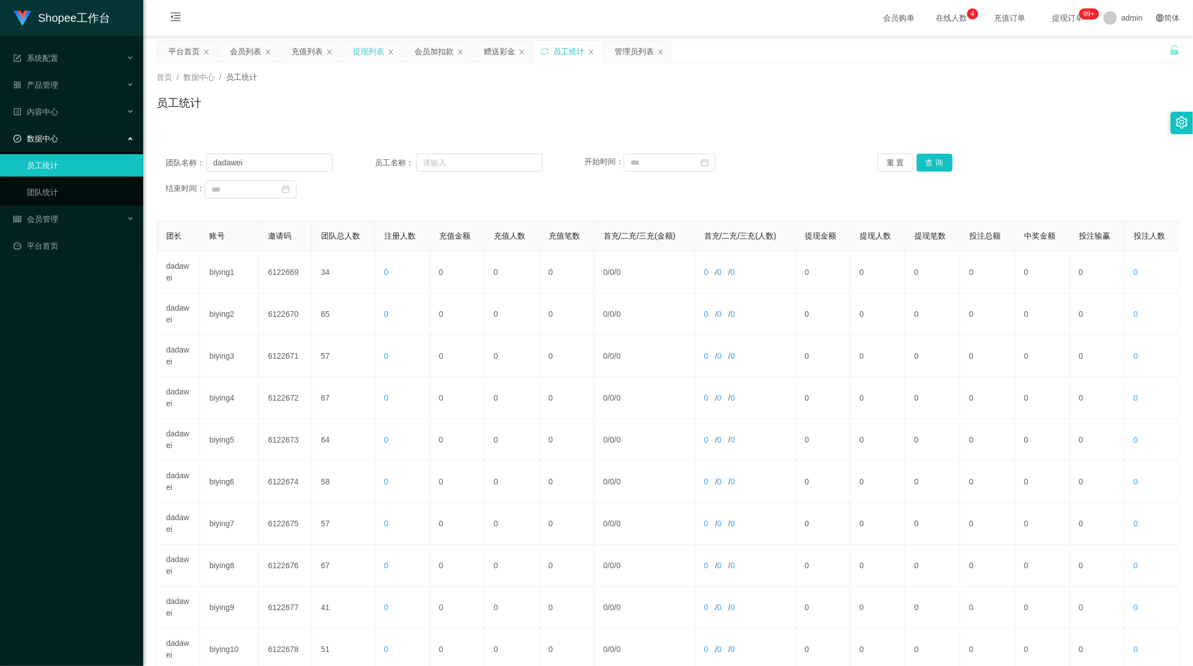
click at [371, 54] on div "提现列表" at bounding box center [368, 51] width 31 height 21
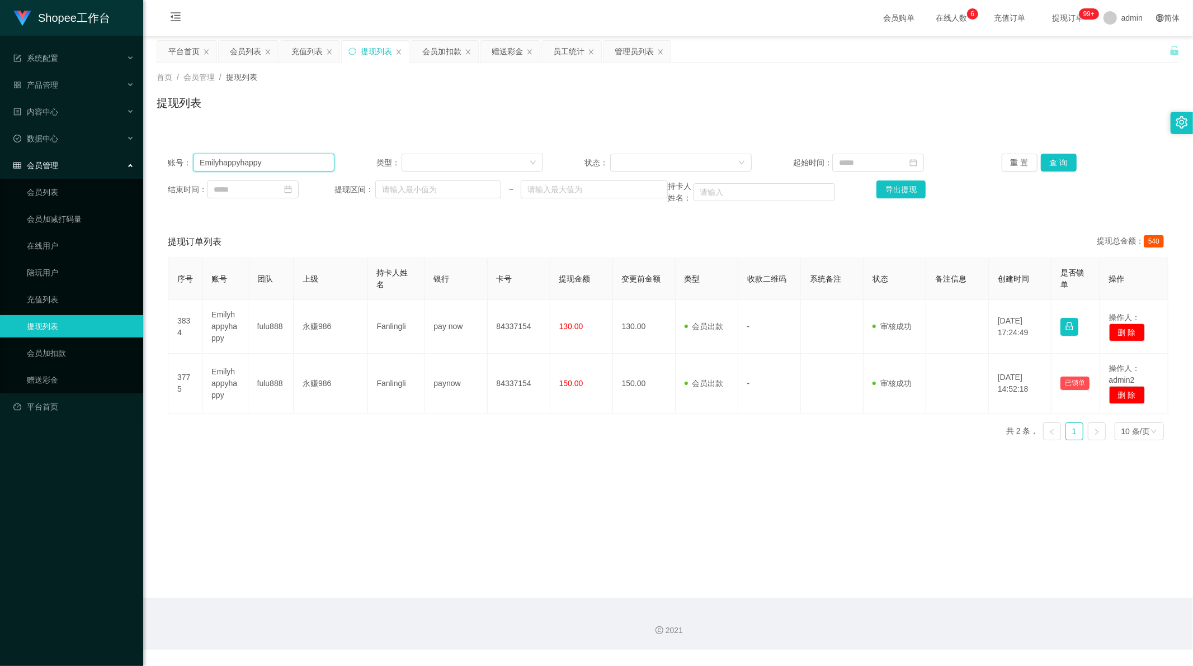
click at [254, 159] on input "Emilyhappyhappy" at bounding box center [263, 163] width 141 height 18
paste input "93476558"
type input "93476558"
click at [1054, 153] on div "账号： 93476558 类型： 状态： 起始时间： 重 置 查 询 结束时间： 提现区间： ~ 持卡人姓名： 导出提现" at bounding box center [668, 179] width 1023 height 73
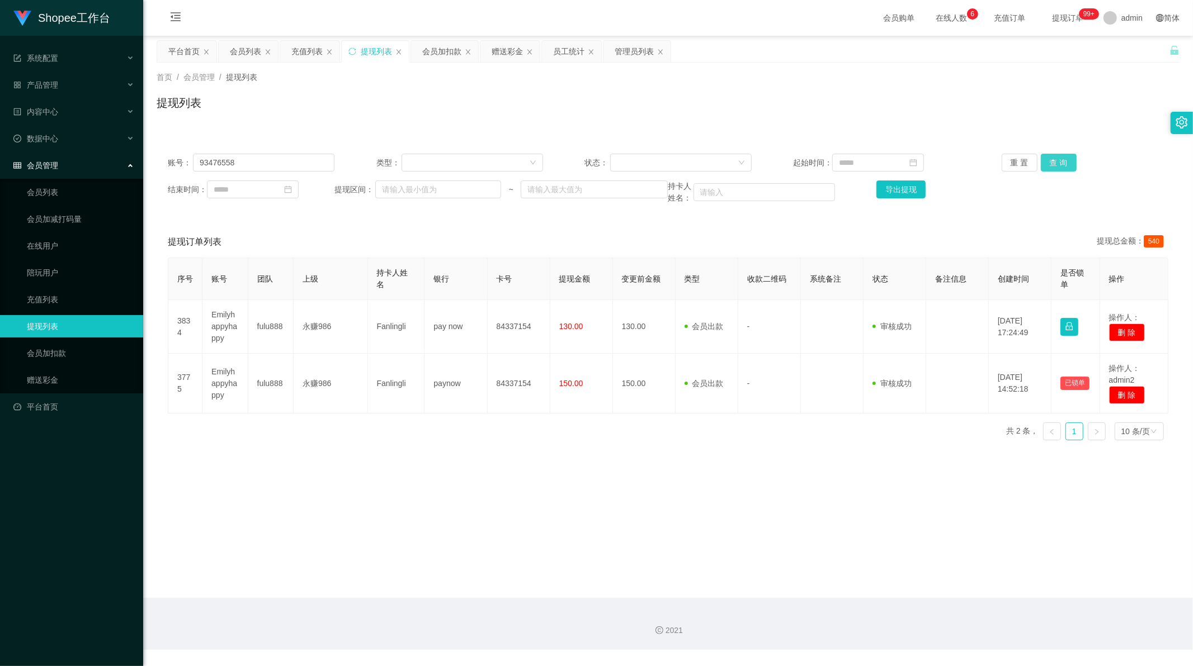
click at [1054, 162] on button "查 询" at bounding box center [1059, 163] width 36 height 18
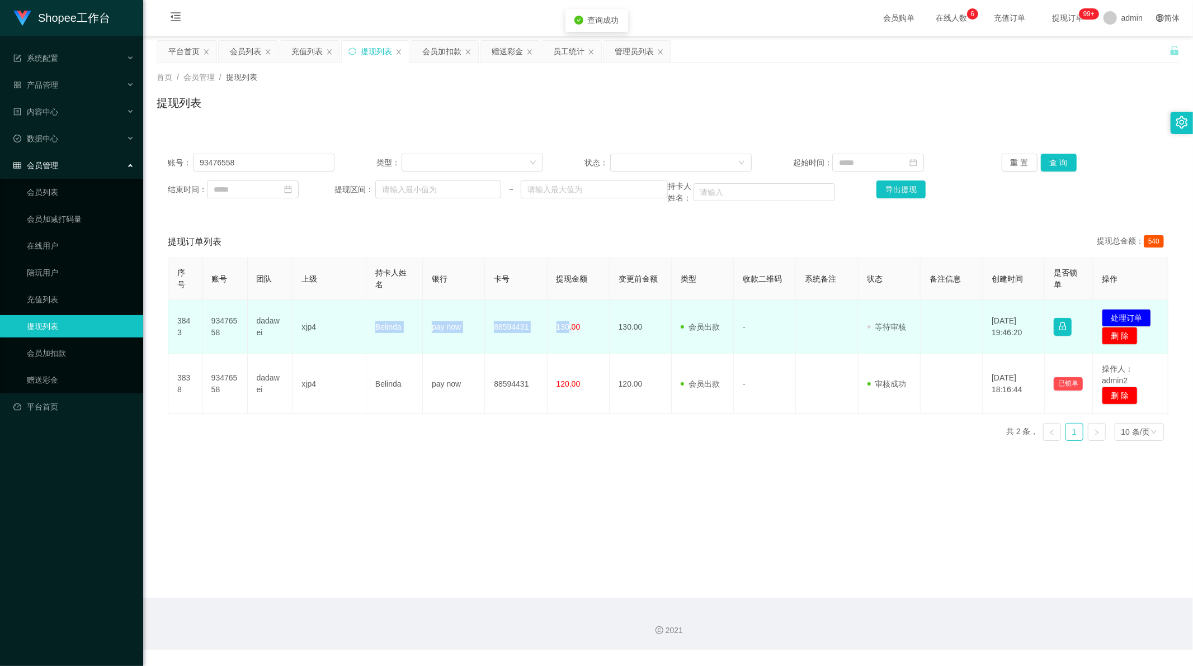
drag, startPoint x: 367, startPoint y: 328, endPoint x: 566, endPoint y: 328, distance: 199.6
click at [566, 328] on tr "3843 93476558 dadawei xjp4 Belinda pay now 88594431 130.00 130.00 会员出款 人工取款 - 审…" at bounding box center [668, 327] width 1000 height 54
click at [1130, 313] on button "处理订单" at bounding box center [1125, 318] width 49 height 18
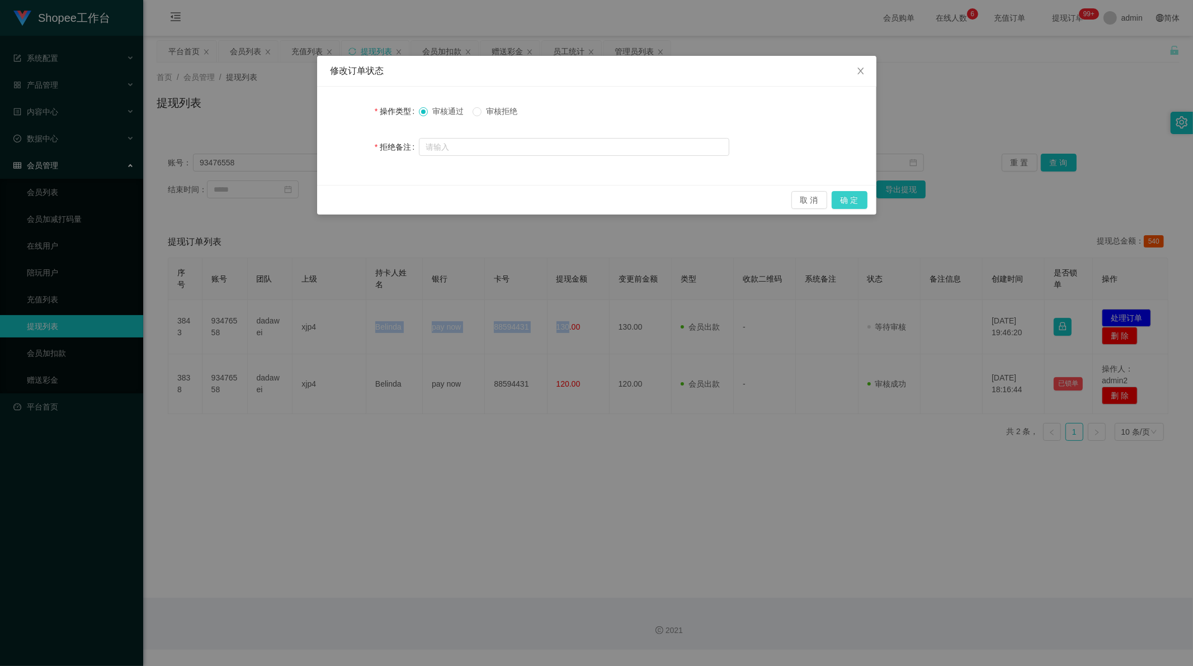
click at [853, 197] on button "确 定" at bounding box center [849, 200] width 36 height 18
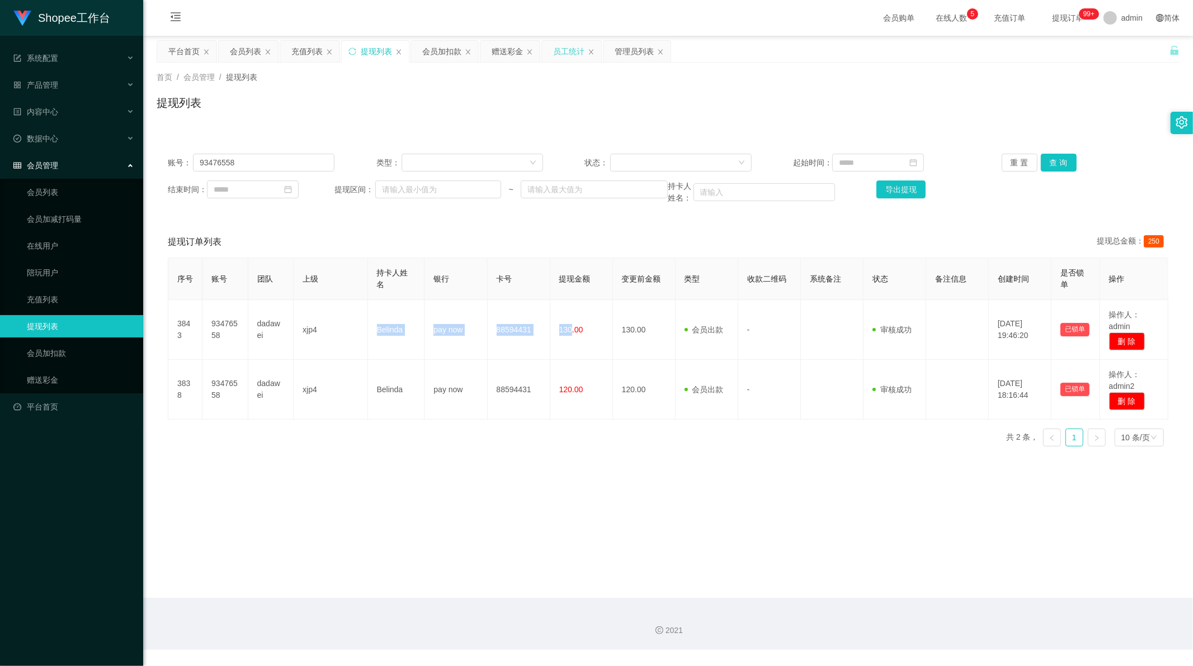
click at [575, 54] on div "员工统计" at bounding box center [568, 51] width 31 height 21
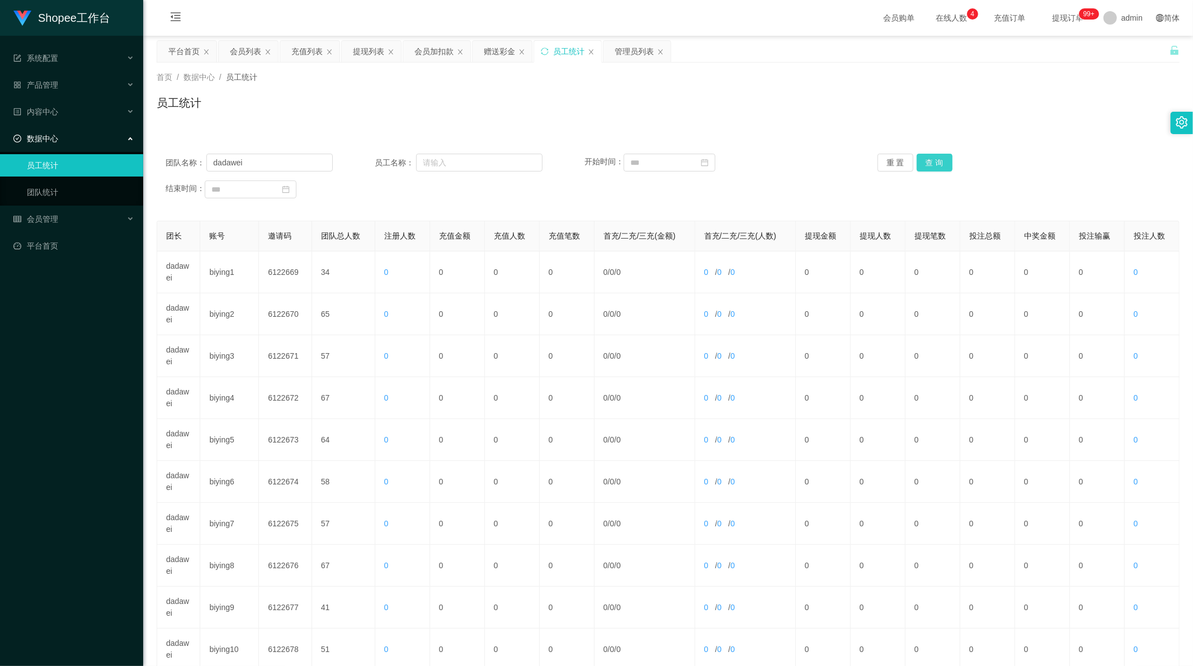
click at [942, 165] on button "查 询" at bounding box center [934, 163] width 36 height 18
click at [935, 165] on button "查 询" at bounding box center [934, 163] width 36 height 18
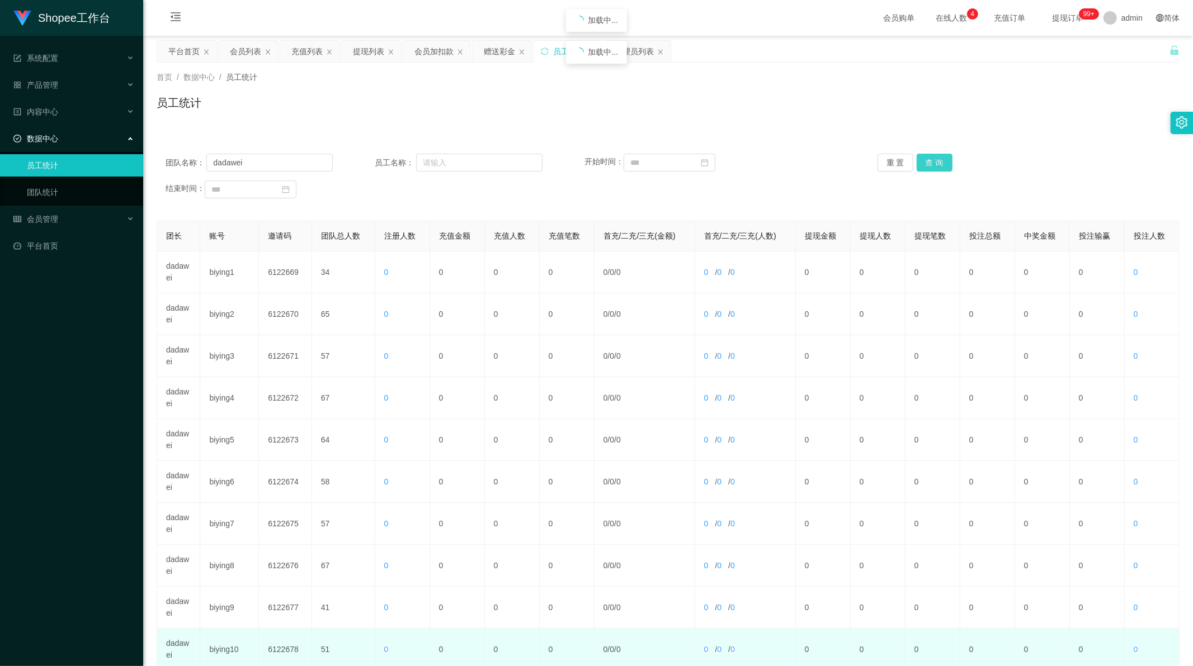
scroll to position [107, 0]
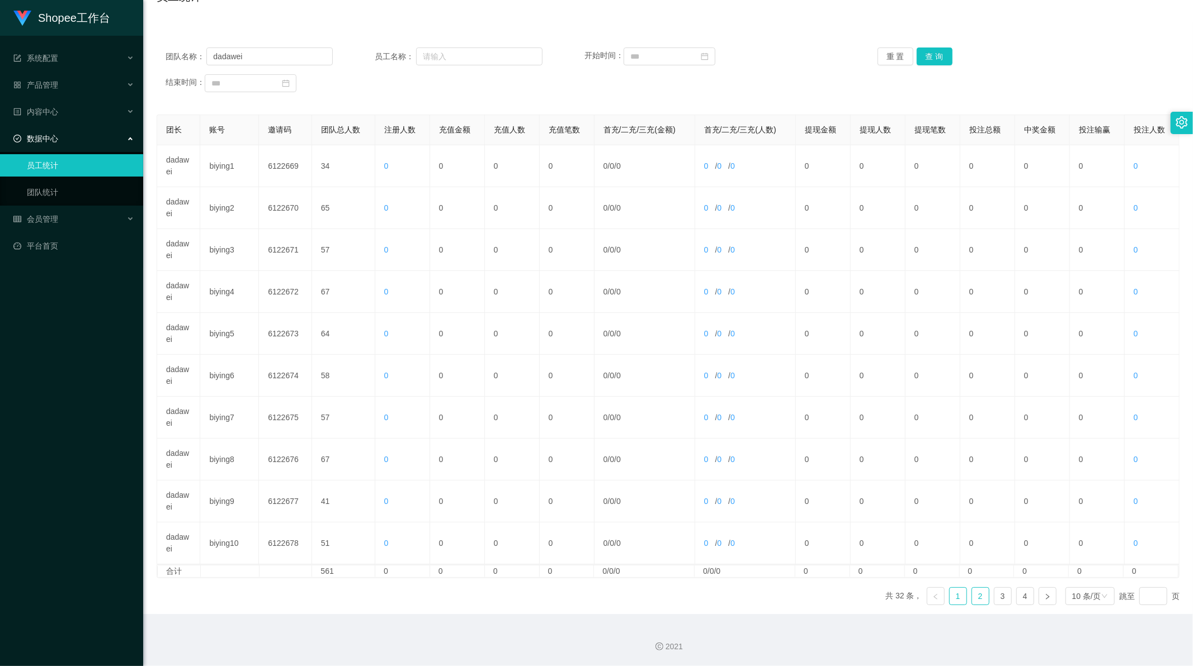
click at [972, 599] on link "2" at bounding box center [980, 596] width 17 height 17
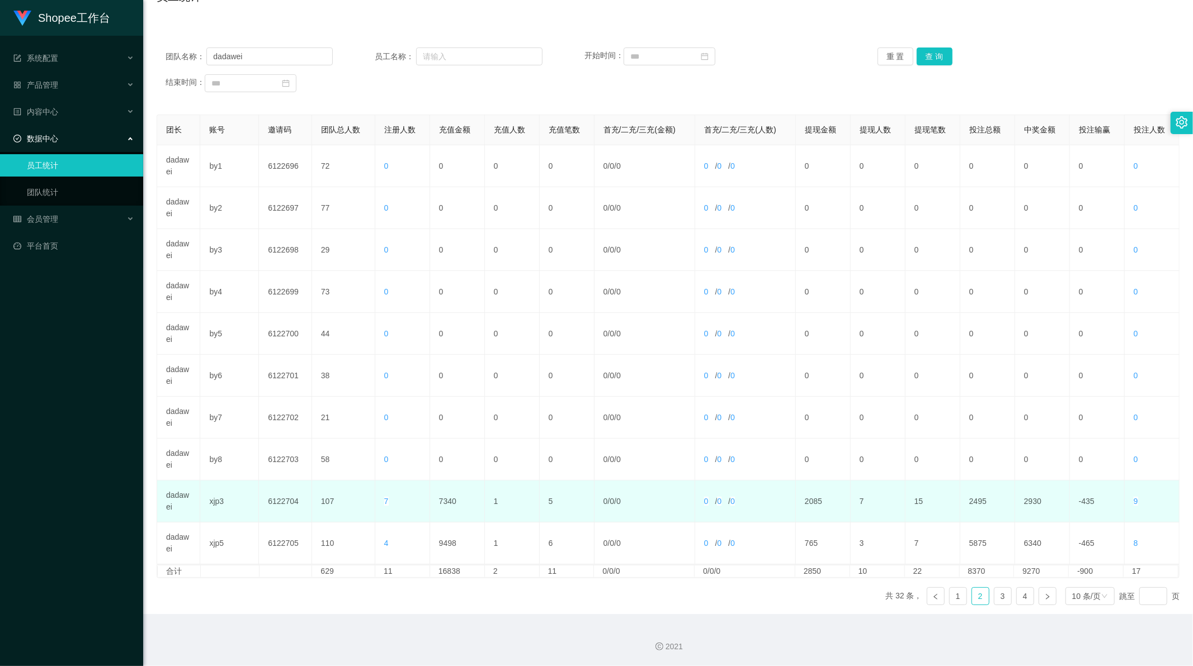
click at [445, 505] on td "7340" at bounding box center [457, 502] width 55 height 42
click at [443, 500] on td "7340" at bounding box center [457, 502] width 55 height 42
click at [448, 502] on td "7340" at bounding box center [457, 502] width 55 height 42
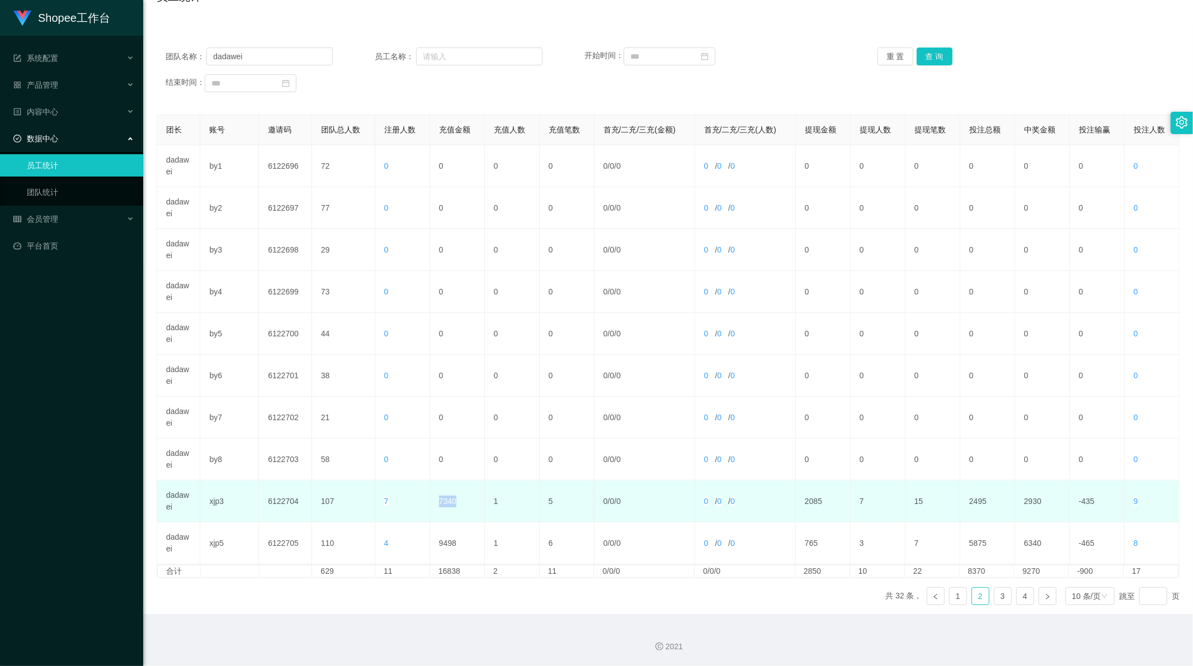
click at [448, 502] on td "7340" at bounding box center [457, 502] width 55 height 42
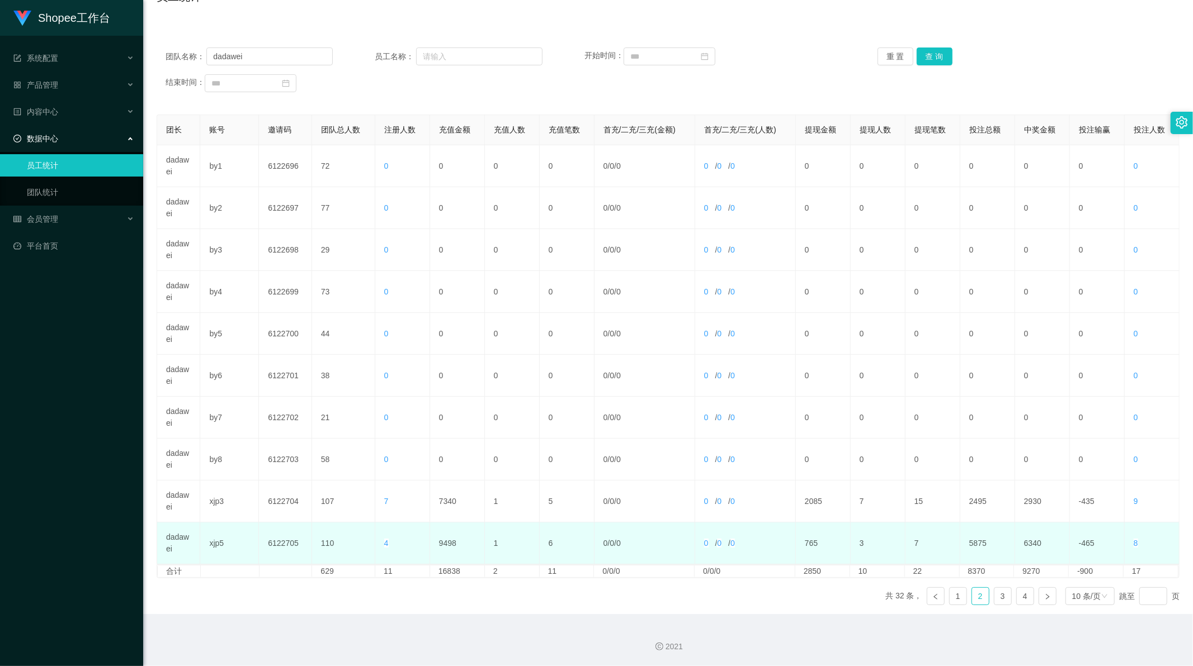
click at [443, 543] on td "9498" at bounding box center [457, 544] width 55 height 42
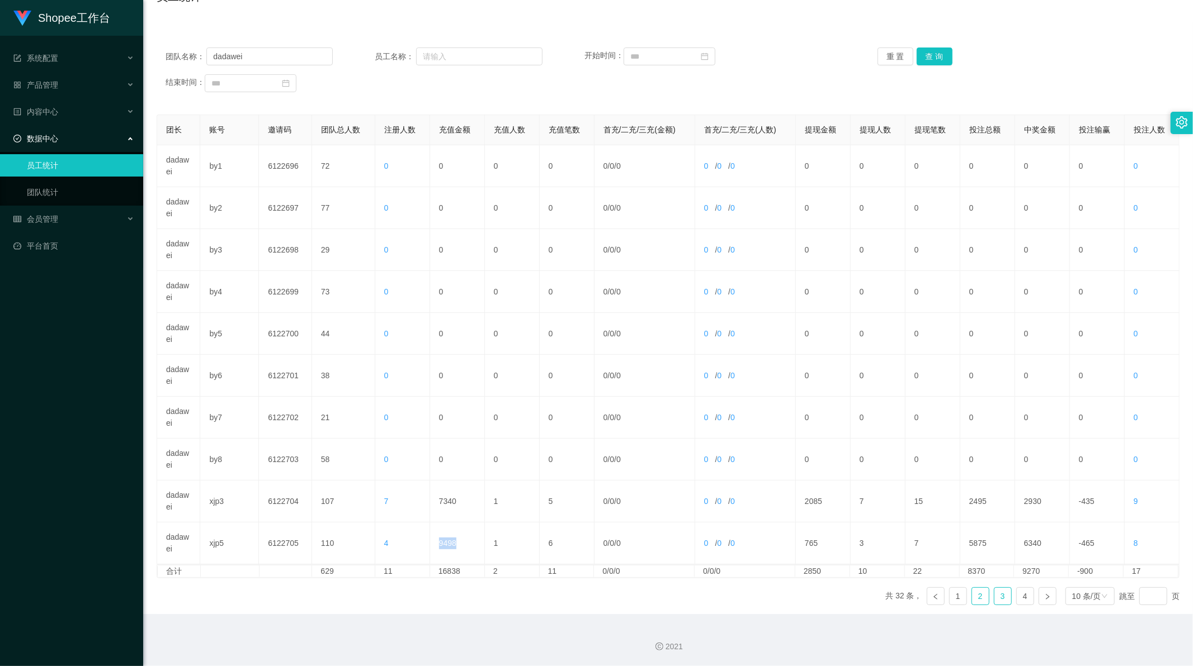
click at [994, 594] on link "3" at bounding box center [1002, 596] width 17 height 17
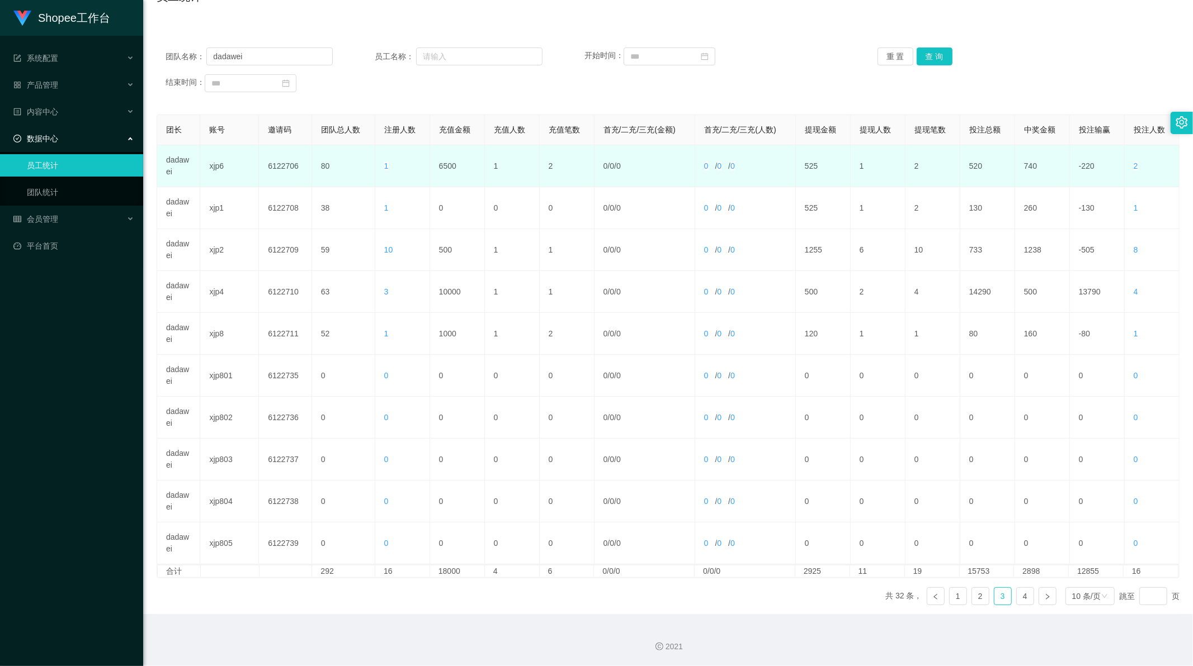
click at [442, 166] on td "6500" at bounding box center [457, 166] width 55 height 42
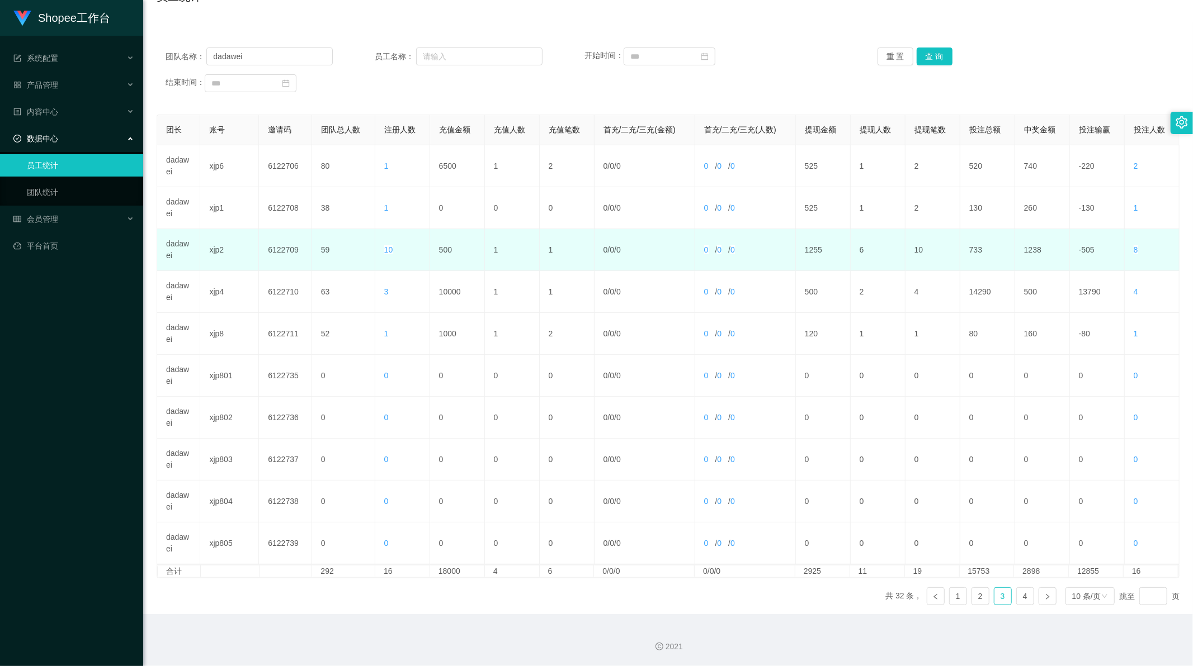
click at [442, 250] on td "500" at bounding box center [457, 250] width 55 height 42
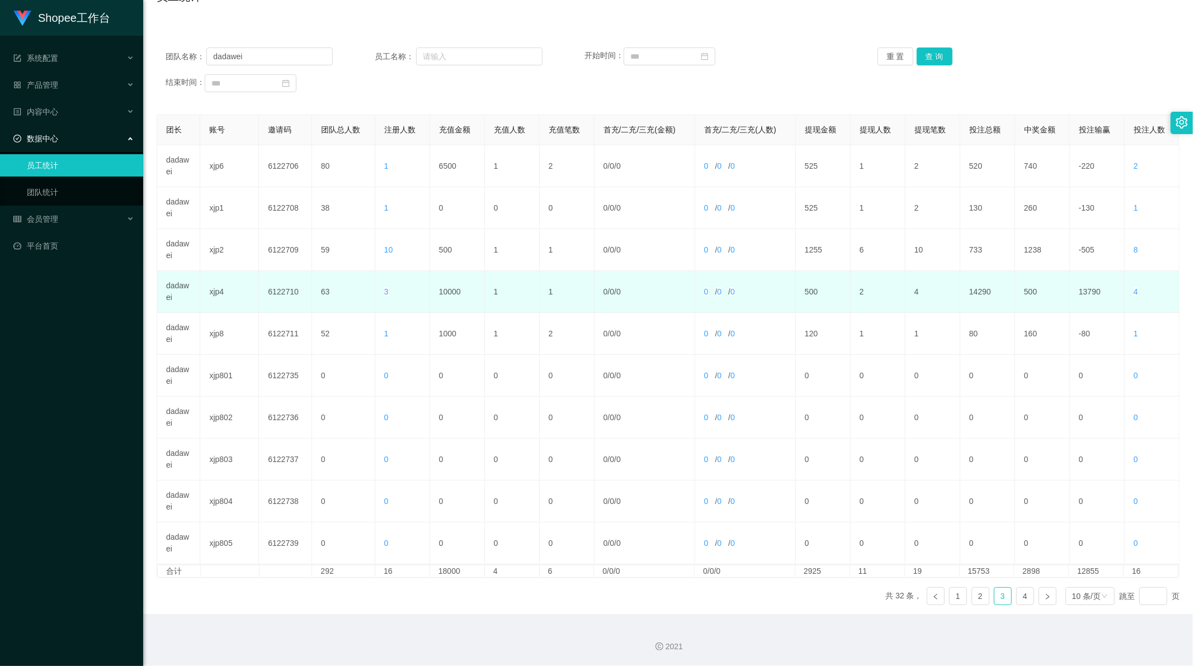
click at [449, 291] on td "10000" at bounding box center [457, 292] width 55 height 42
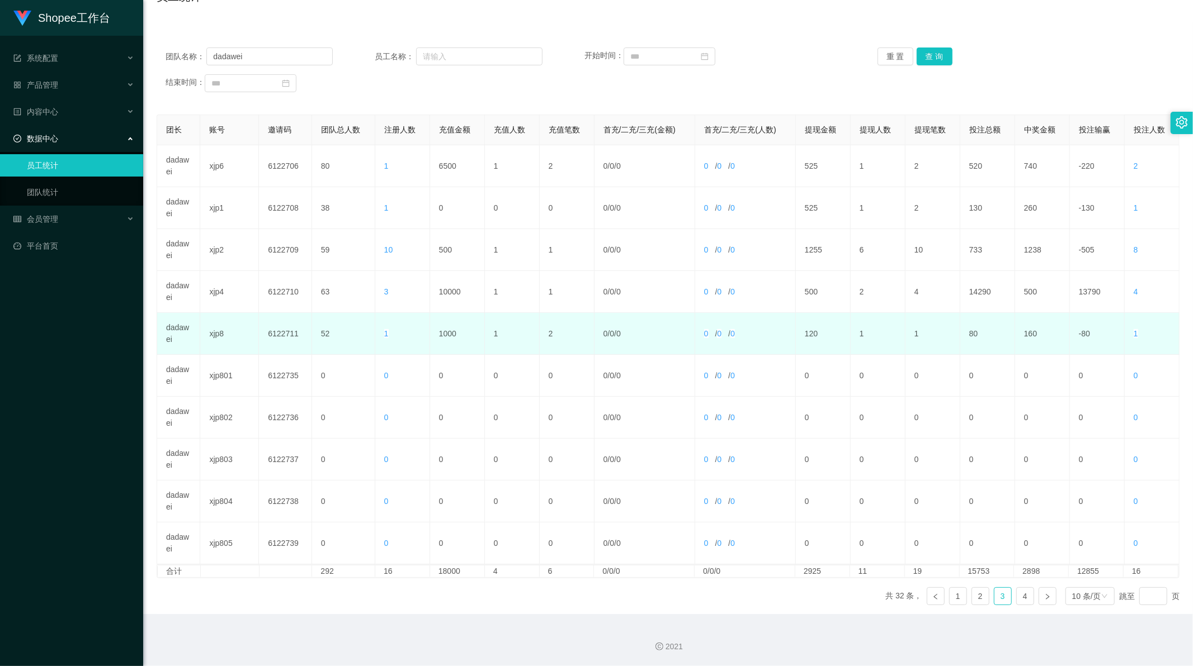
click at [444, 334] on td "1000" at bounding box center [457, 334] width 55 height 42
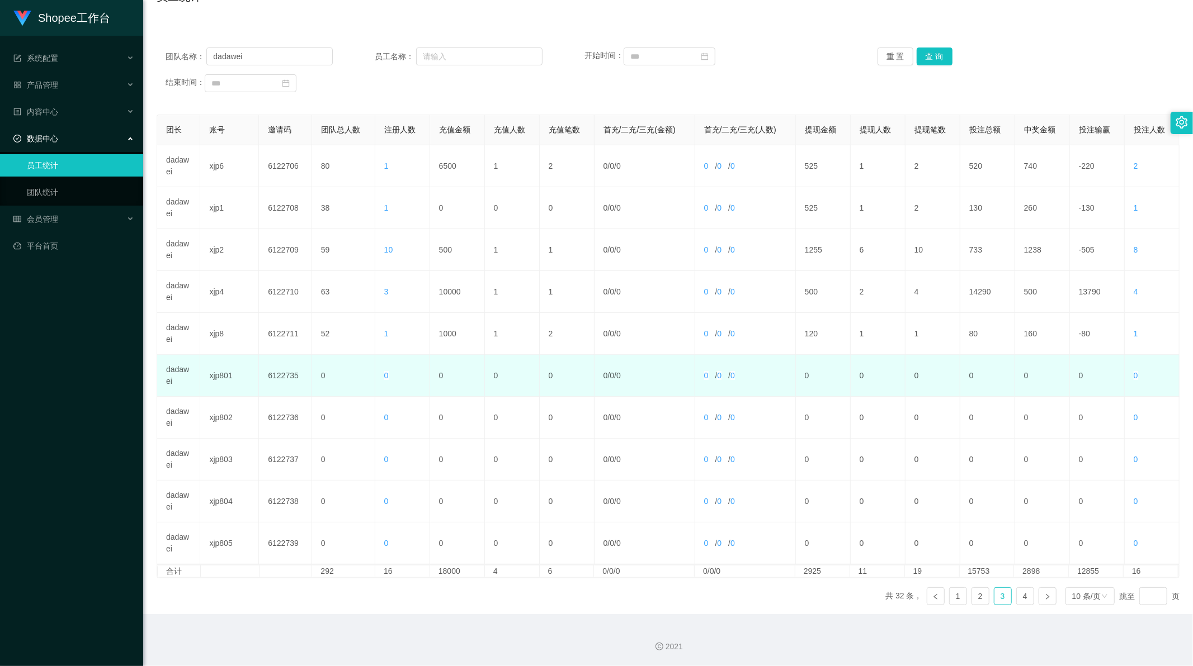
click at [457, 391] on td "0" at bounding box center [457, 376] width 55 height 42
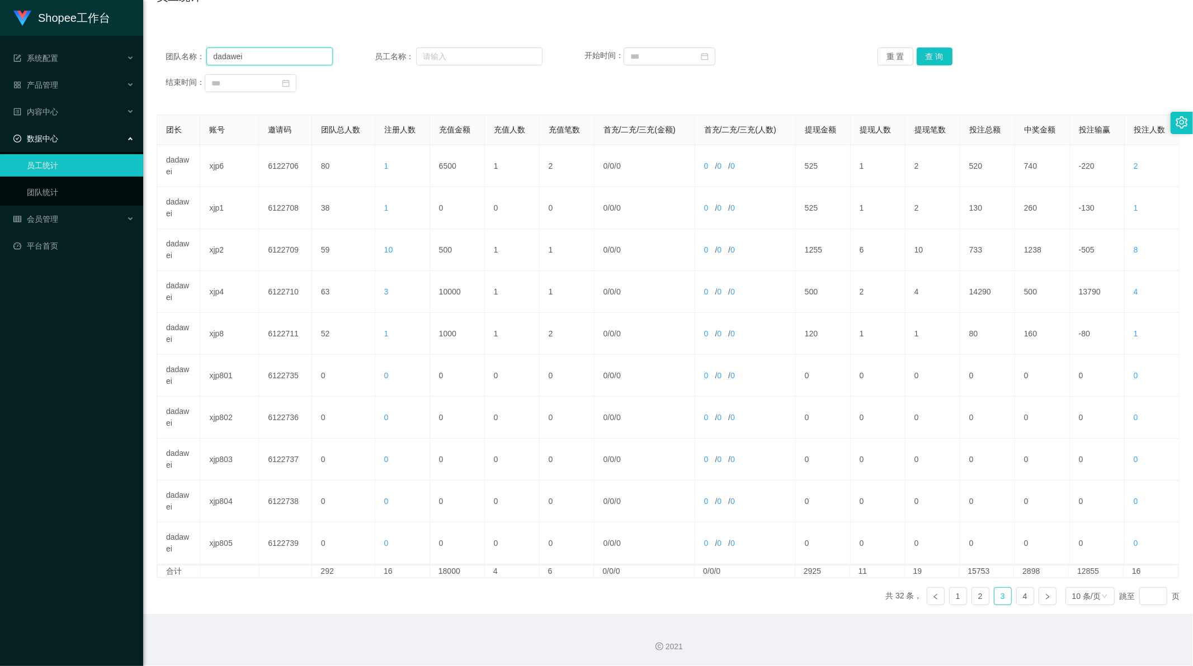
click at [230, 58] on input "dadawei" at bounding box center [269, 57] width 126 height 18
click at [931, 53] on button "查 询" at bounding box center [934, 57] width 36 height 18
click at [1024, 598] on link "5" at bounding box center [1024, 596] width 17 height 17
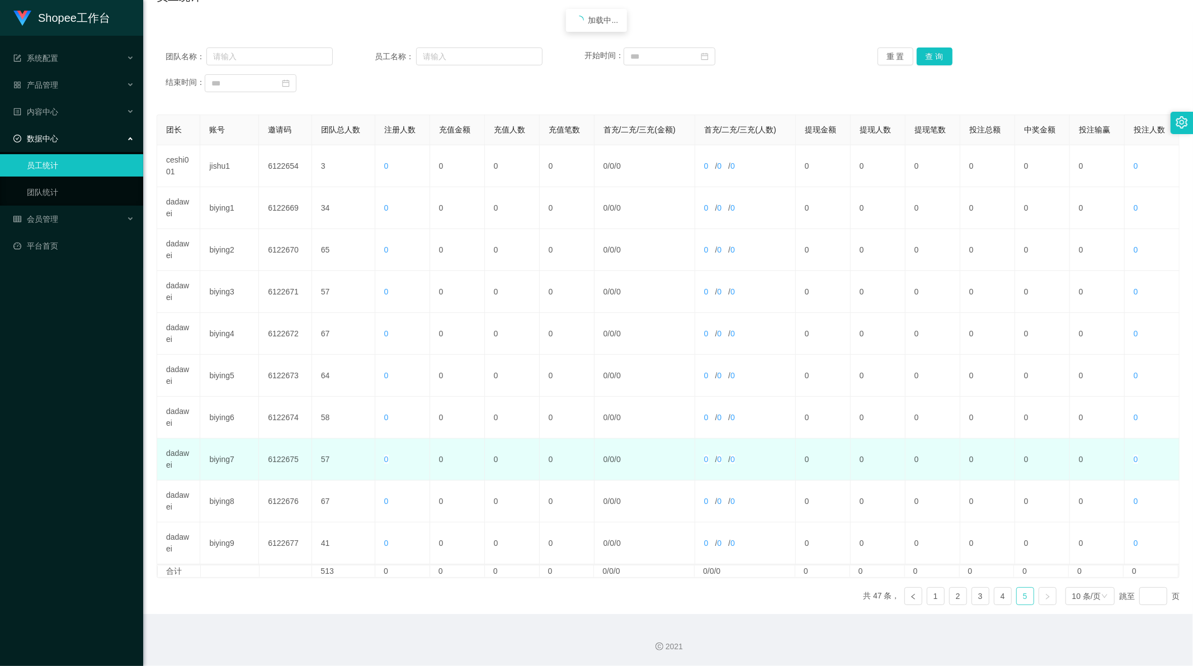
scroll to position [0, 0]
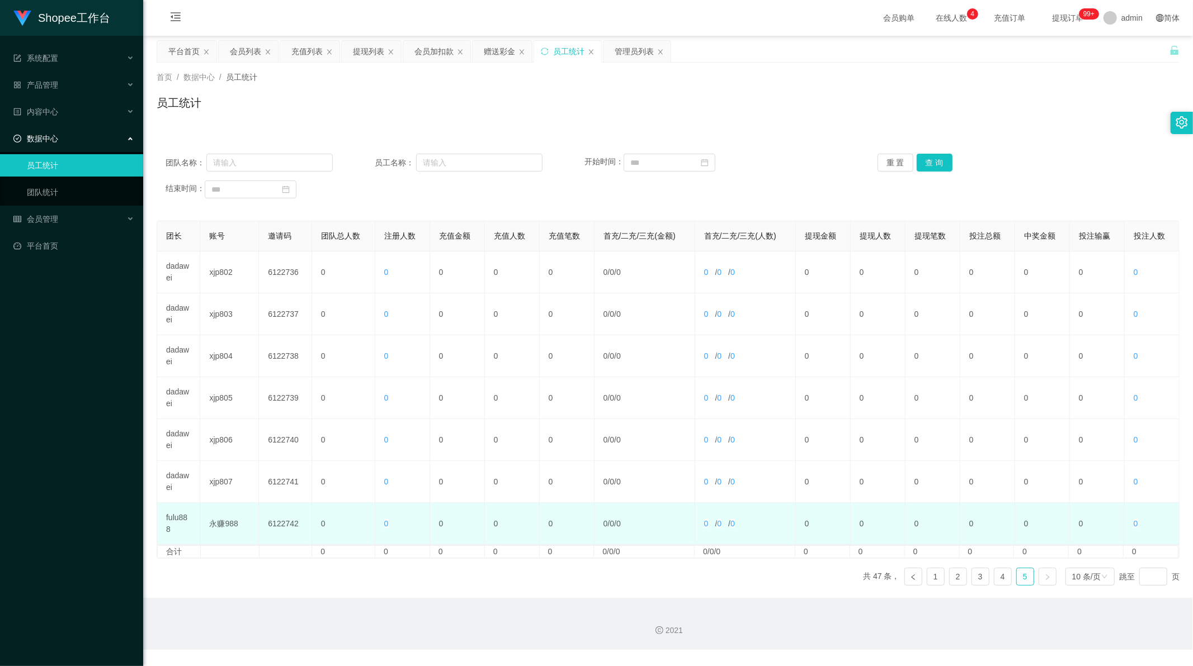
click at [216, 524] on td "永赚988" at bounding box center [229, 524] width 59 height 42
click at [177, 521] on td "fulu888" at bounding box center [178, 524] width 43 height 42
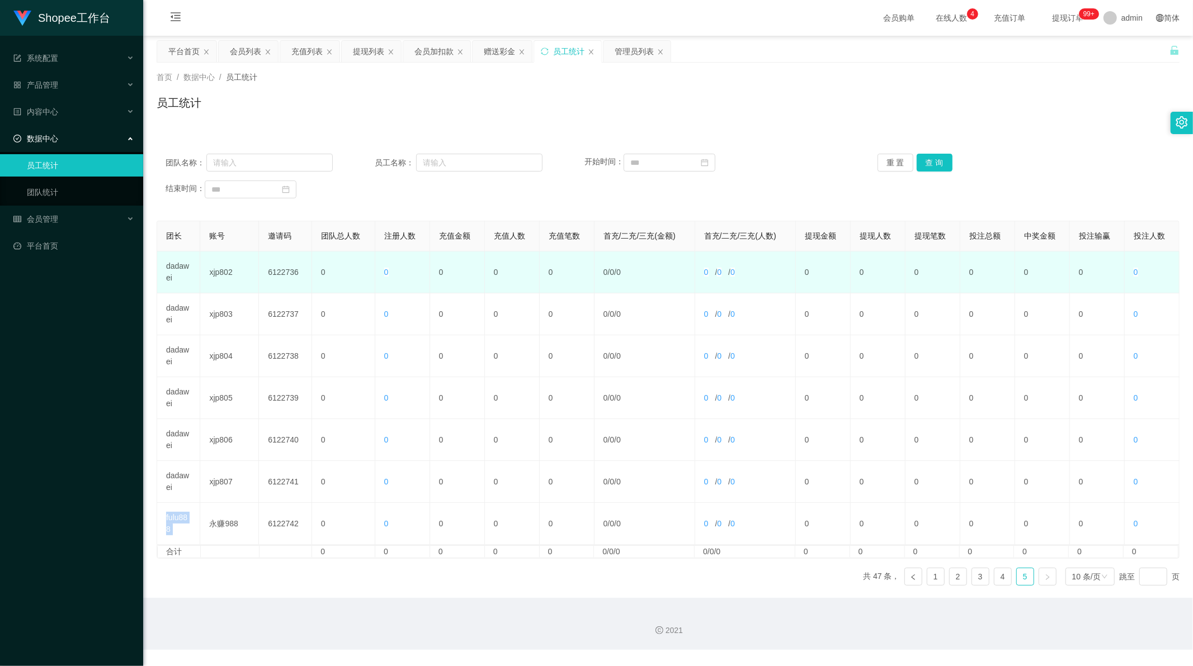
drag, startPoint x: 177, startPoint y: 521, endPoint x: 298, endPoint y: 283, distance: 266.3
click at [178, 519] on td "fulu888" at bounding box center [178, 524] width 43 height 42
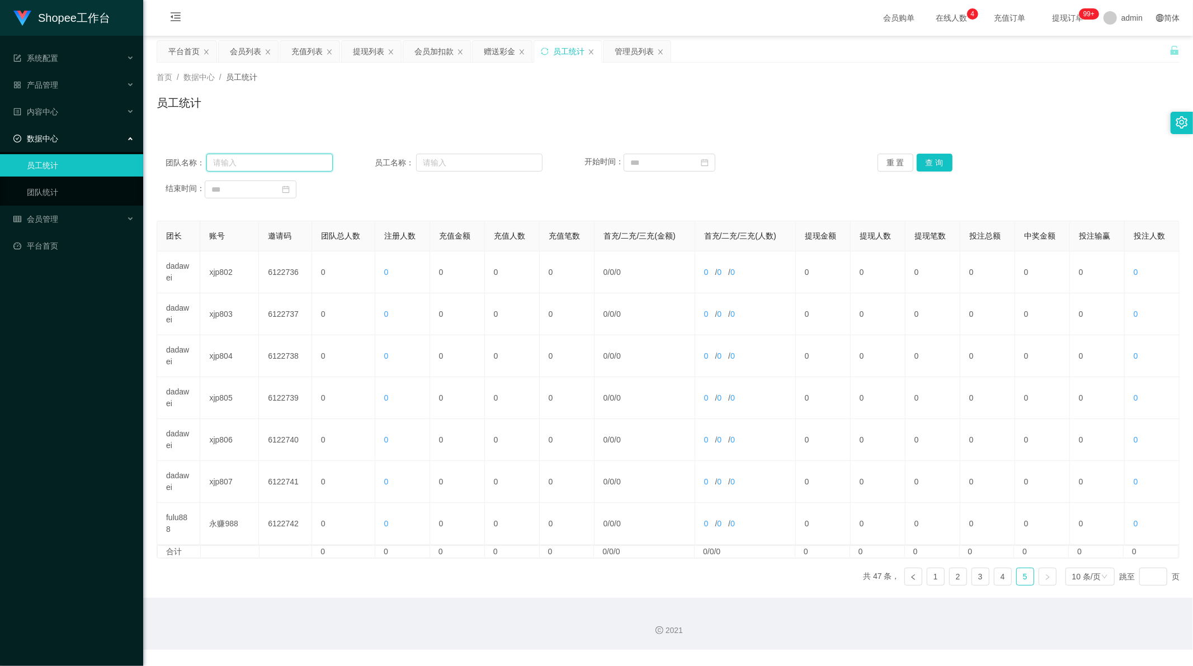
click at [299, 160] on input "text" at bounding box center [269, 163] width 126 height 18
paste input "fulu888"
type input "fulu888"
click at [938, 159] on button "查 询" at bounding box center [934, 163] width 36 height 18
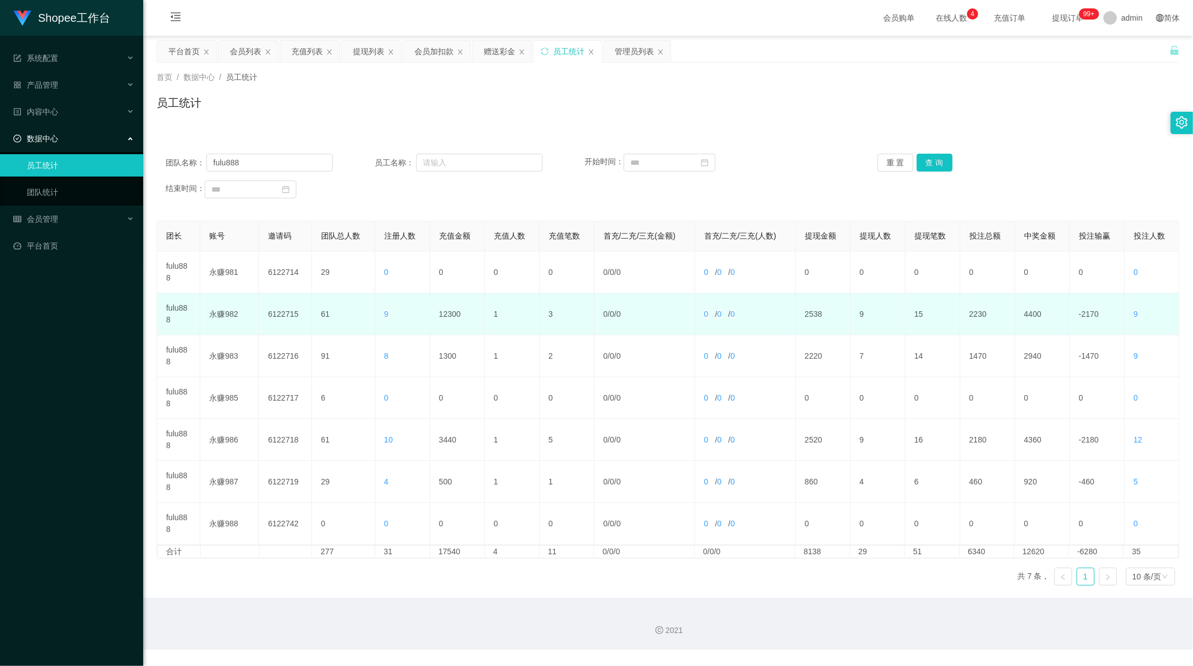
click at [443, 304] on td "12300" at bounding box center [457, 315] width 55 height 42
click at [446, 313] on td "12300" at bounding box center [457, 315] width 55 height 42
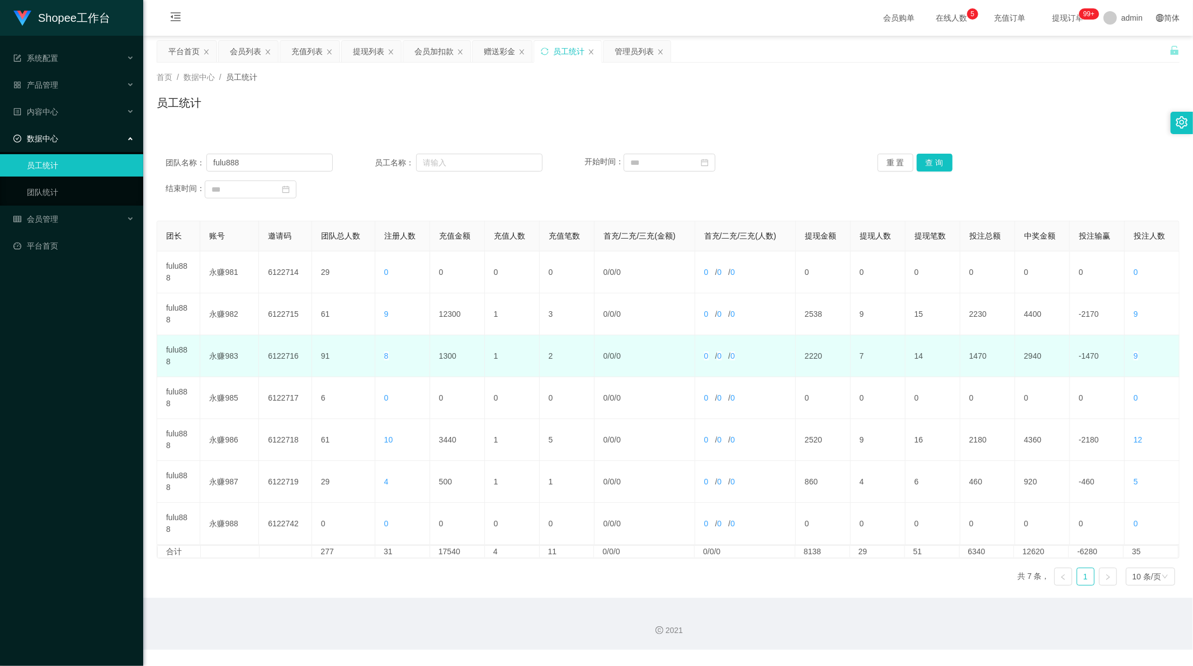
click at [446, 352] on td "1300" at bounding box center [457, 356] width 55 height 42
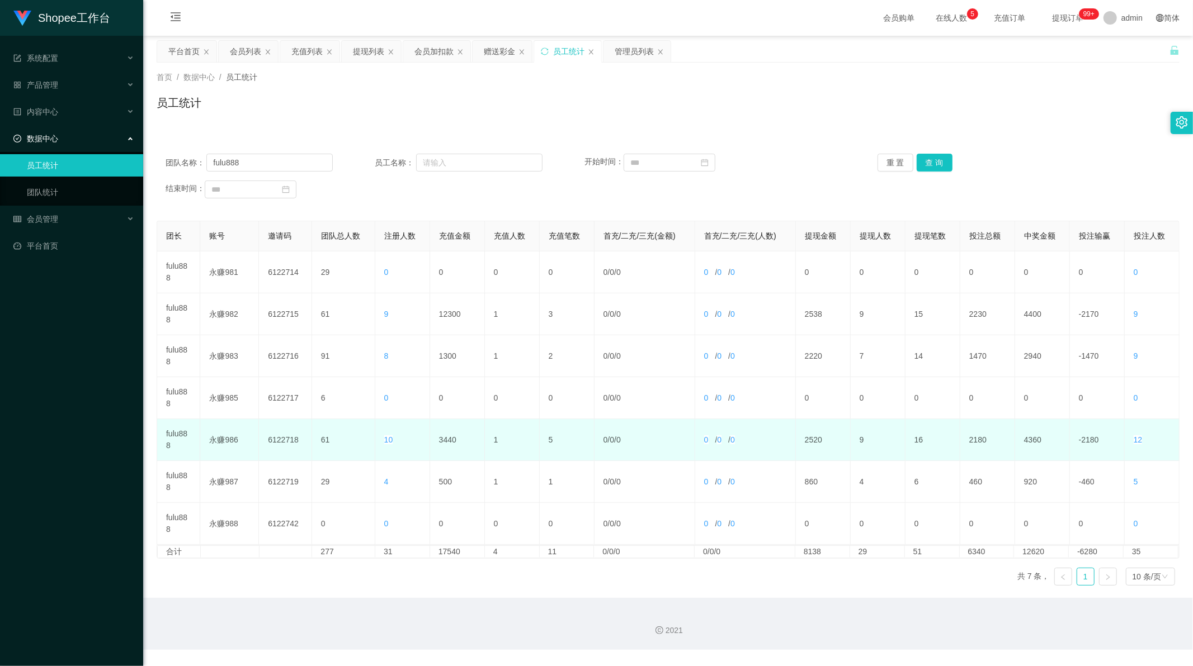
click at [450, 441] on td "3440" at bounding box center [457, 440] width 55 height 42
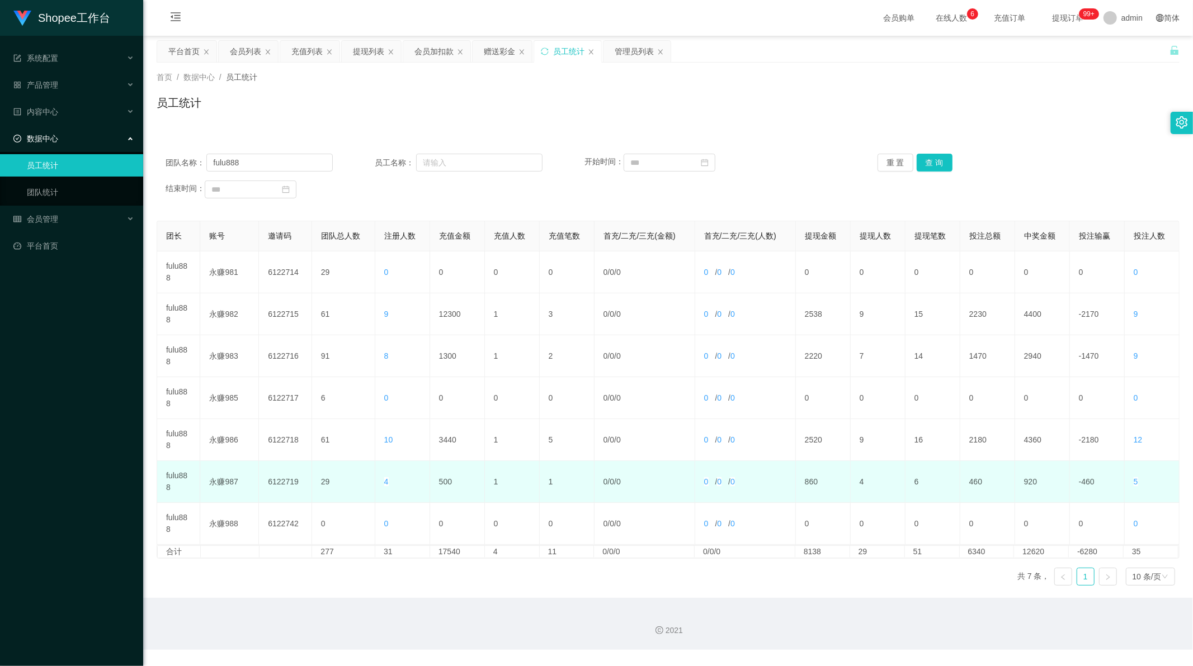
click at [442, 482] on td "500" at bounding box center [457, 482] width 55 height 42
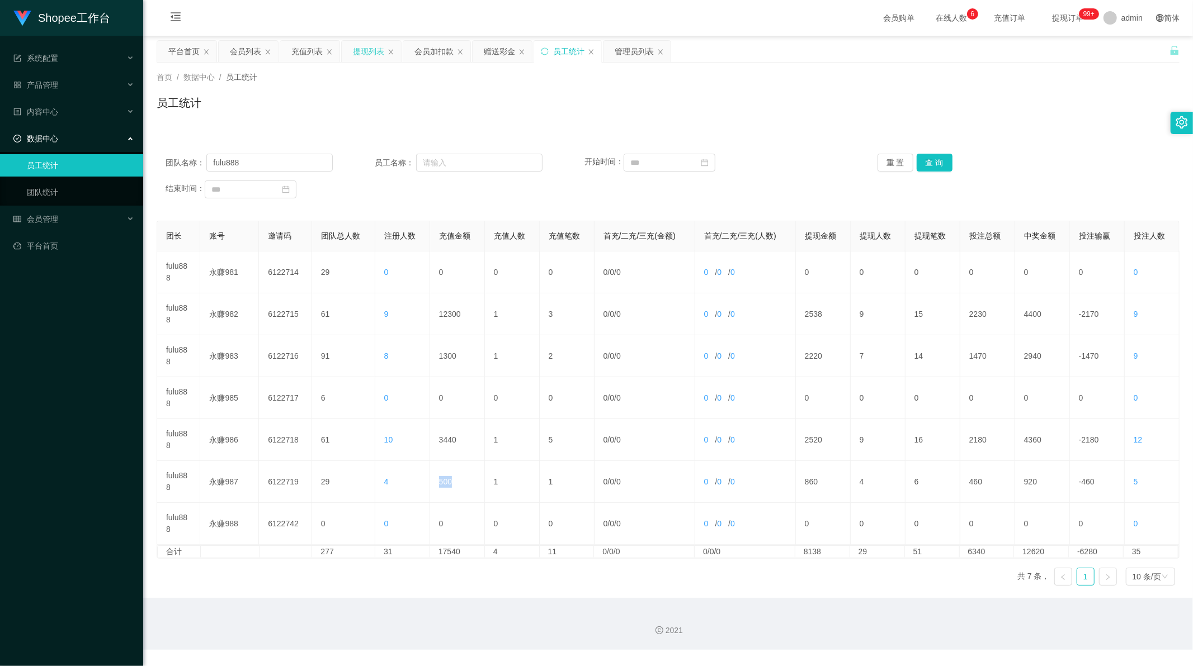
click at [362, 50] on div "提现列表" at bounding box center [368, 51] width 31 height 21
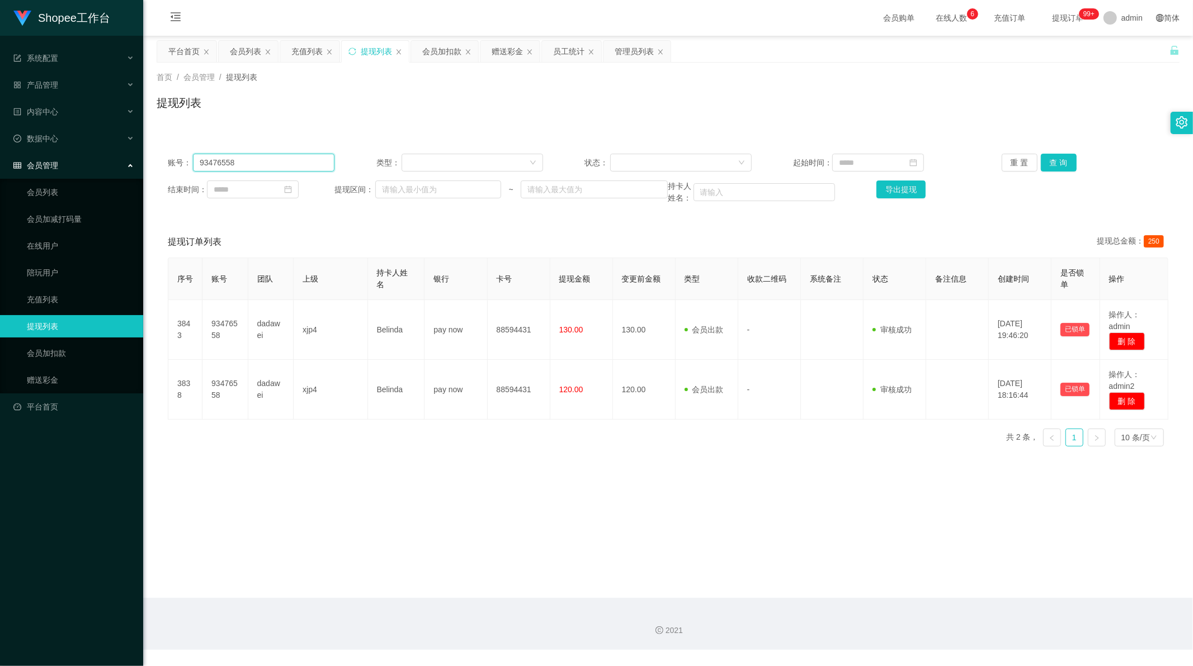
click at [260, 171] on input "93476558" at bounding box center [263, 163] width 141 height 18
drag, startPoint x: 260, startPoint y: 171, endPoint x: 294, endPoint y: 161, distance: 35.0
click at [259, 171] on input "93476558" at bounding box center [263, 163] width 141 height 18
paste input "Tao1982"
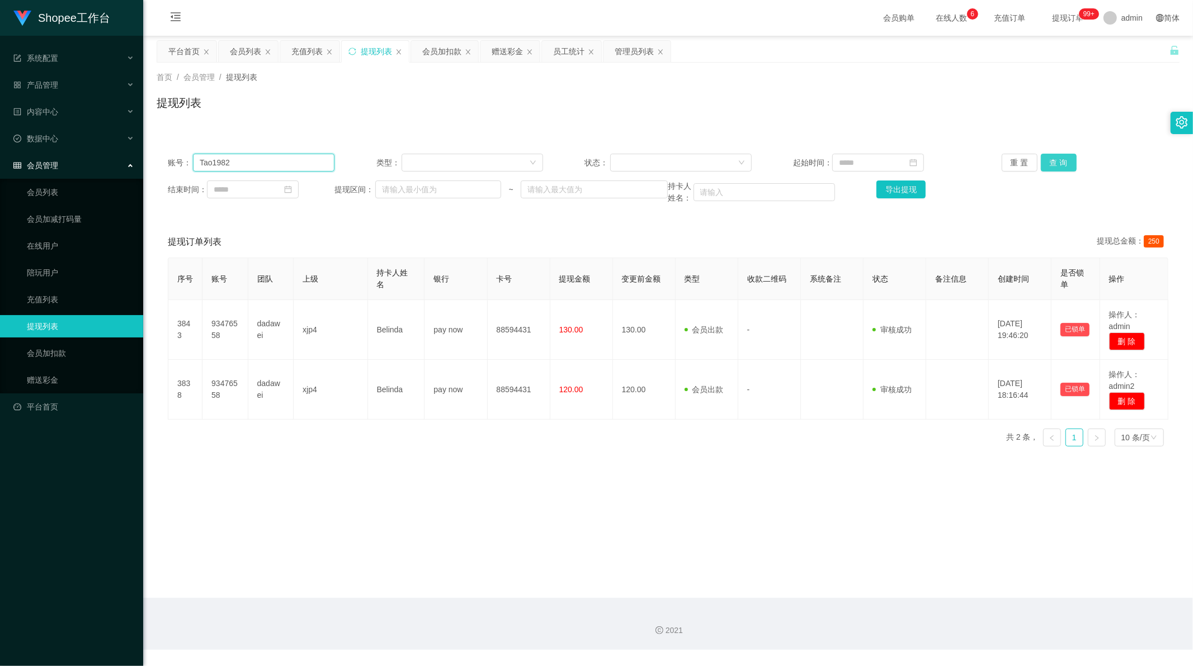
type input "Tao1982"
click at [1054, 165] on button "查 询" at bounding box center [1059, 163] width 36 height 18
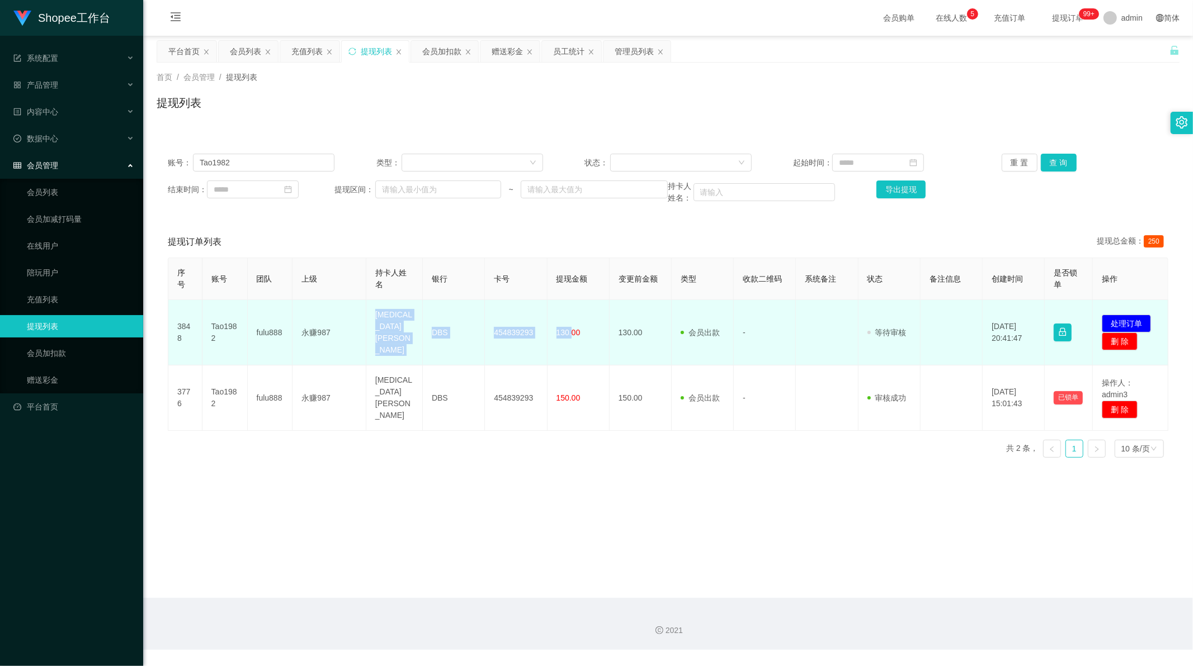
drag, startPoint x: 373, startPoint y: 314, endPoint x: 569, endPoint y: 326, distance: 196.1
click at [569, 326] on tr "3848 Tao1982 fulu888 永赚987 [MEDICAL_DATA] MAOQUAN DBS 454839293 130.00 130.00 会…" at bounding box center [668, 332] width 1000 height 65
click at [1136, 315] on button "处理订单" at bounding box center [1125, 324] width 49 height 18
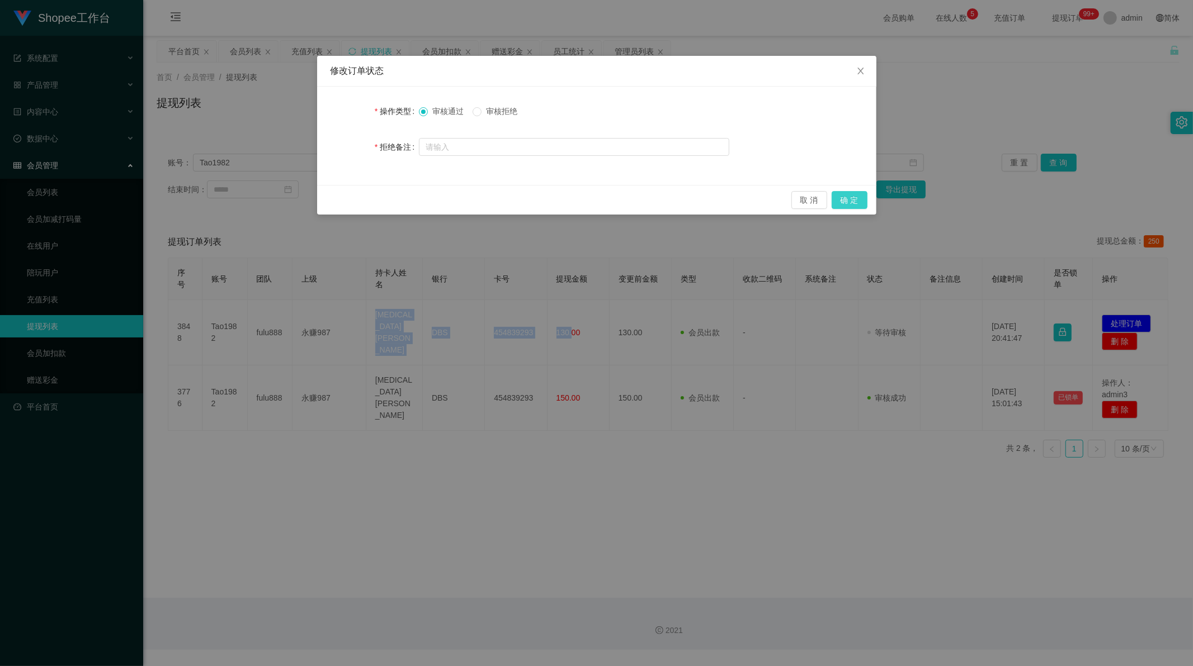
click at [846, 194] on button "确 定" at bounding box center [849, 200] width 36 height 18
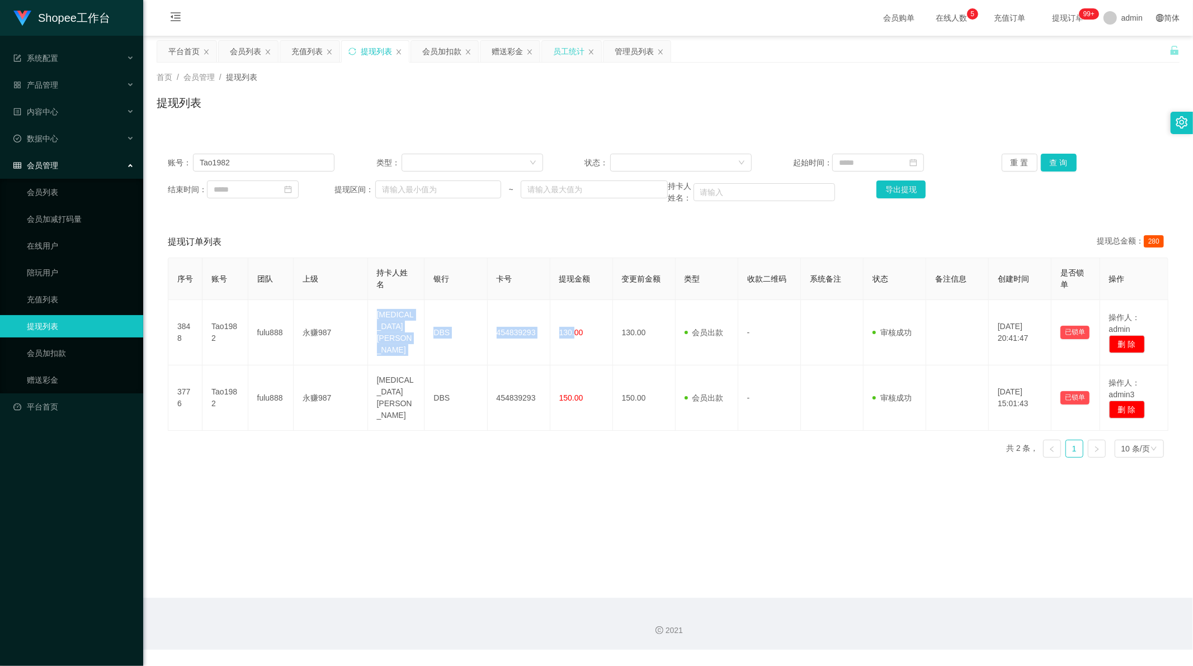
click at [572, 54] on div "员工统计" at bounding box center [568, 51] width 31 height 21
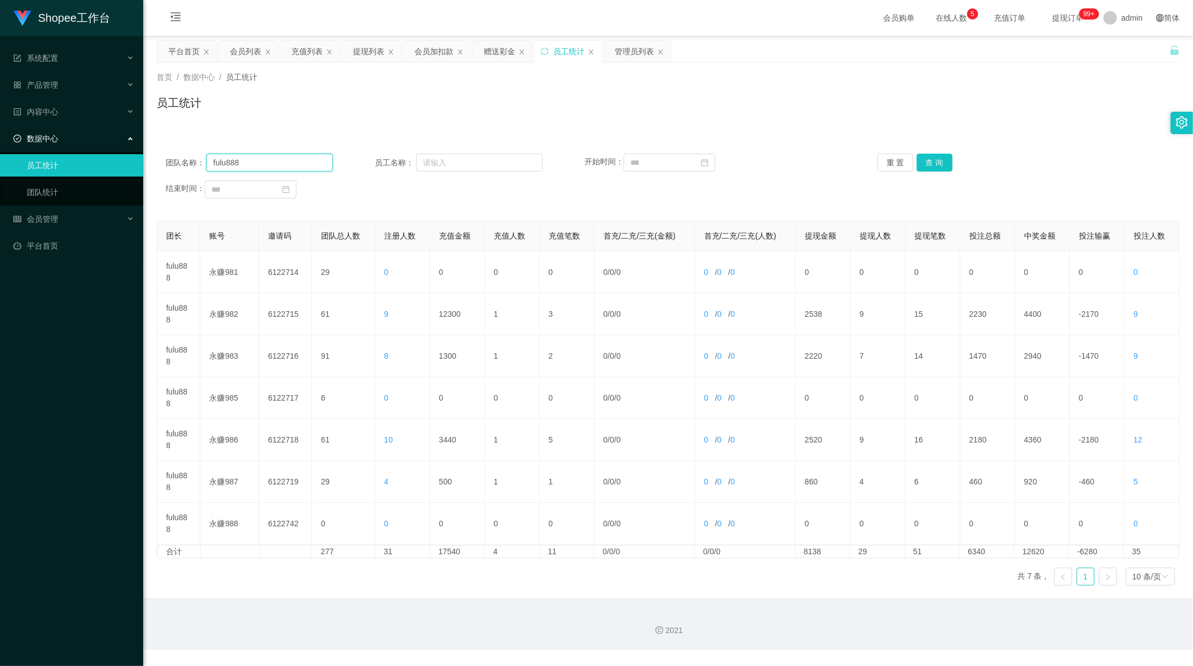
click at [264, 168] on input "fulu888" at bounding box center [269, 163] width 126 height 18
drag, startPoint x: 264, startPoint y: 168, endPoint x: 339, endPoint y: 159, distance: 76.0
click at [264, 168] on input "fulu888" at bounding box center [269, 163] width 126 height 18
click at [921, 166] on button "查 询" at bounding box center [934, 163] width 36 height 18
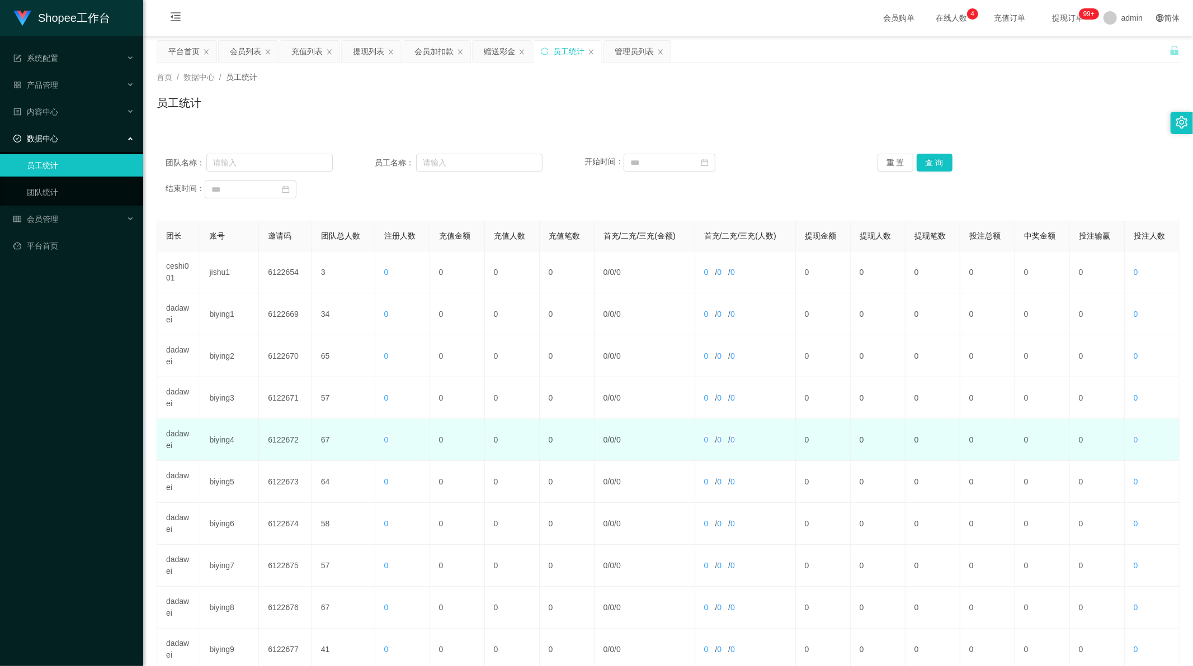
click at [182, 433] on td "dadawei" at bounding box center [178, 440] width 43 height 42
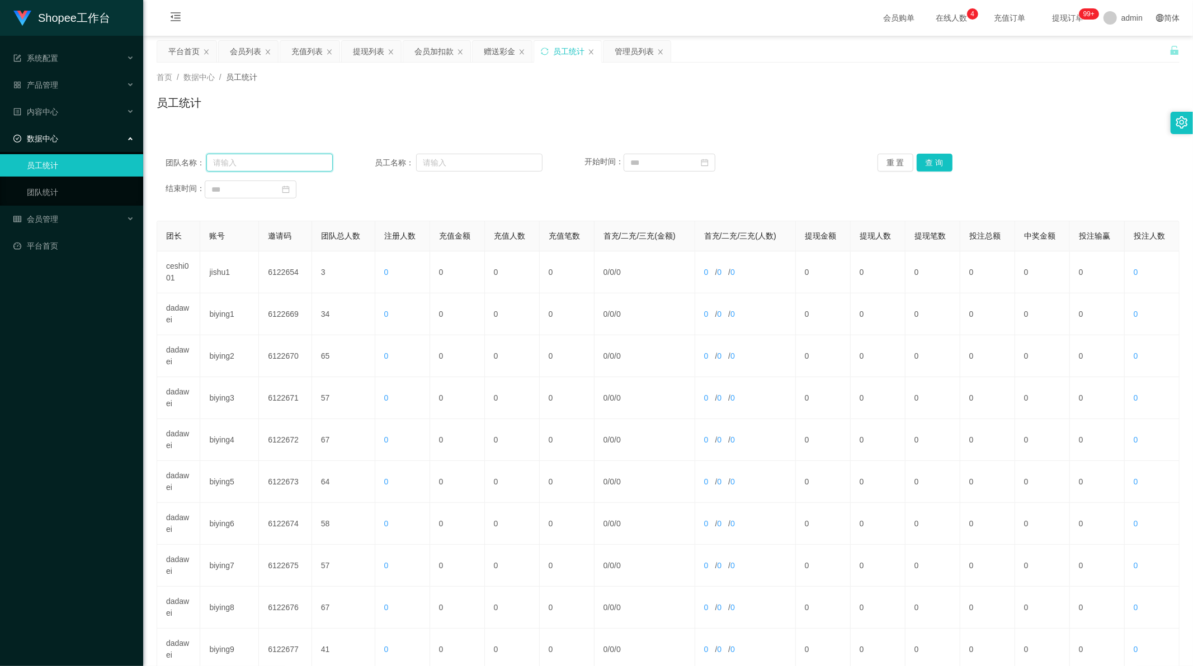
click at [287, 161] on input "text" at bounding box center [269, 163] width 126 height 18
paste input "dadawei"
type input "dadawei"
click at [938, 162] on button "查 询" at bounding box center [934, 163] width 36 height 18
click at [937, 168] on button "查 询" at bounding box center [934, 163] width 36 height 18
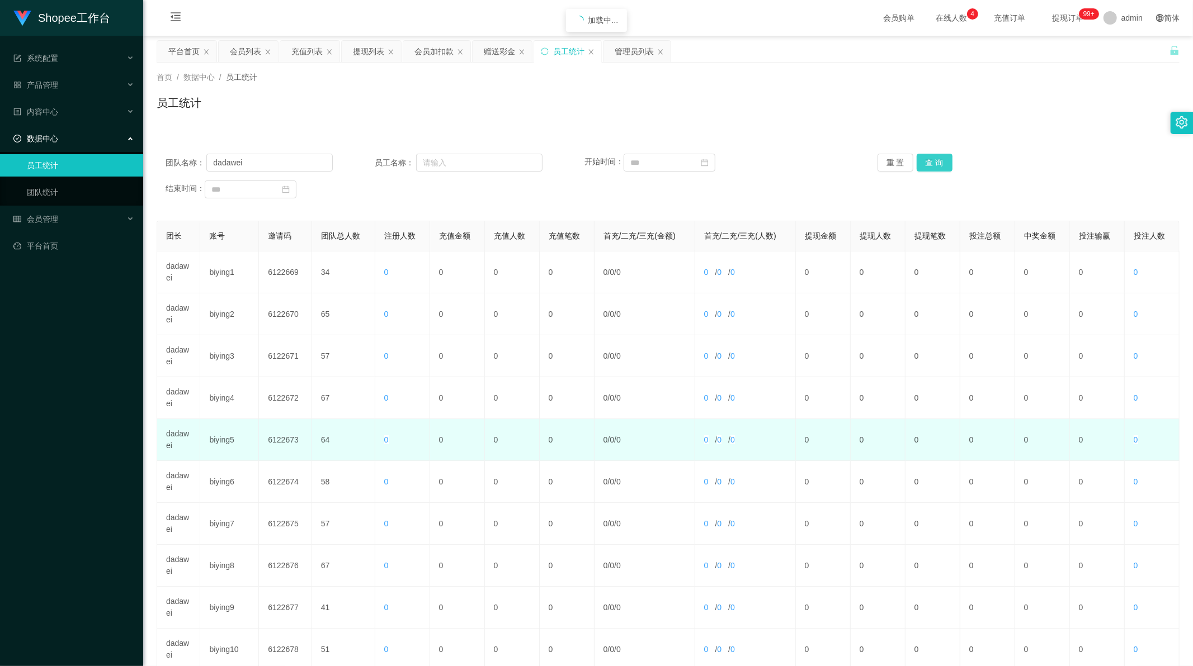
scroll to position [107, 0]
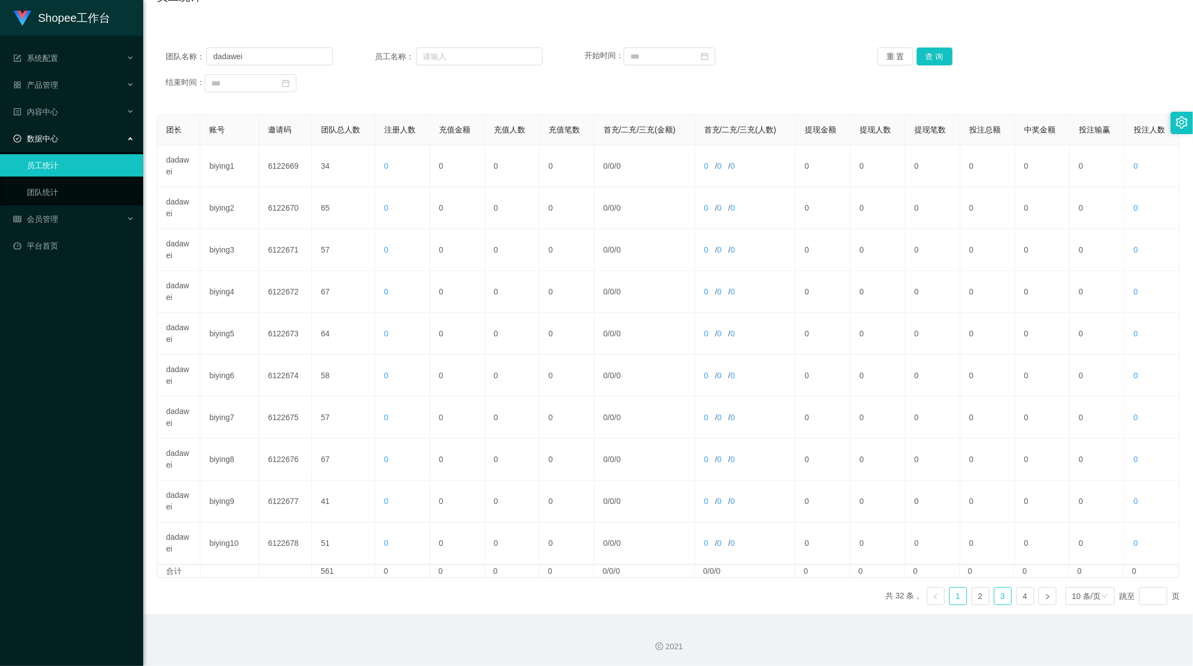
click at [994, 599] on link "3" at bounding box center [1002, 596] width 17 height 17
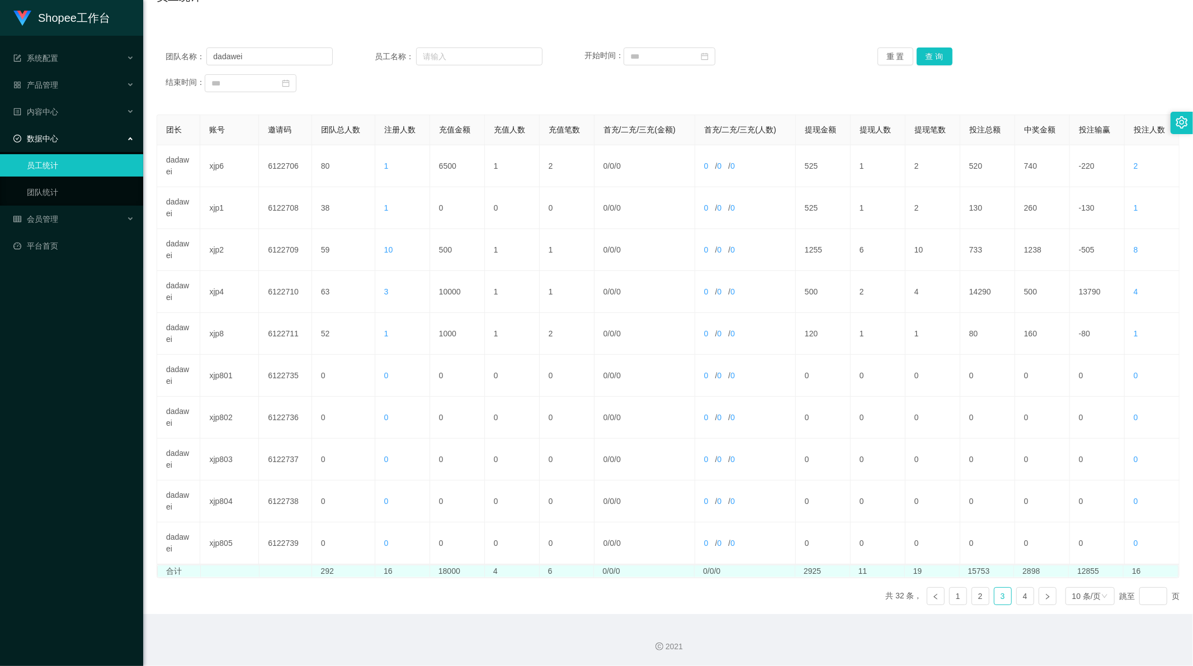
click at [446, 572] on td "18000" at bounding box center [457, 572] width 55 height 12
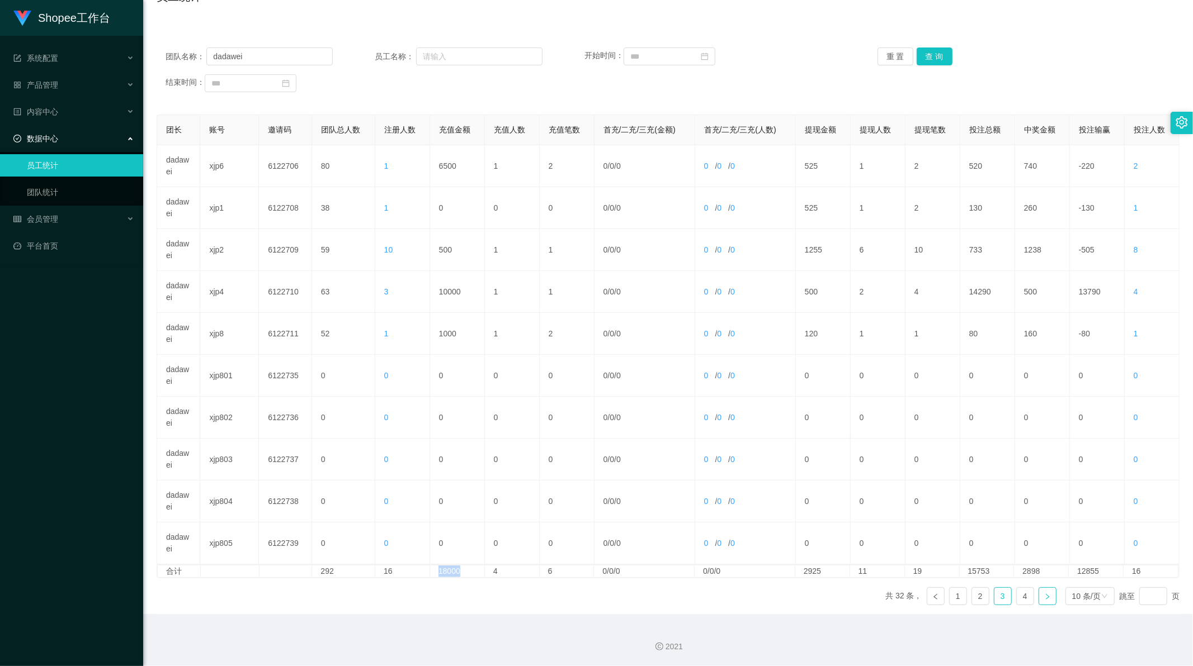
click at [1044, 597] on icon "图标: right" at bounding box center [1047, 597] width 7 height 7
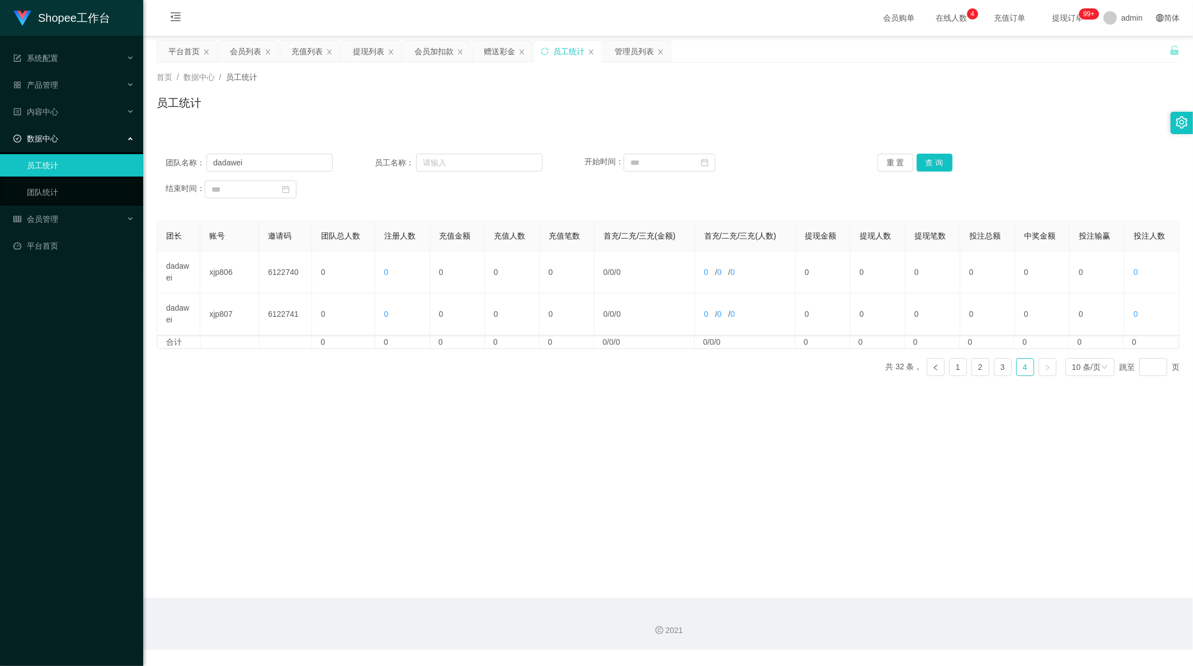
scroll to position [0, 0]
click at [1001, 369] on link "3" at bounding box center [1002, 367] width 17 height 17
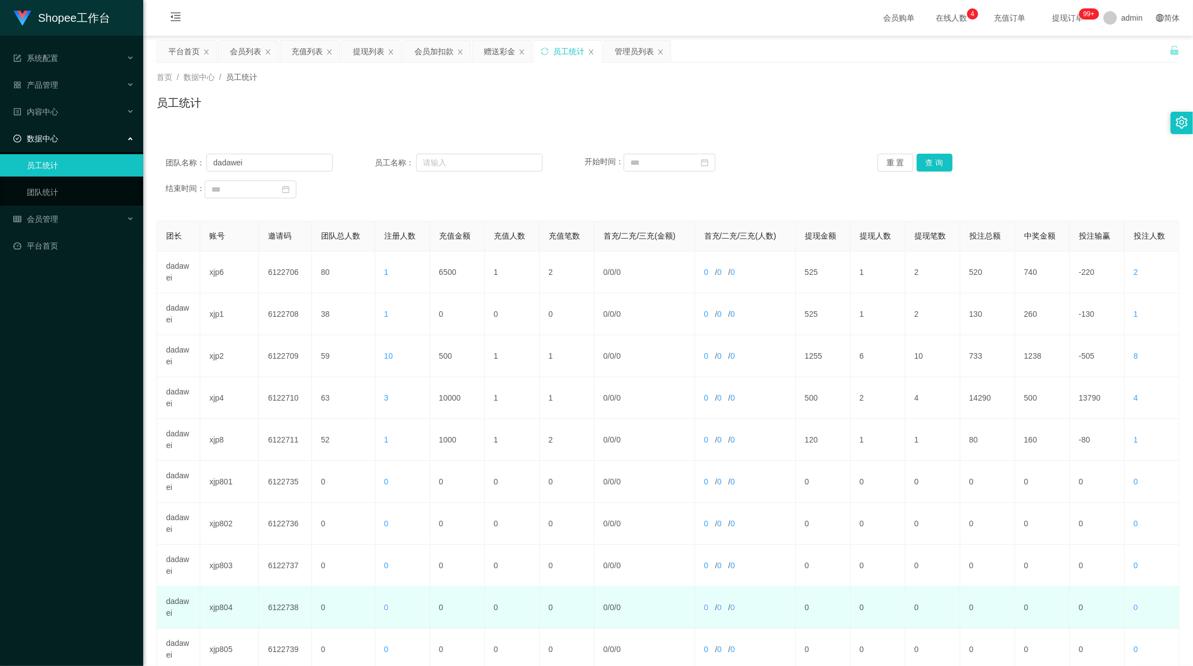
scroll to position [107, 0]
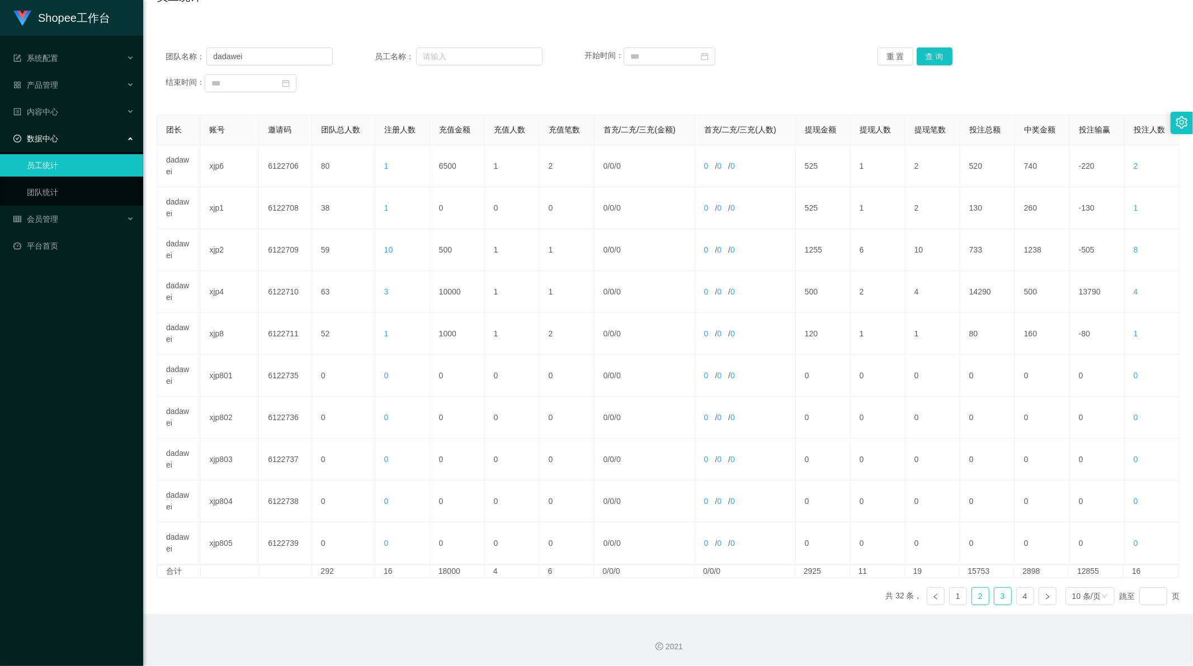
click at [975, 596] on link "2" at bounding box center [980, 596] width 17 height 17
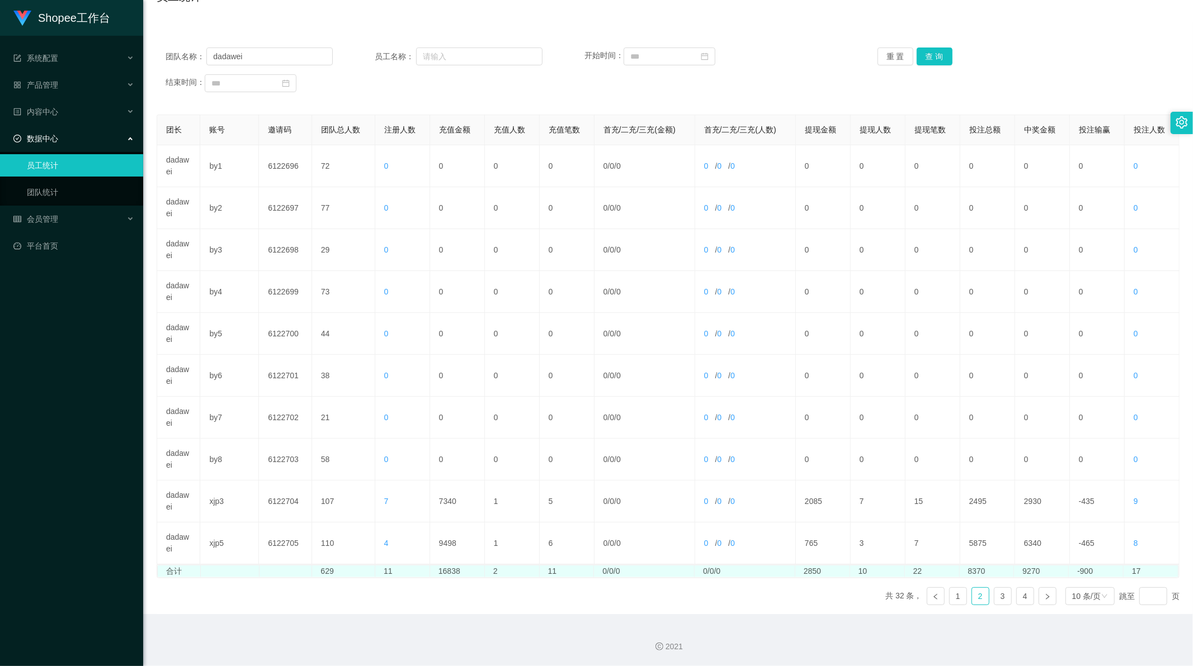
click at [446, 569] on td "16838" at bounding box center [457, 572] width 55 height 12
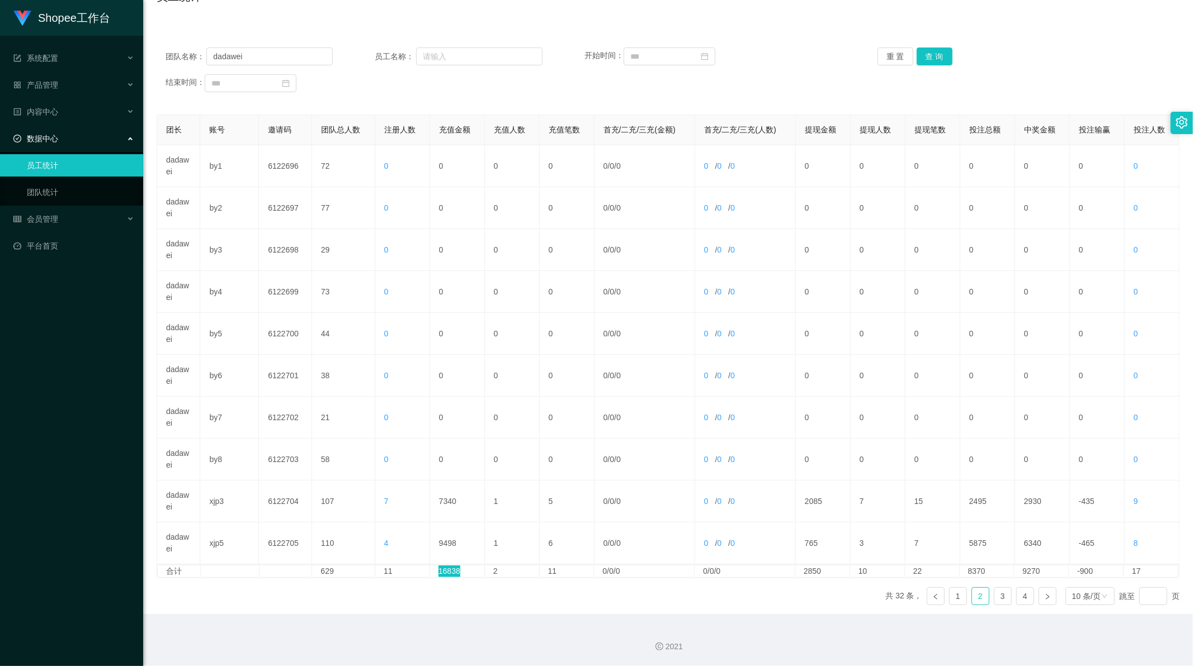
scroll to position [0, 0]
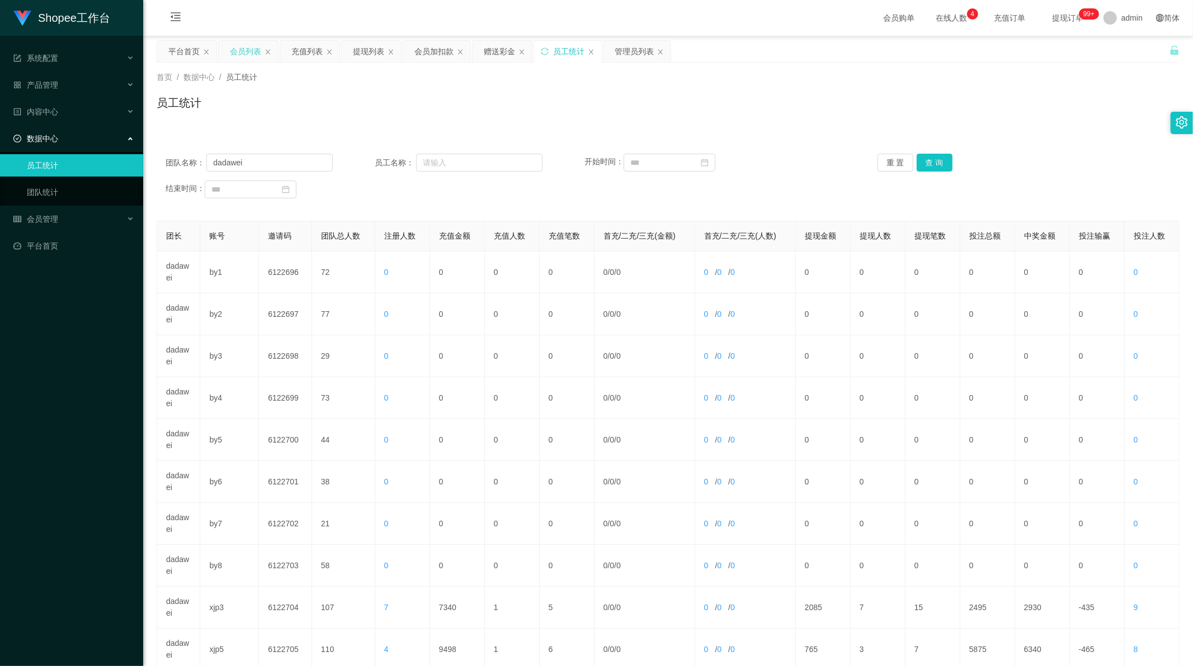
click at [244, 49] on div "会员列表" at bounding box center [245, 51] width 31 height 21
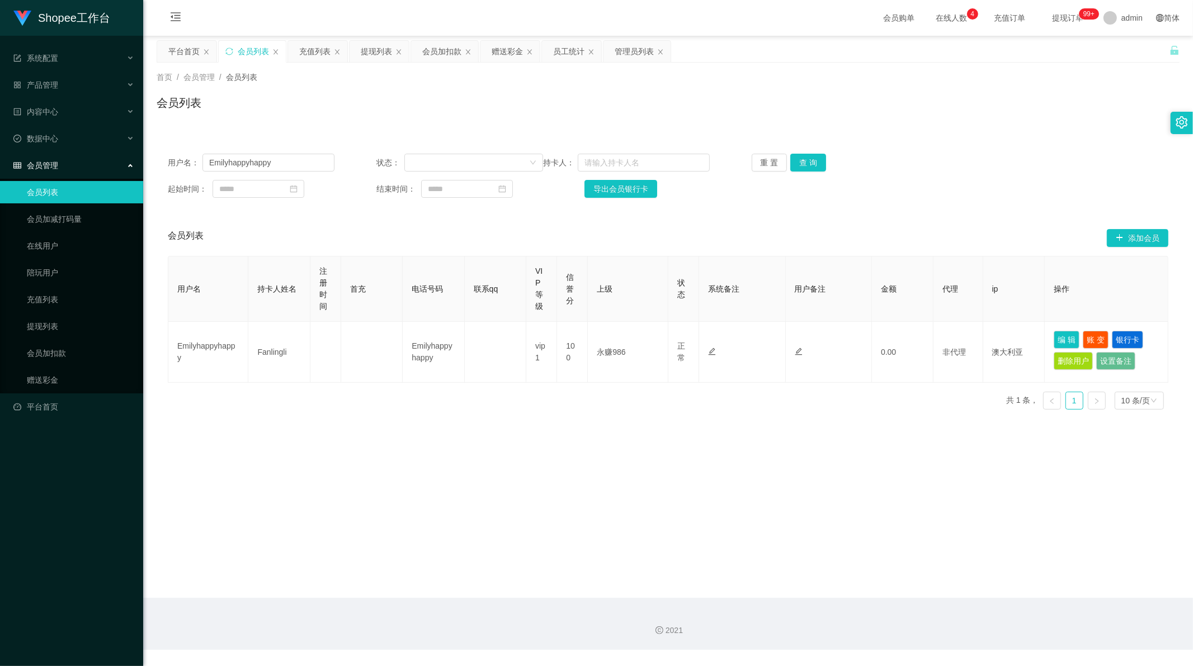
click at [253, 172] on div "用户名： Emilyhappyhappy 状态： 持卡人： 重 置 查 询 起始时间： 结束时间： 导出会员银行卡" at bounding box center [668, 176] width 1023 height 67
click at [254, 161] on input "Emilyhappyhappy" at bounding box center [268, 163] width 132 height 18
drag, startPoint x: 254, startPoint y: 161, endPoint x: 379, endPoint y: 180, distance: 126.7
click at [254, 160] on input "Emilyhappyhappy" at bounding box center [268, 163] width 132 height 18
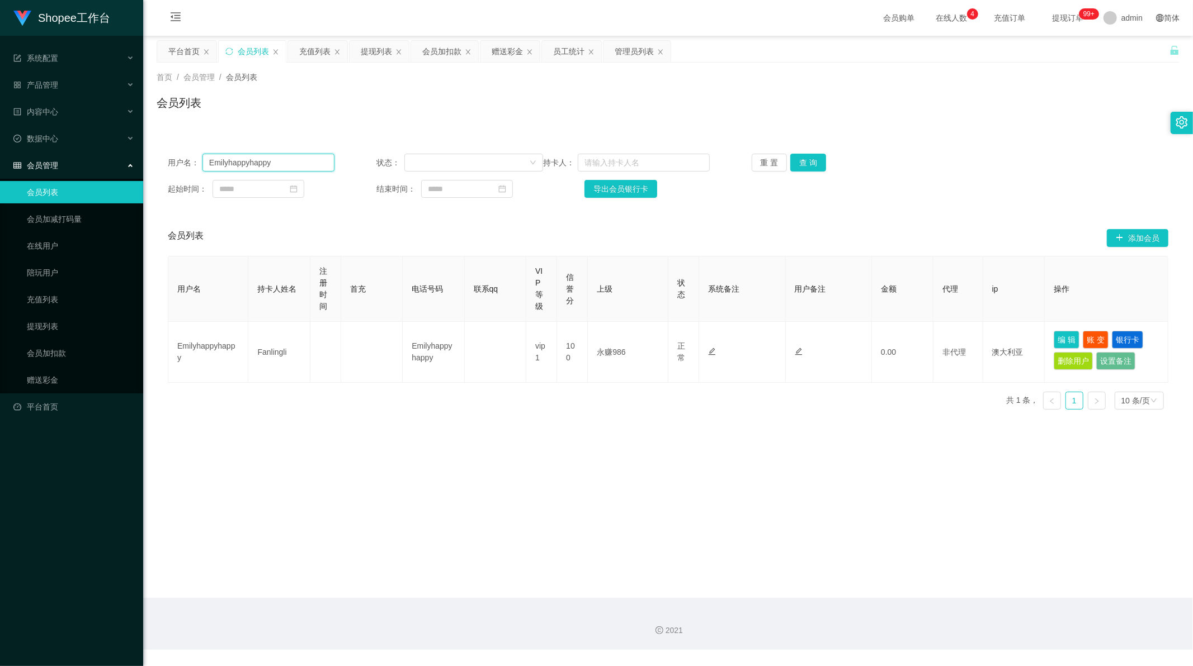
paste input "05"
type input "05"
click at [800, 163] on button "查 询" at bounding box center [808, 163] width 36 height 18
